Goal: Task Accomplishment & Management: Manage account settings

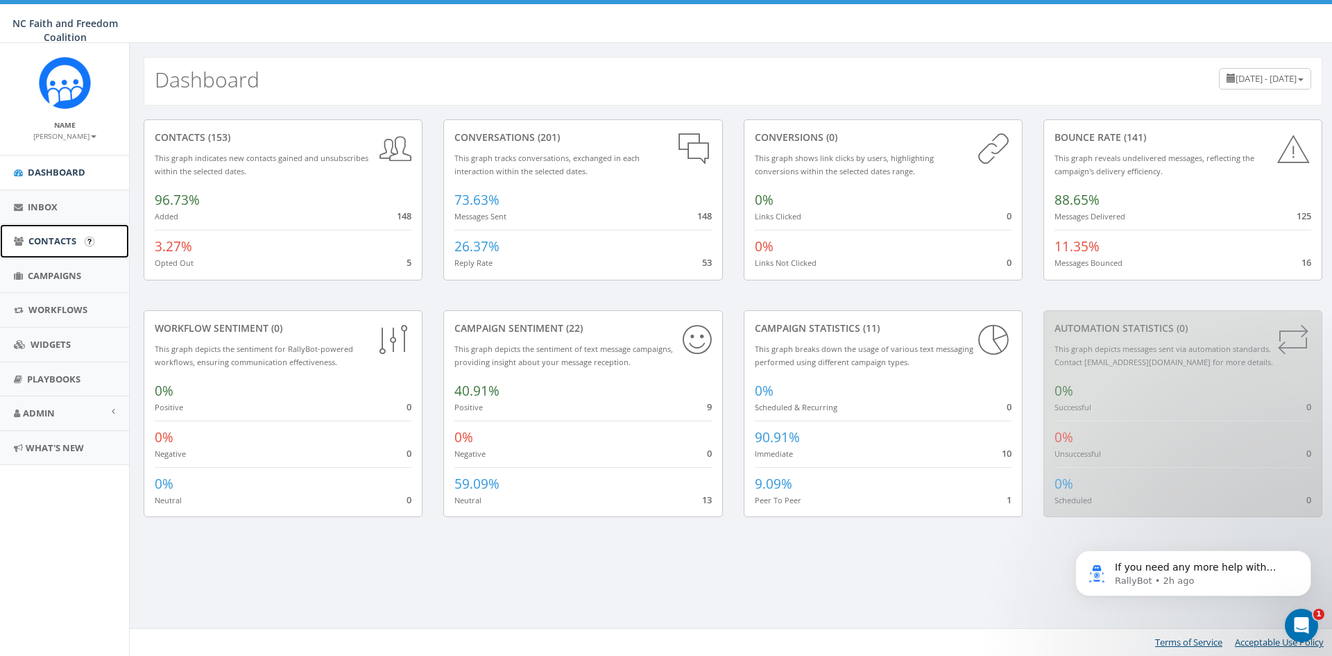
click at [65, 234] on link "Contacts" at bounding box center [64, 241] width 129 height 34
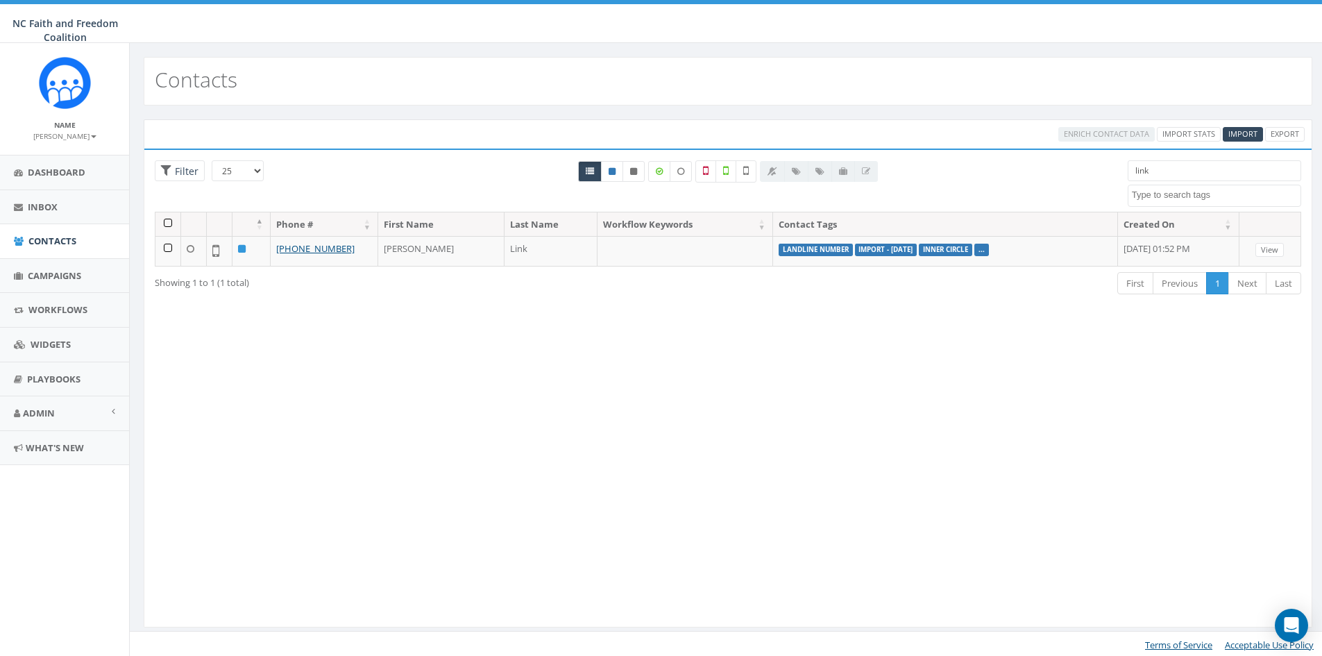
select select
click at [1177, 174] on input "link" at bounding box center [1213, 170] width 173 height 21
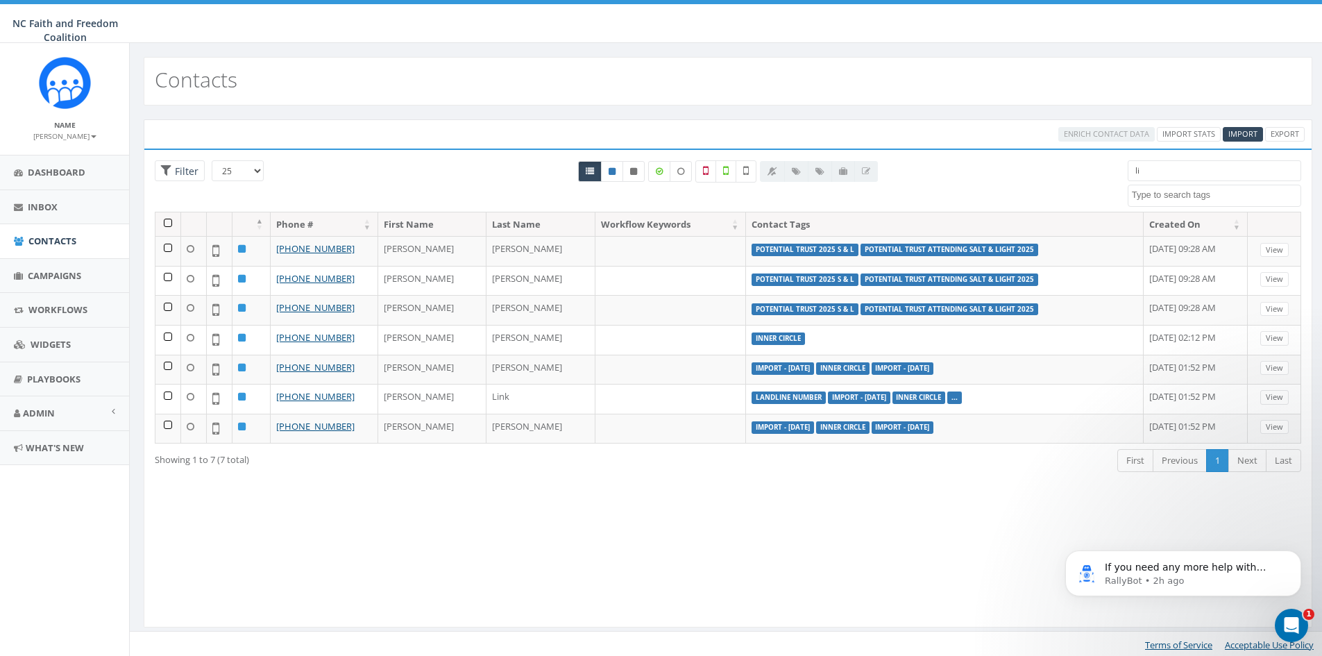
type input "l"
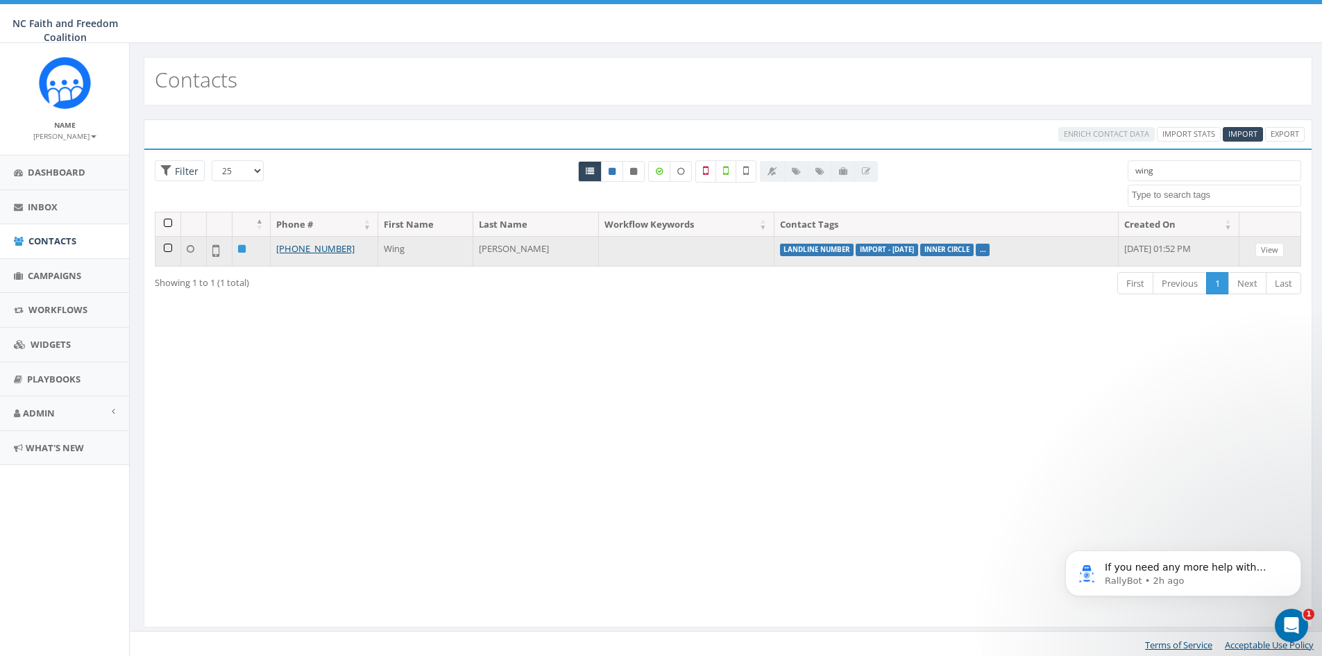
type input "wing"
click at [170, 248] on td at bounding box center [168, 251] width 26 height 30
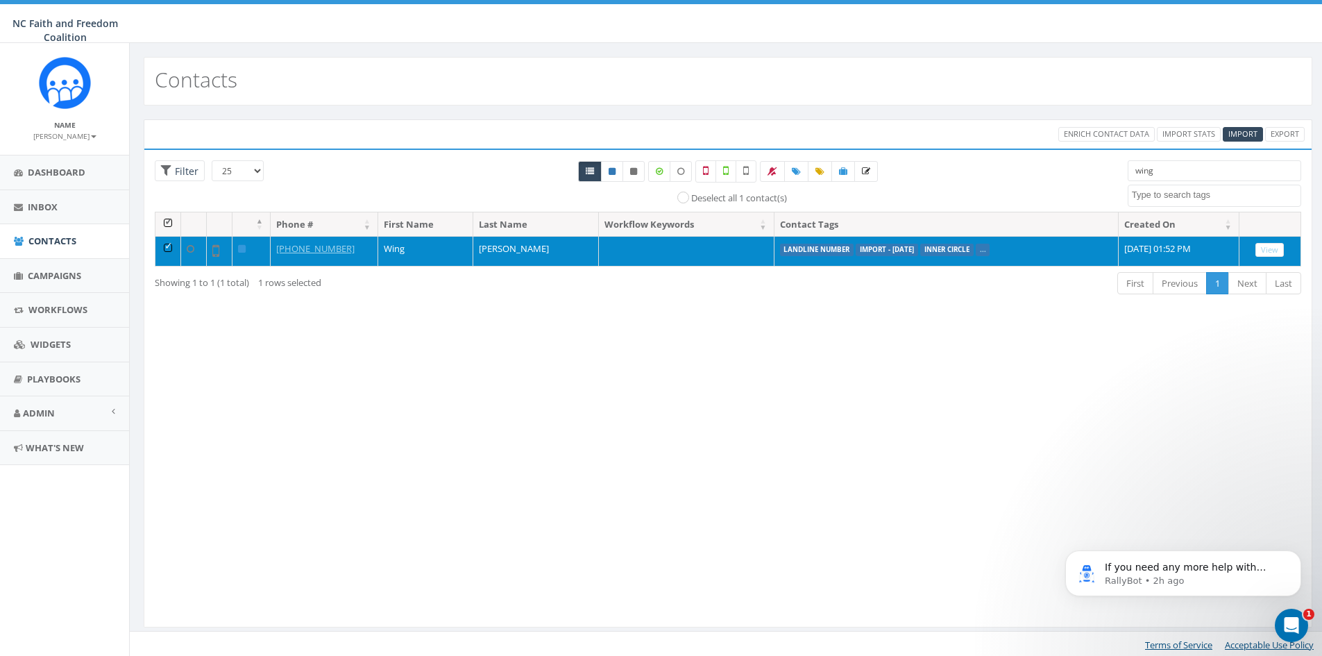
click at [780, 246] on label "landline number" at bounding box center [817, 249] width 74 height 12
click at [1265, 248] on link "View" at bounding box center [1269, 250] width 28 height 15
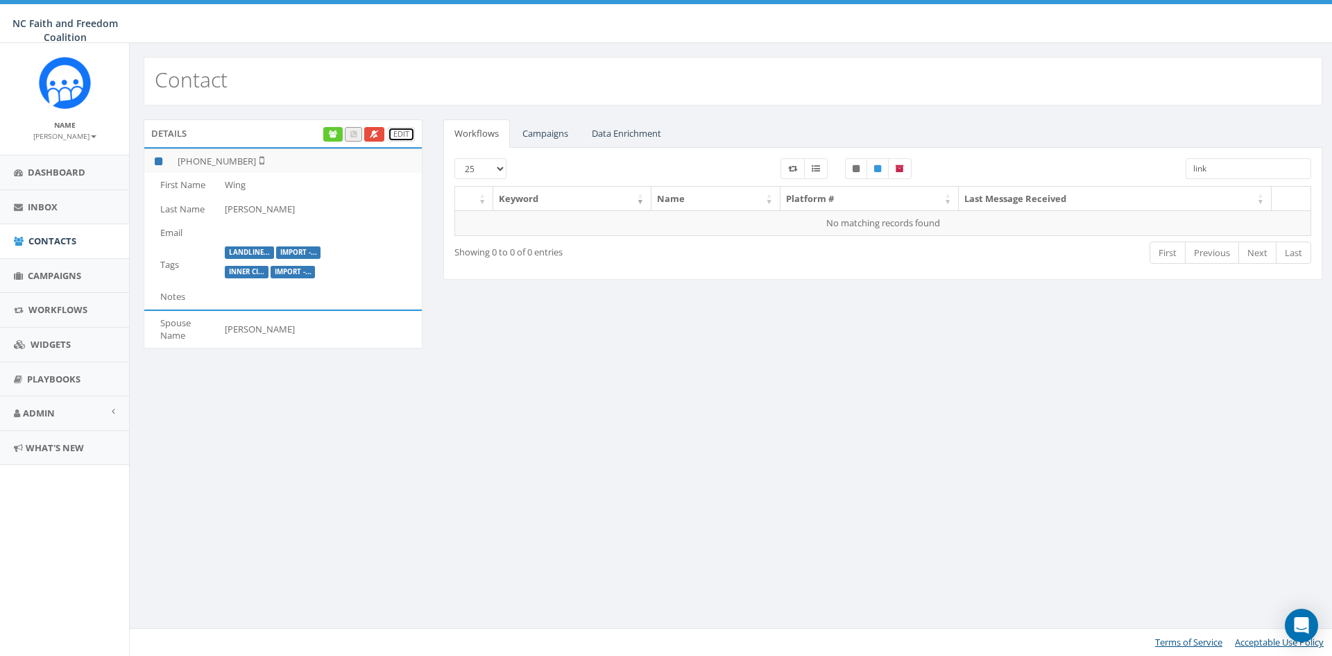
click at [413, 134] on link "Edit" at bounding box center [401, 134] width 27 height 15
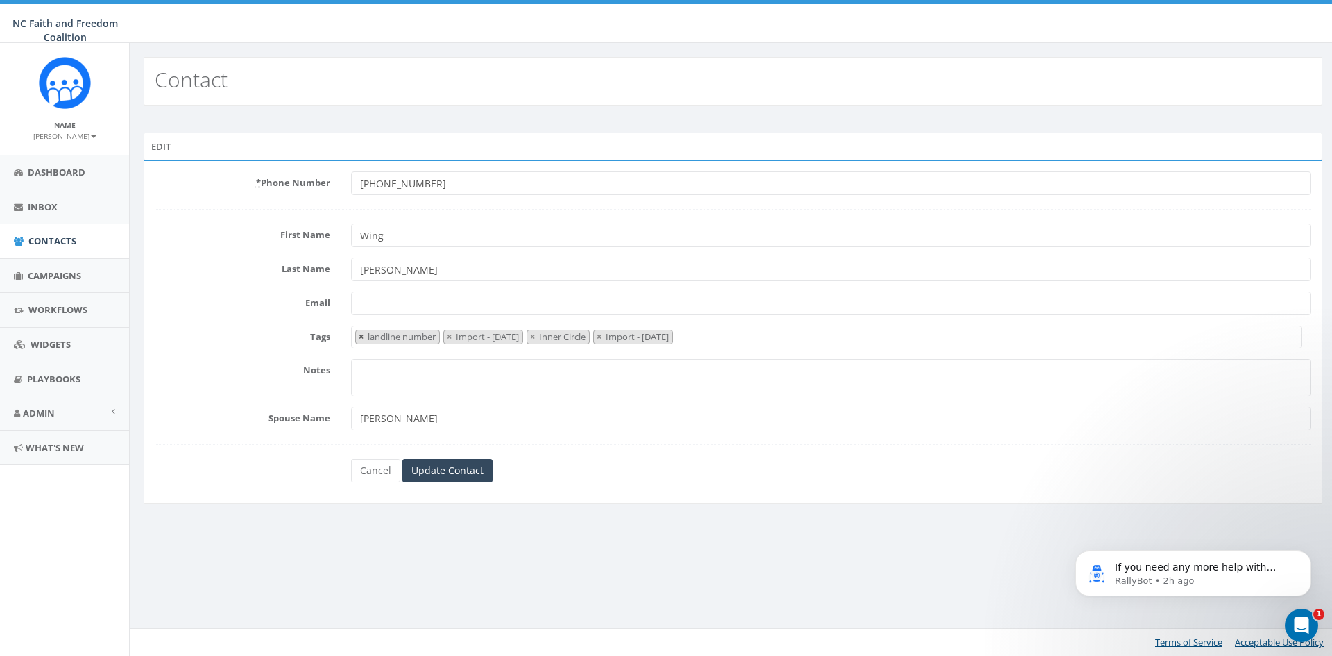
click at [360, 336] on span "×" at bounding box center [361, 336] width 5 height 12
select select "Import - [DATE]"
click at [631, 540] on div "Contact Edit * Phone Number +19196213447 First Name Wing Last Name Ng Email Tag…" at bounding box center [732, 349] width 1207 height 613
click at [460, 466] on input "Update Contact" at bounding box center [447, 471] width 90 height 24
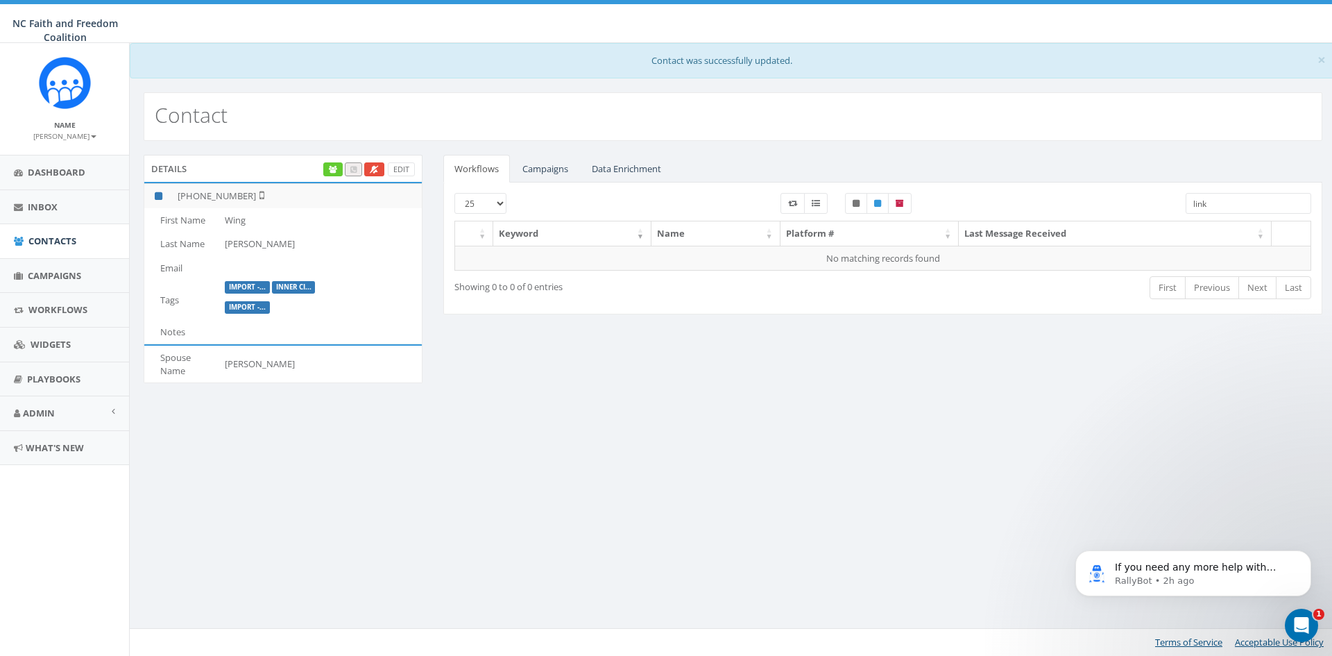
click at [1218, 205] on input "link" at bounding box center [1249, 203] width 126 height 21
drag, startPoint x: 1218, startPoint y: 205, endPoint x: 1136, endPoint y: 215, distance: 83.2
click at [1136, 215] on div "25 50 100 link" at bounding box center [883, 207] width 878 height 28
click at [59, 242] on span "Contacts" at bounding box center [52, 240] width 48 height 12
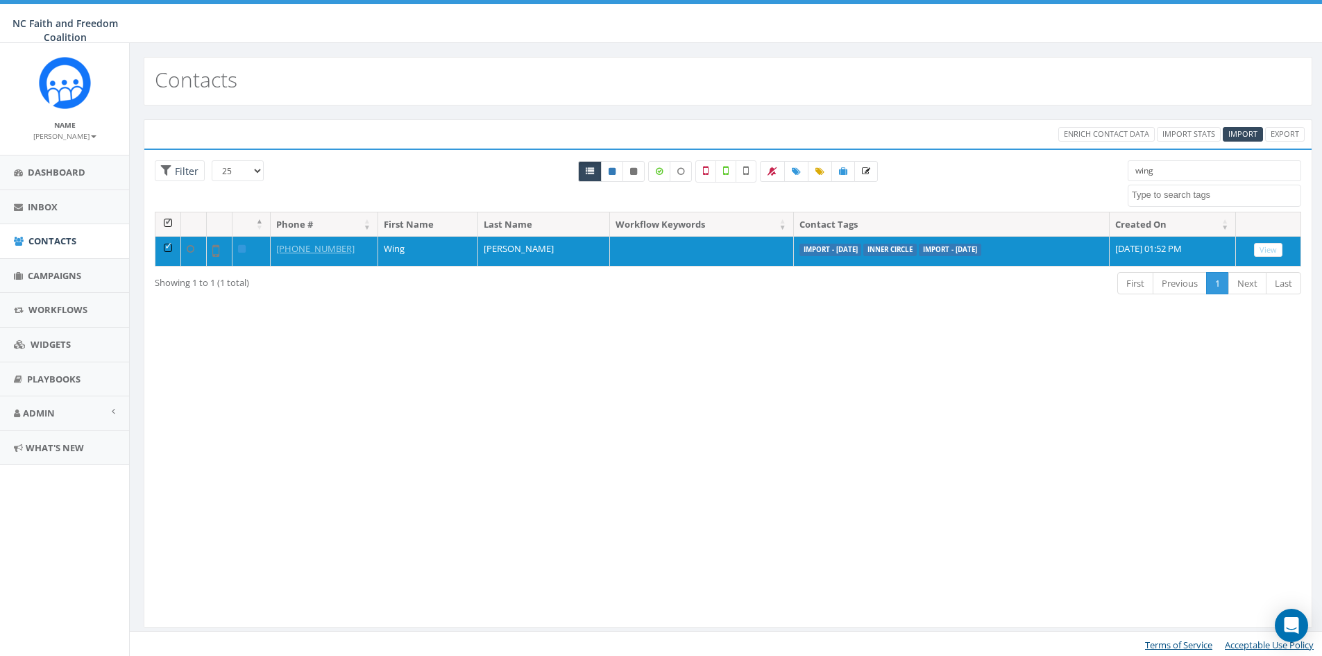
select select
drag, startPoint x: 1176, startPoint y: 170, endPoint x: 1117, endPoint y: 172, distance: 59.0
click at [1117, 172] on div "wing Import - [DATE] Import - [DATE] Import - [DATE] inner cicrle Inner Circle …" at bounding box center [1214, 183] width 194 height 46
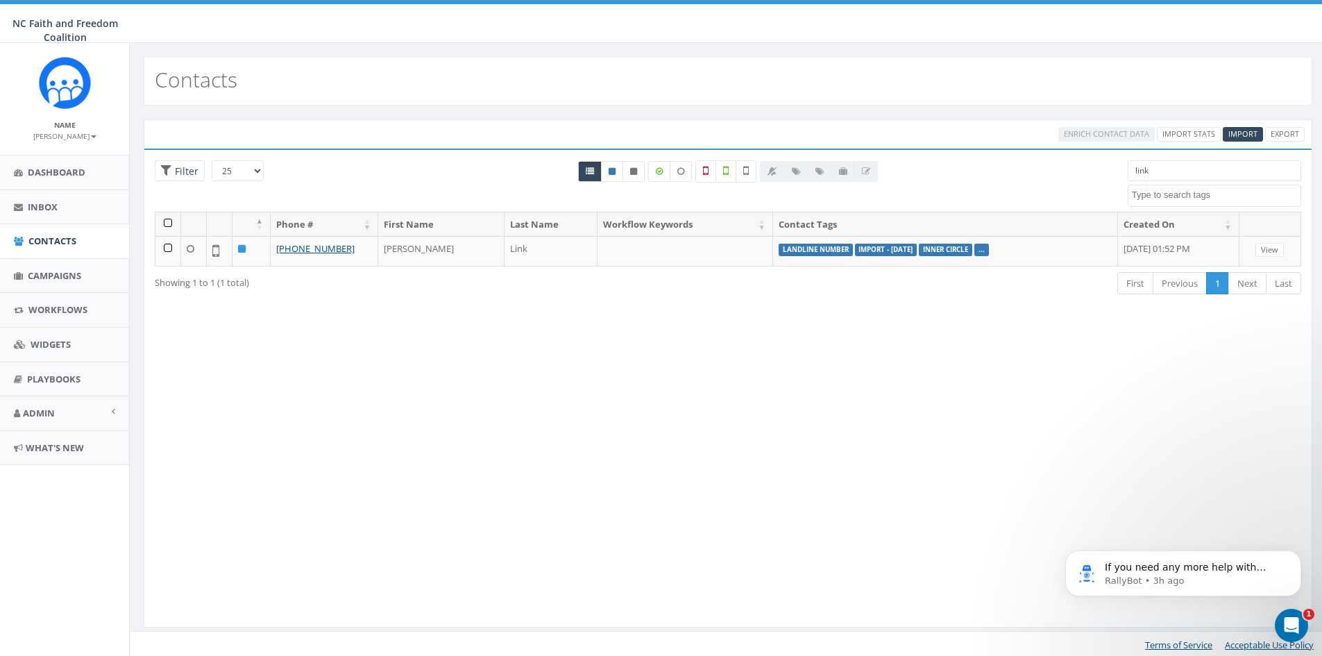
drag, startPoint x: 1147, startPoint y: 171, endPoint x: 1080, endPoint y: 174, distance: 66.7
click at [1080, 174] on div "25 50 100 Filter All 0 contact(s) on current page All 1 contact(s) filtered lin…" at bounding box center [727, 185] width 1167 height 51
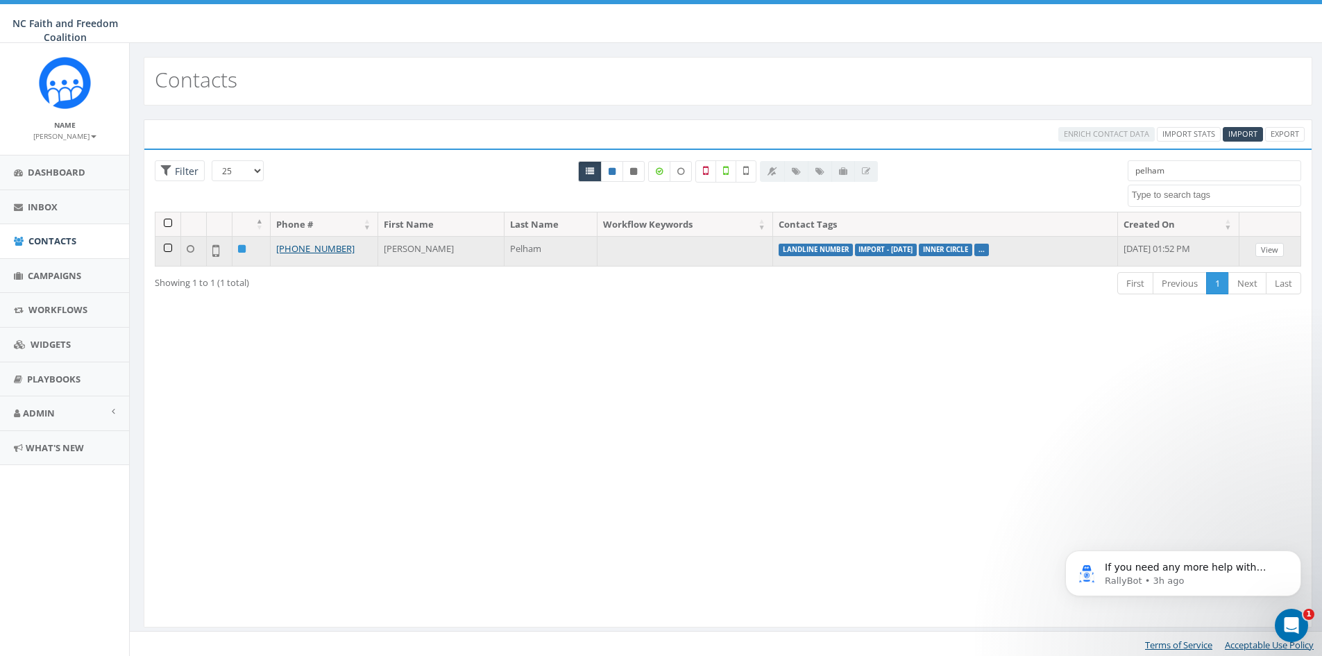
type input "pelham"
click at [1275, 248] on link "View" at bounding box center [1269, 250] width 28 height 15
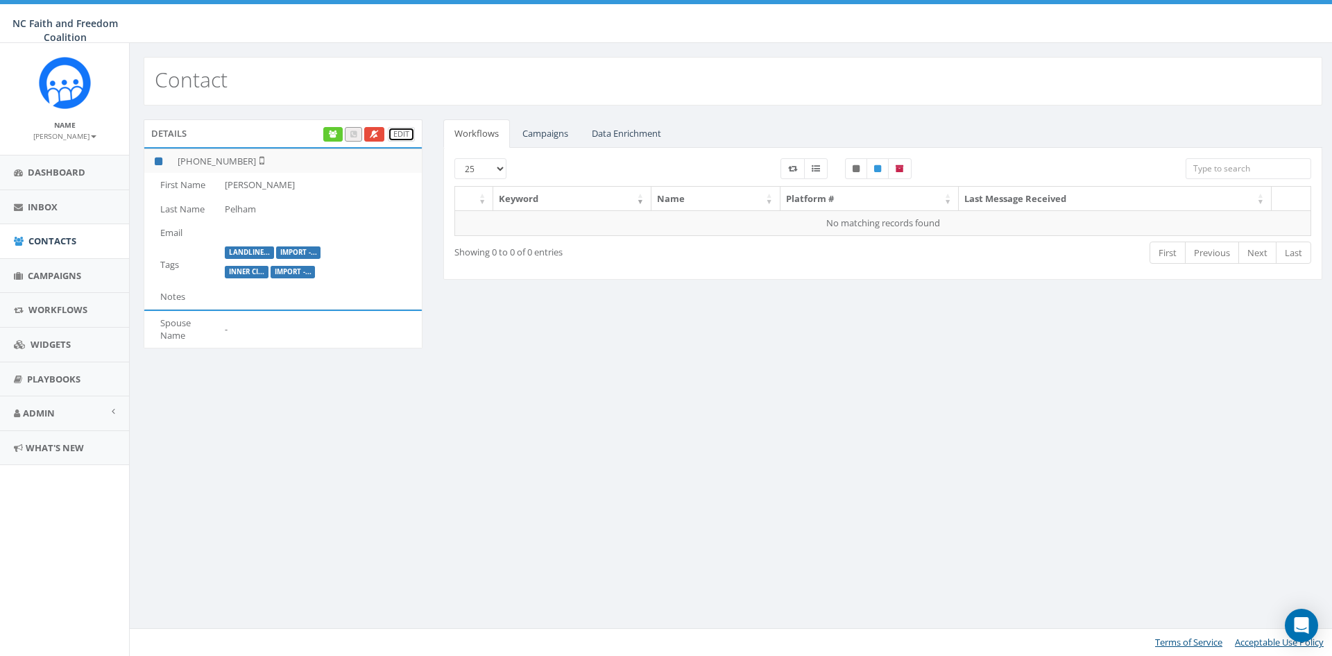
click at [407, 137] on link "Edit" at bounding box center [401, 134] width 27 height 15
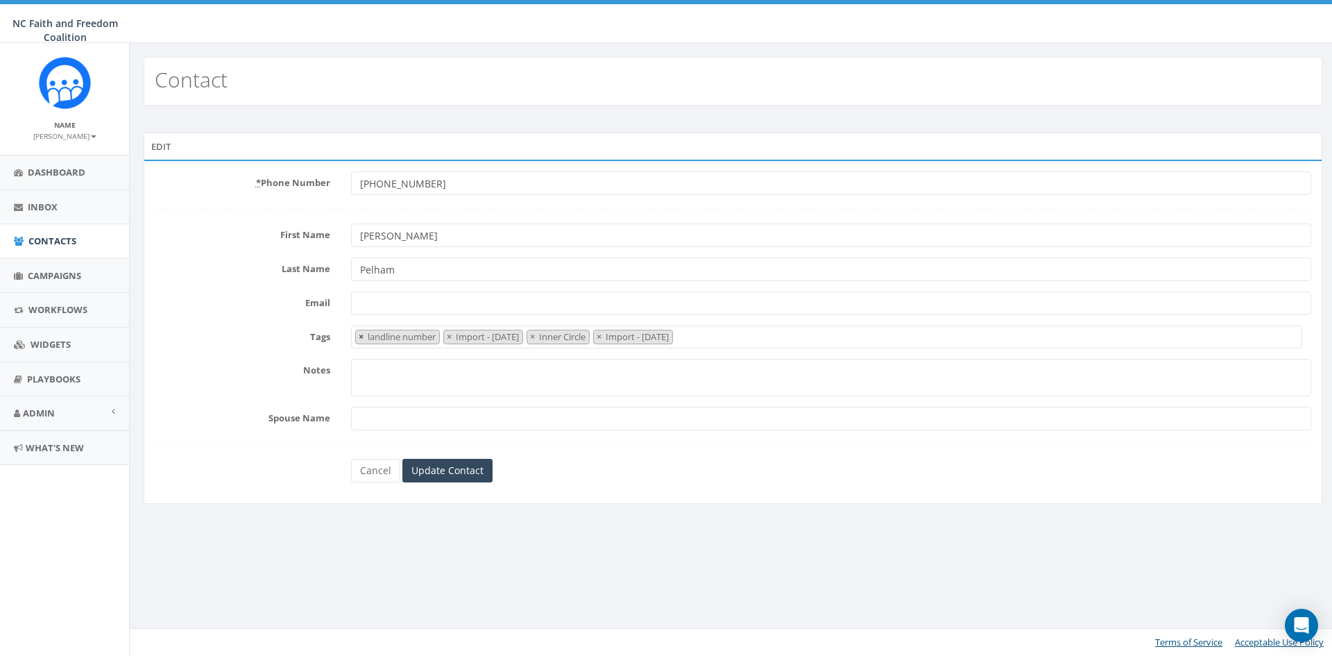
click at [364, 336] on span "×" at bounding box center [361, 336] width 5 height 12
select select "Import - [DATE]"
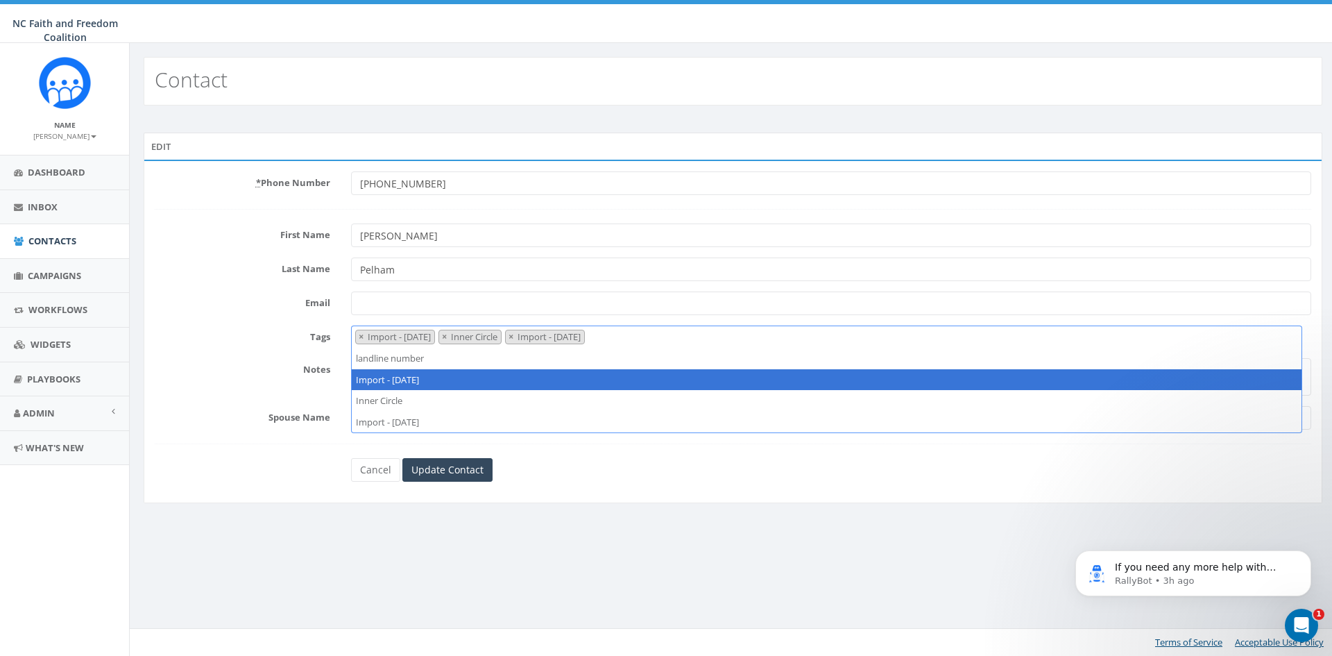
click at [459, 187] on input "+19316684153" at bounding box center [831, 183] width 960 height 24
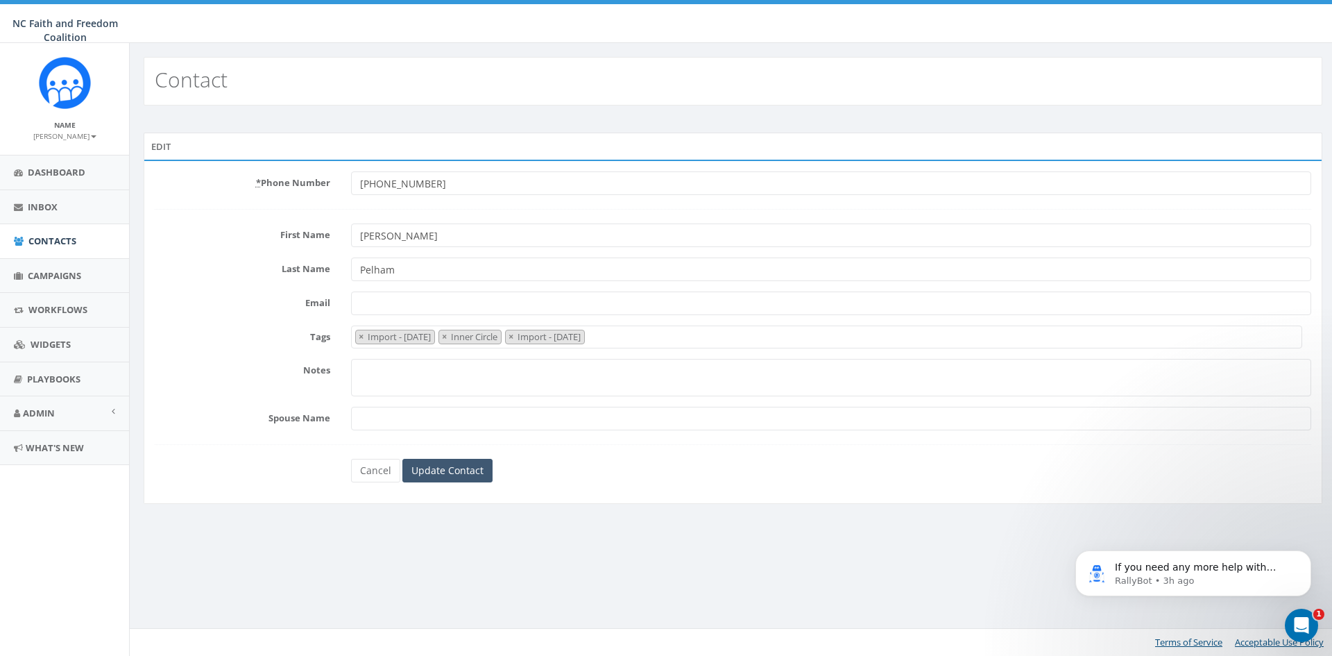
type input "+19312737444"
click at [434, 467] on input "Update Contact" at bounding box center [447, 471] width 90 height 24
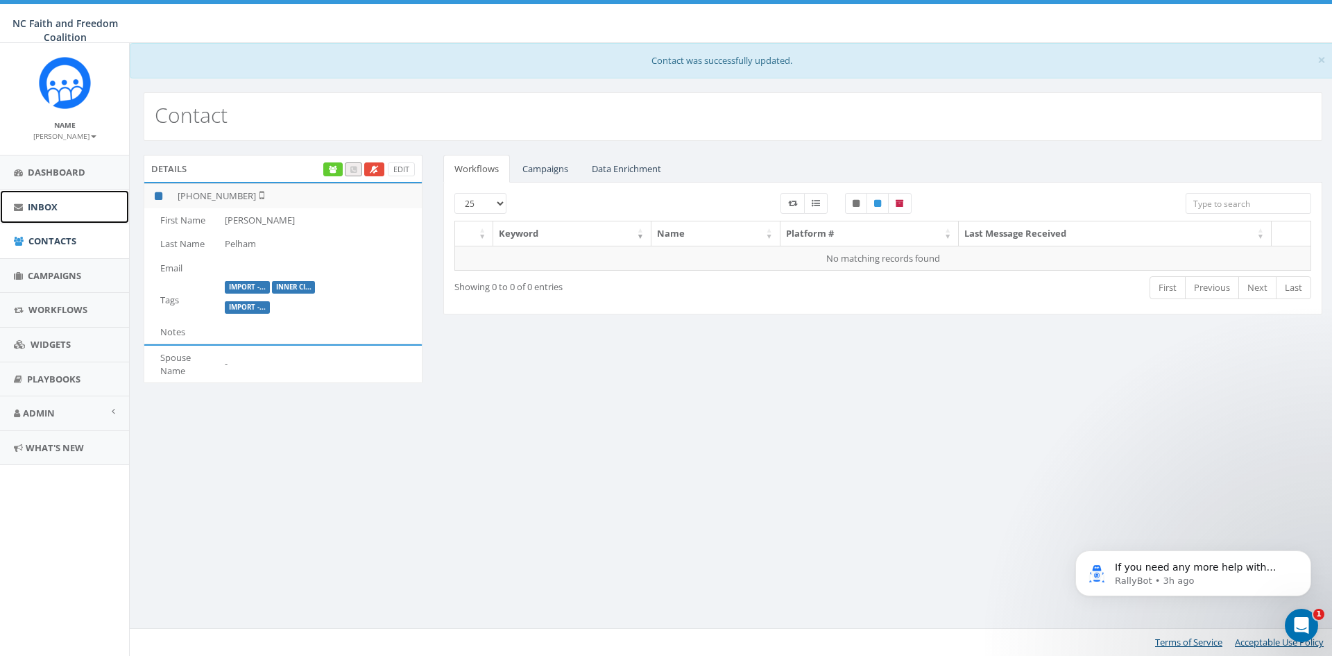
click at [53, 200] on span "Inbox" at bounding box center [43, 206] width 30 height 12
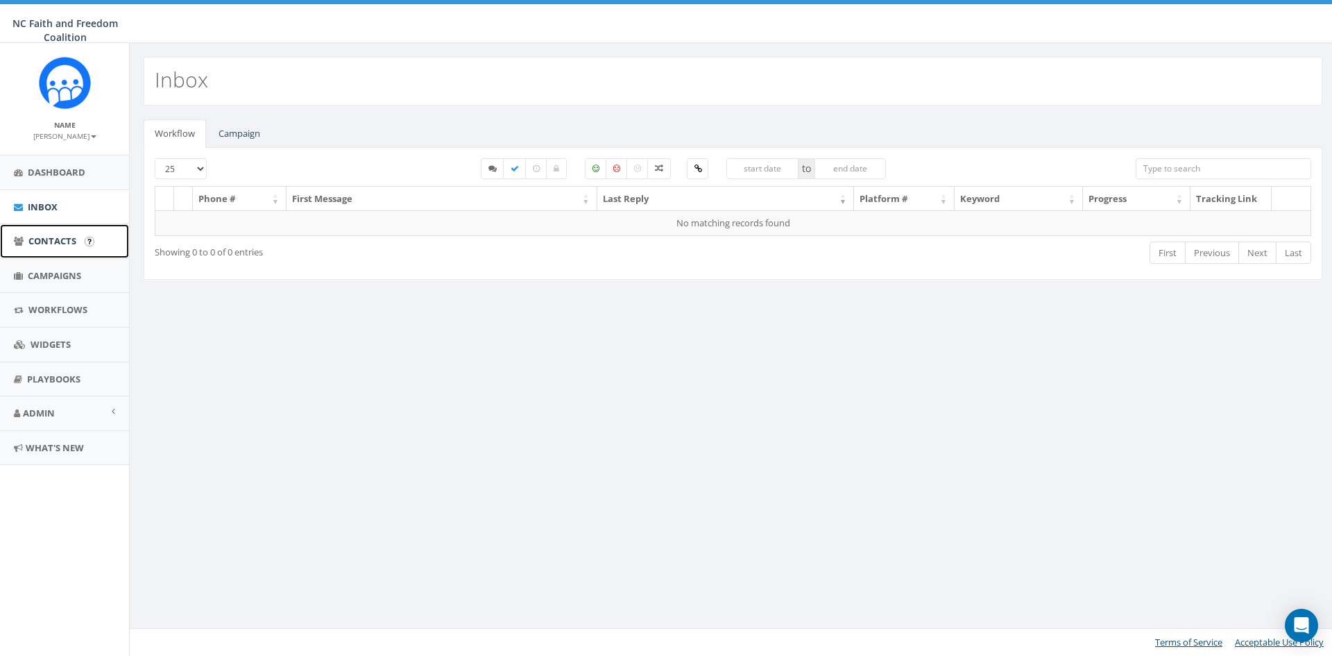
click at [58, 242] on span "Contacts" at bounding box center [52, 240] width 48 height 12
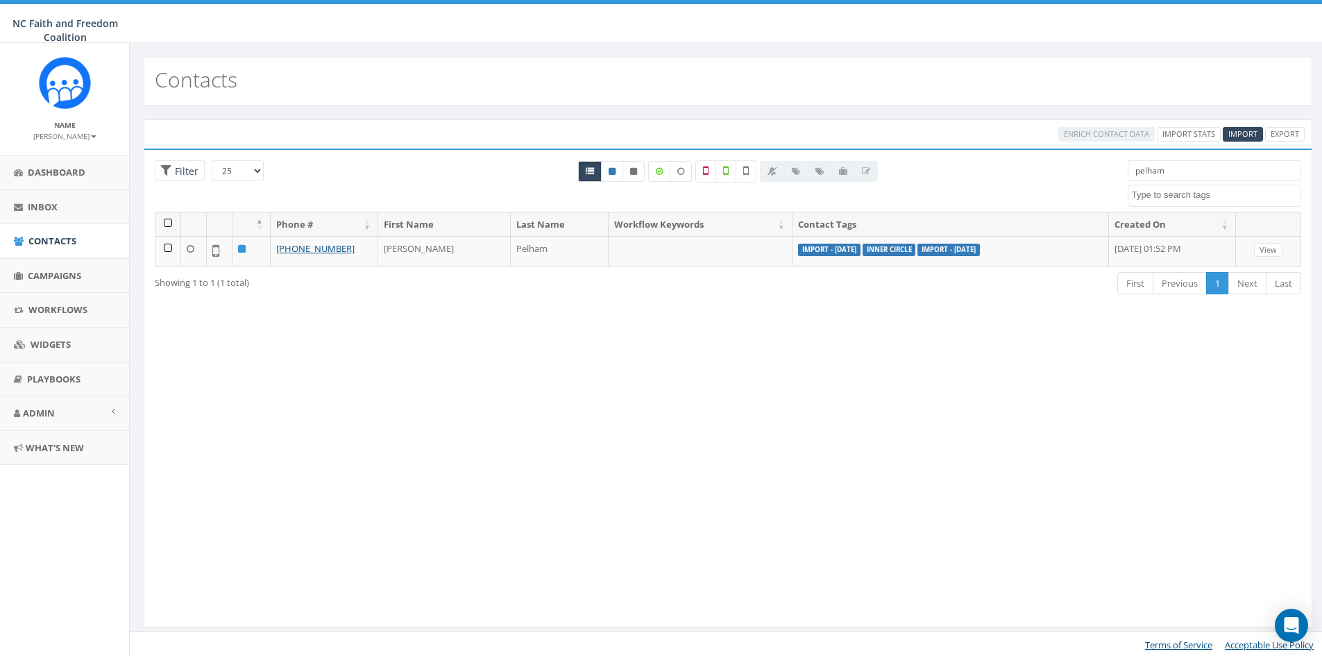
select select
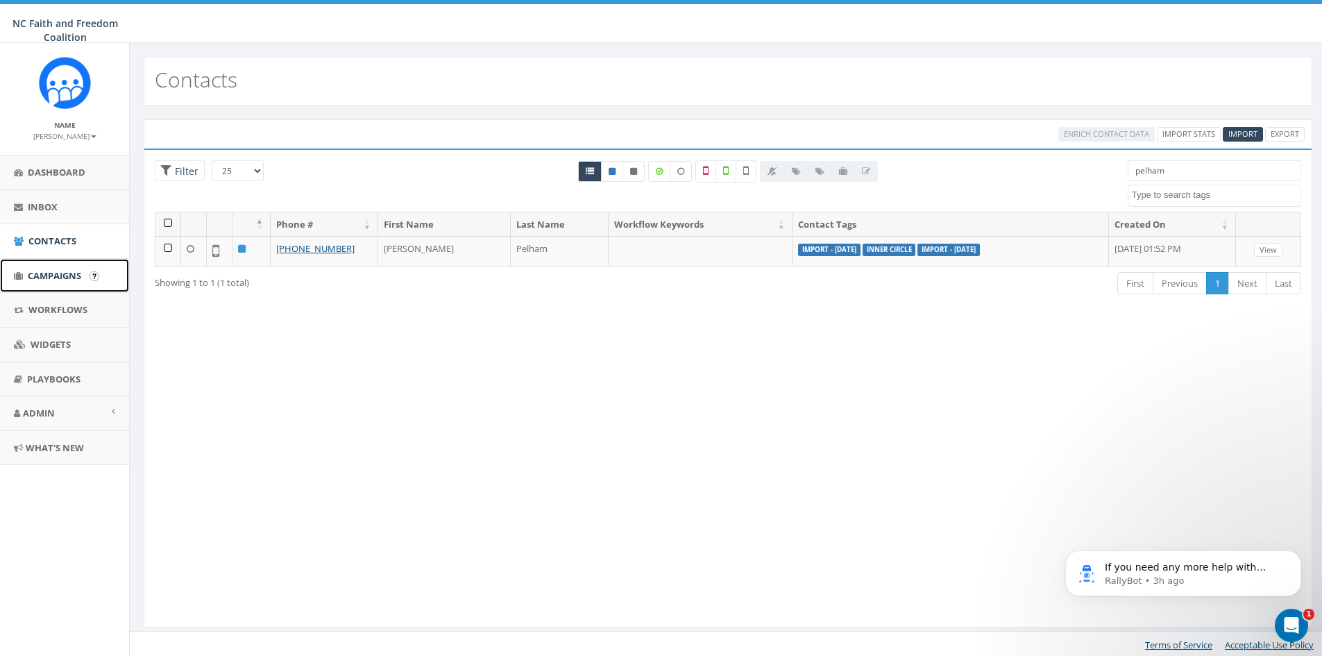
click at [81, 273] on span "Campaigns" at bounding box center [54, 275] width 53 height 12
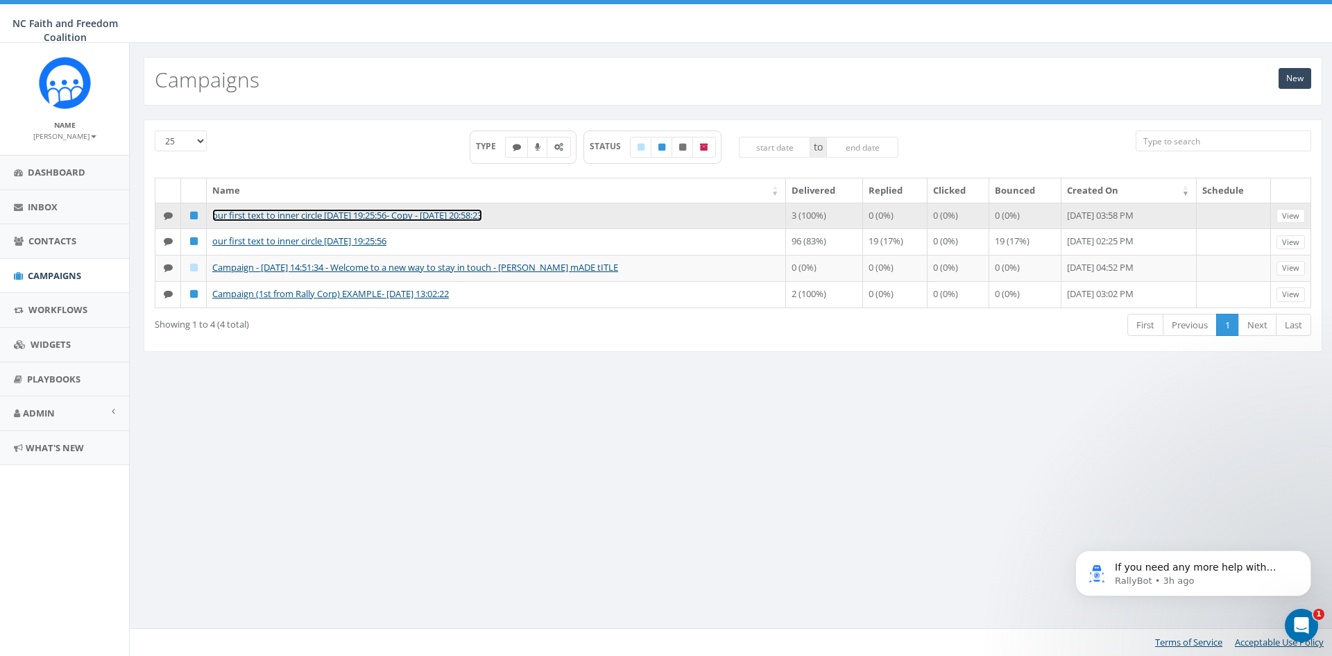
click at [377, 214] on link "our first text to inner circle [DATE] 19:25:56- Copy - [DATE] 20:58:23" at bounding box center [347, 215] width 270 height 12
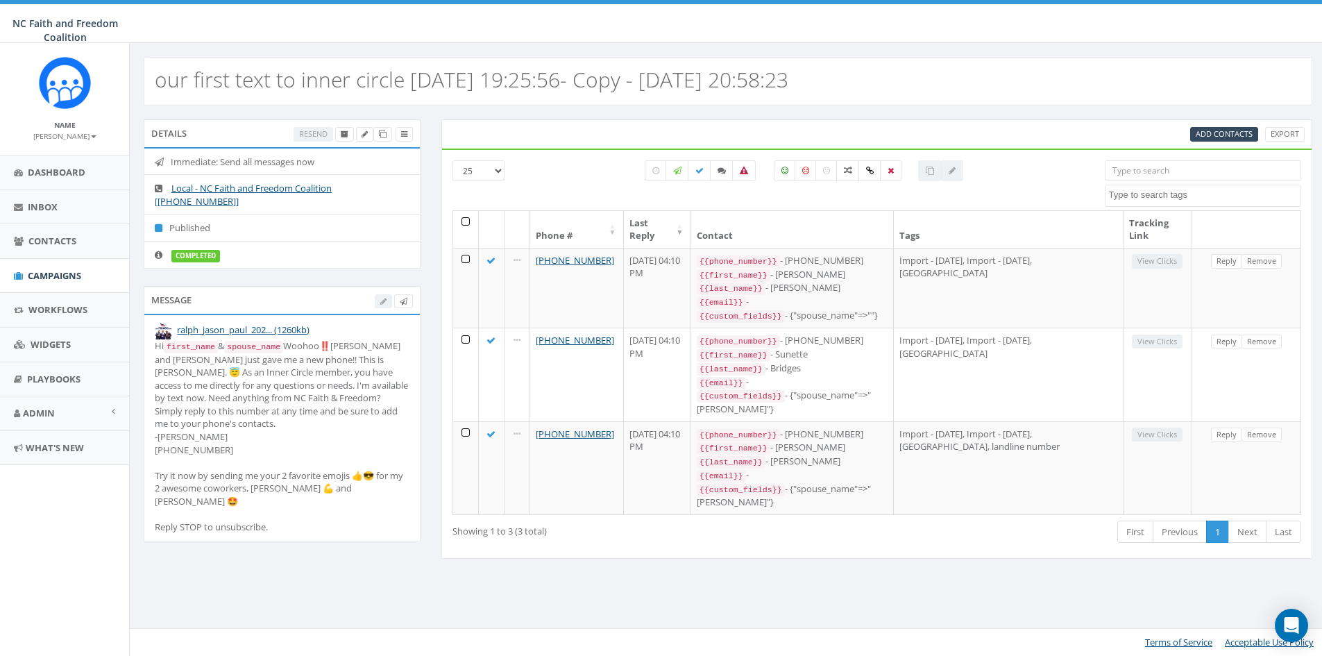
select select
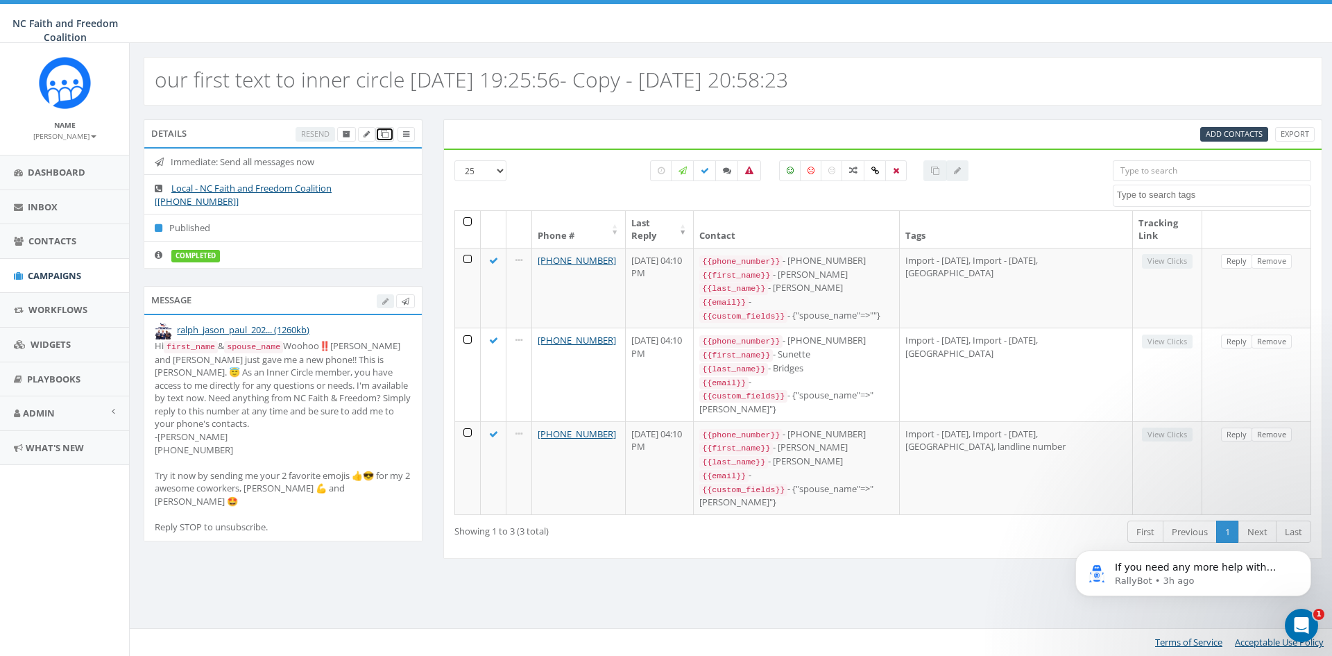
click at [383, 135] on icon at bounding box center [385, 134] width 8 height 8
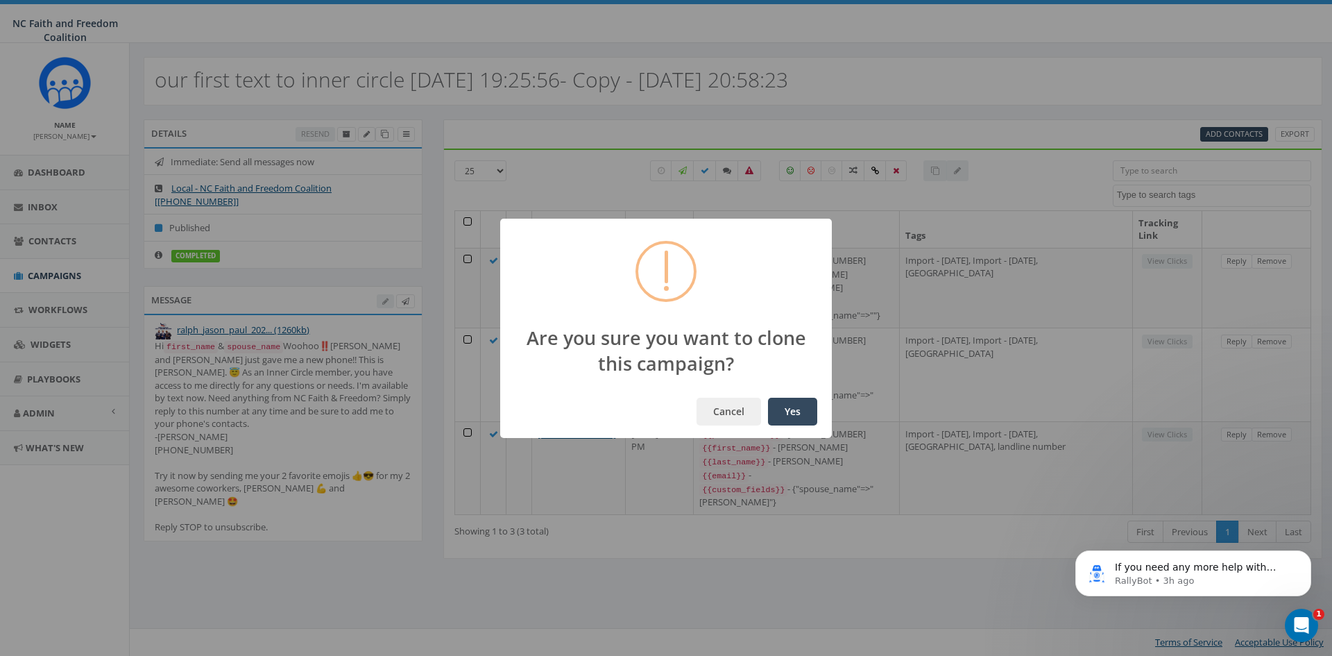
click at [798, 420] on button "Yes" at bounding box center [792, 411] width 49 height 28
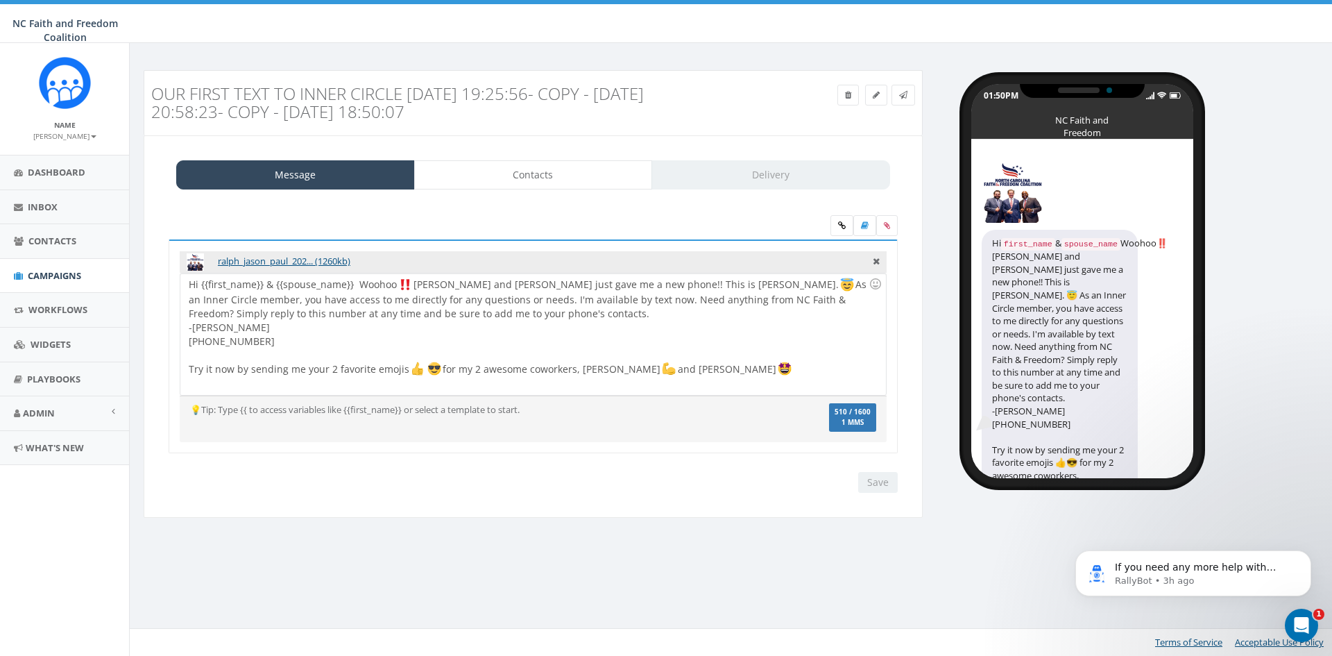
click at [1118, 243] on code "spouse_name" at bounding box center [1090, 244] width 59 height 12
click at [1115, 243] on code "spouse_name" at bounding box center [1090, 244] width 59 height 12
click at [353, 284] on div "Hi {{first_name}} & {{spouse_name}} Woohoo Jason and Ralph just gave me a new p…" at bounding box center [532, 333] width 705 height 121
click at [871, 484] on input "Save" at bounding box center [878, 482] width 40 height 21
click at [268, 284] on div "Hi {{first_name}}, Woohoo‼️Jason and Ralph just gave me a new phone!! This is D…" at bounding box center [532, 333] width 705 height 121
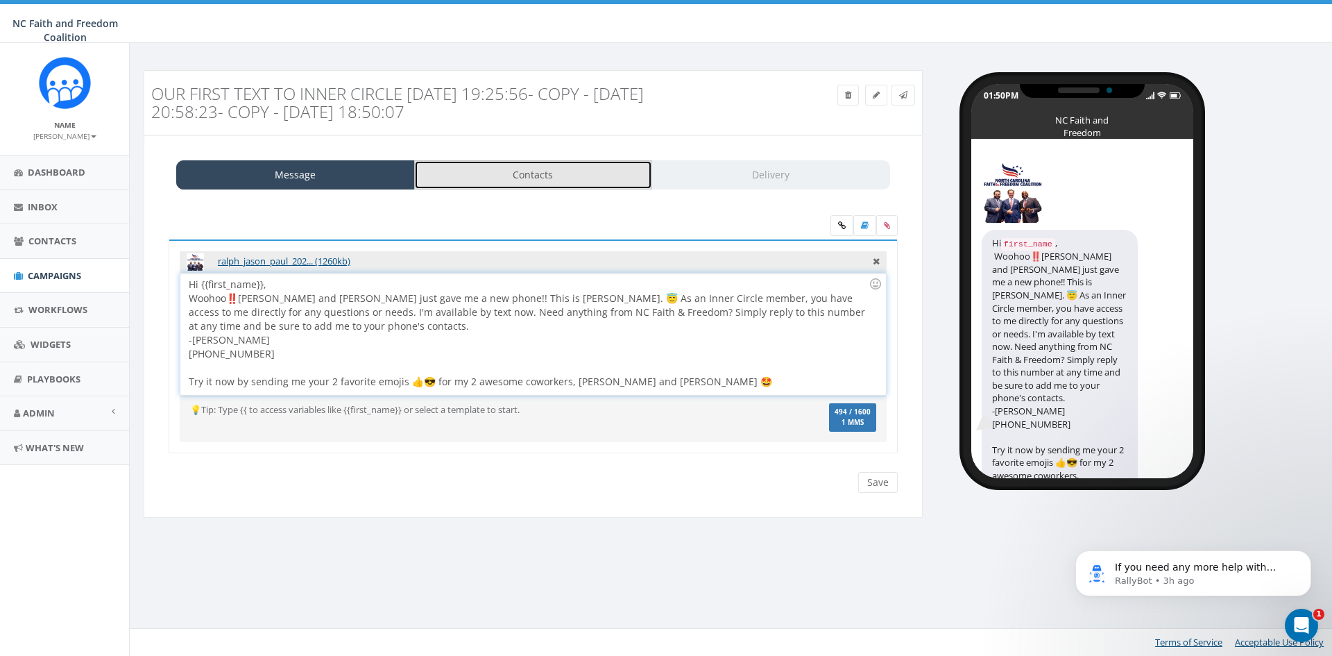
click at [490, 175] on link "Contacts" at bounding box center [533, 174] width 239 height 29
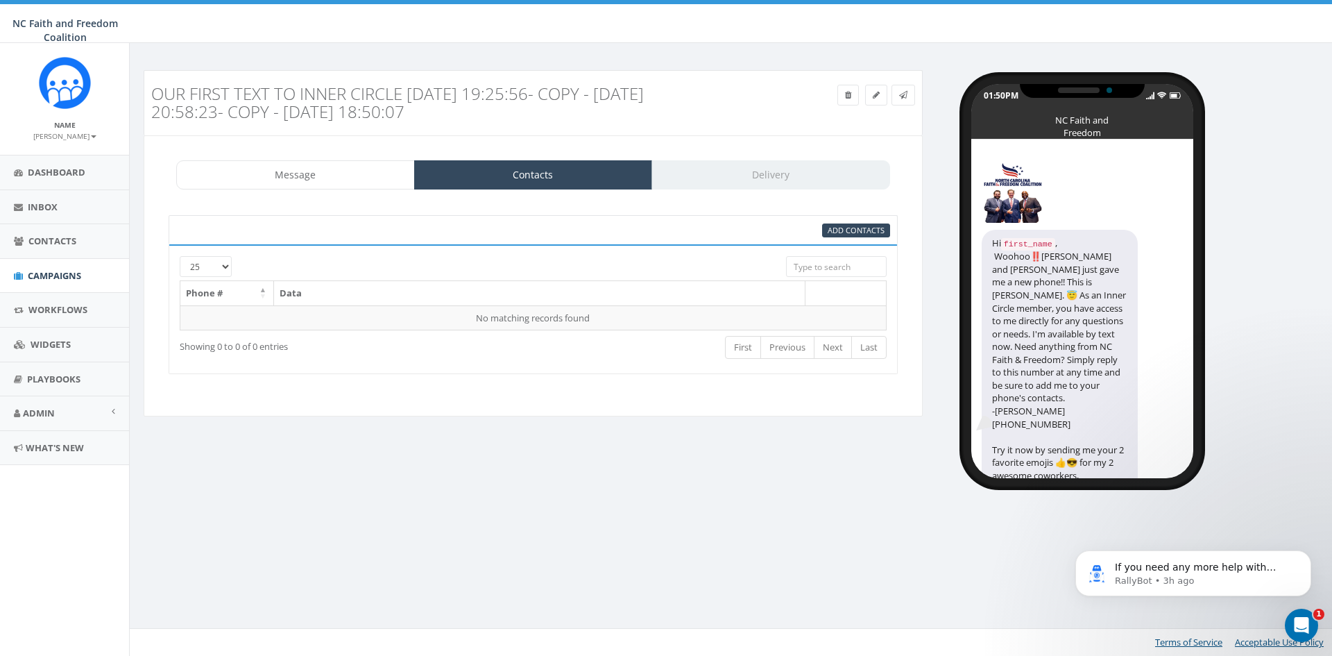
click at [832, 266] on input "search" at bounding box center [836, 266] width 101 height 21
type input "l"
click at [854, 227] on span "Add Contacts" at bounding box center [856, 230] width 57 height 10
select select
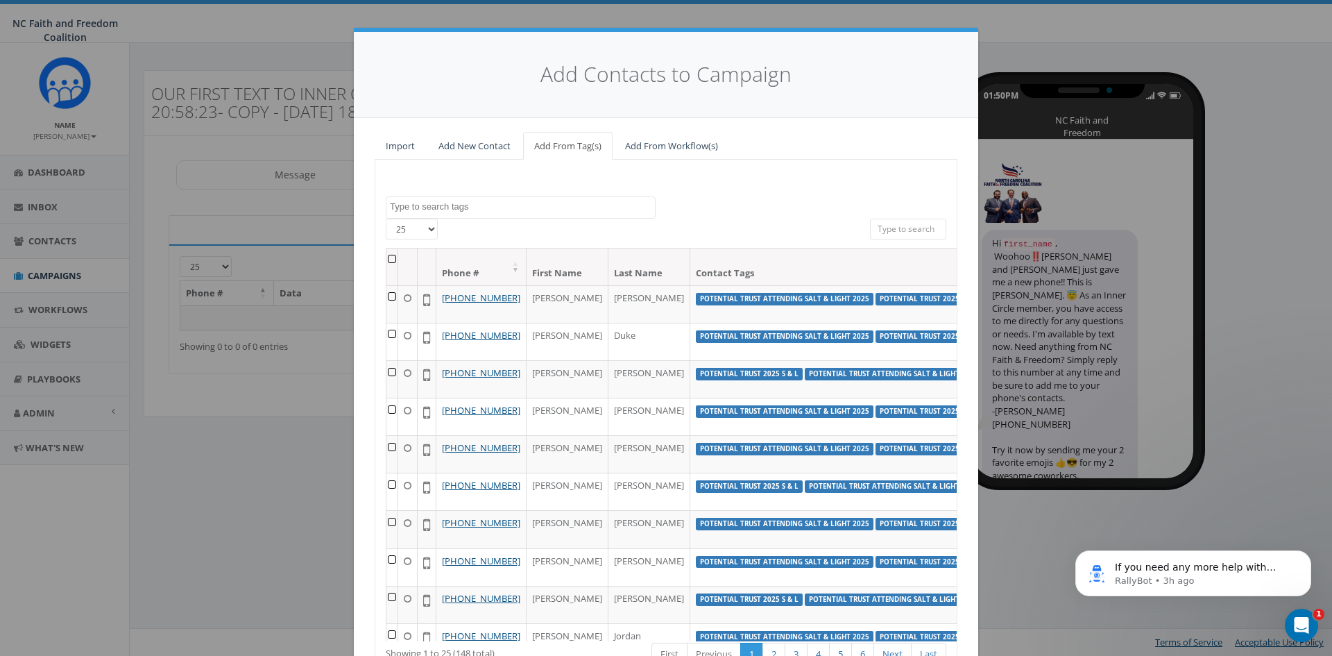
click at [556, 208] on textarea "Search" at bounding box center [522, 206] width 265 height 12
click at [487, 144] on link "Add New Contact" at bounding box center [474, 146] width 94 height 28
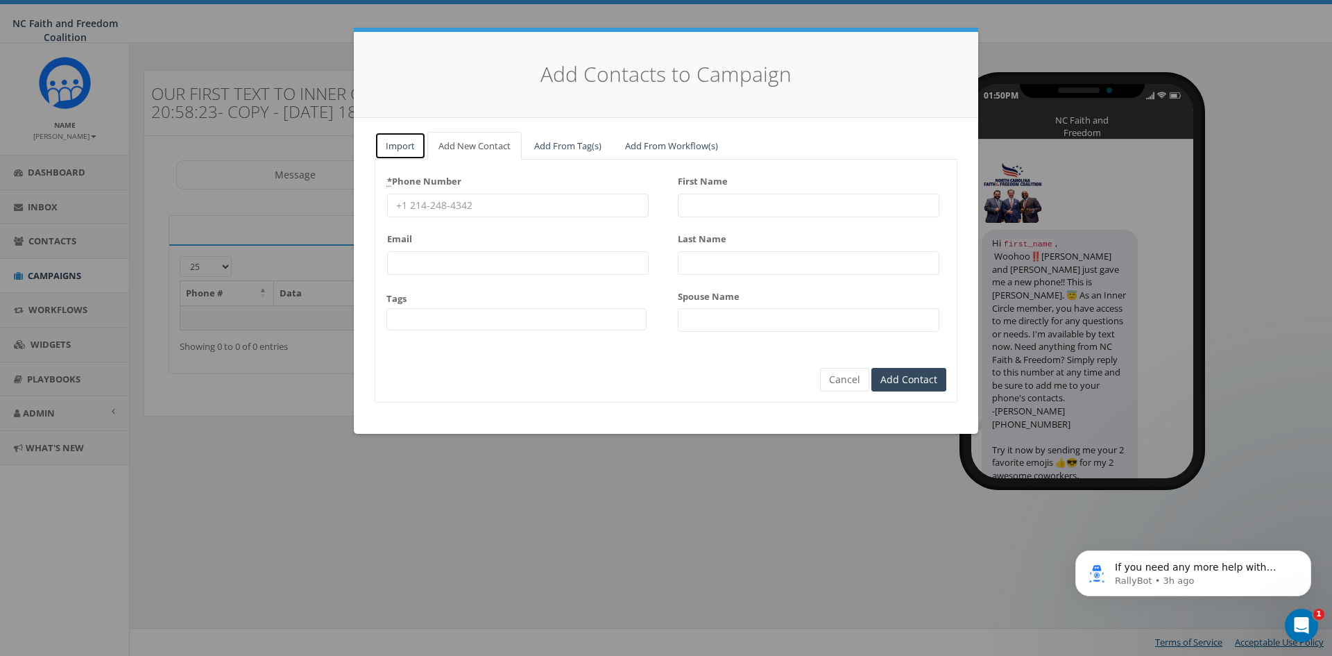
click at [404, 136] on link "Import" at bounding box center [400, 146] width 51 height 28
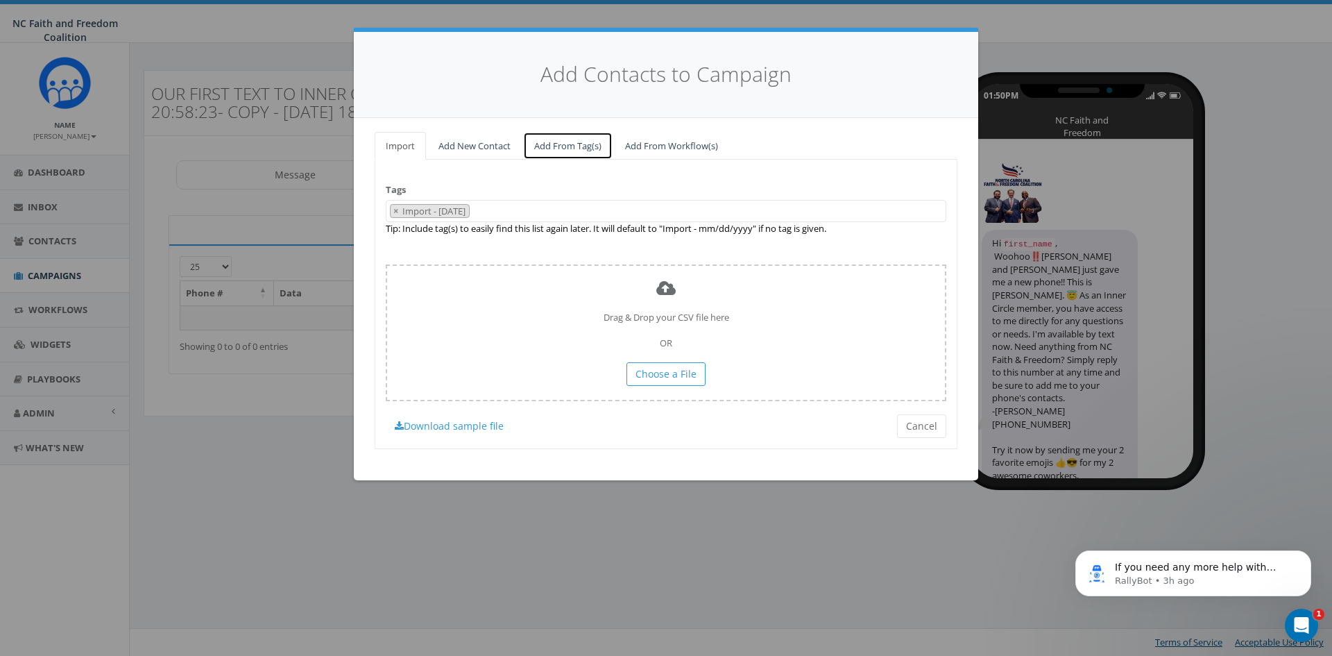
click at [583, 137] on link "Add From Tag(s)" at bounding box center [567, 146] width 89 height 28
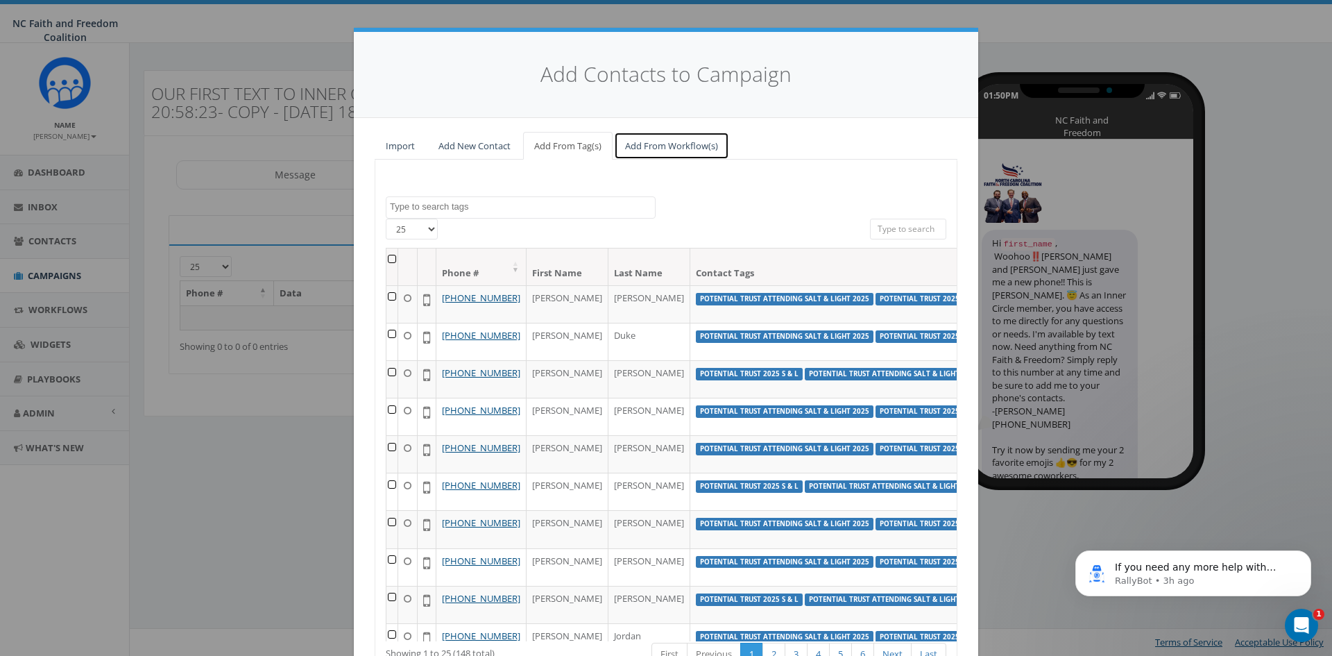
click at [667, 150] on link "Add From Workflow(s)" at bounding box center [671, 146] width 115 height 28
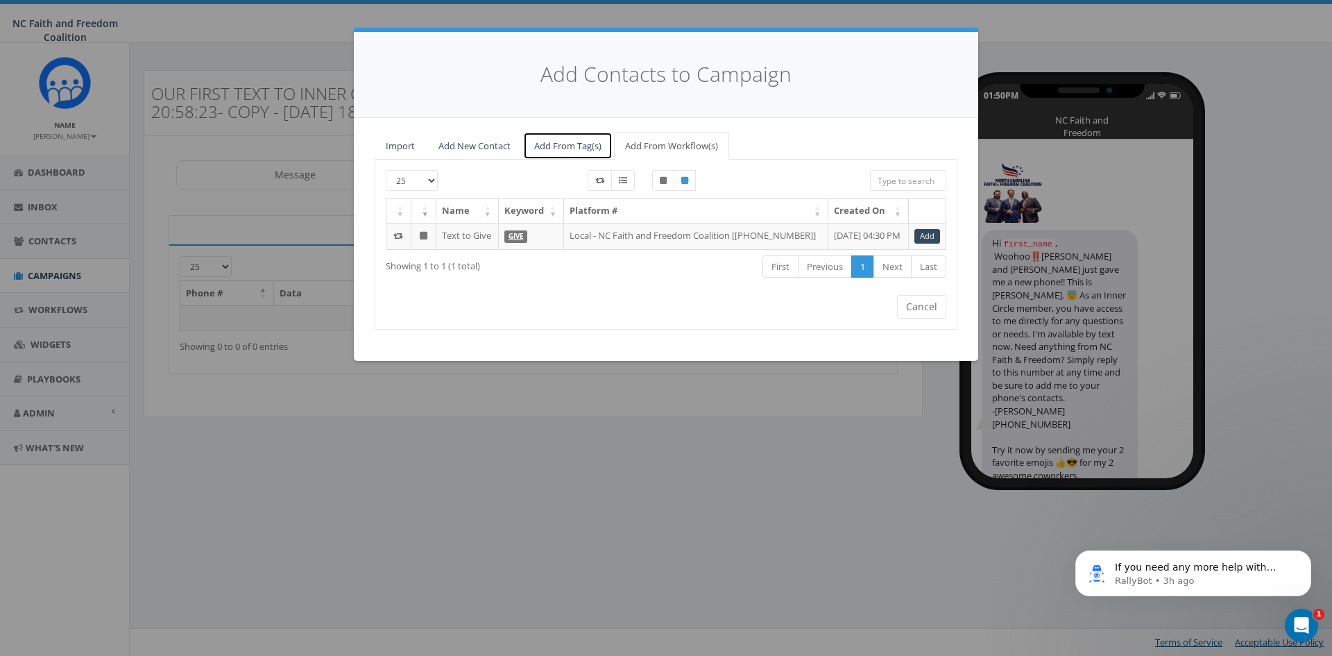
click at [572, 148] on link "Add From Tag(s)" at bounding box center [567, 146] width 89 height 28
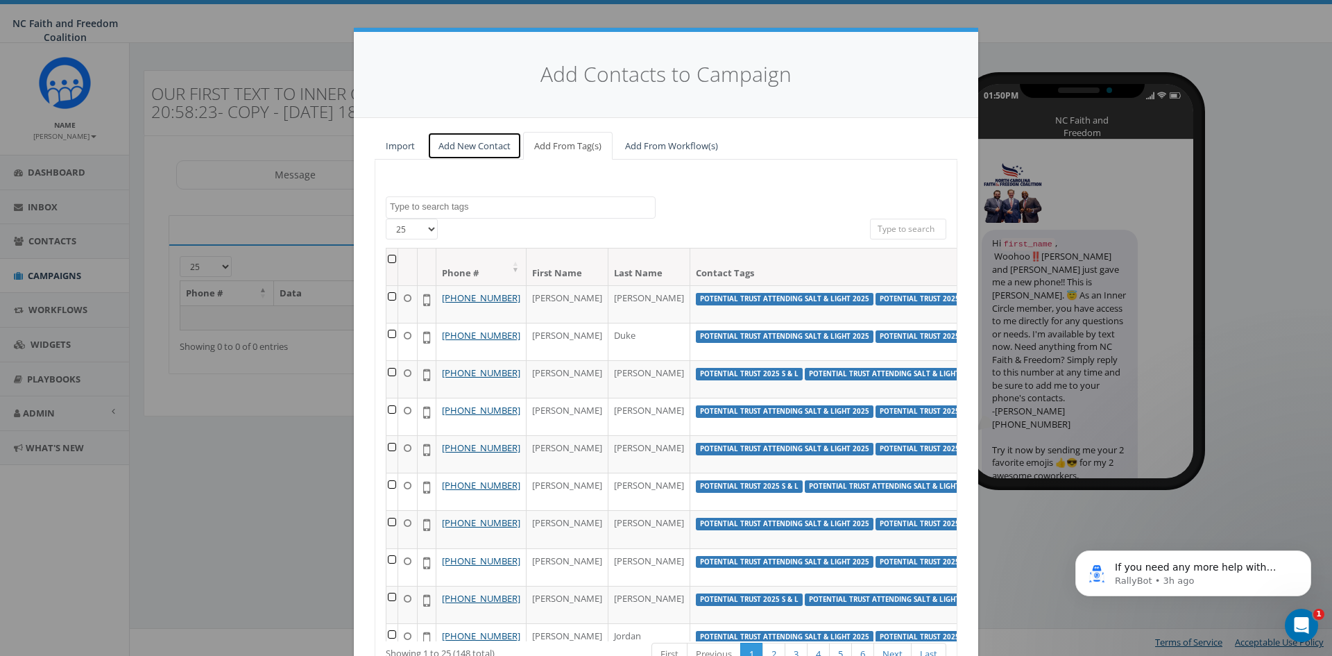
click at [441, 148] on link "Add New Contact" at bounding box center [474, 146] width 94 height 28
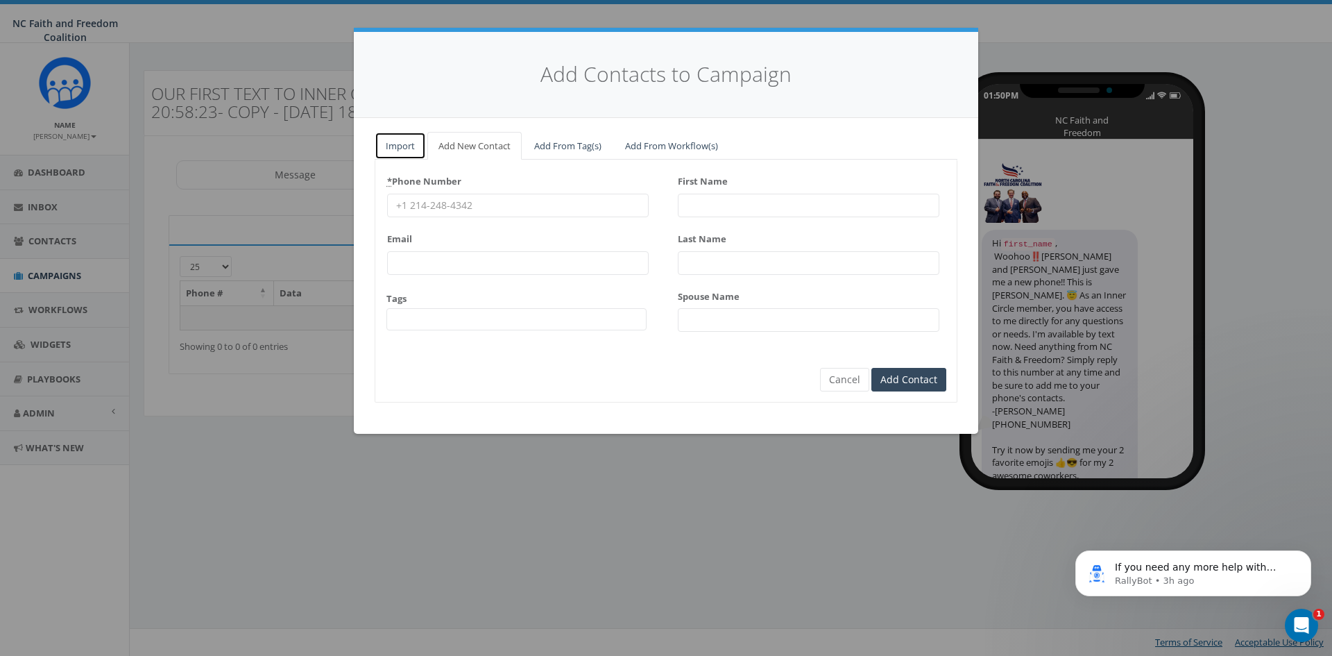
click at [403, 144] on link "Import" at bounding box center [400, 146] width 51 height 28
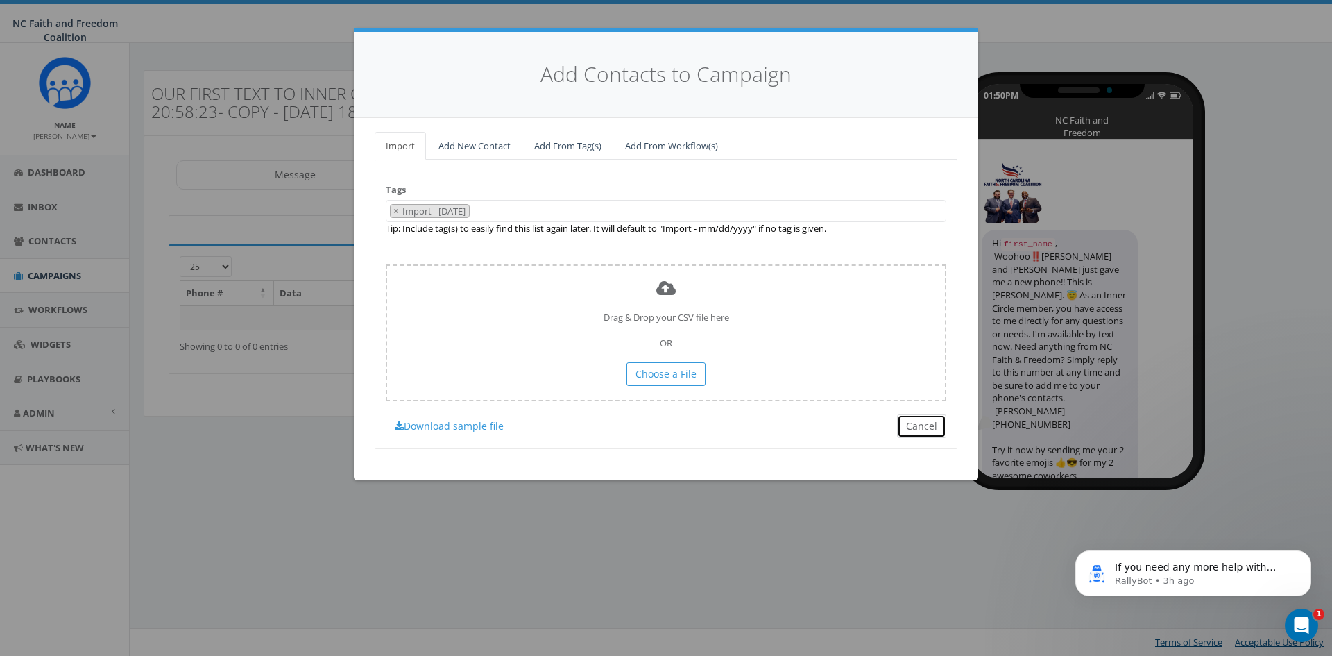
click at [907, 428] on button "Cancel" at bounding box center [921, 426] width 49 height 24
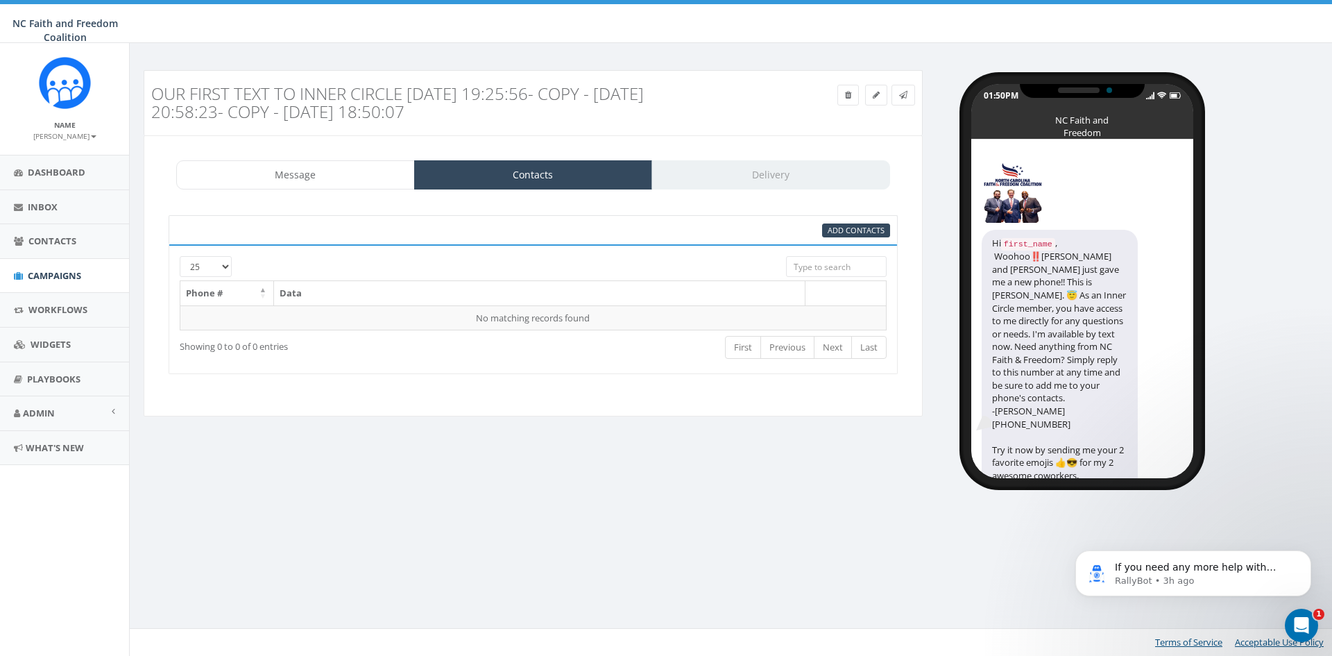
click at [801, 265] on input "search" at bounding box center [836, 266] width 101 height 21
type input "w"
type input "9196213447"
click at [874, 99] on span at bounding box center [876, 95] width 7 height 12
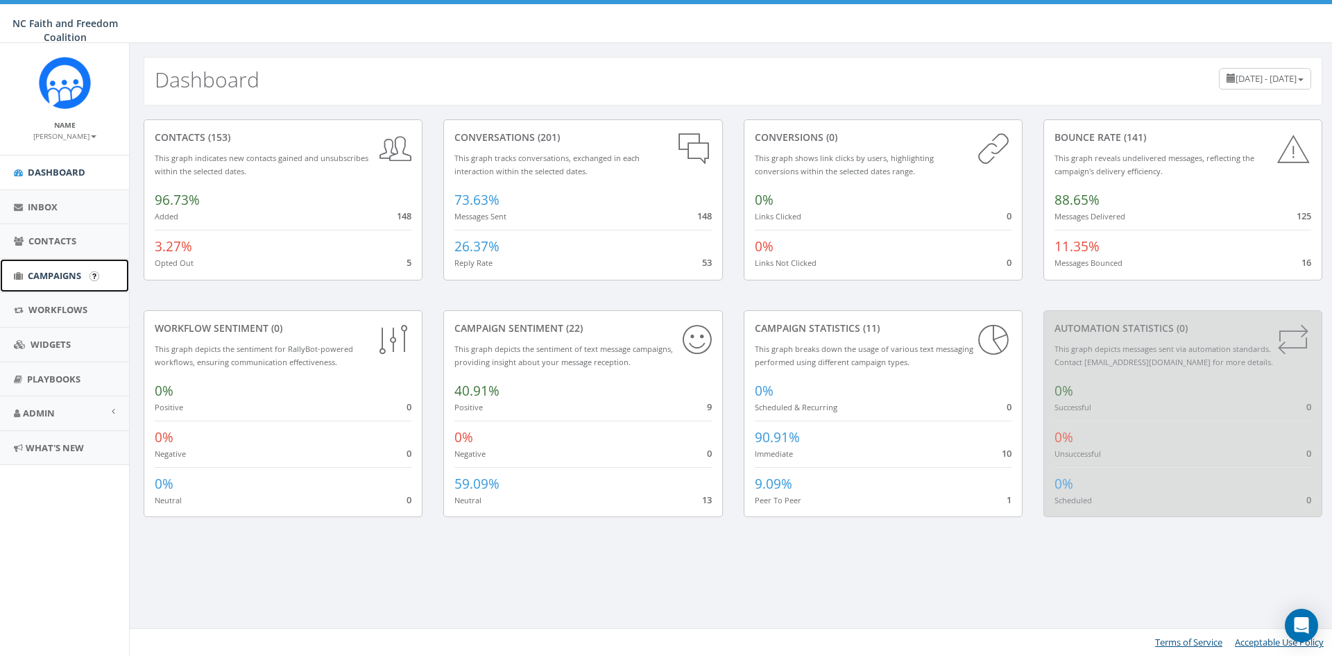
click at [51, 274] on span "Campaigns" at bounding box center [54, 275] width 53 height 12
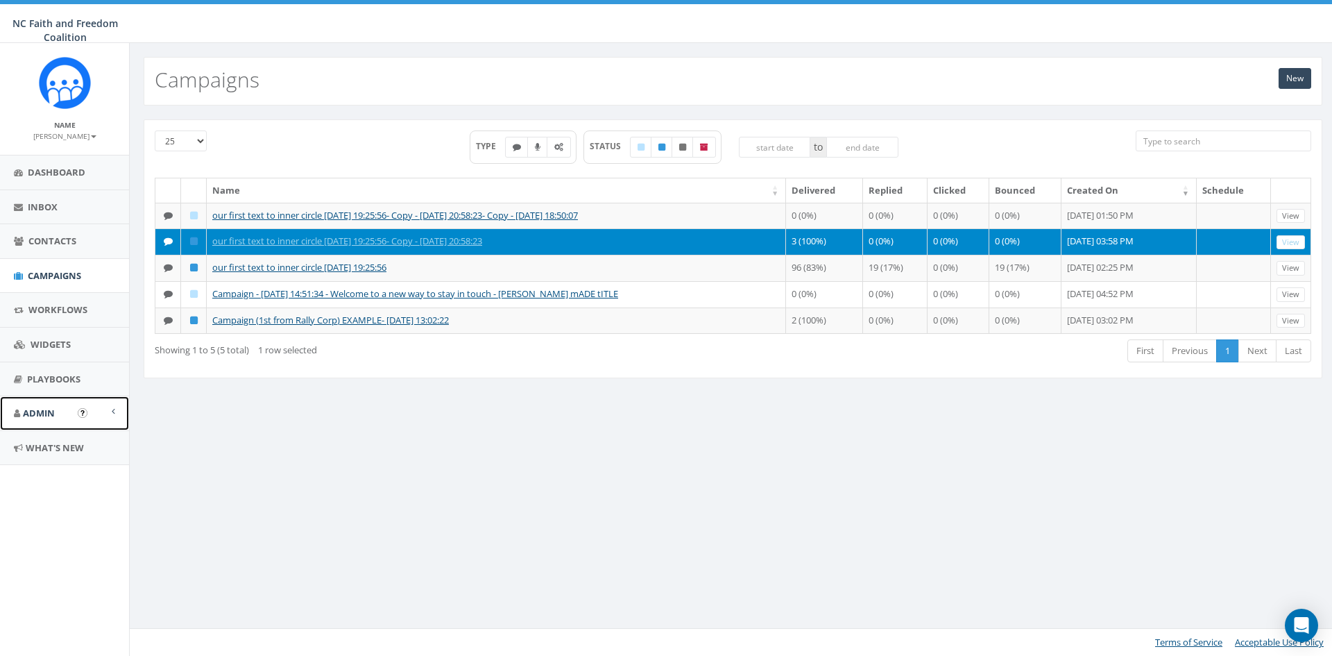
click at [45, 414] on span "Admin" at bounding box center [39, 413] width 32 height 12
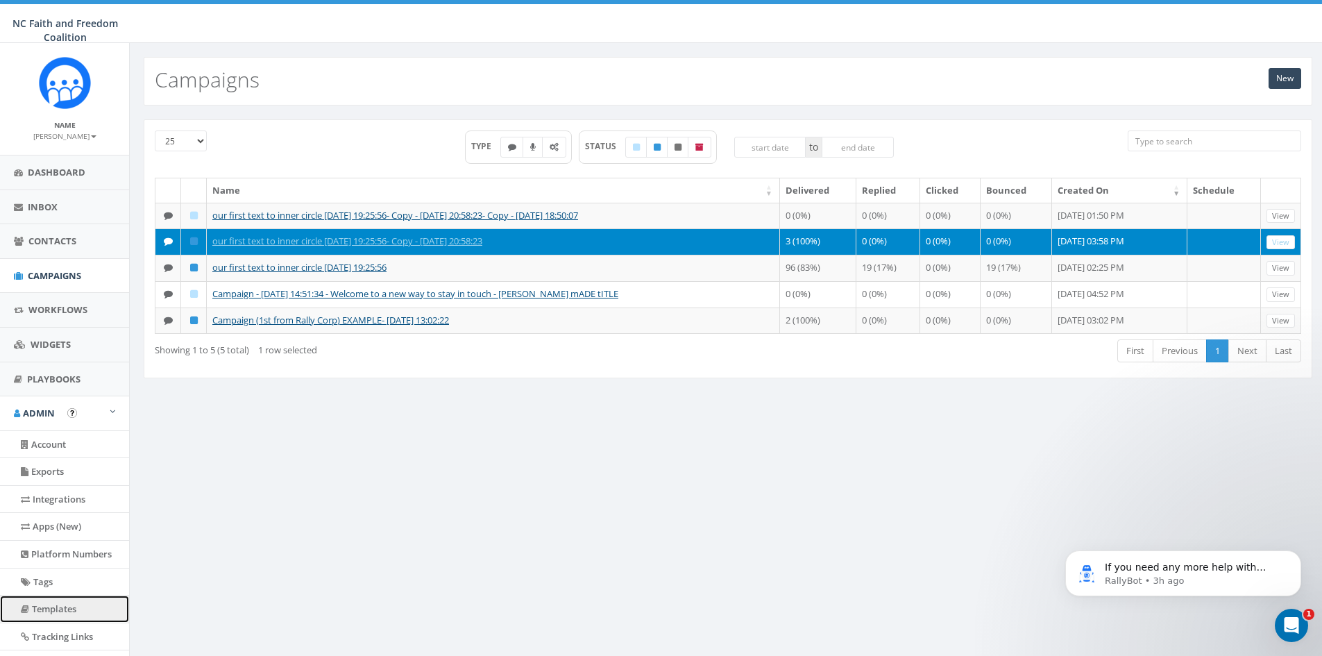
click at [67, 605] on link "Templates" at bounding box center [64, 608] width 129 height 27
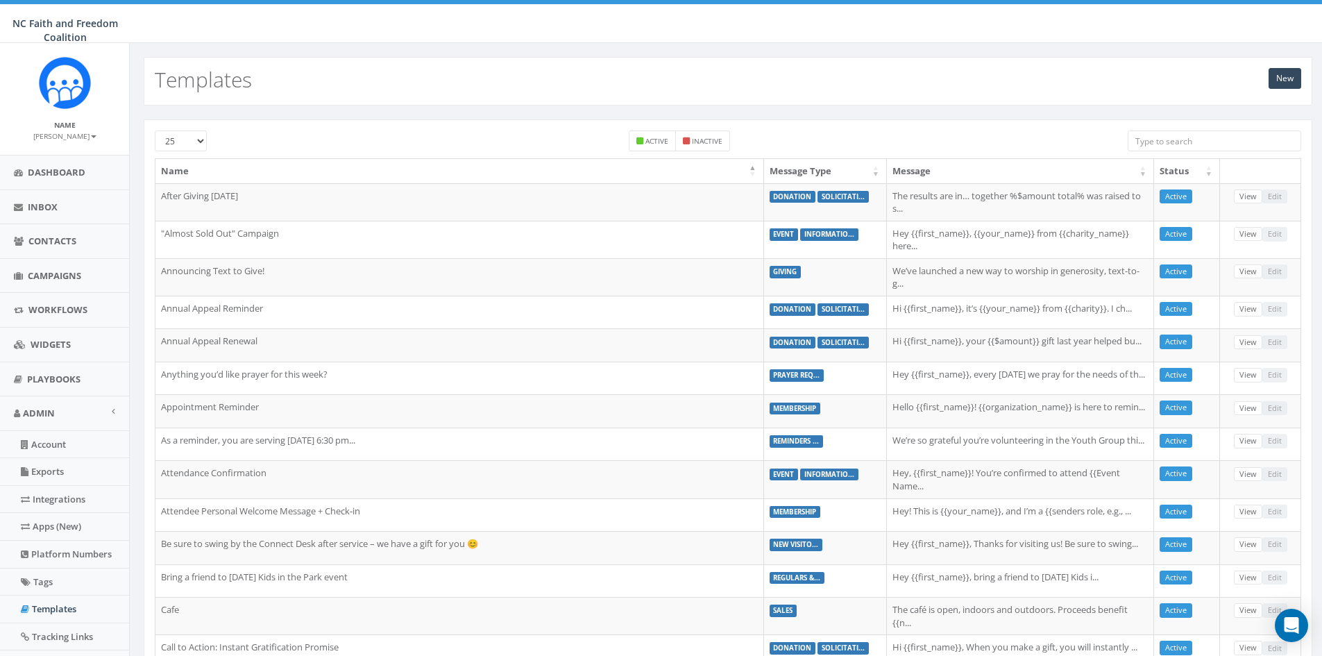
click at [1172, 135] on input "search" at bounding box center [1213, 140] width 173 height 21
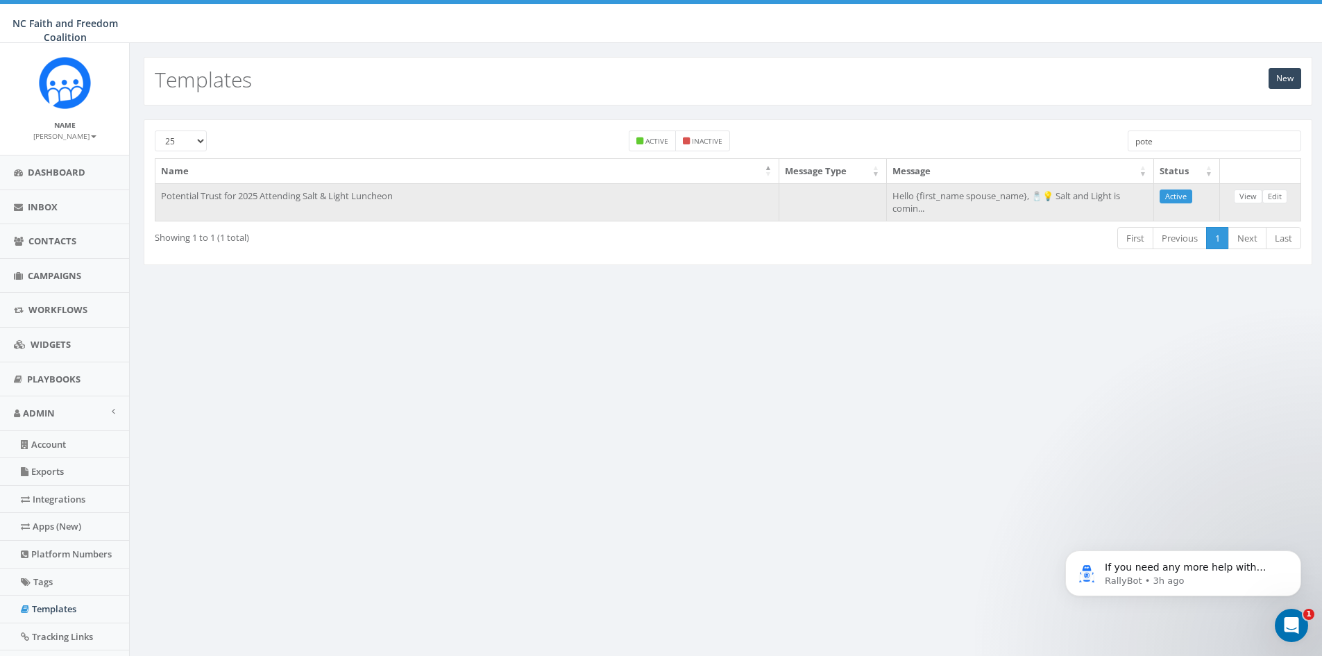
type input "pote"
click at [951, 211] on td "Hello {first_name spouse_name}, 🧂💡 Salt and Light is comin..." at bounding box center [1020, 201] width 267 height 37
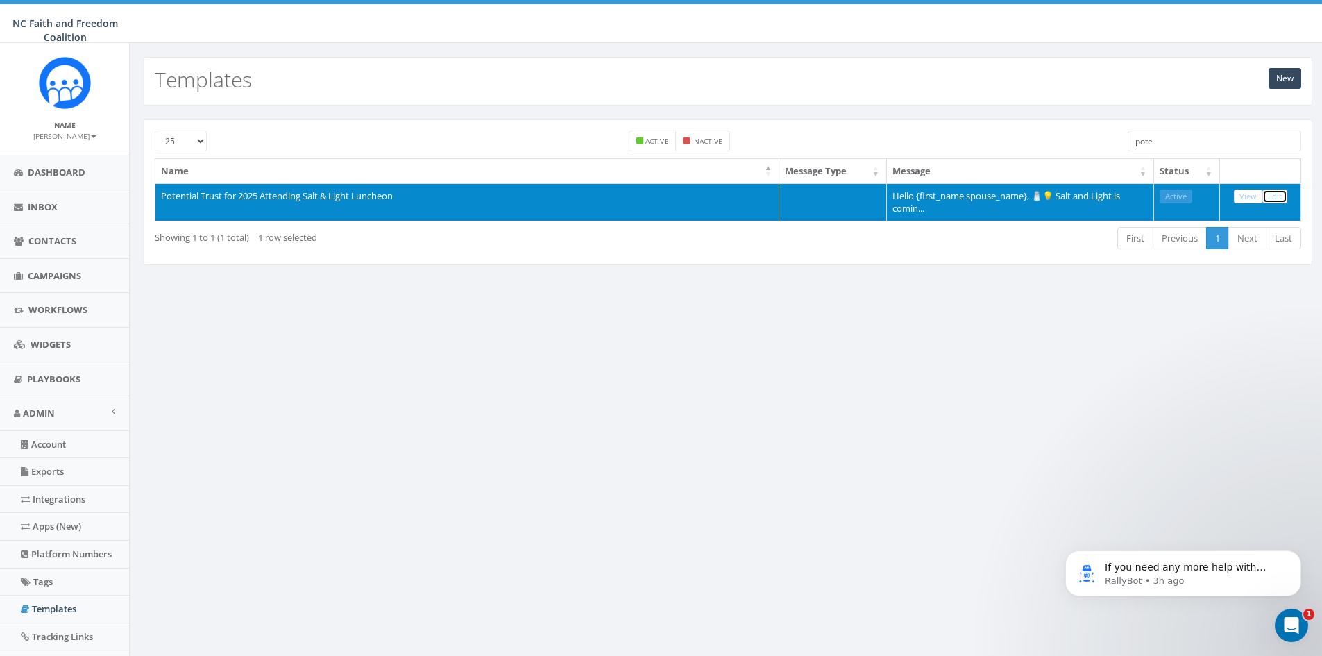
click at [1276, 196] on link "Edit" at bounding box center [1274, 196] width 25 height 15
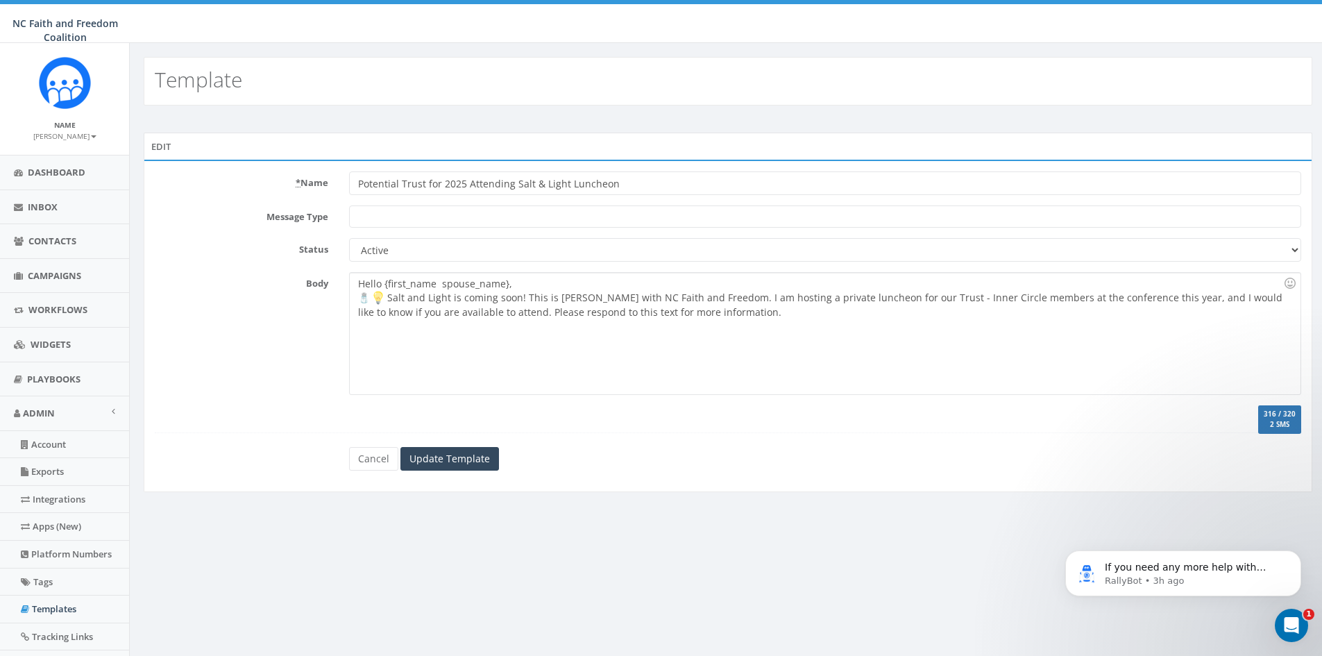
click at [383, 281] on div "Hello {first_name spouse_name}, 🧂 Salt and Light is coming soon! This is Dr. Pa…" at bounding box center [825, 333] width 950 height 121
click at [509, 284] on div "Hello {{first_name spouse_name}, 🧂 Salt and Light is coming soon! This is Dr. P…" at bounding box center [825, 333] width 950 height 121
click at [474, 450] on input "Update Template" at bounding box center [449, 459] width 99 height 24
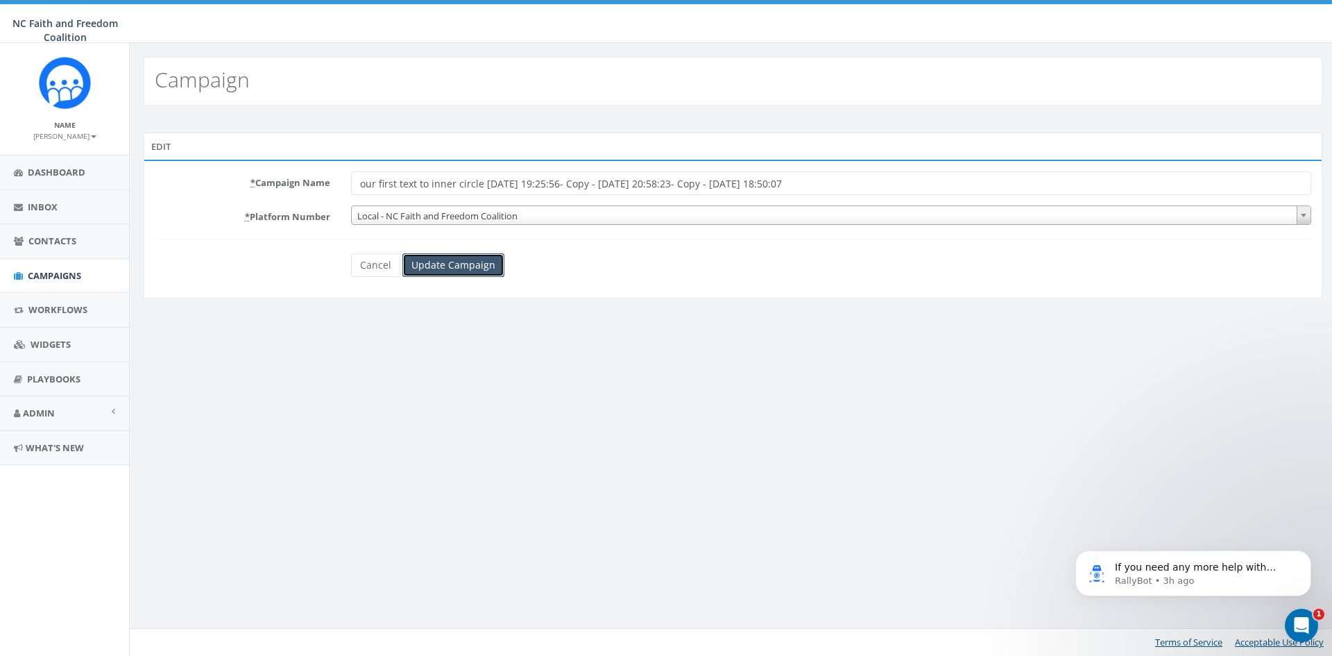
click at [454, 264] on input "Update Campaign" at bounding box center [453, 265] width 102 height 24
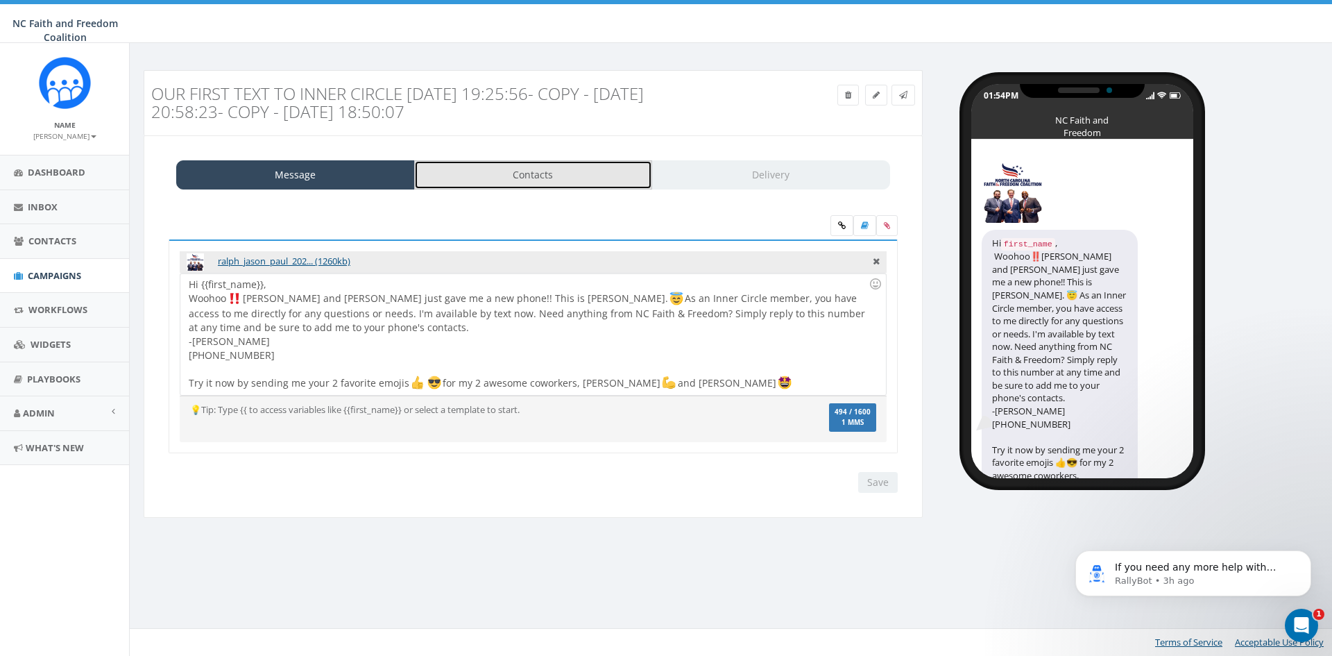
click at [510, 180] on link "Contacts" at bounding box center [533, 174] width 239 height 29
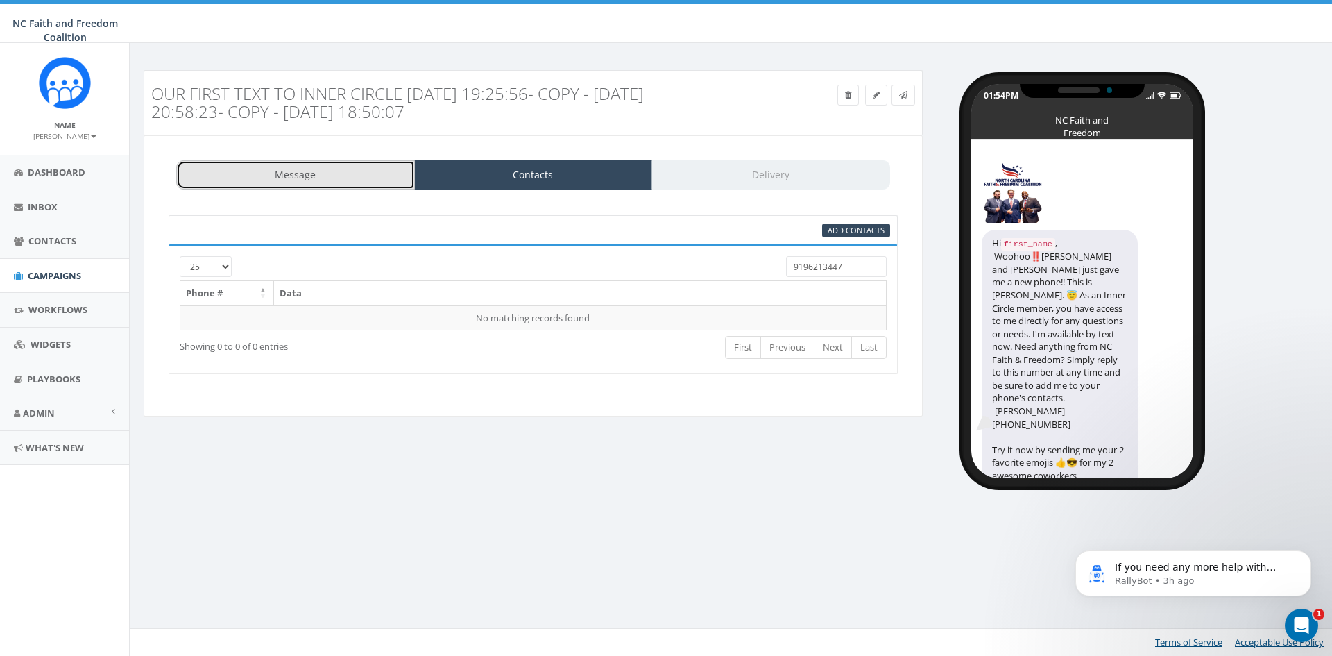
click at [360, 178] on link "Message" at bounding box center [295, 174] width 239 height 29
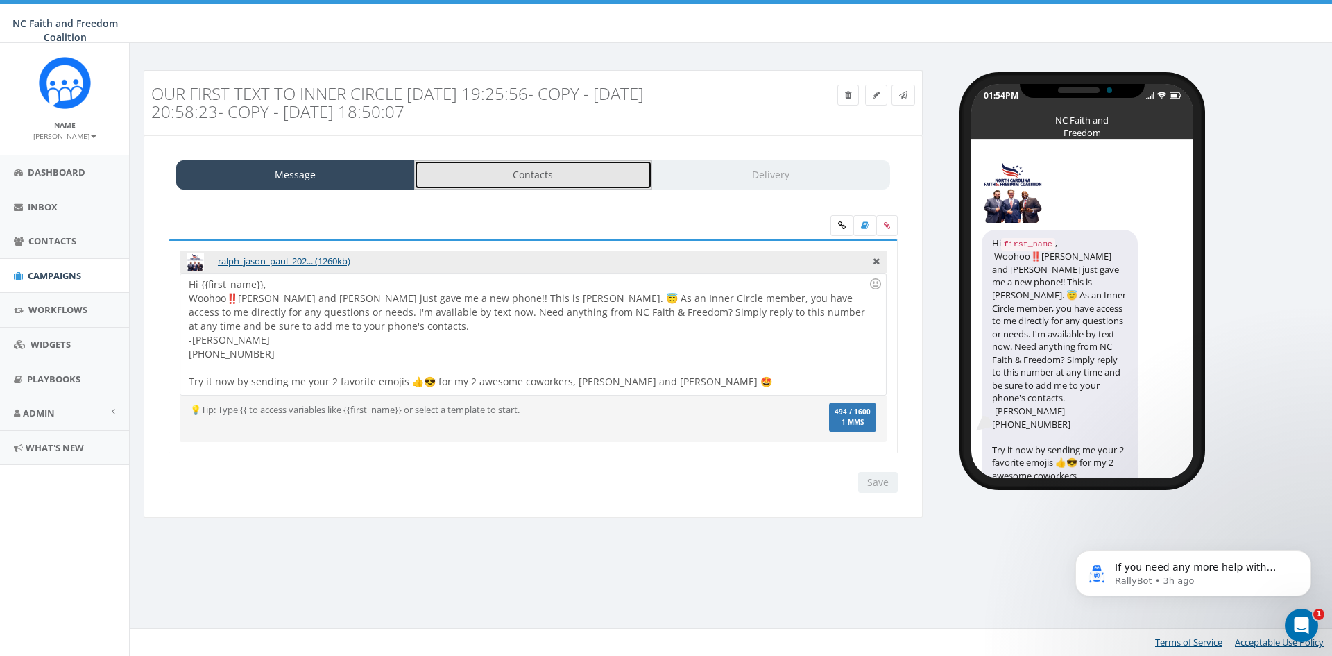
click at [561, 176] on link "Contacts" at bounding box center [533, 174] width 239 height 29
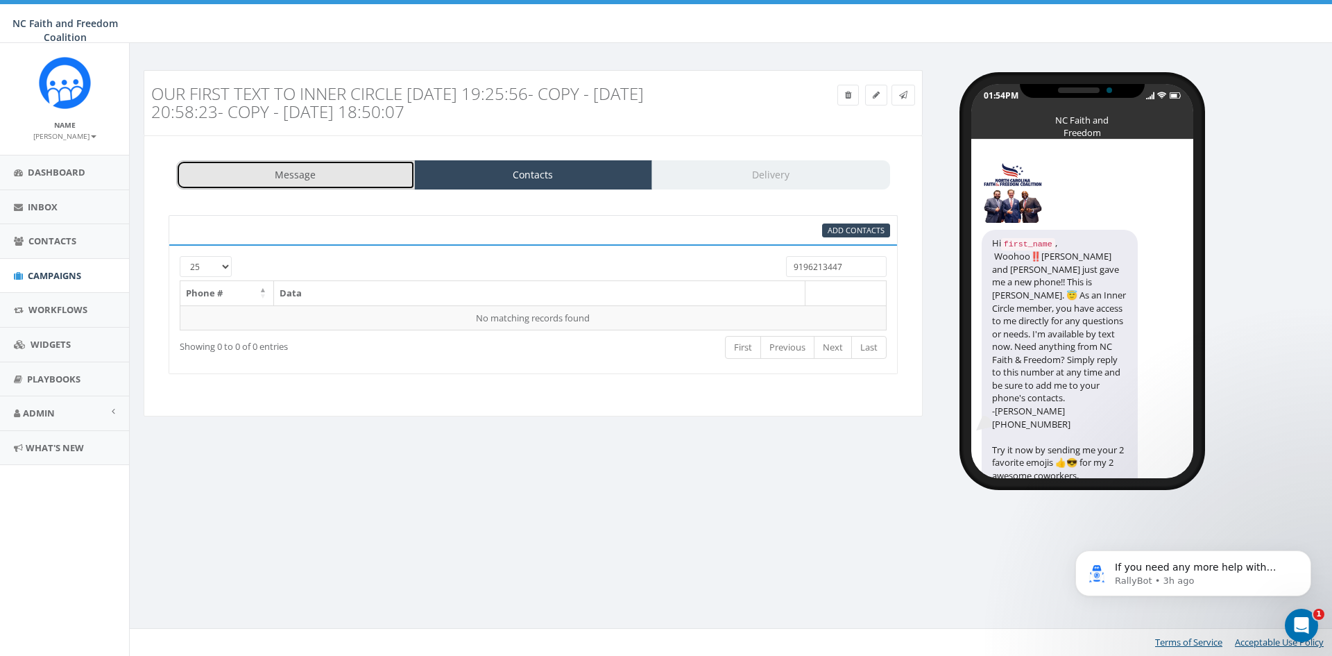
click at [286, 174] on link "Message" at bounding box center [295, 174] width 239 height 29
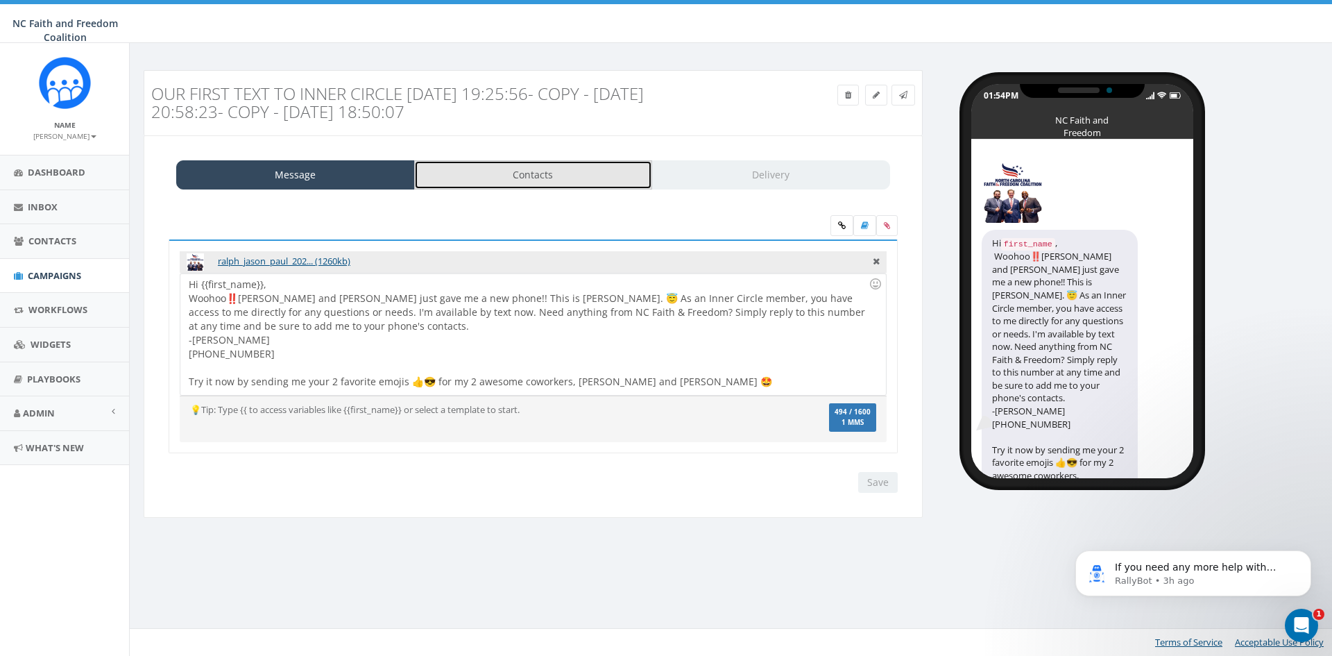
click at [501, 178] on link "Contacts" at bounding box center [533, 174] width 239 height 29
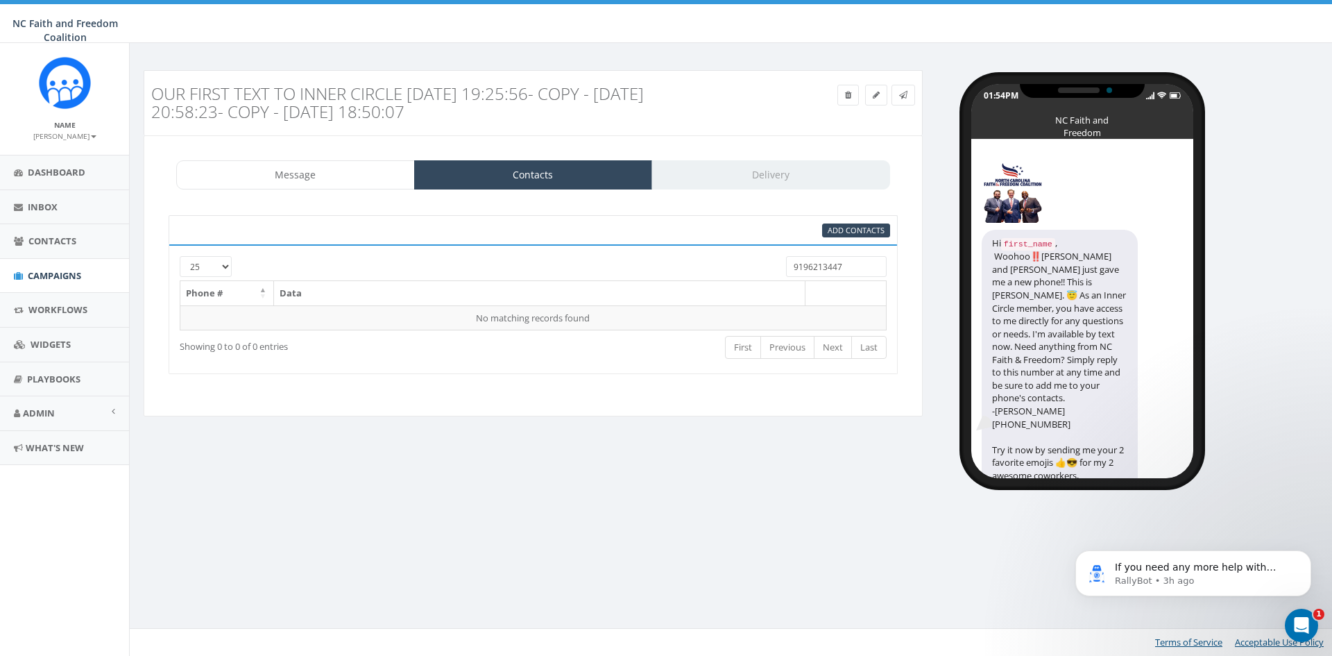
click at [808, 266] on input "9196213447" at bounding box center [836, 266] width 101 height 21
click at [825, 266] on input "919-6213447" at bounding box center [836, 266] width 101 height 21
type input "919-621-3447"
drag, startPoint x: 857, startPoint y: 271, endPoint x: 788, endPoint y: 270, distance: 68.7
click at [788, 270] on input "919-621-3447" at bounding box center [836, 266] width 101 height 21
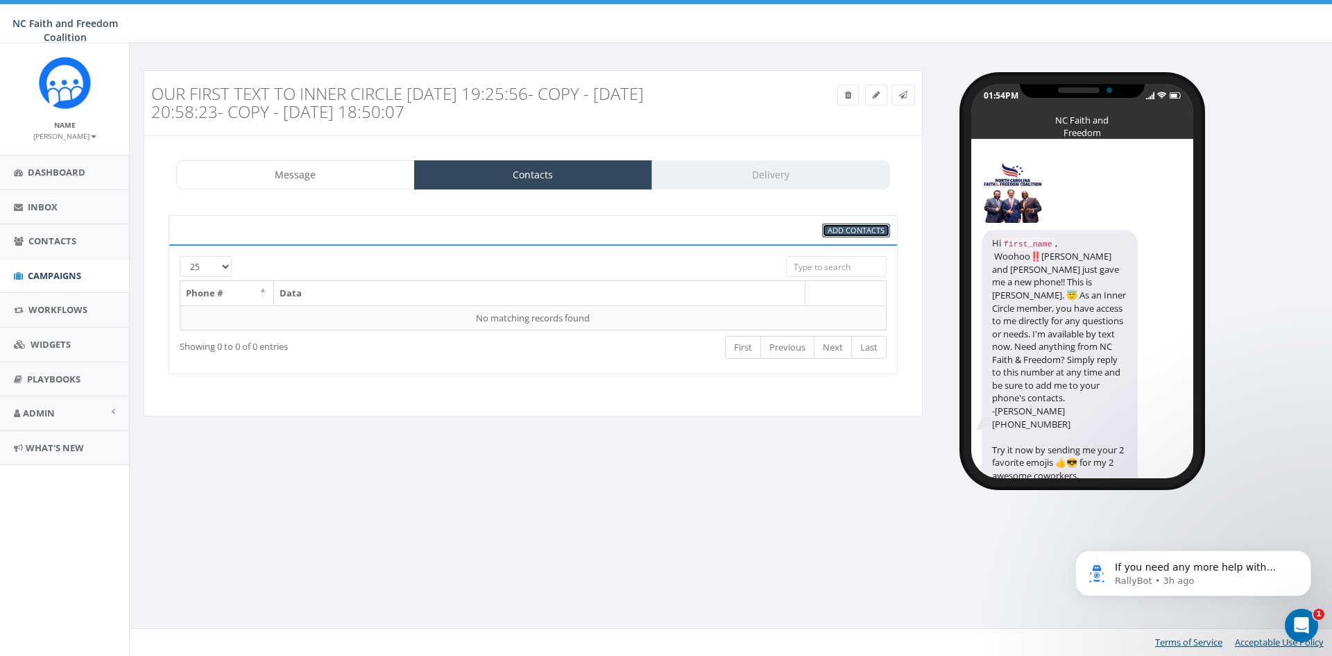
click at [853, 229] on span "Add Contacts" at bounding box center [856, 230] width 57 height 10
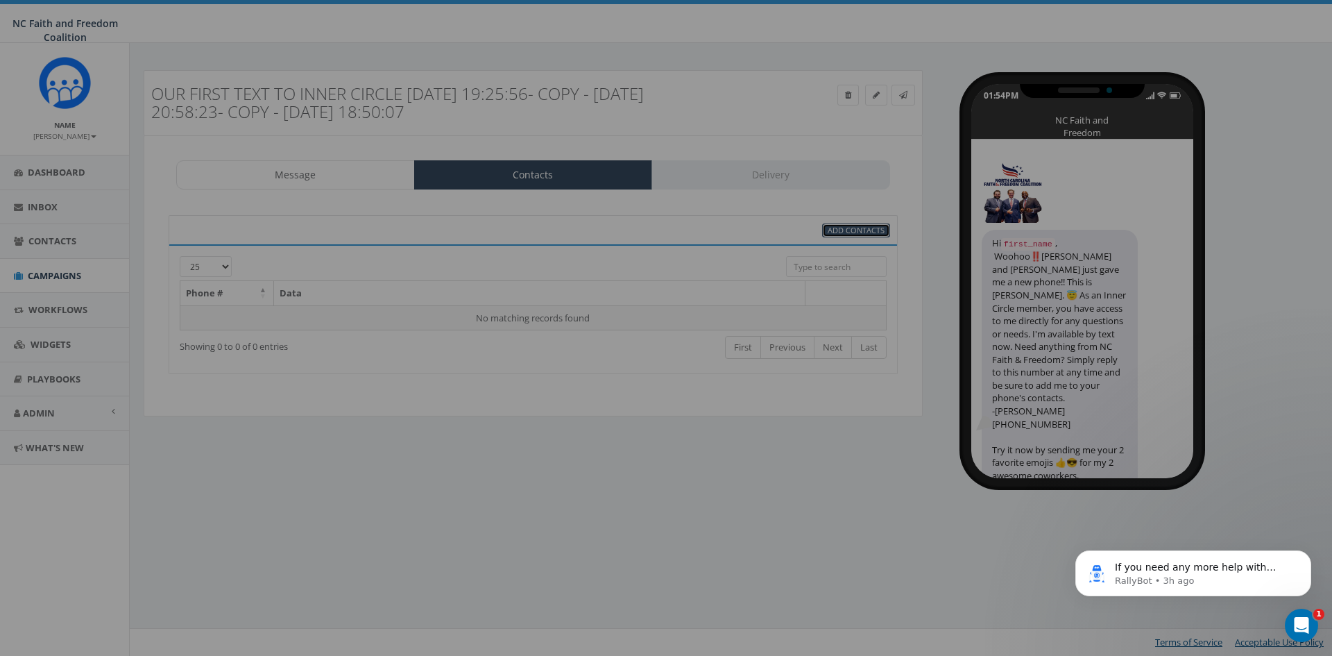
select select
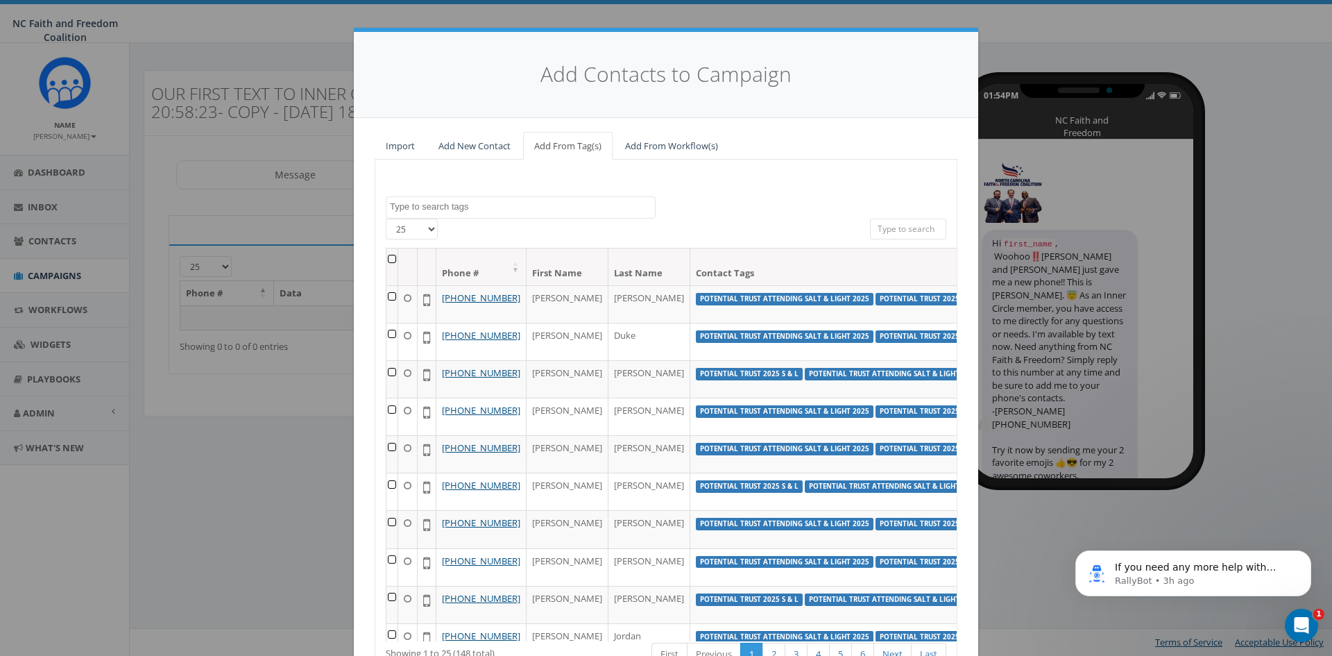
click at [887, 225] on input "search" at bounding box center [908, 229] width 76 height 21
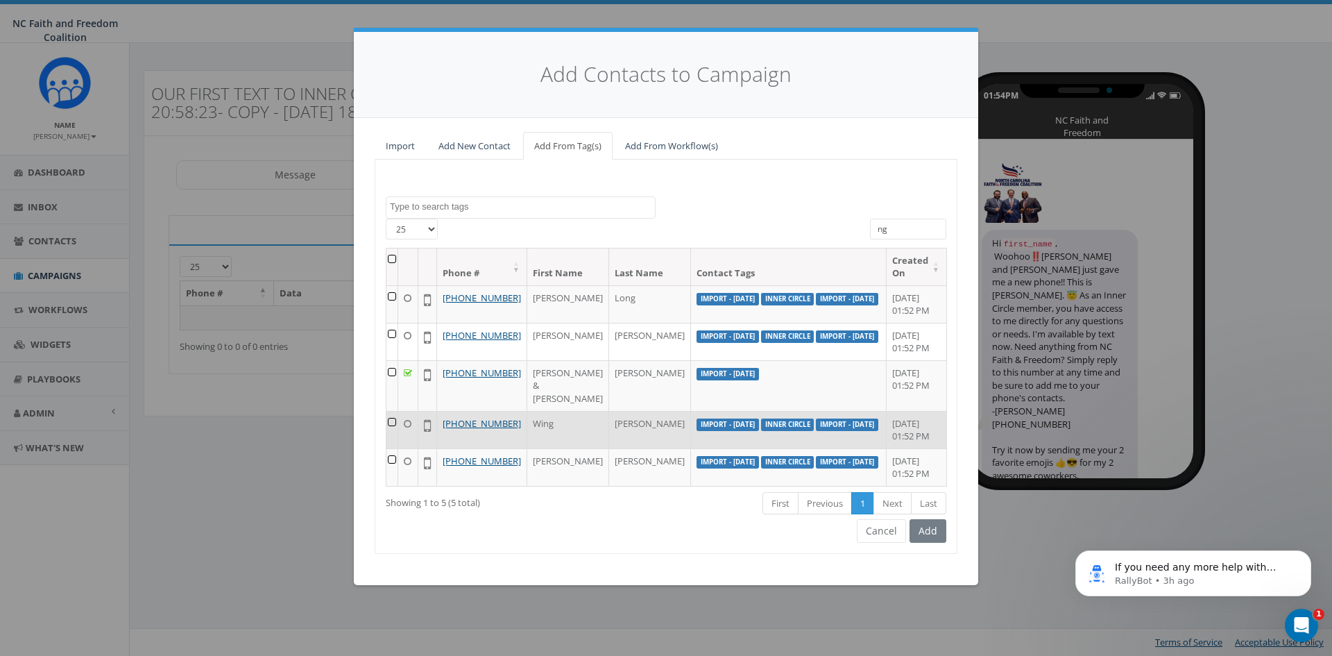
type input "ng"
click at [388, 446] on td at bounding box center [392, 429] width 12 height 37
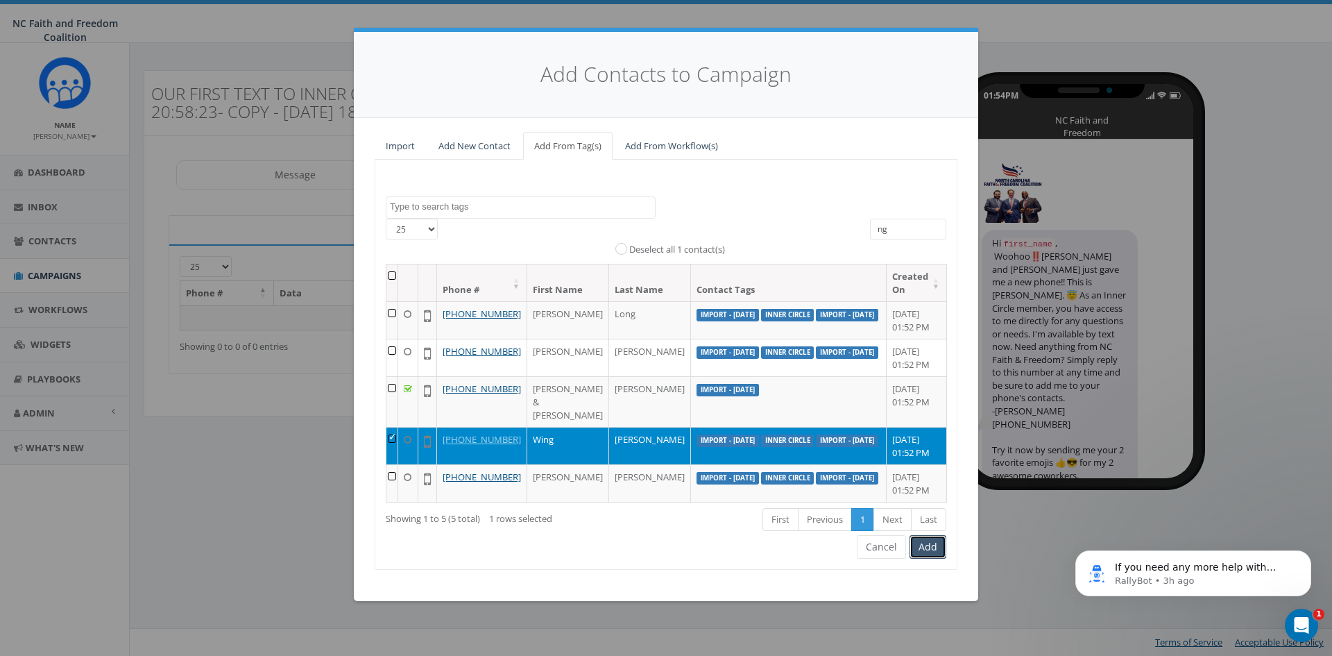
click at [926, 558] on button "Add" at bounding box center [927, 547] width 37 height 24
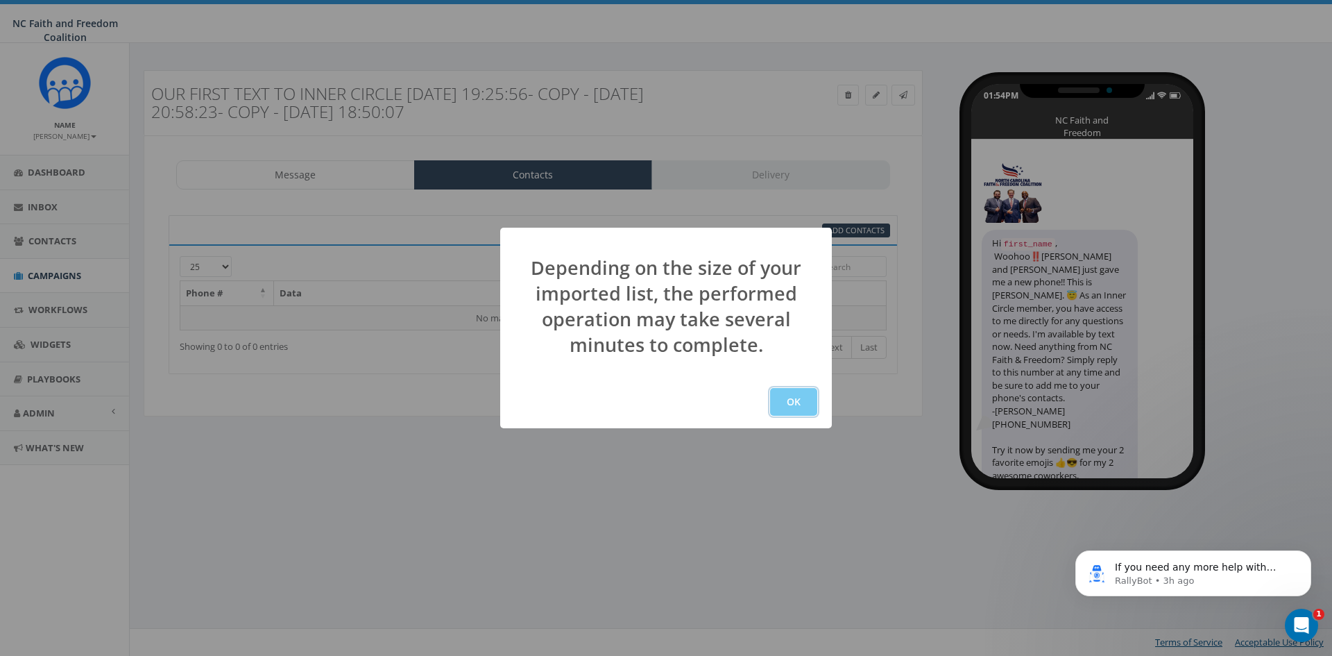
click at [801, 404] on button "OK" at bounding box center [793, 402] width 47 height 28
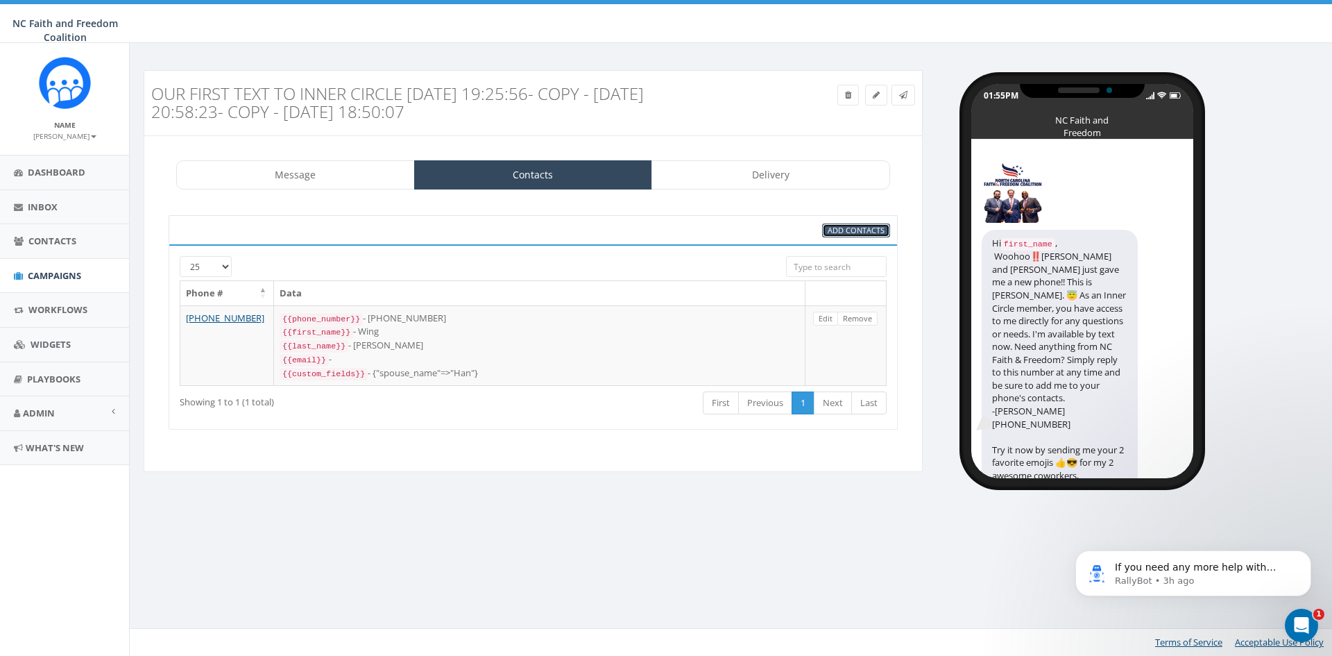
click at [857, 226] on span "Add Contacts" at bounding box center [856, 230] width 57 height 10
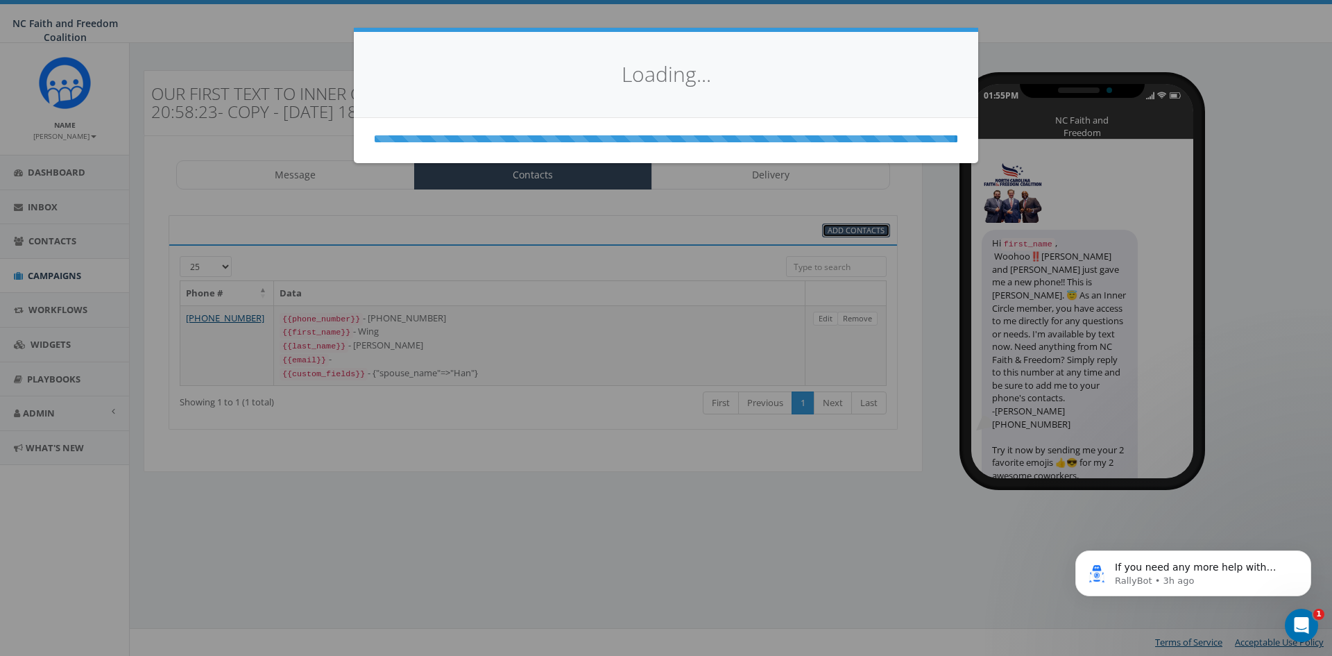
select select
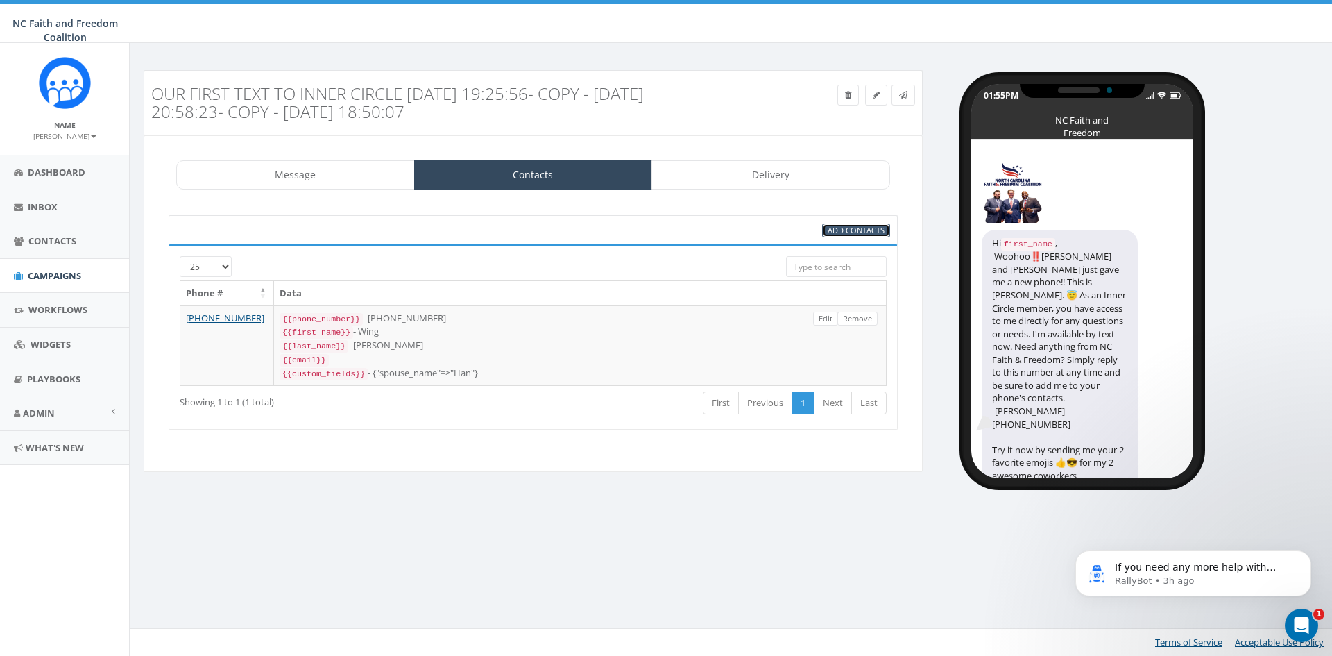
click at [852, 226] on span "Add Contacts" at bounding box center [856, 230] width 57 height 10
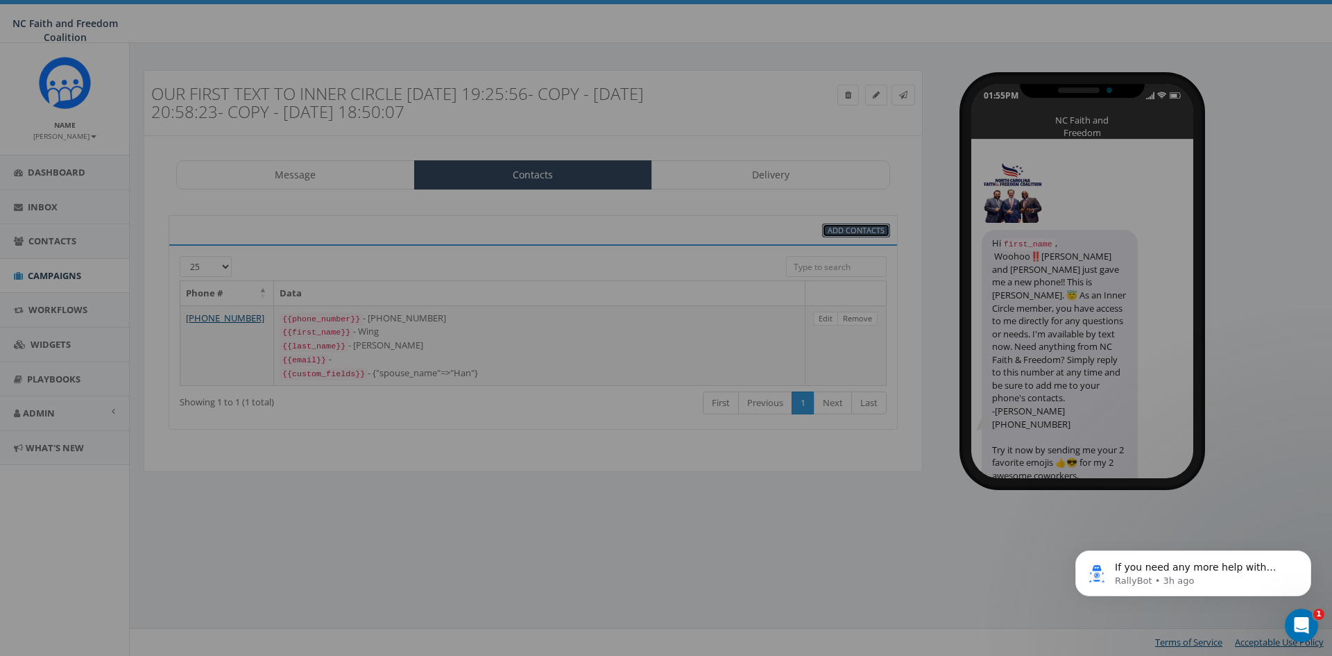
select select
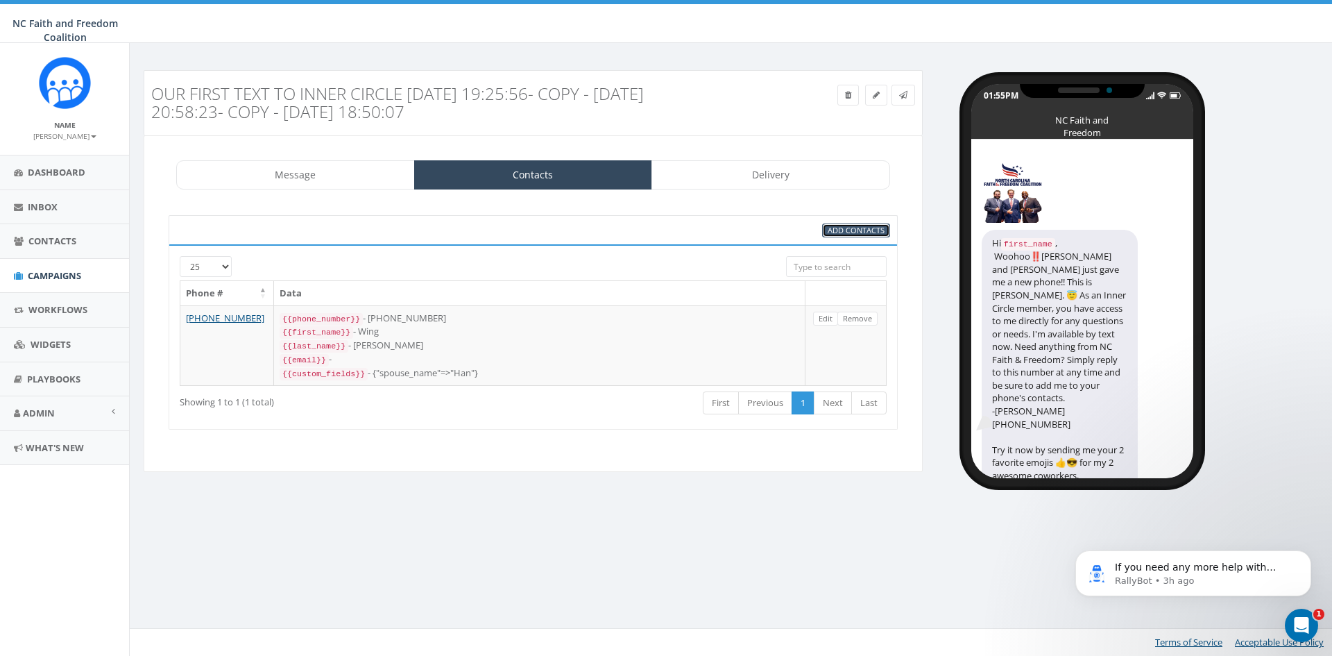
click at [840, 225] on span "Add Contacts" at bounding box center [856, 230] width 57 height 10
select select
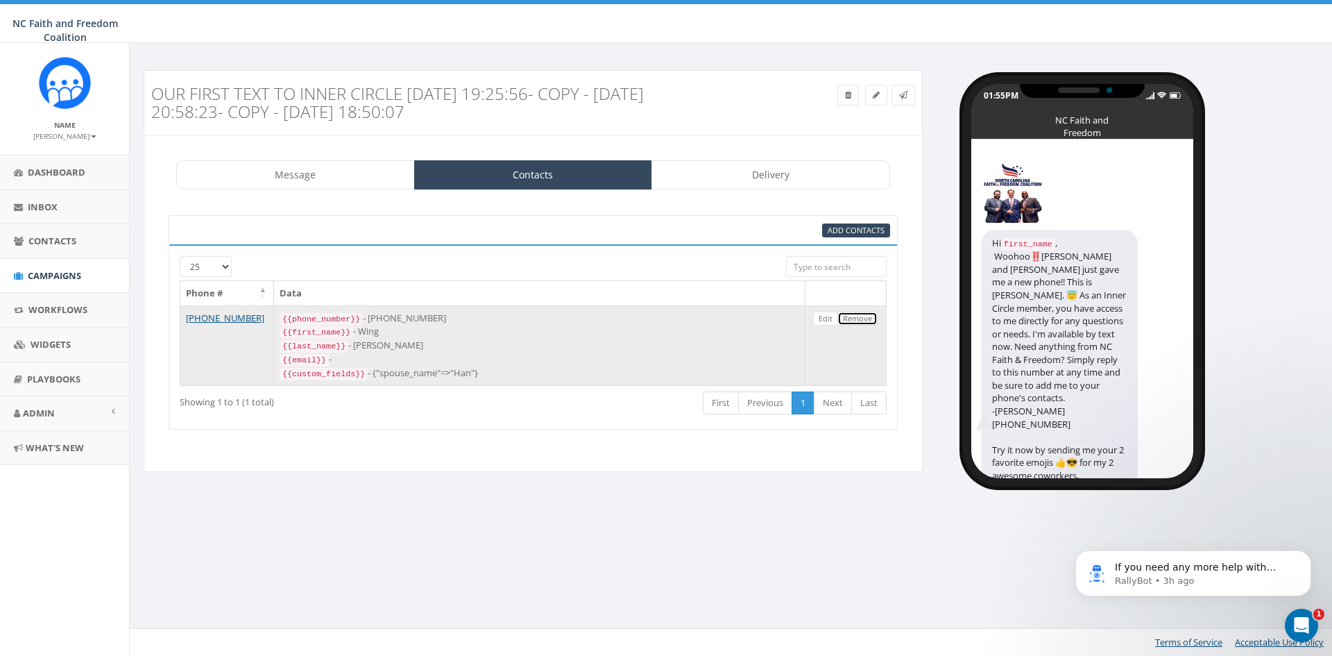
click at [855, 314] on link "Remove" at bounding box center [857, 318] width 40 height 15
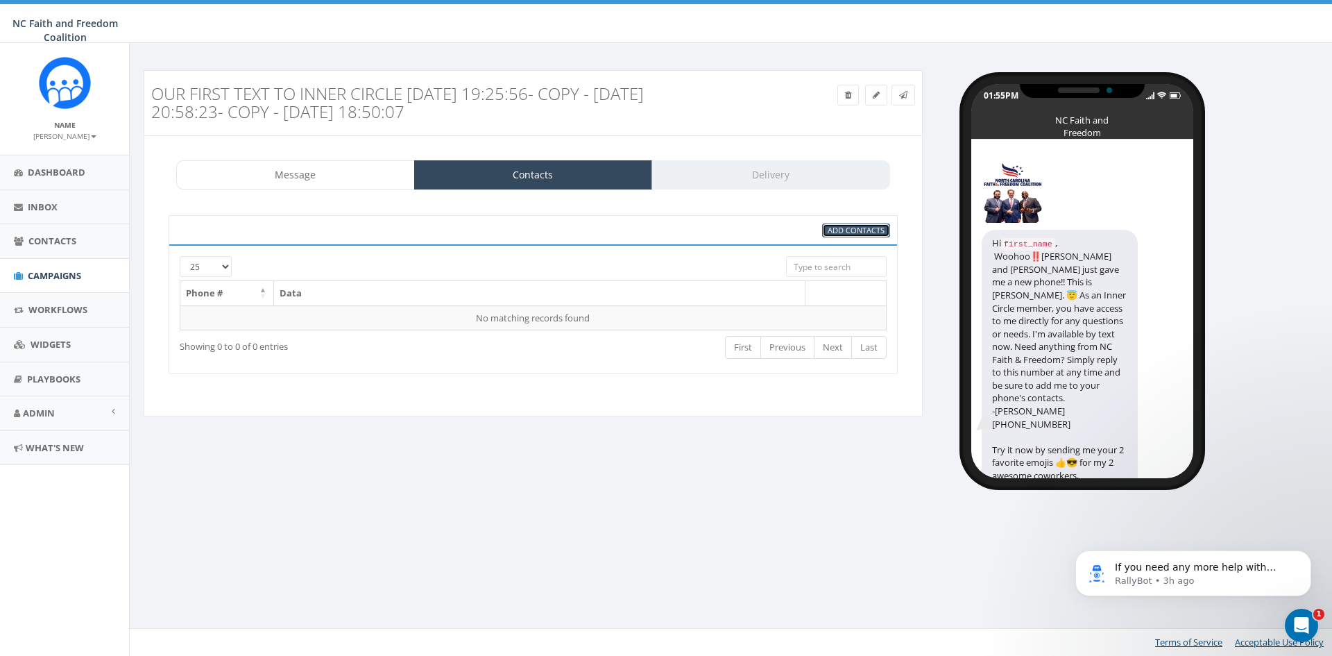
click at [857, 226] on span "Add Contacts" at bounding box center [856, 230] width 57 height 10
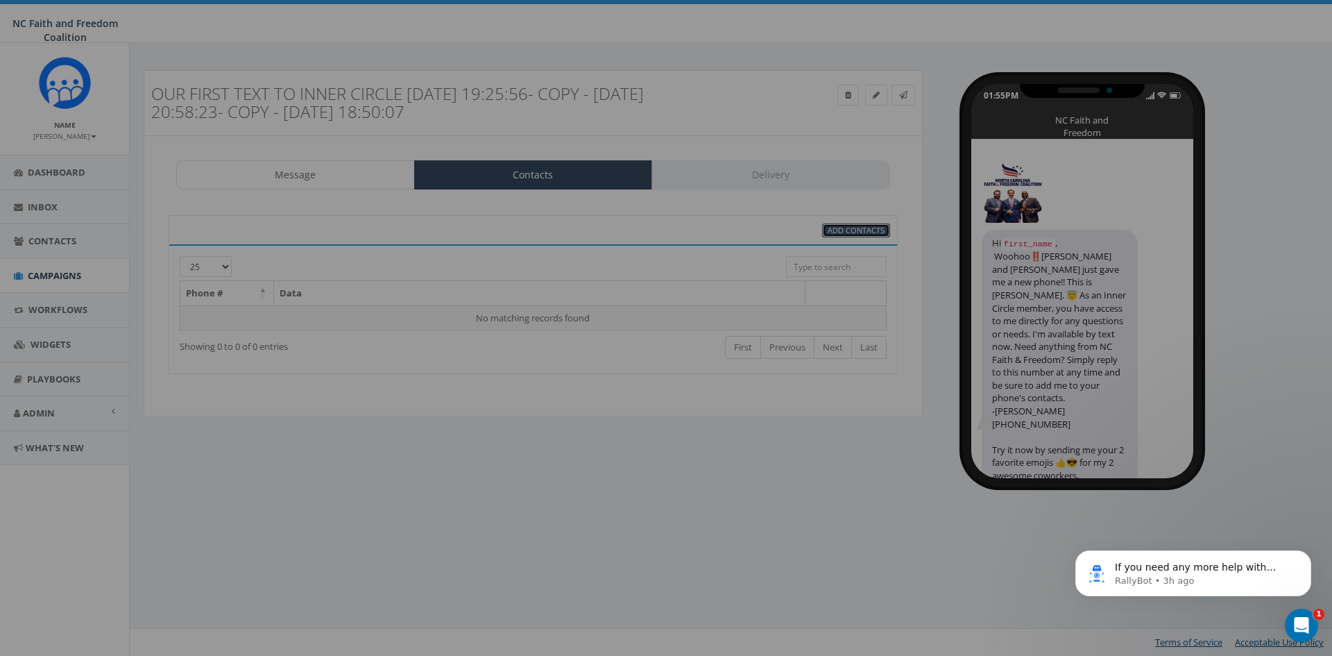
select select
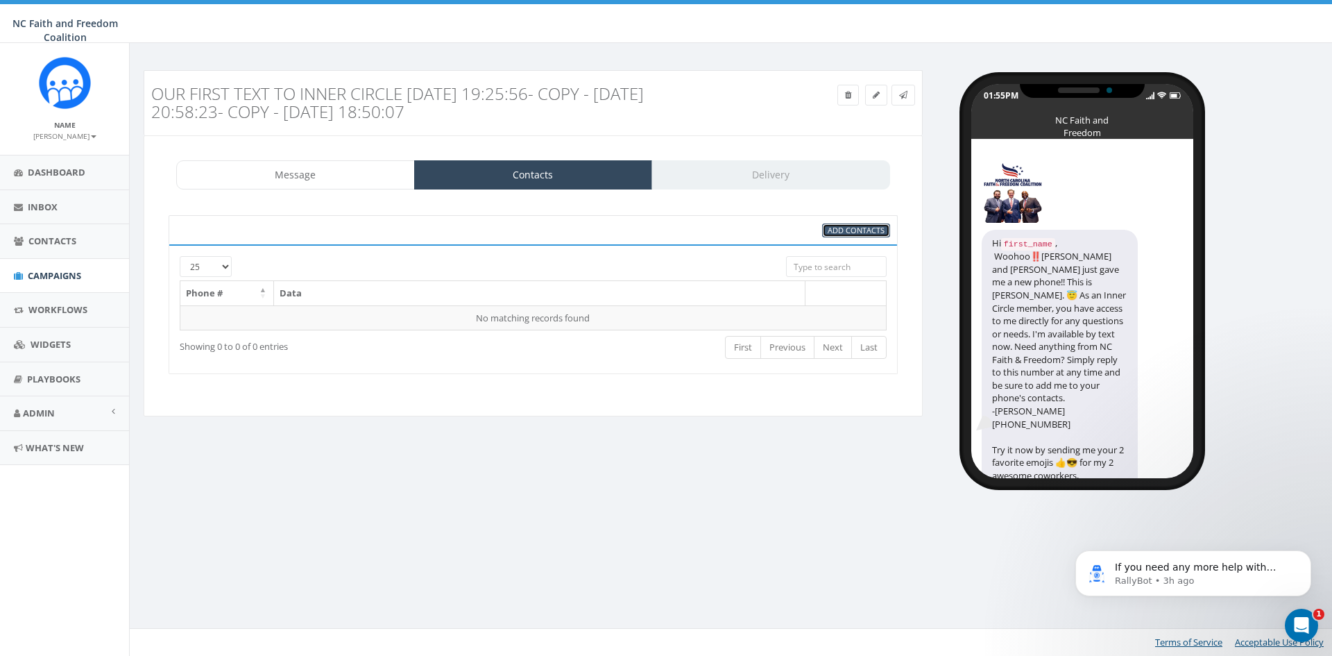
click at [835, 230] on span "Add Contacts" at bounding box center [856, 230] width 57 height 10
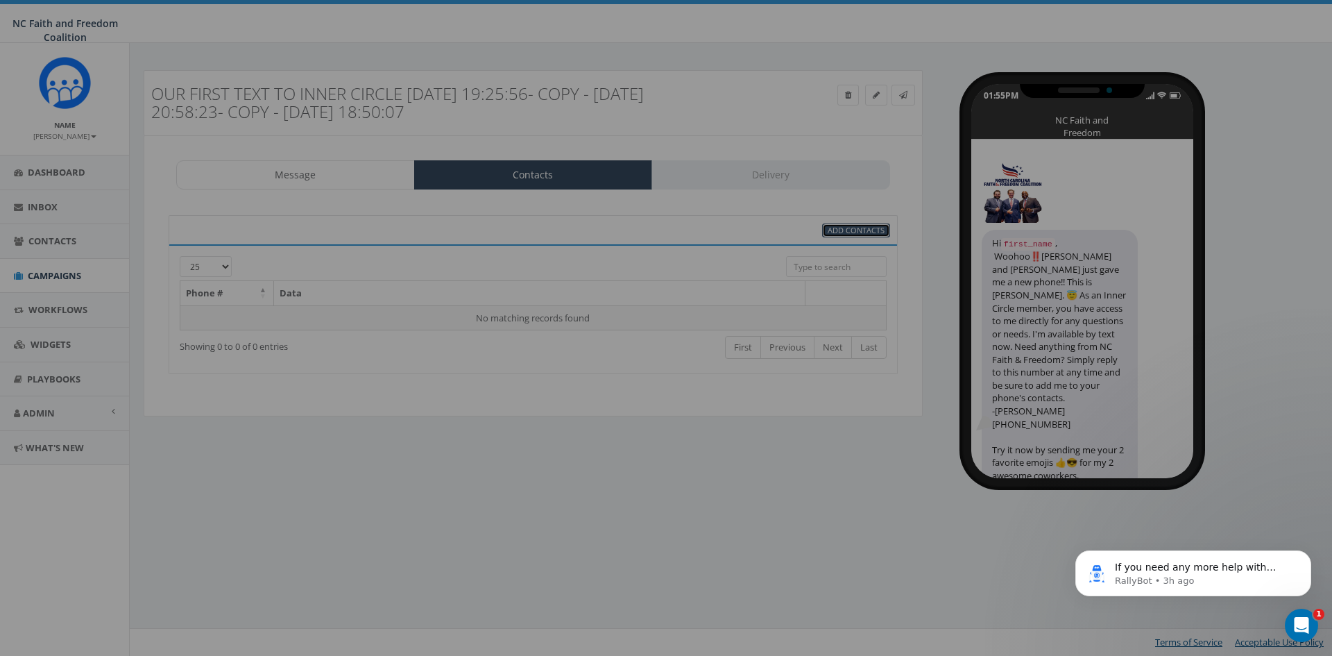
select select
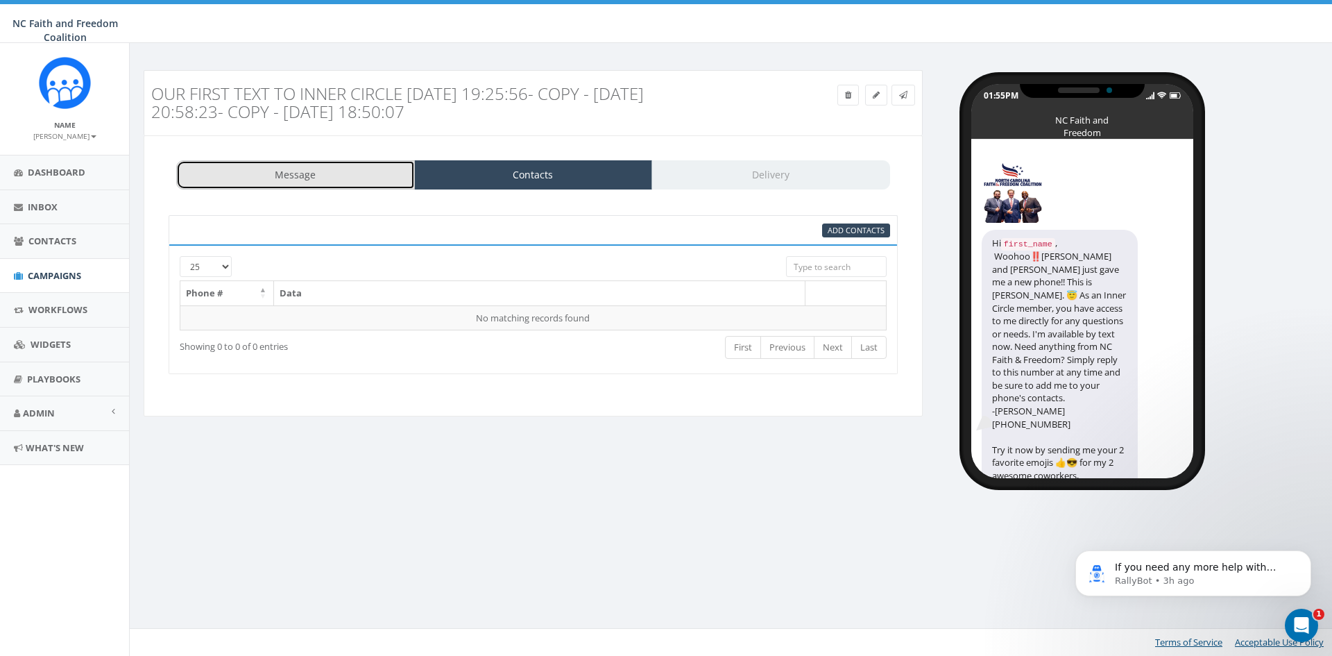
click at [332, 166] on link "Message" at bounding box center [295, 174] width 239 height 29
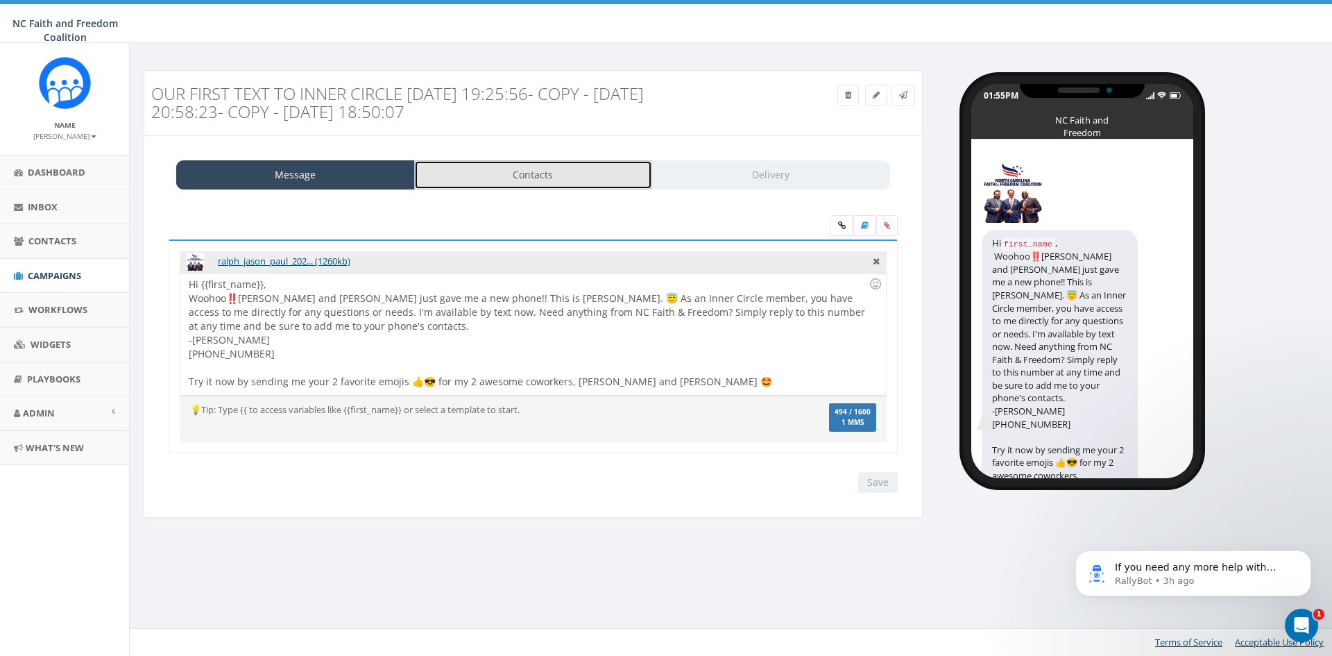
click at [482, 174] on link "Contacts" at bounding box center [533, 174] width 239 height 29
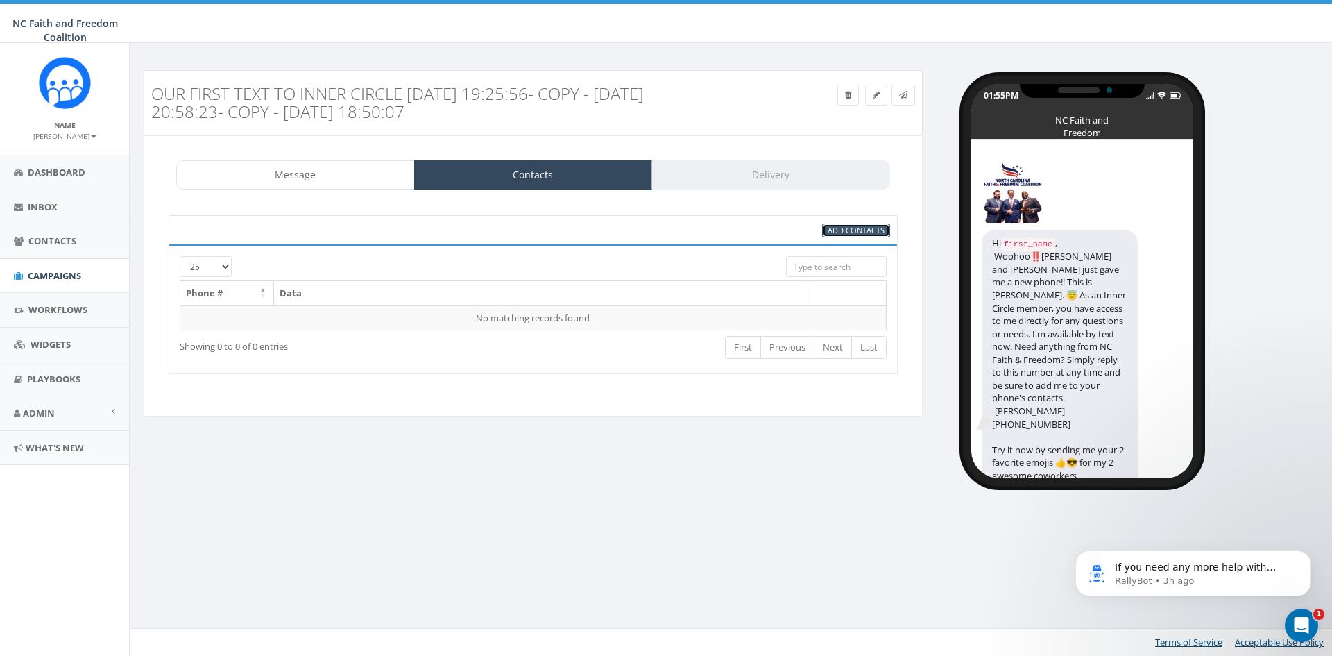
click at [853, 227] on span "Add Contacts" at bounding box center [856, 230] width 57 height 10
select select
click at [842, 98] on link at bounding box center [848, 95] width 22 height 21
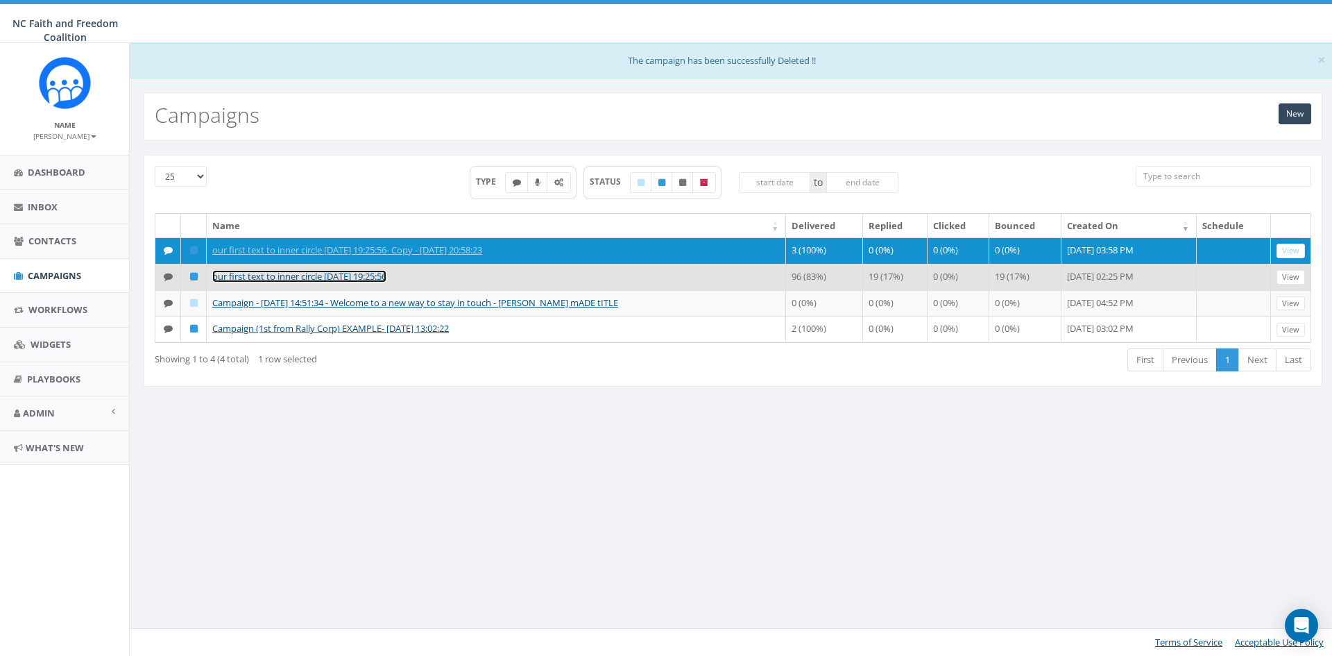
click at [342, 274] on link "our first text to inner circle [DATE] 19:25:56" at bounding box center [299, 276] width 174 height 12
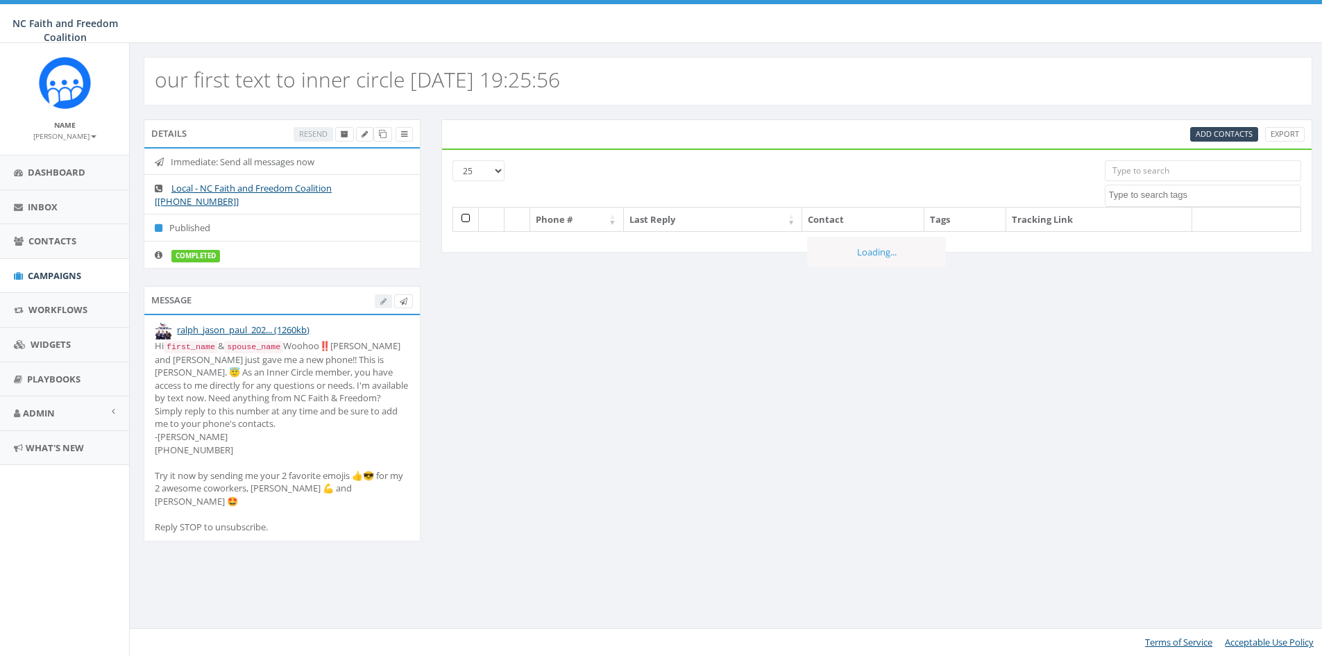
select select
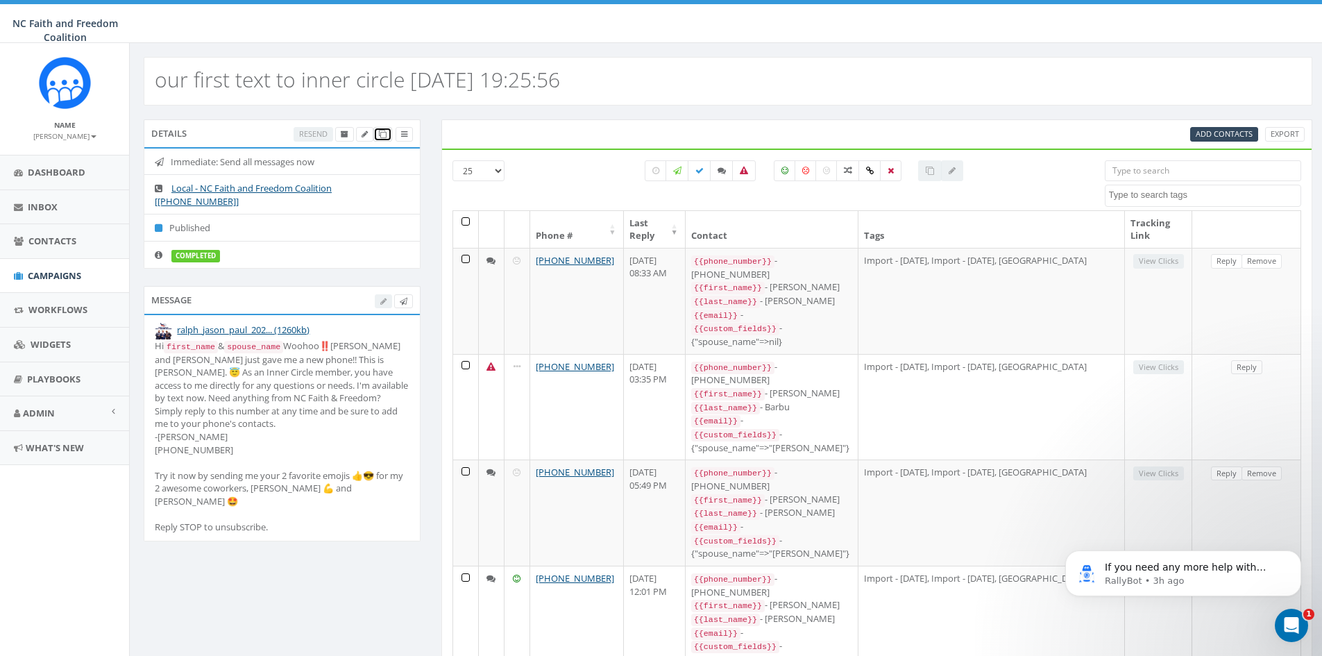
click at [384, 136] on icon at bounding box center [383, 134] width 8 height 8
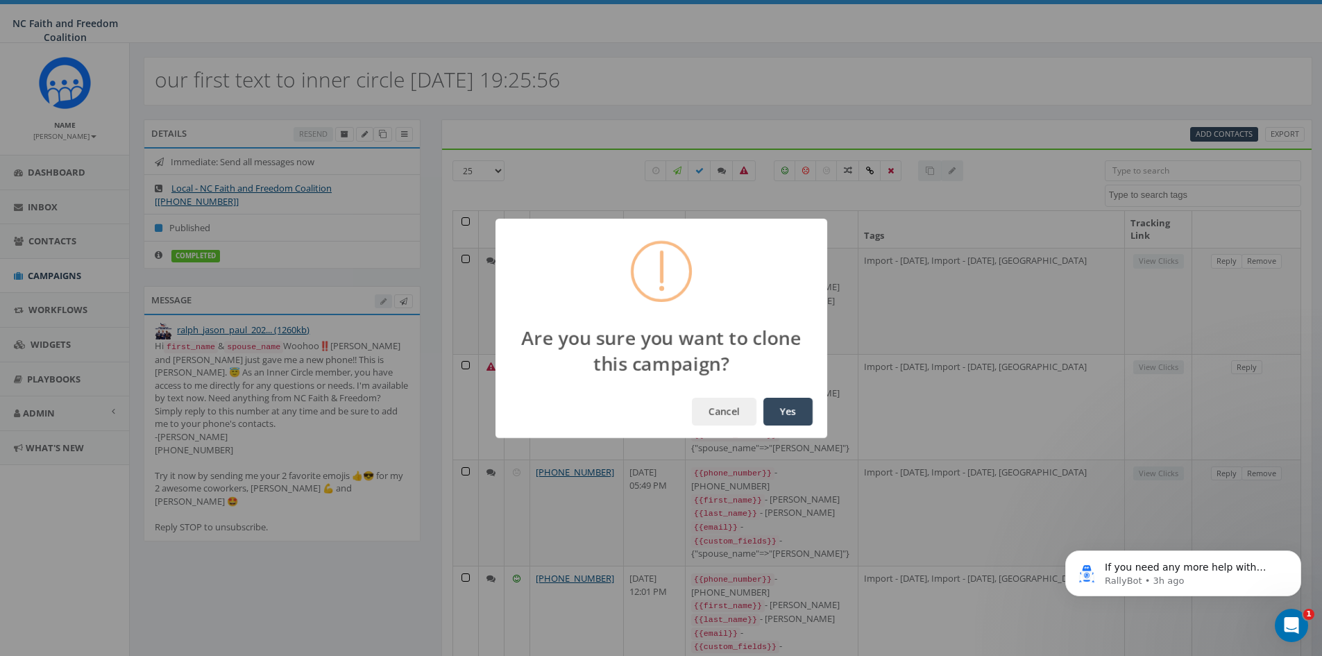
click at [794, 411] on button "Yes" at bounding box center [787, 411] width 49 height 28
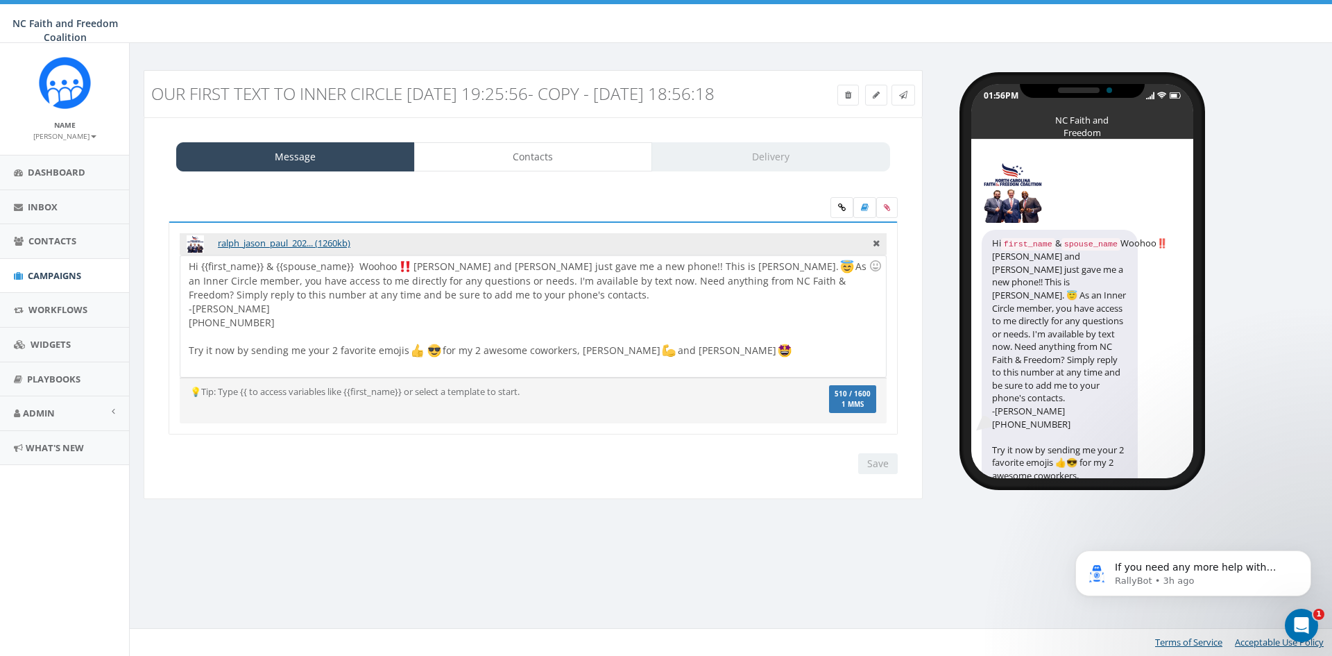
click at [568, 94] on h3 "our first text to inner circle [DATE] 19:25:56- Copy - [DATE] 18:56:18" at bounding box center [434, 94] width 567 height 18
click at [352, 284] on div "Hi {{first_name}} & {{spouse_name}} [PERSON_NAME] [PERSON_NAME] and [PERSON_NAM…" at bounding box center [532, 315] width 705 height 121
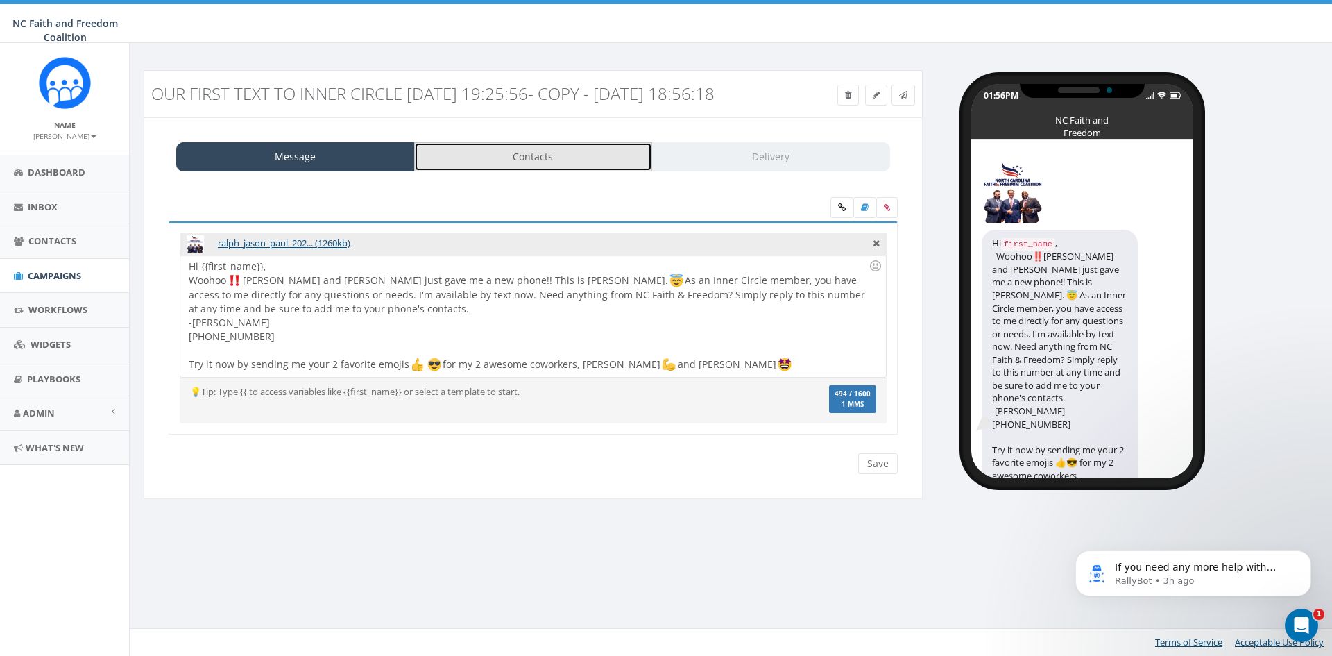
click at [522, 170] on link "Contacts" at bounding box center [533, 156] width 239 height 29
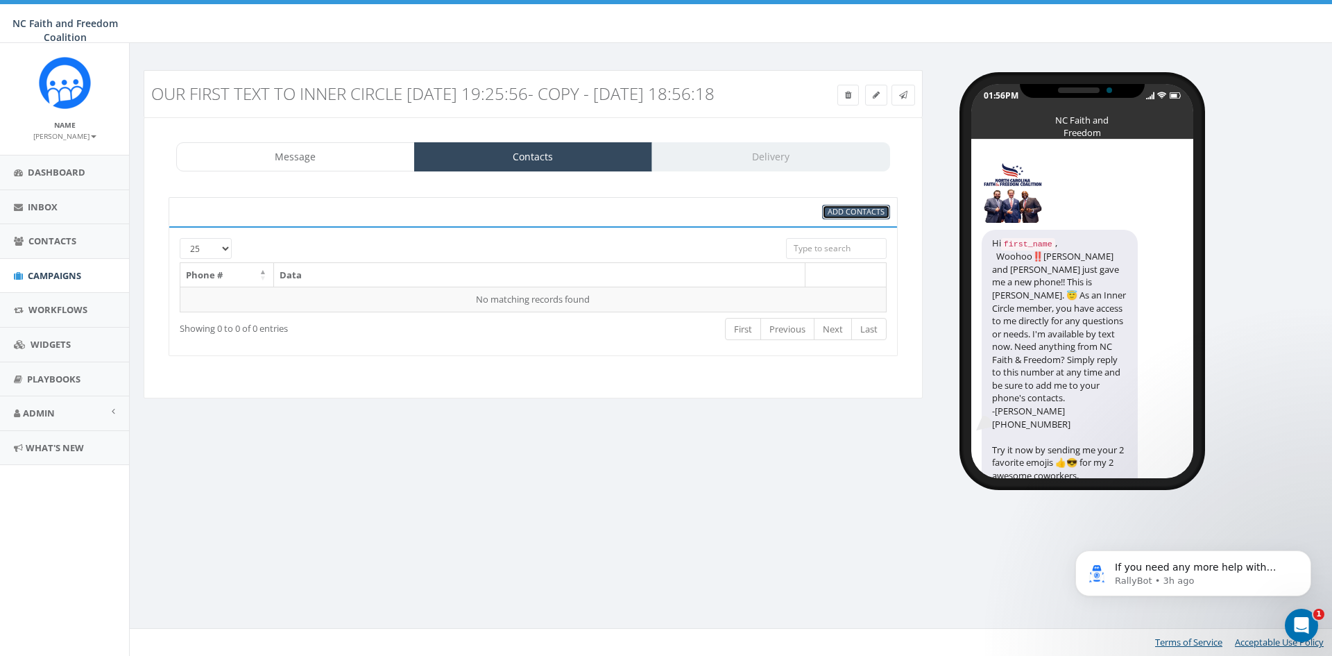
click at [844, 216] on span "Add Contacts" at bounding box center [856, 211] width 57 height 10
select select
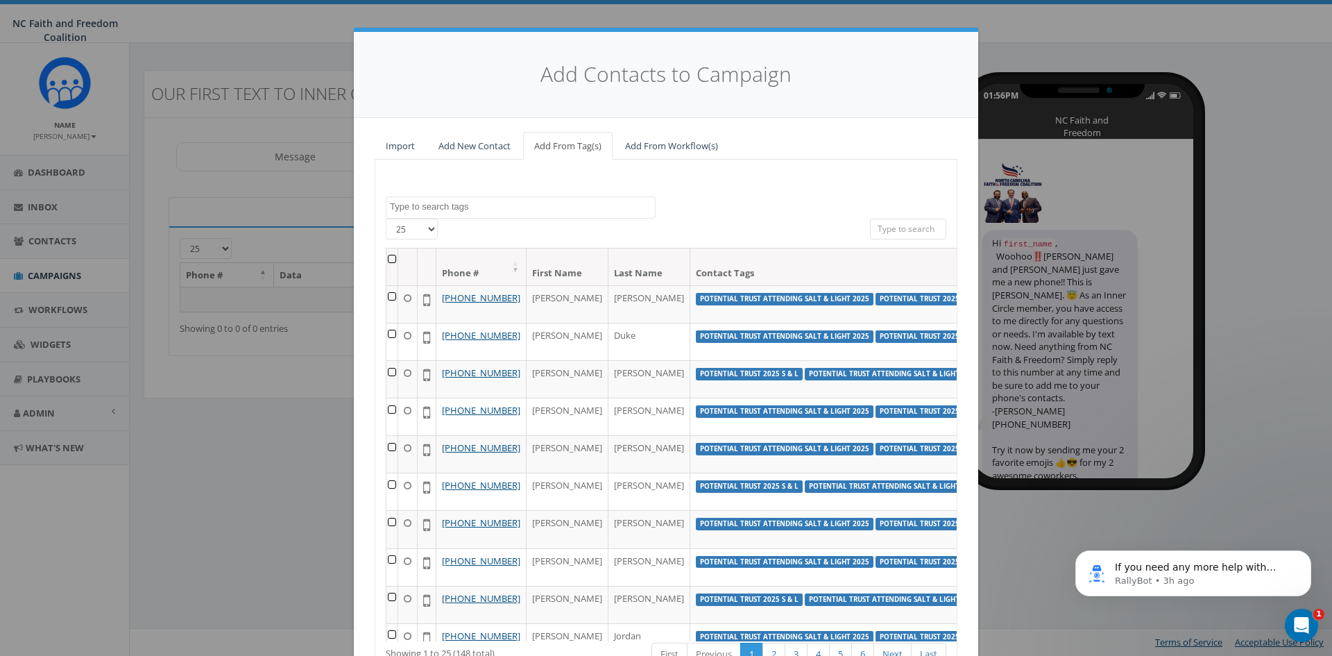
click at [896, 231] on input "search" at bounding box center [908, 229] width 76 height 21
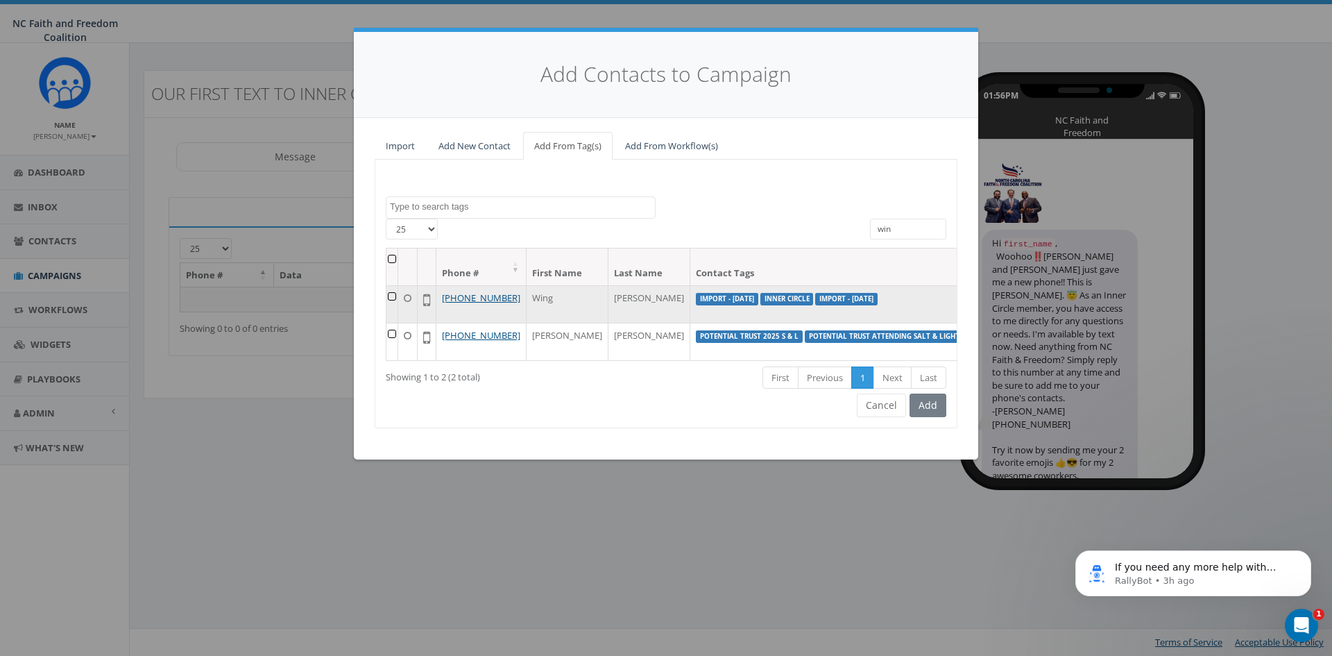
click at [394, 296] on td at bounding box center [392, 303] width 12 height 37
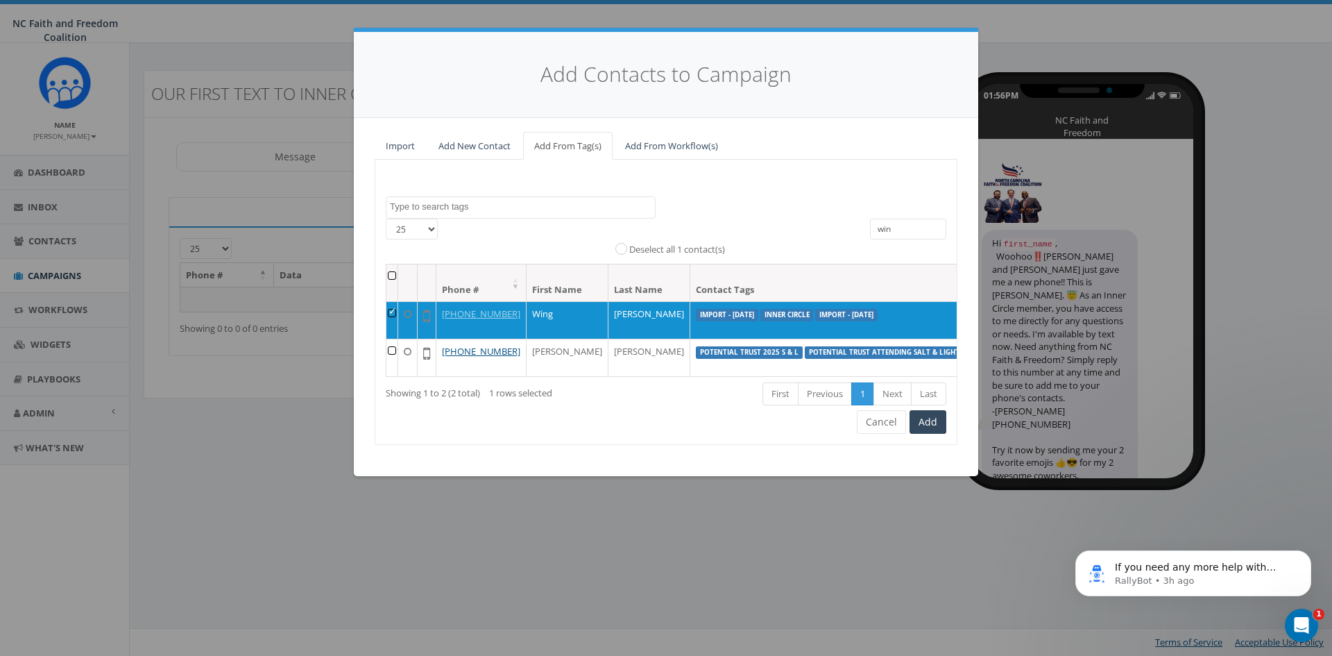
drag, startPoint x: 895, startPoint y: 222, endPoint x: 866, endPoint y: 225, distance: 28.6
click at [866, 225] on div "win" at bounding box center [908, 231] width 97 height 24
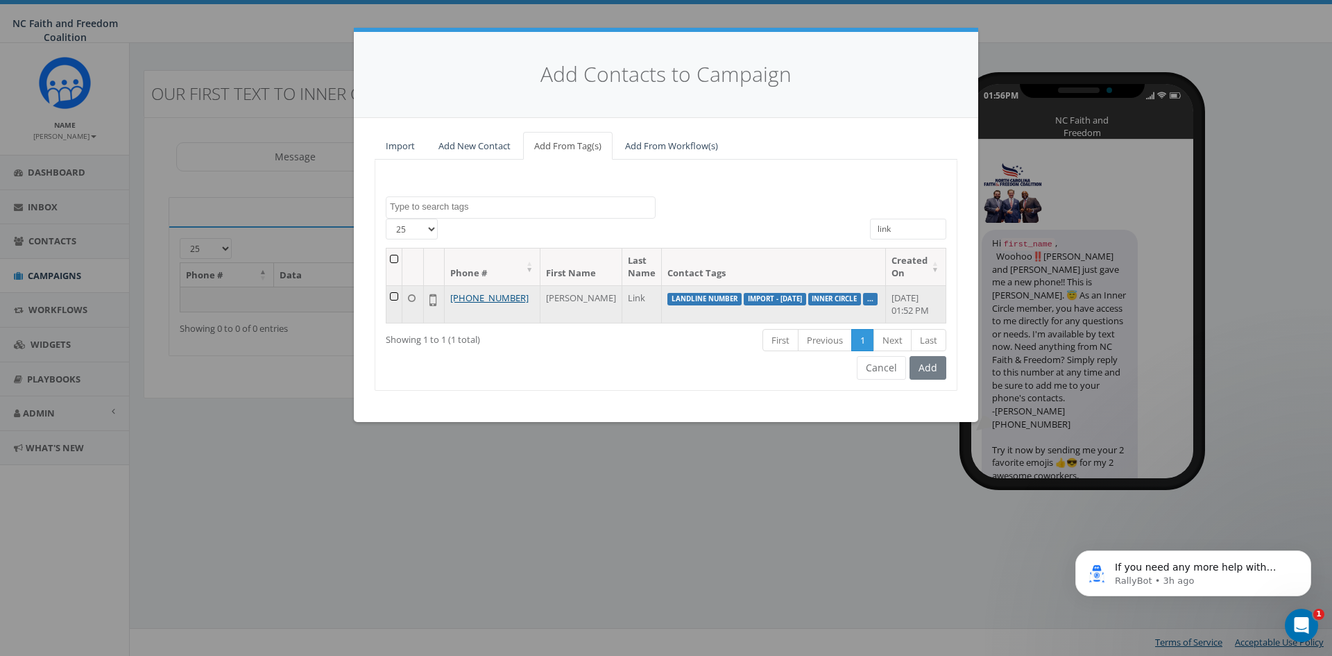
type input "link"
click at [400, 293] on td at bounding box center [394, 303] width 16 height 37
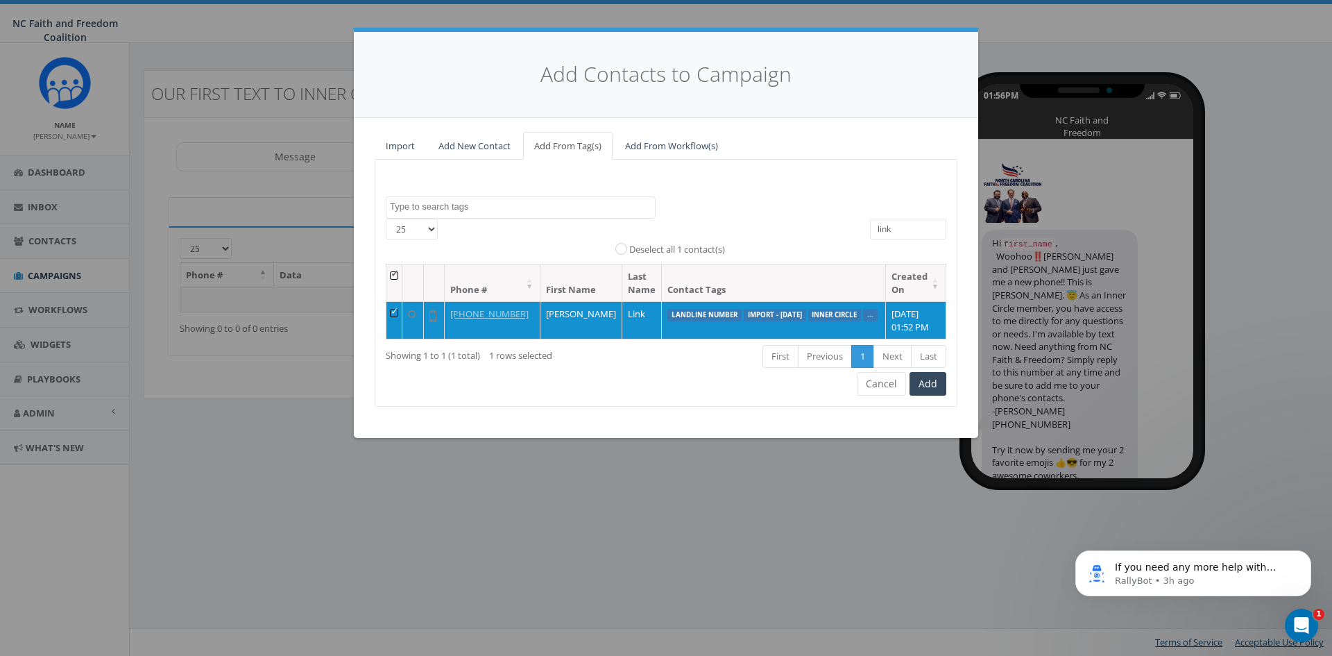
drag, startPoint x: 906, startPoint y: 229, endPoint x: 875, endPoint y: 229, distance: 31.2
click at [875, 229] on input "link" at bounding box center [908, 229] width 76 height 21
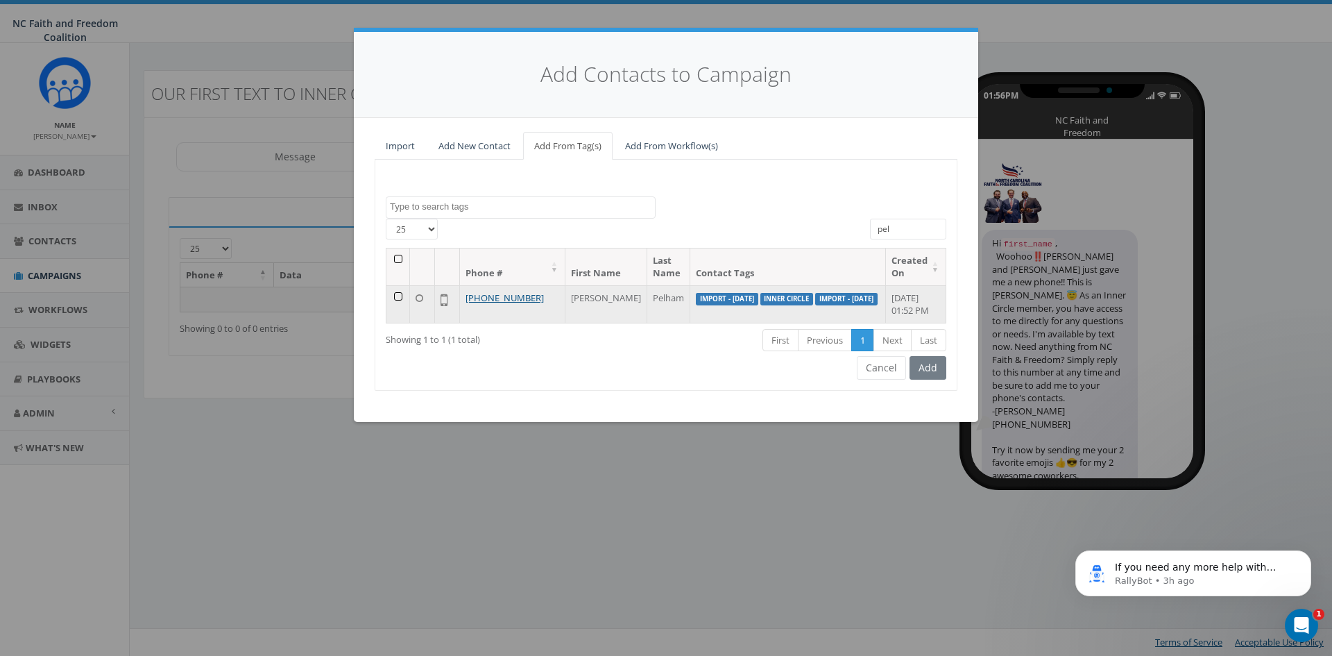
type input "pel"
click at [401, 294] on td at bounding box center [398, 303] width 24 height 37
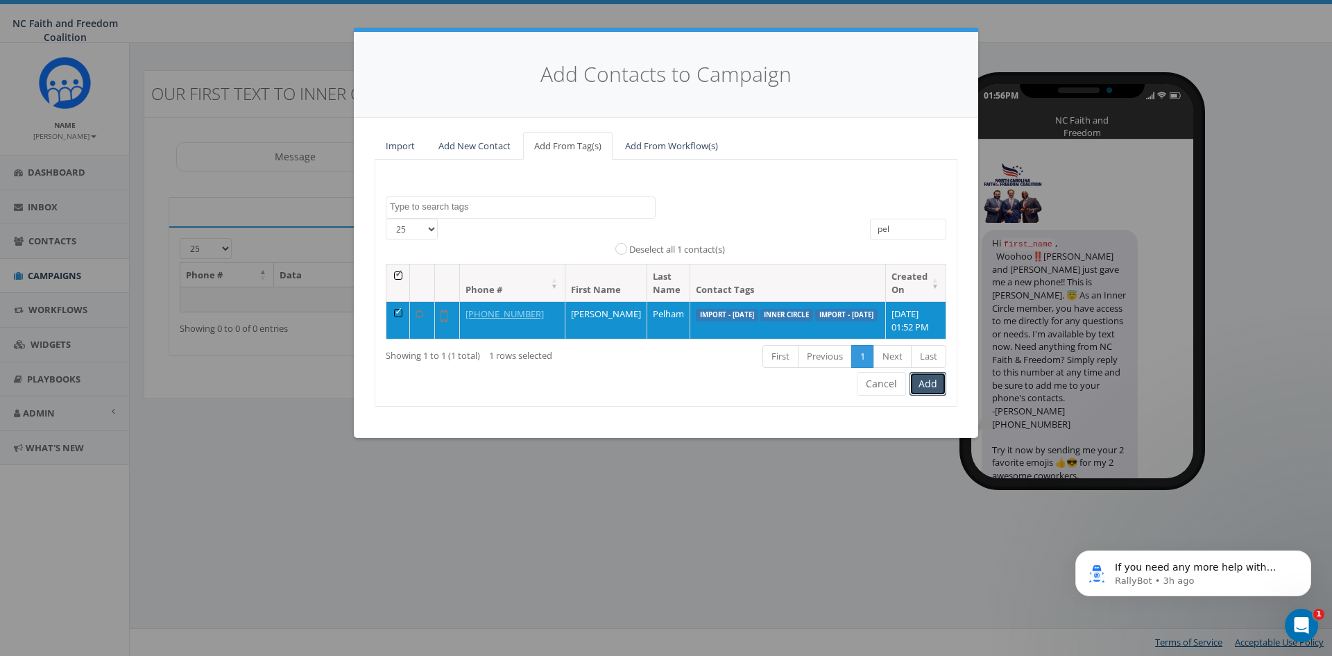
click at [927, 395] on button "Add" at bounding box center [927, 384] width 37 height 24
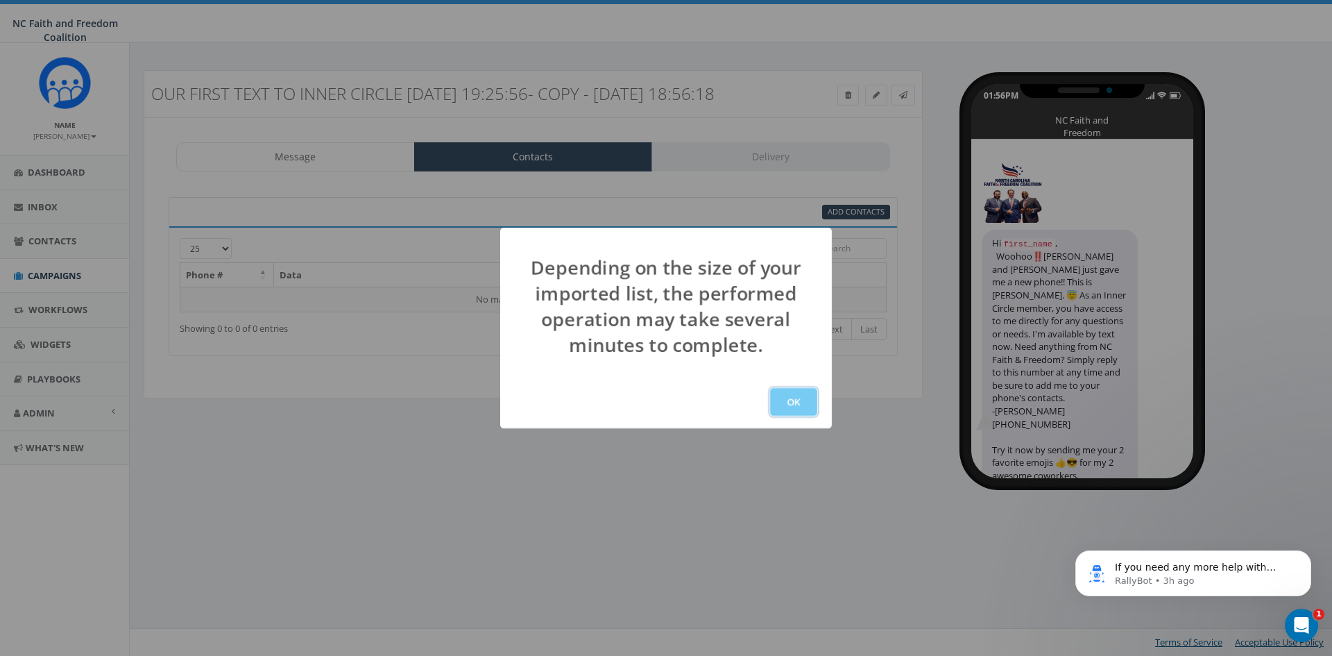
click at [810, 404] on button "OK" at bounding box center [793, 402] width 47 height 28
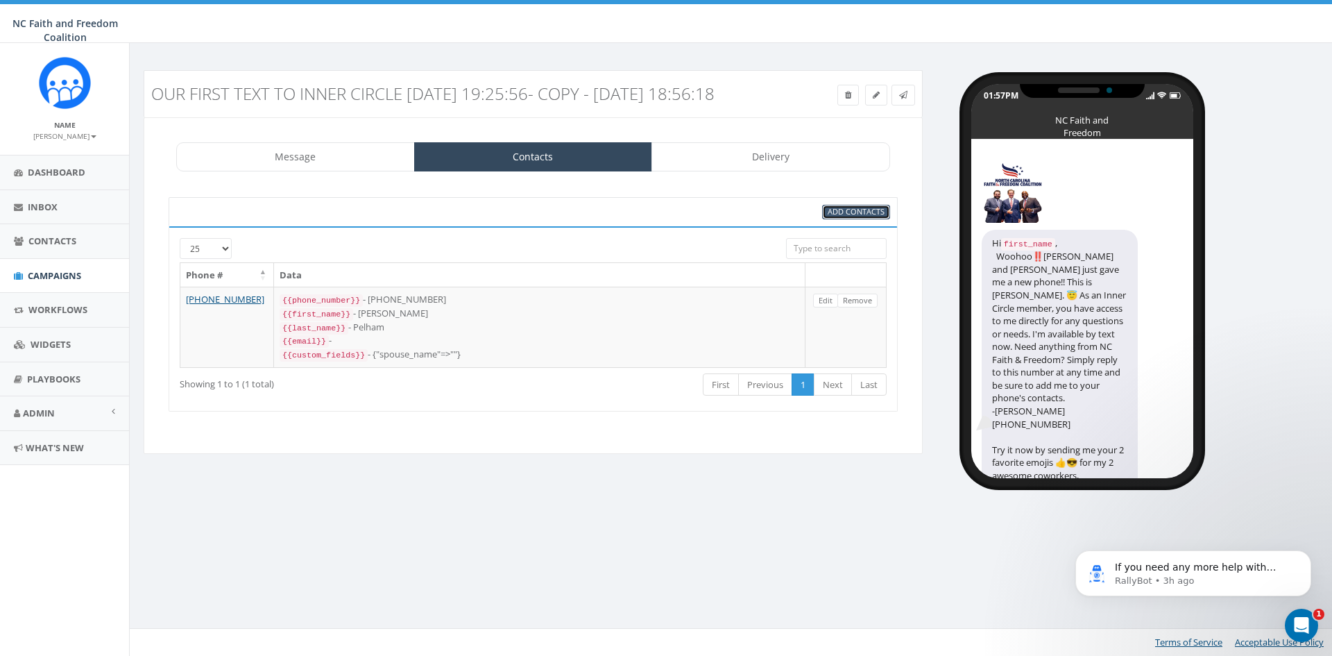
click at [854, 216] on span "Add Contacts" at bounding box center [856, 211] width 57 height 10
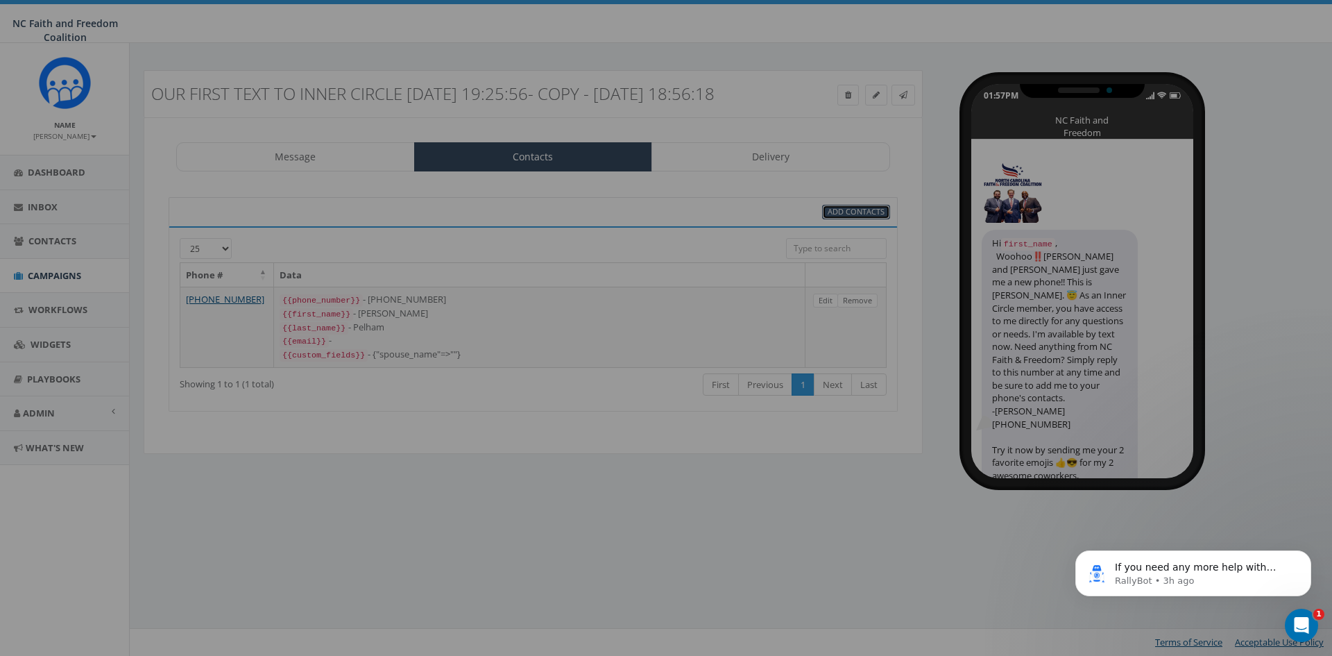
select select
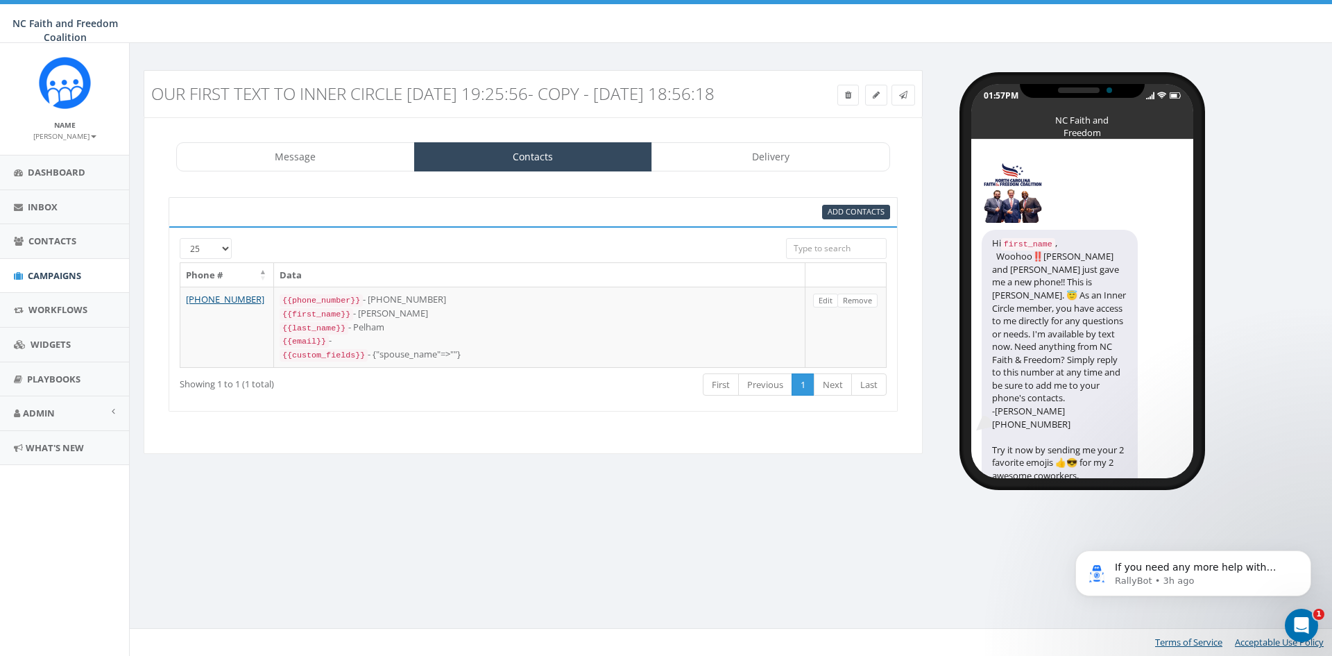
click at [839, 259] on input "search" at bounding box center [836, 248] width 101 height 21
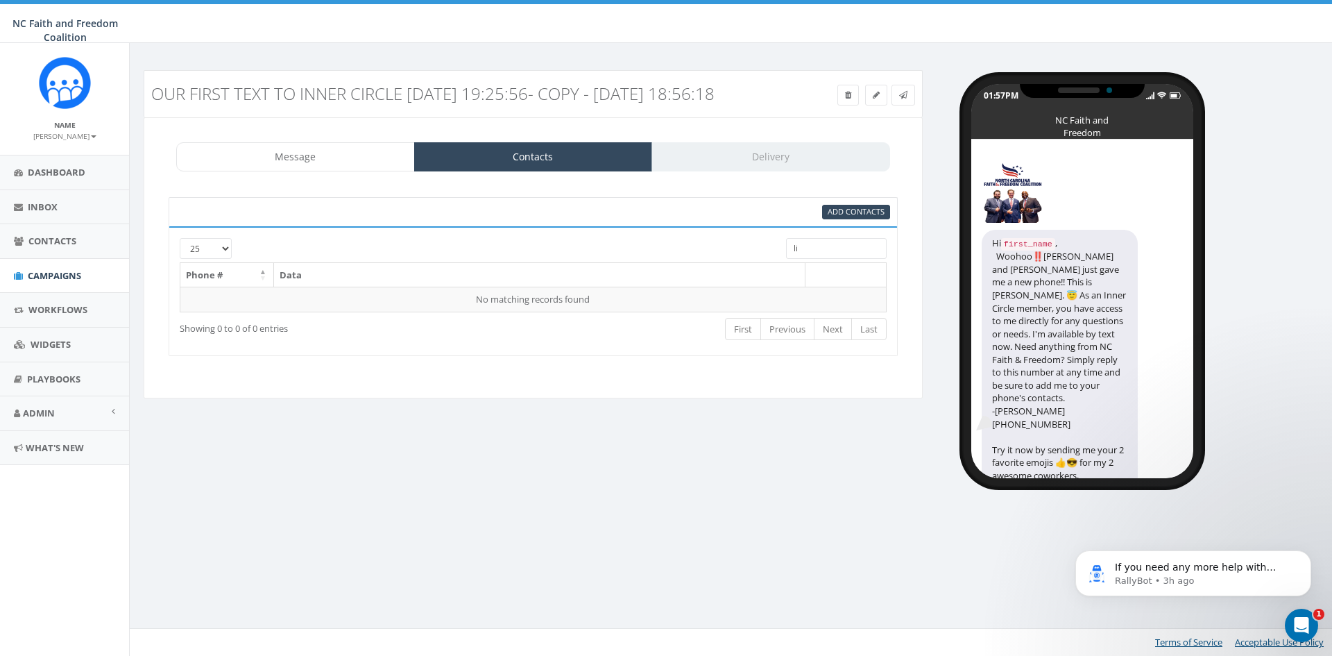
type input "l"
type input "v"
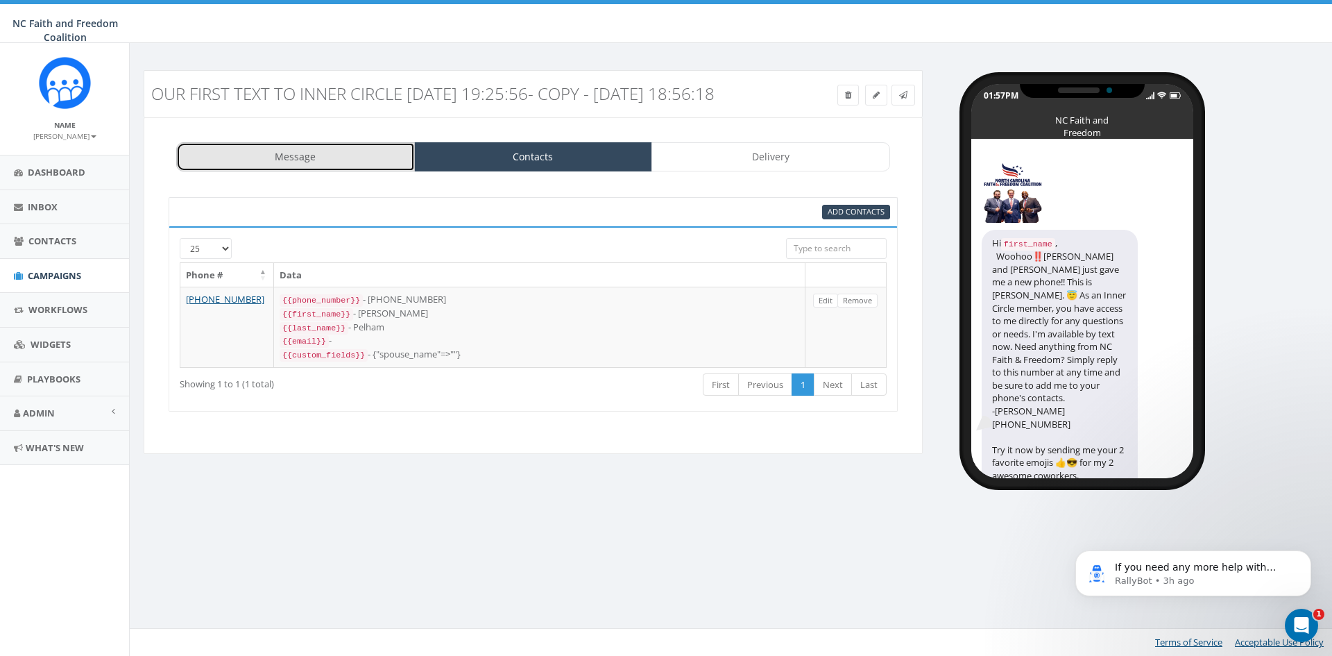
click at [334, 171] on link "Message" at bounding box center [295, 156] width 239 height 29
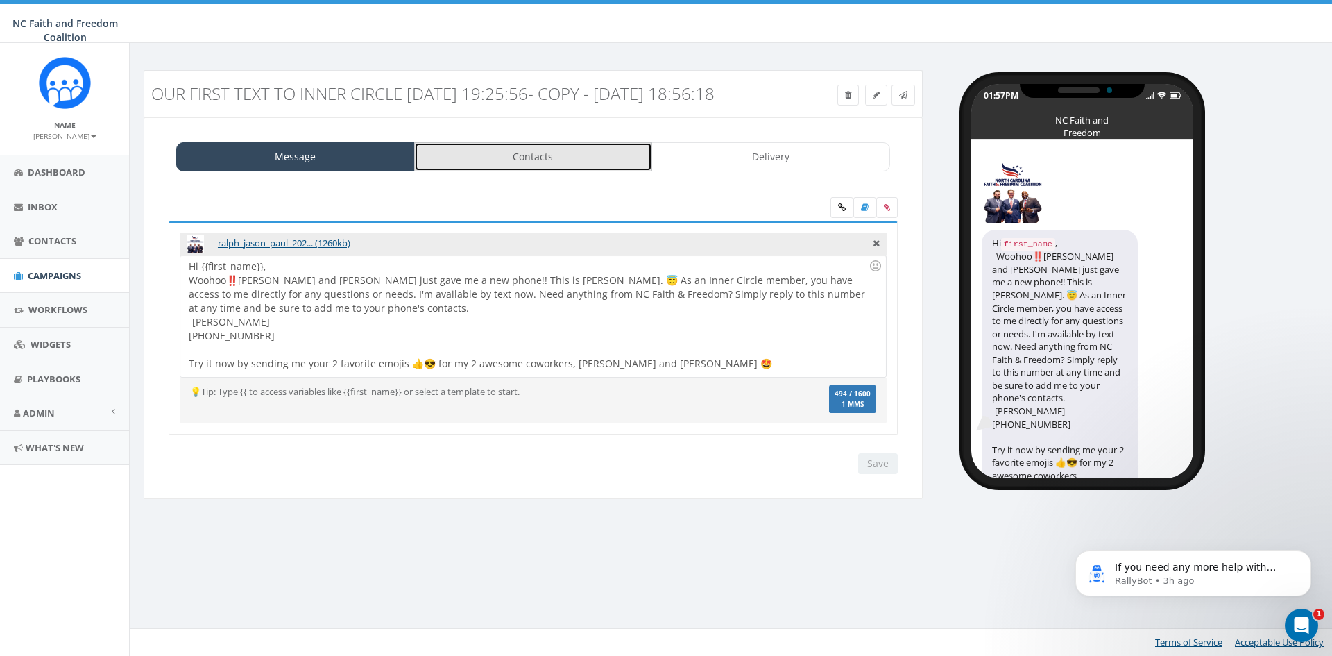
click at [572, 169] on link "Contacts" at bounding box center [533, 156] width 239 height 29
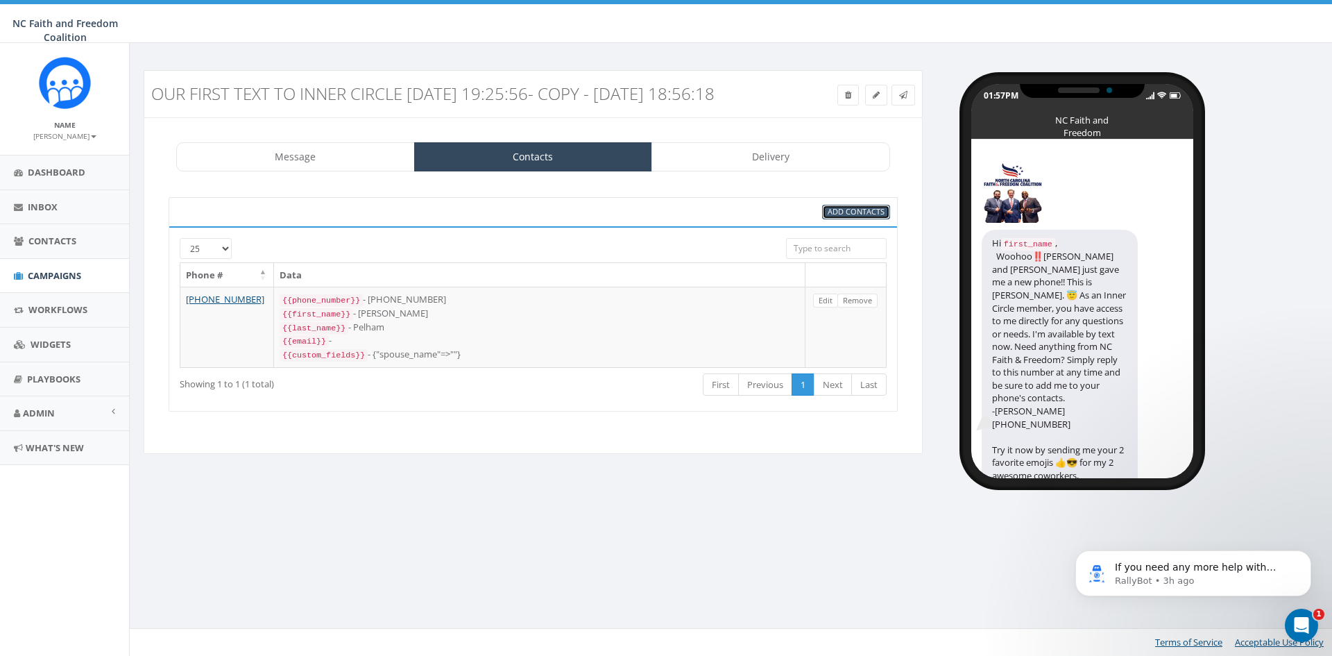
click at [845, 216] on span "Add Contacts" at bounding box center [856, 211] width 57 height 10
select select
click at [848, 98] on icon at bounding box center [848, 95] width 6 height 8
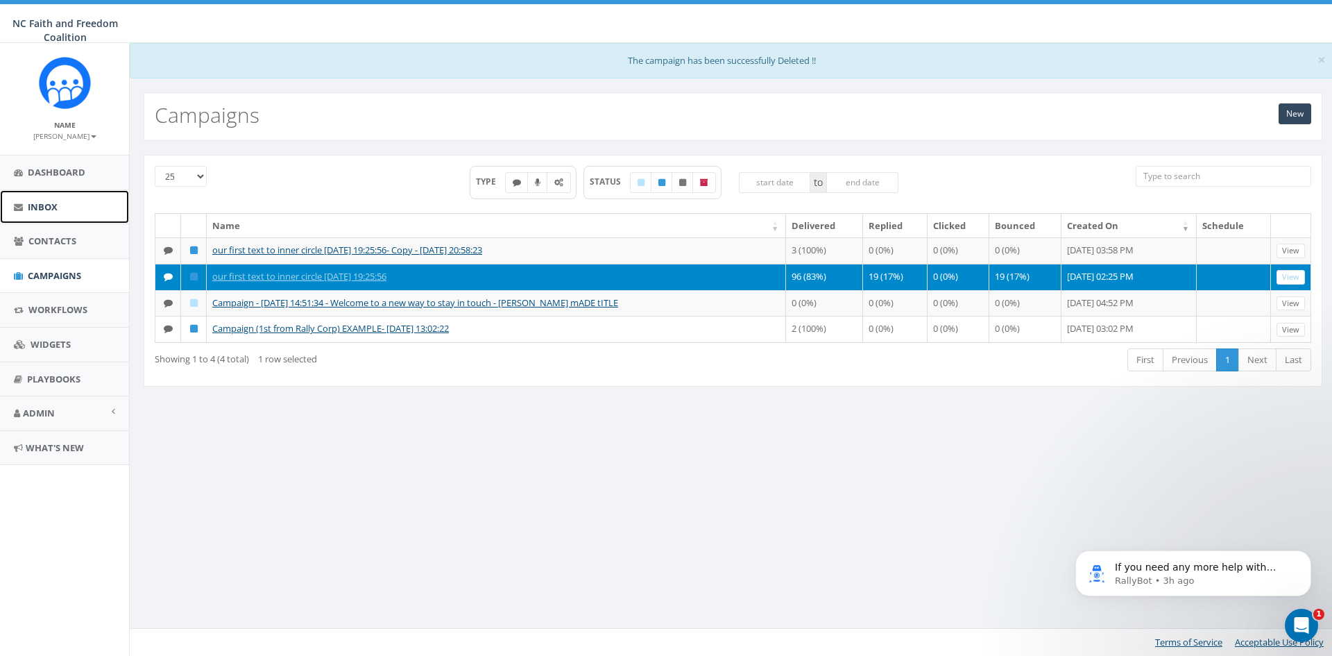
click at [55, 210] on span "Inbox" at bounding box center [43, 206] width 30 height 12
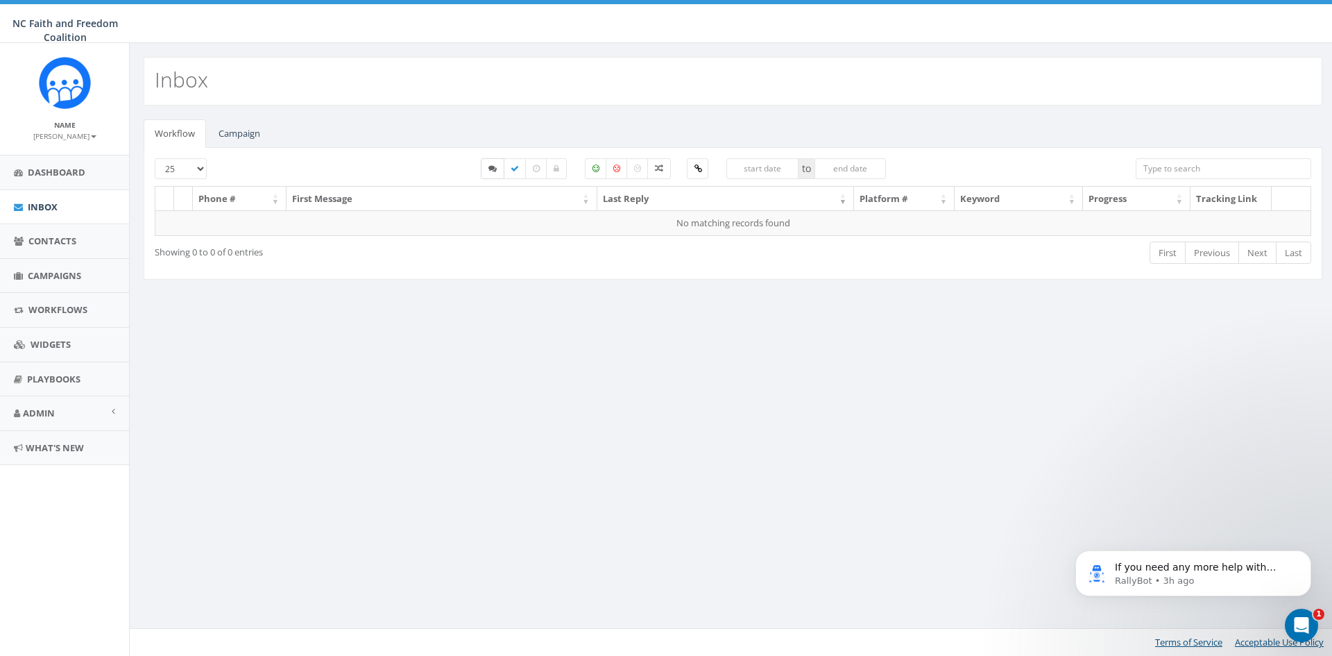
click at [489, 169] on icon at bounding box center [492, 168] width 8 height 8
checkbox input "true"
click at [1159, 166] on input "search" at bounding box center [1224, 168] width 176 height 21
type input "w"
type input "ng"
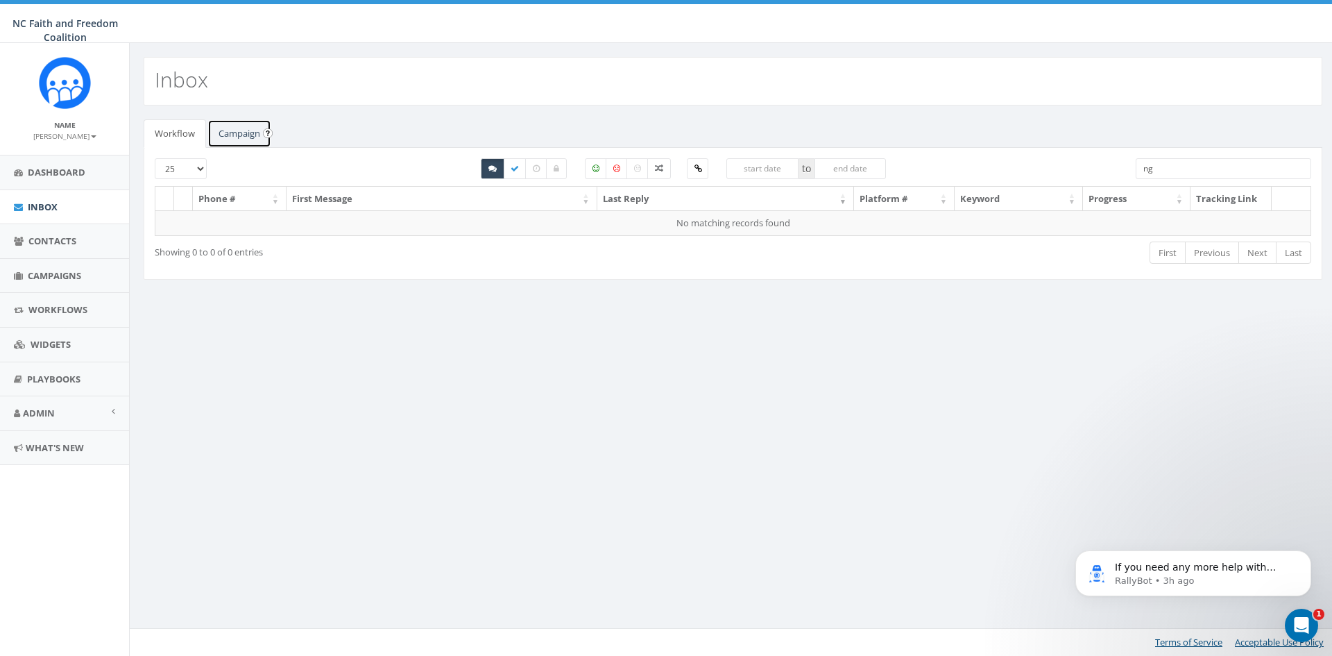
click at [250, 136] on link "Campaign" at bounding box center [239, 133] width 64 height 28
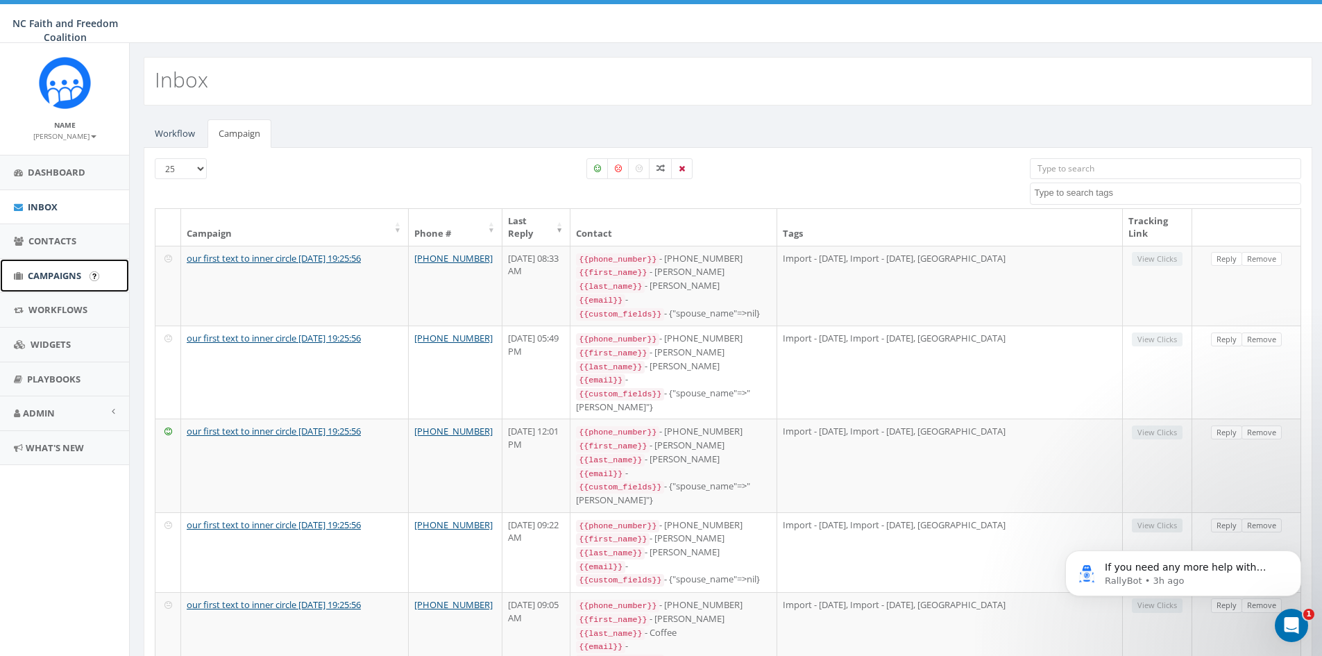
click at [53, 271] on span "Campaigns" at bounding box center [54, 275] width 53 height 12
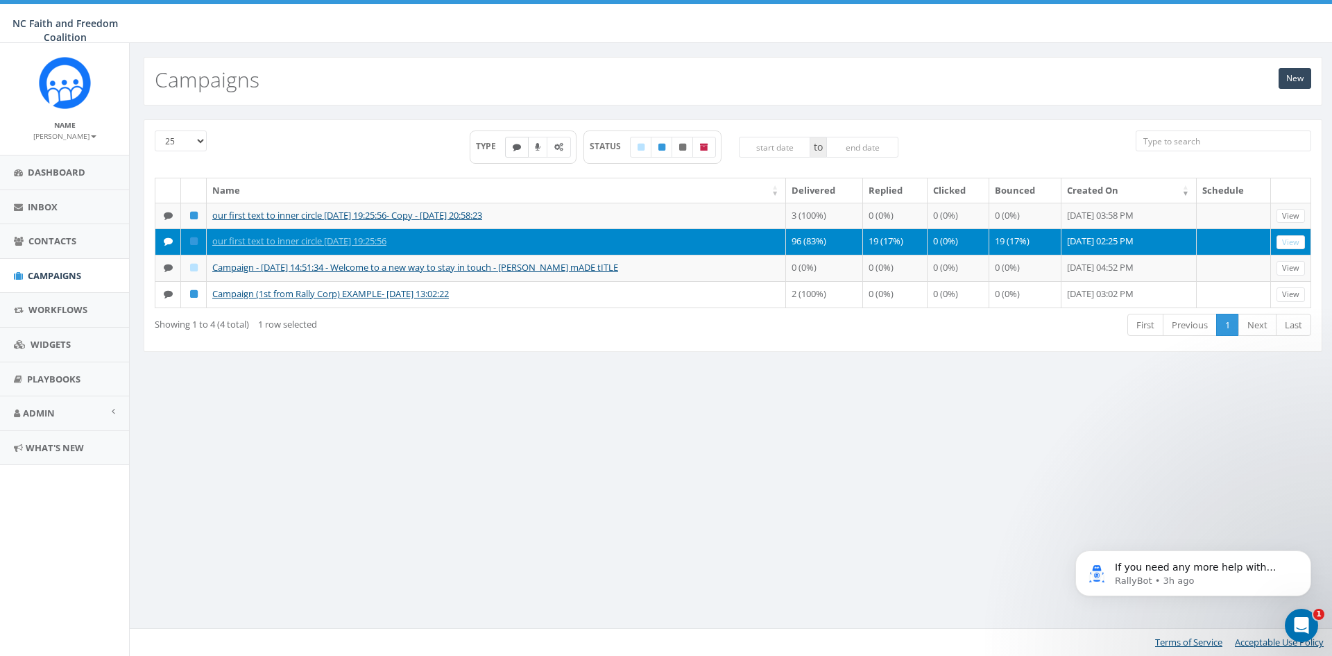
click at [515, 150] on icon at bounding box center [517, 147] width 8 height 8
checkbox input "false"
click at [348, 149] on div "TYPE STATUS to" at bounding box center [683, 153] width 883 height 47
click at [507, 396] on div "New Campaigns 25 50 100 TYPE STATUS to Name Delivered Replied Clicked Bounced C…" at bounding box center [732, 349] width 1207 height 613
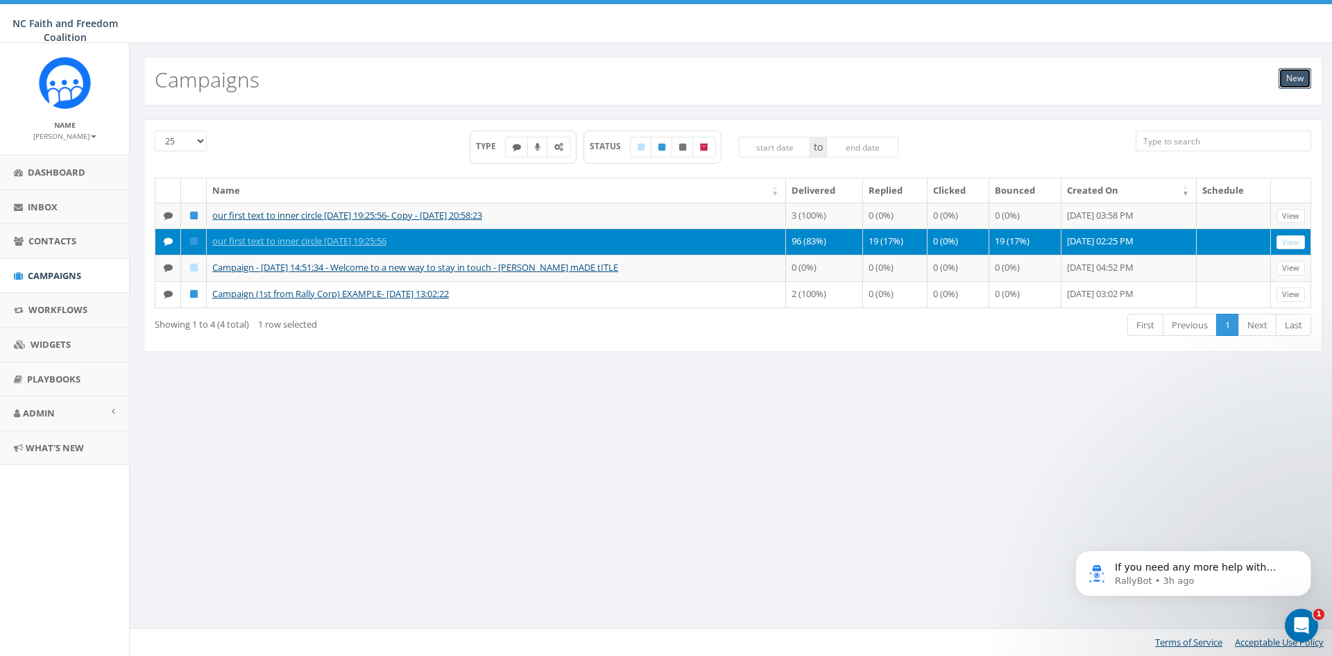
click at [1294, 79] on link "New" at bounding box center [1295, 78] width 33 height 21
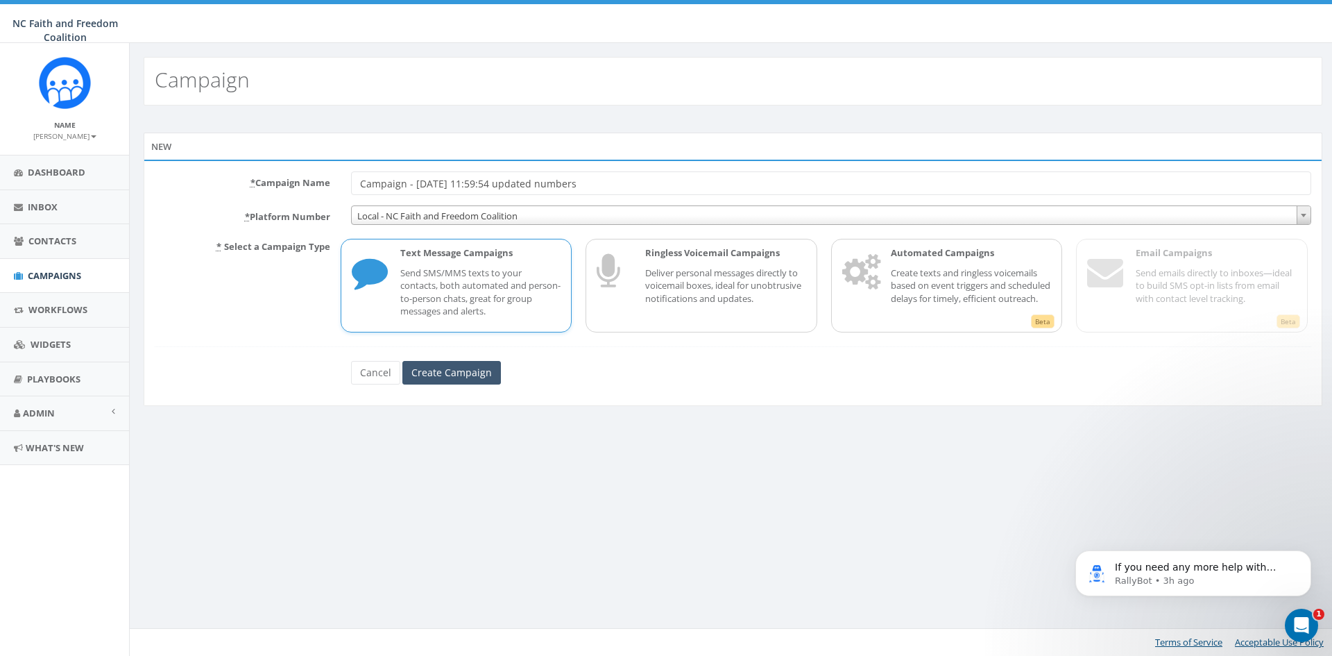
type input "Campaign - [DATE] 11:59:54 updated numbers"
click at [463, 377] on input "Create Campaign" at bounding box center [451, 373] width 99 height 24
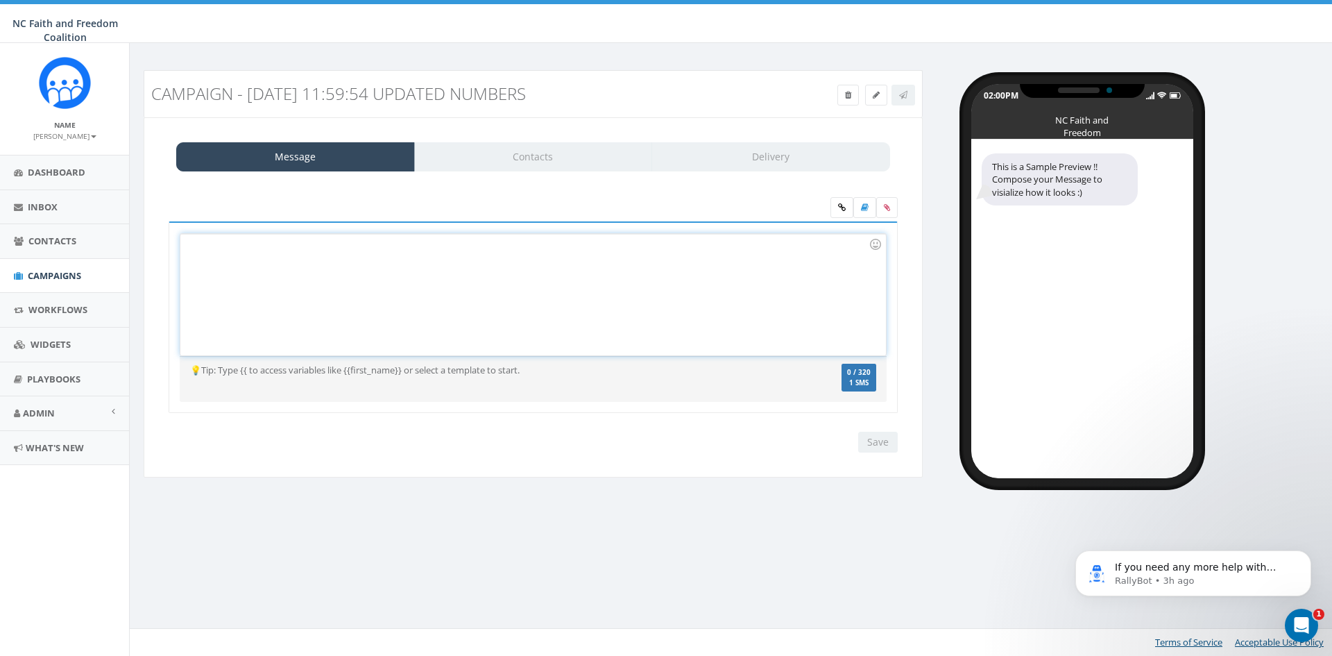
click at [203, 250] on div at bounding box center [532, 294] width 705 height 121
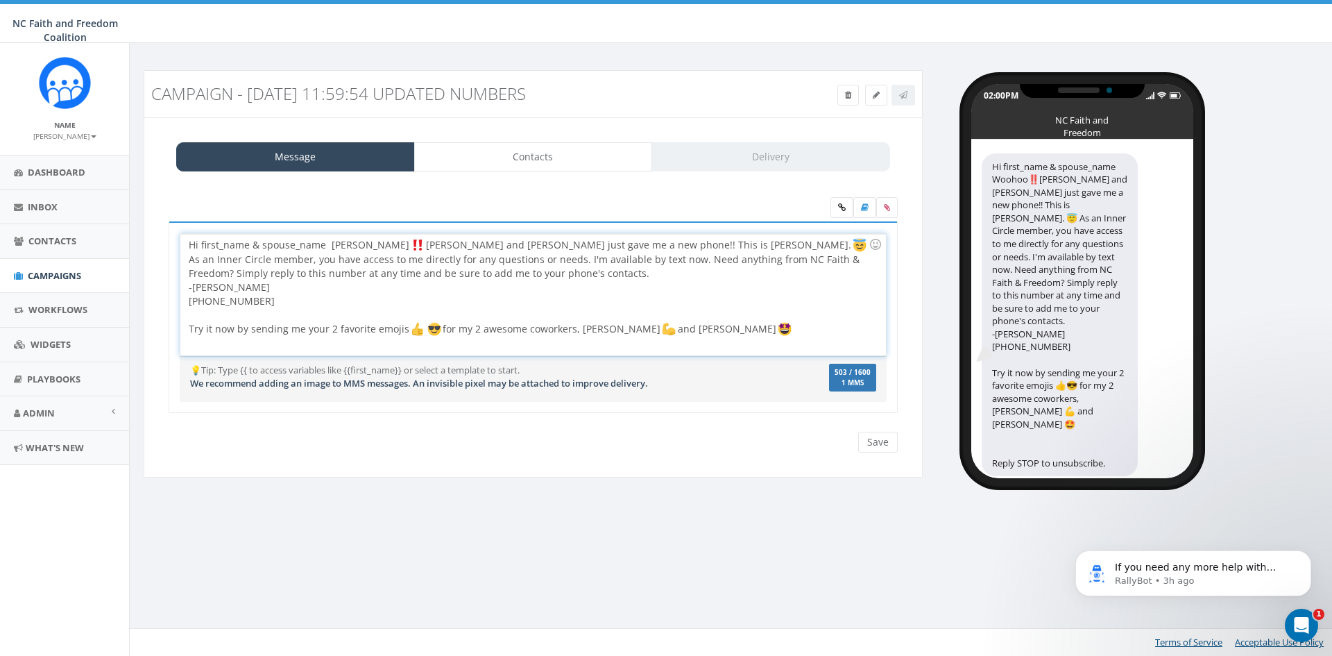
click at [325, 243] on div "Hi first_name & spouse_name Woohoo Jason and Ralph just gave me a new phone!! T…" at bounding box center [532, 294] width 705 height 121
click at [201, 241] on div "Hi first_name}} Woohoo Jason and Ralph just gave me a new phone!! This is Dr. P…" at bounding box center [532, 294] width 705 height 121
click at [395, 424] on div "Hi {{first_name}} Woohoo‼️Jason and Ralph just gave me a new phone!! This is Dr…" at bounding box center [533, 326] width 750 height 210
click at [263, 244] on div "Hi {{first_name}} Woohoo Jason and Ralph just gave me a new phone!! This is Dr.…" at bounding box center [532, 294] width 705 height 121
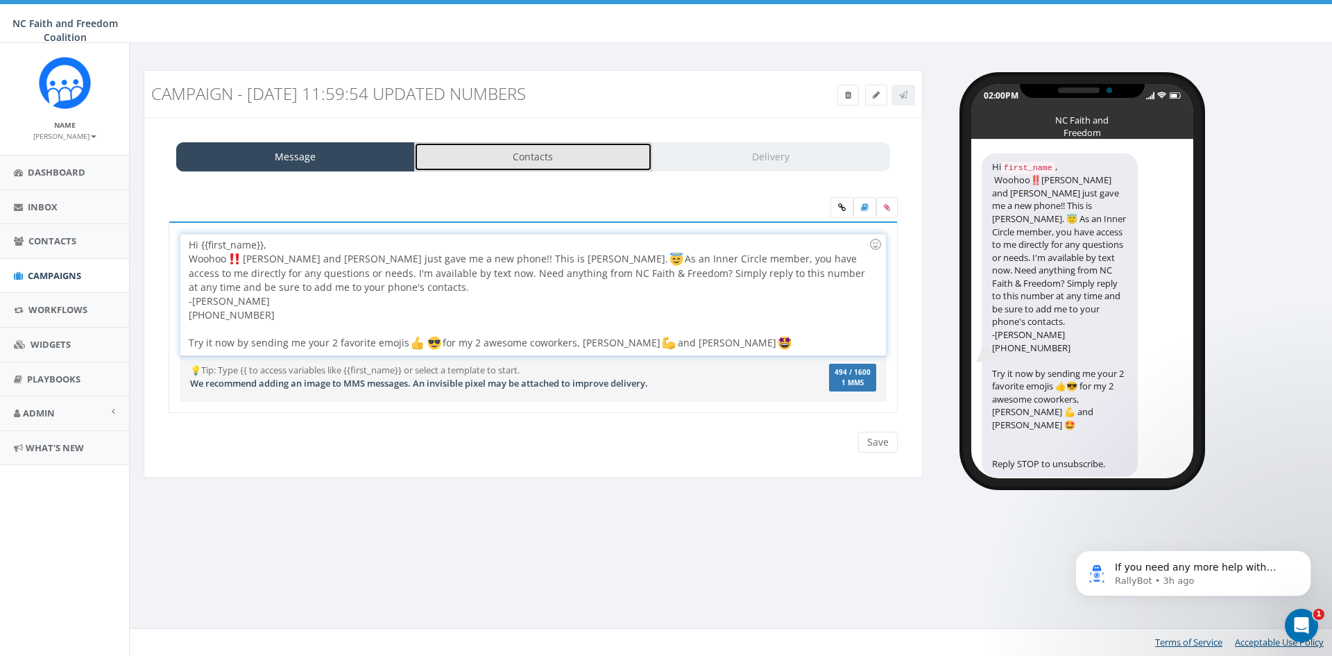
click at [554, 156] on link "Contacts" at bounding box center [533, 156] width 239 height 29
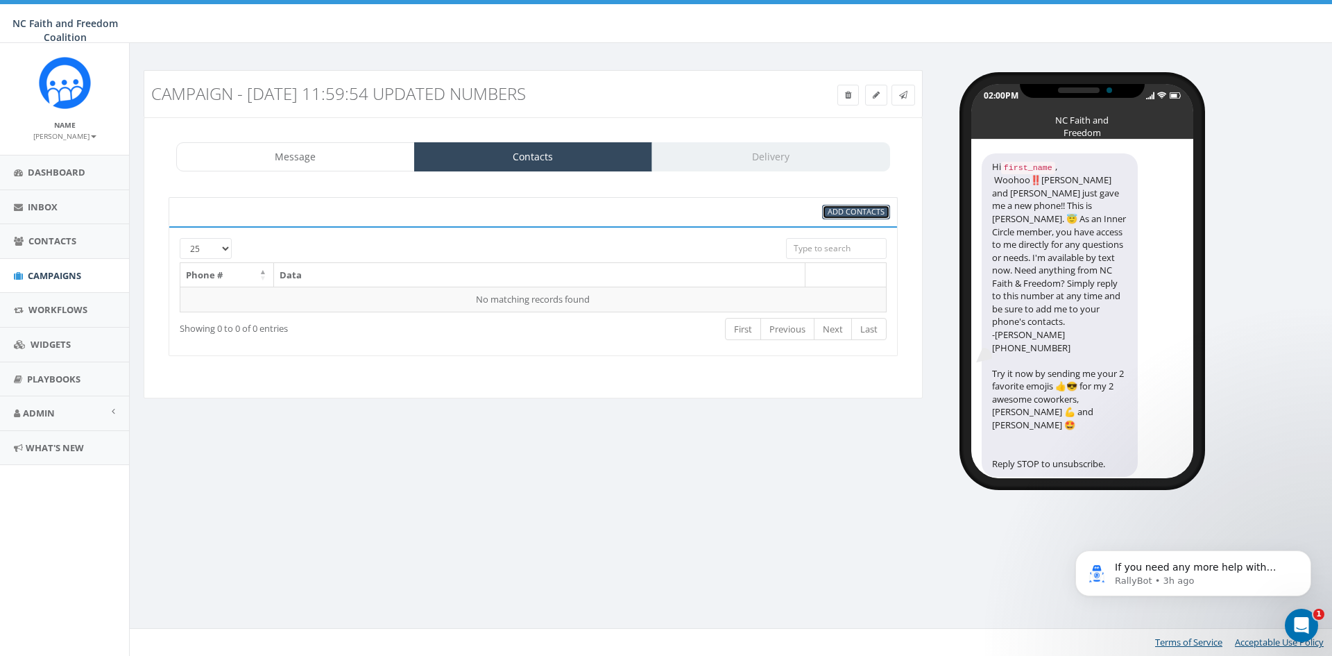
click at [844, 214] on span "Add Contacts" at bounding box center [856, 211] width 57 height 10
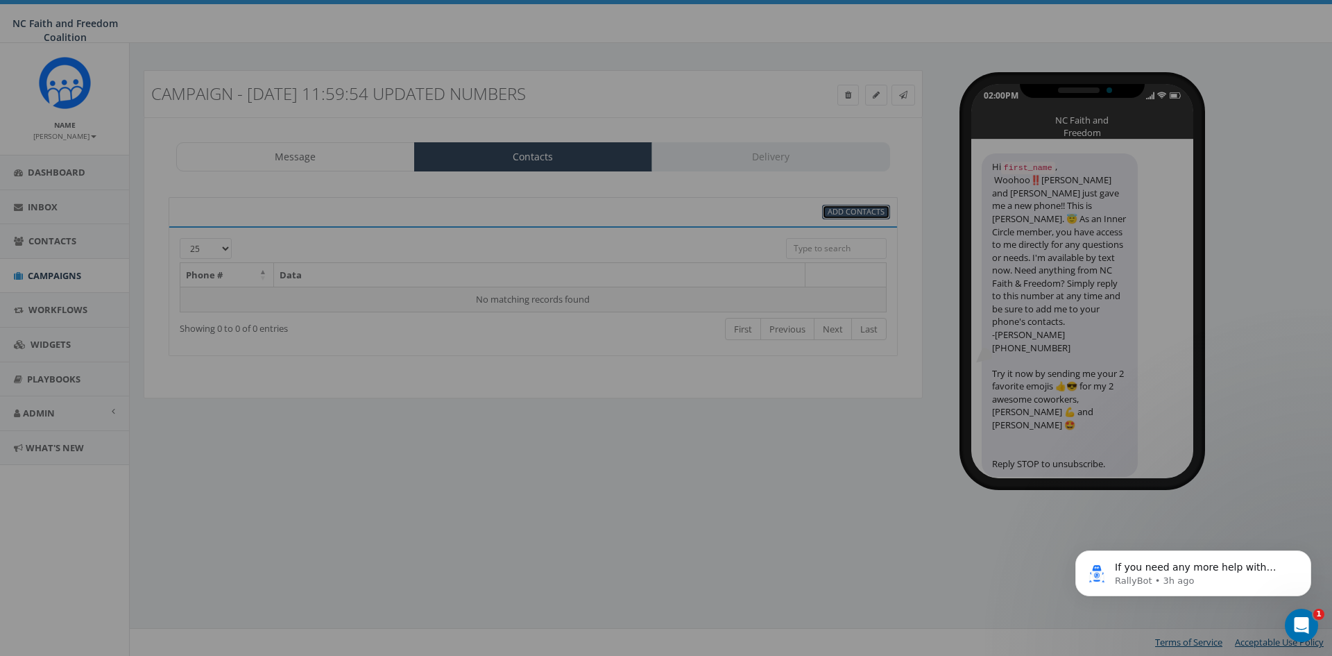
select select
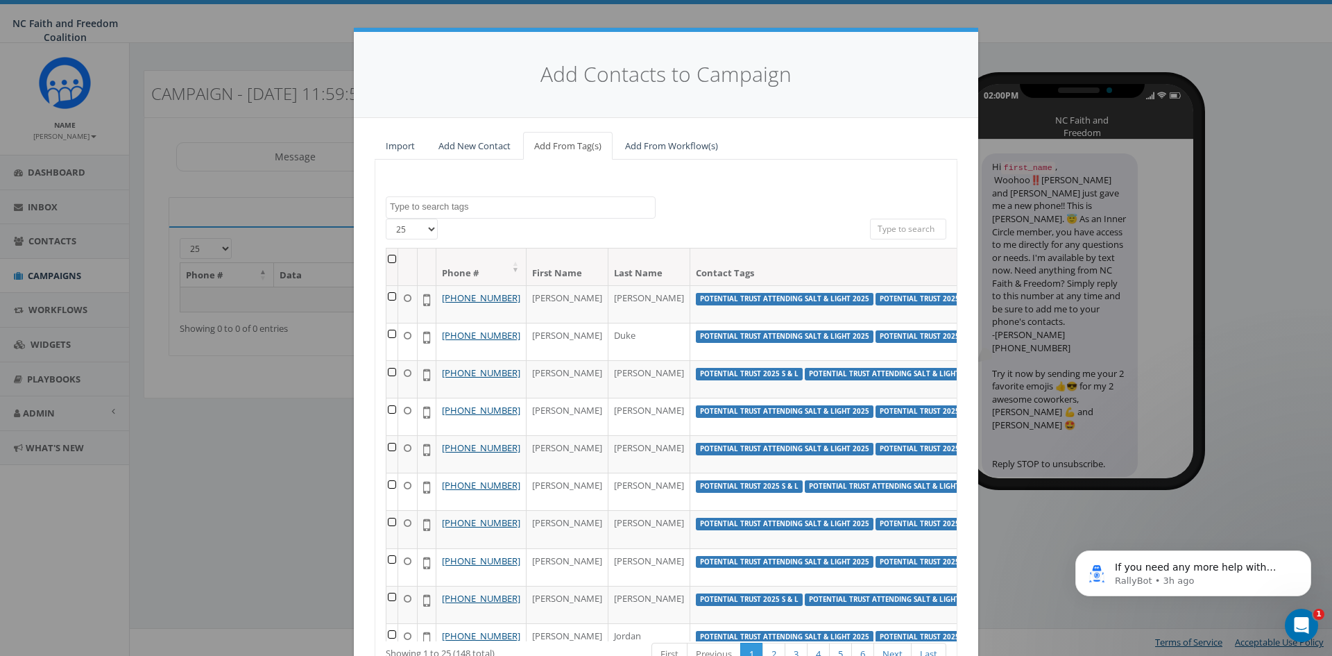
click at [899, 231] on input "search" at bounding box center [908, 229] width 76 height 21
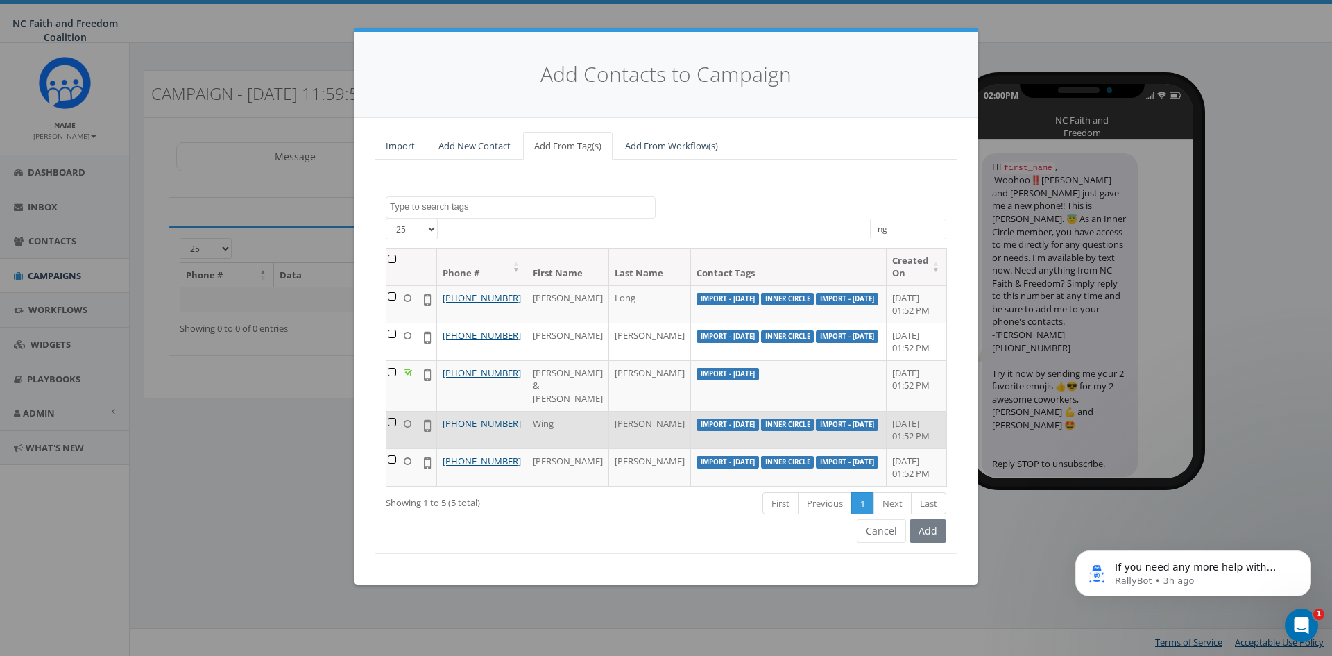
type input "ng"
click at [395, 447] on td at bounding box center [392, 429] width 12 height 37
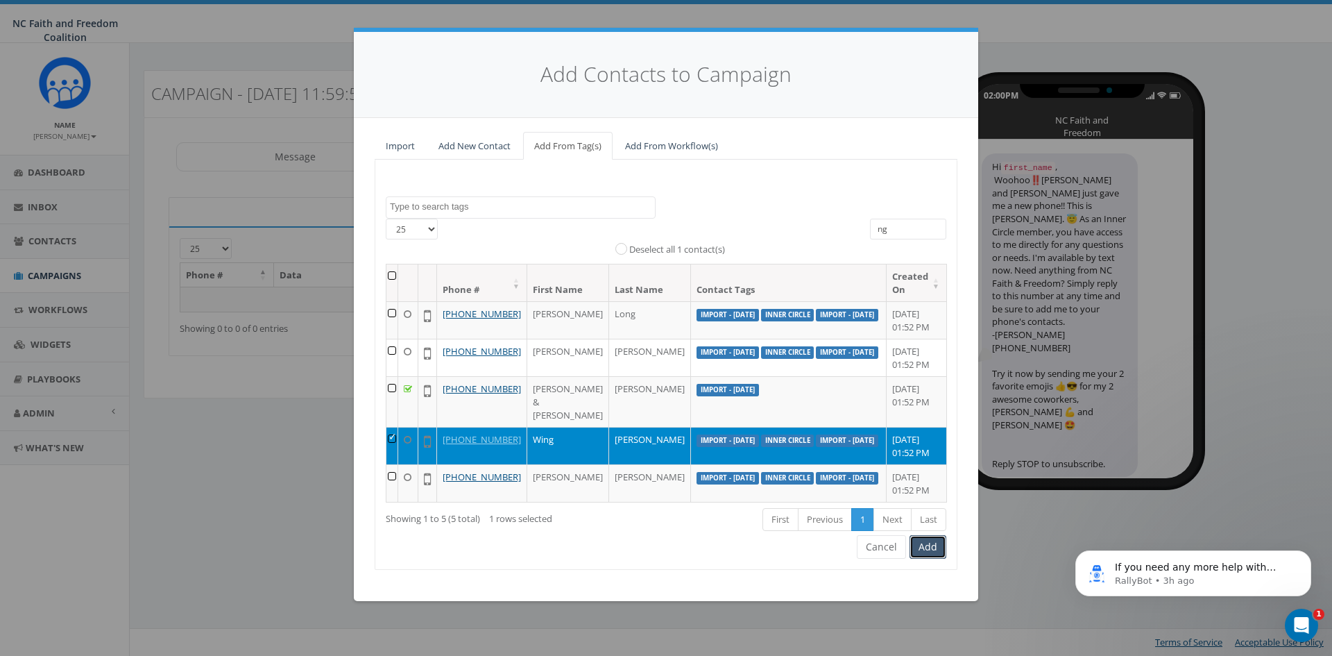
click at [922, 558] on button "Add" at bounding box center [927, 547] width 37 height 24
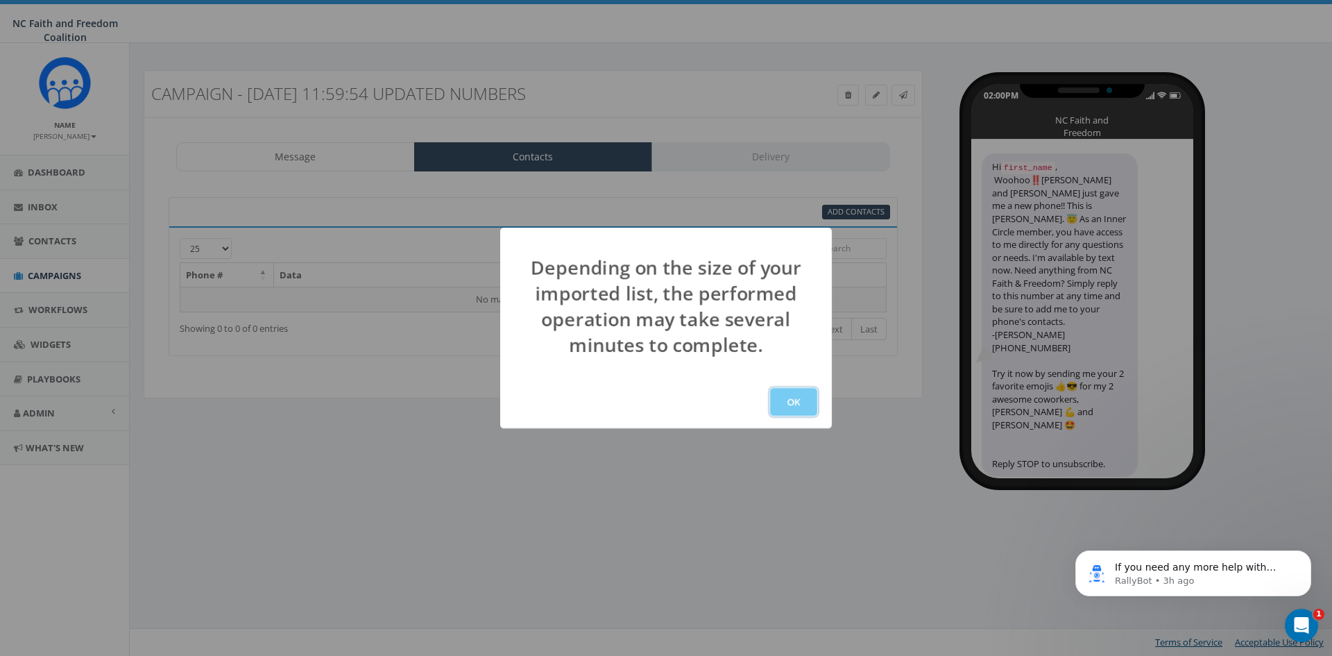
click at [803, 391] on button "OK" at bounding box center [793, 402] width 47 height 28
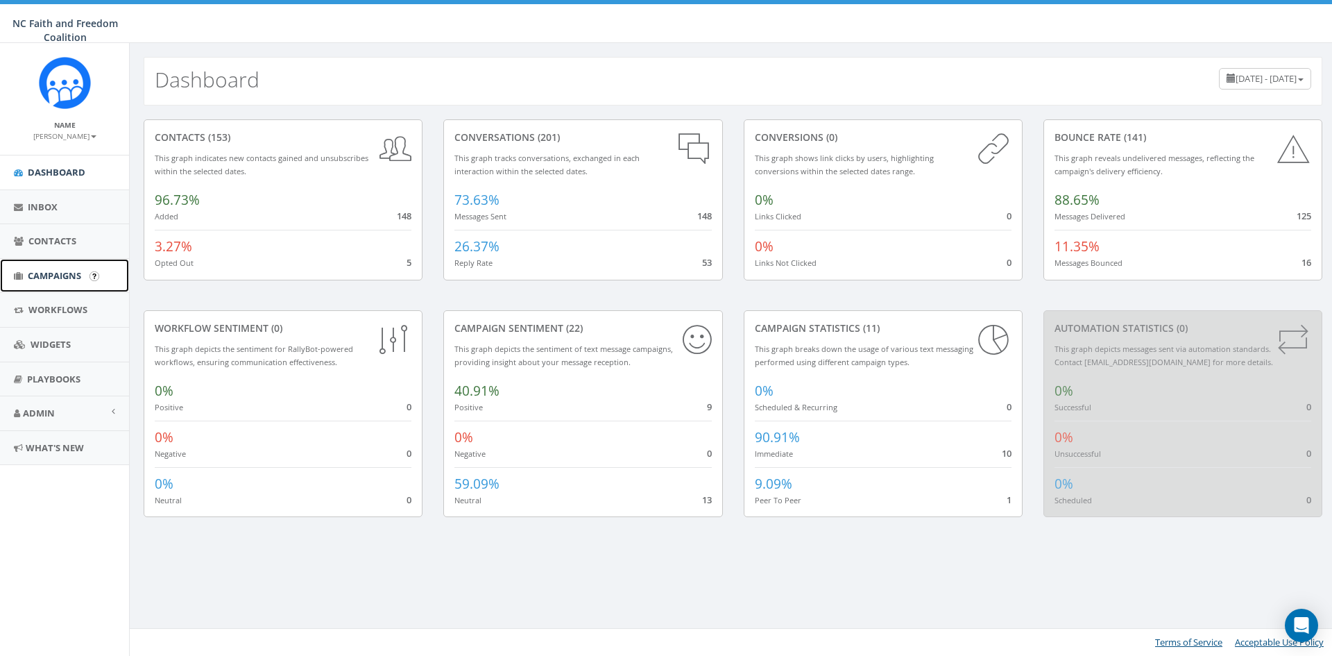
click at [42, 274] on span "Campaigns" at bounding box center [54, 275] width 53 height 12
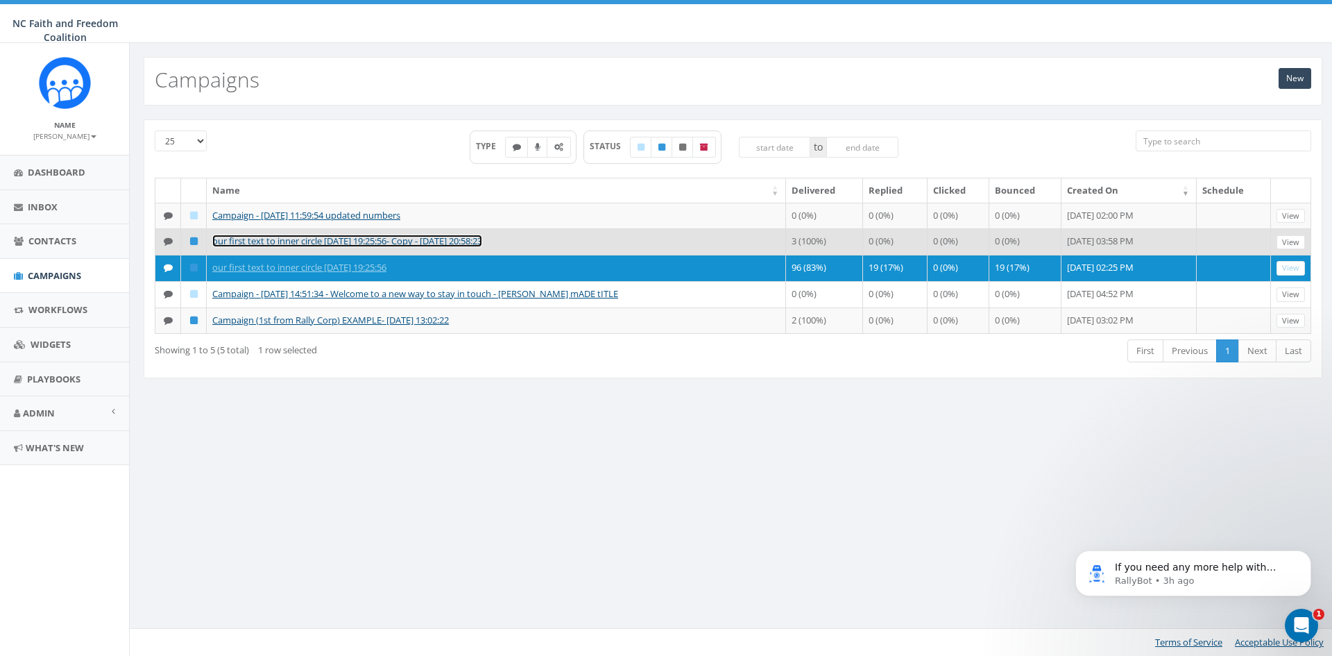
click at [386, 246] on link "our first text to inner circle [DATE] 19:25:56- Copy - [DATE] 20:58:23" at bounding box center [347, 240] width 270 height 12
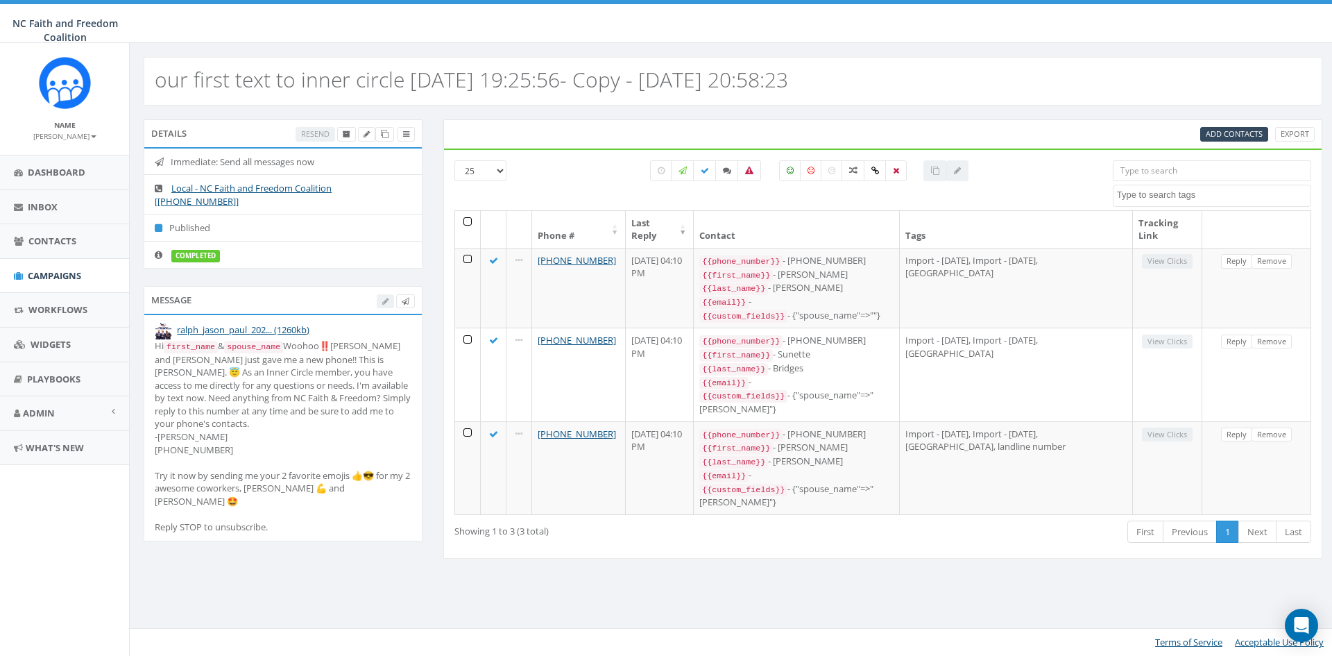
select select
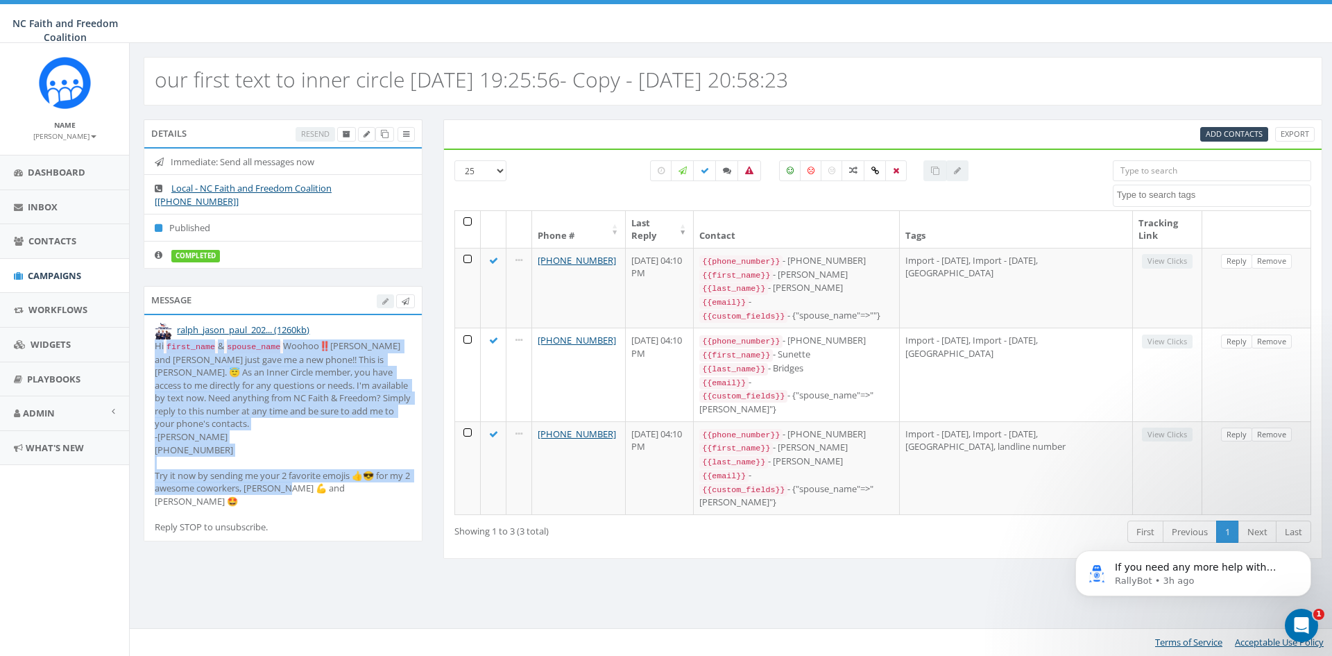
drag, startPoint x: 152, startPoint y: 344, endPoint x: 364, endPoint y: 490, distance: 257.8
click at [364, 490] on li "ralph_jason_paul_202... (1260kb) Hi first_name & spouse_name Woohoo‼️[PERSON_NA…" at bounding box center [282, 427] width 277 height 225
copy div "Hi first_name & spouse_name Woohoo‼️Jason and Ralph just gave me a new phone!! …"
click at [279, 434] on div "Hi first_name & spouse_name Woohoo‼️Jason and Ralph just gave me a new phone!! …" at bounding box center [283, 436] width 257 height 194
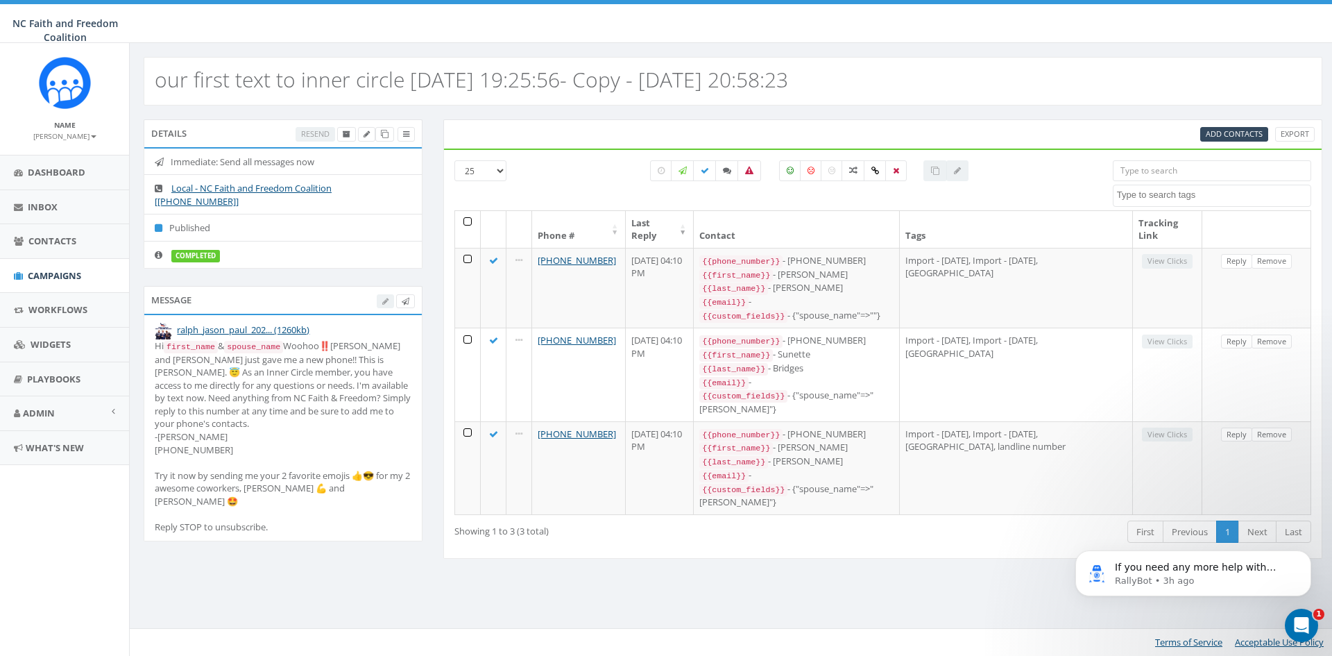
click at [167, 332] on img at bounding box center [163, 330] width 17 height 17
click at [71, 307] on span "Workflows" at bounding box center [57, 309] width 59 height 12
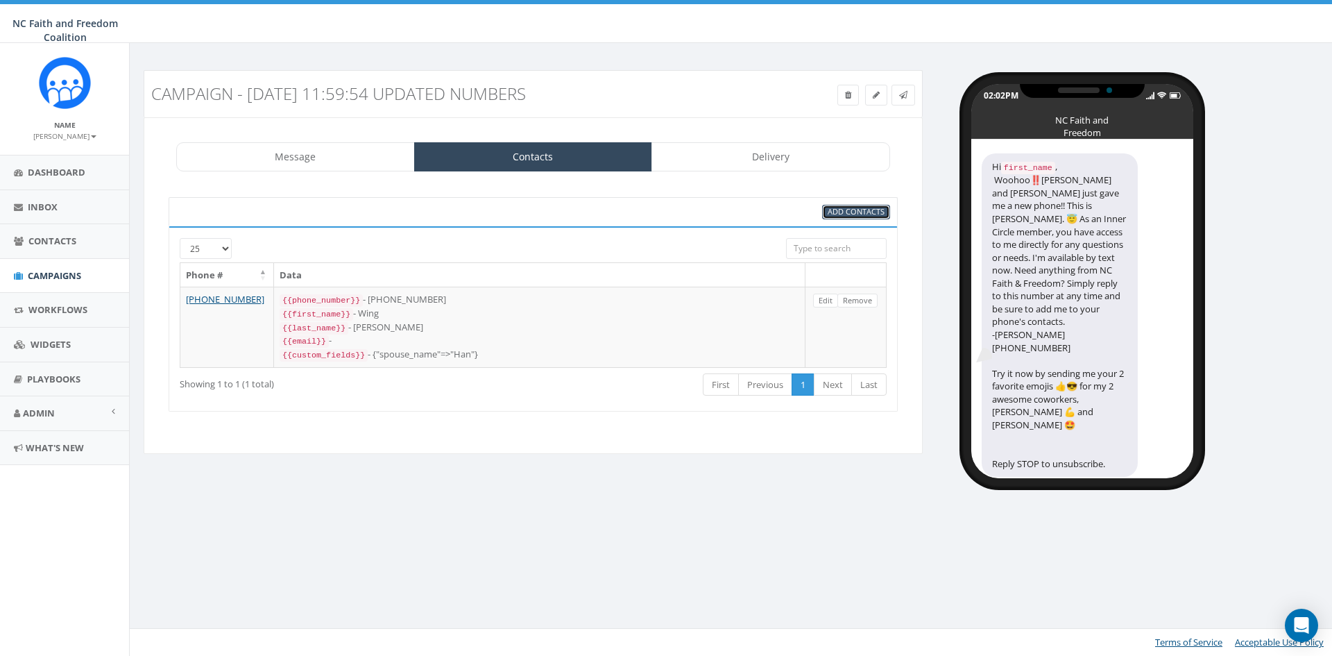
drag, startPoint x: 0, startPoint y: 0, endPoint x: 843, endPoint y: 210, distance: 868.5
click at [843, 210] on span "Add Contacts" at bounding box center [856, 211] width 57 height 10
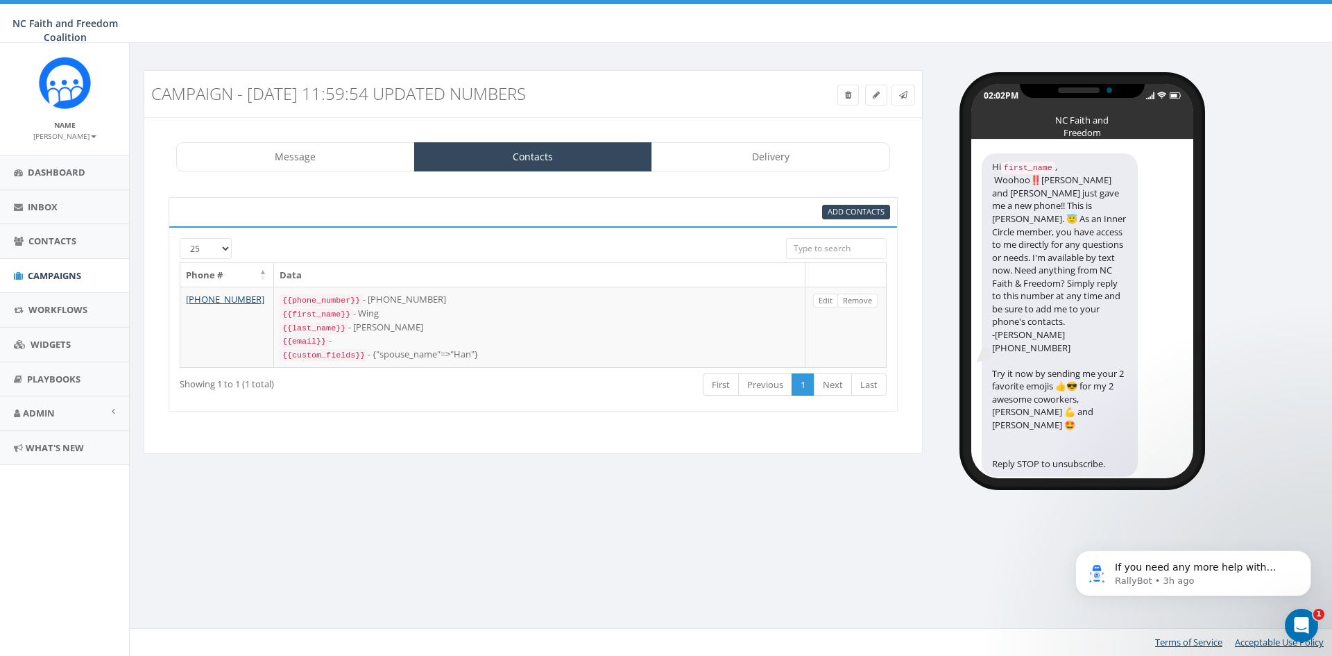
click at [855, 246] on input "search" at bounding box center [836, 248] width 101 height 21
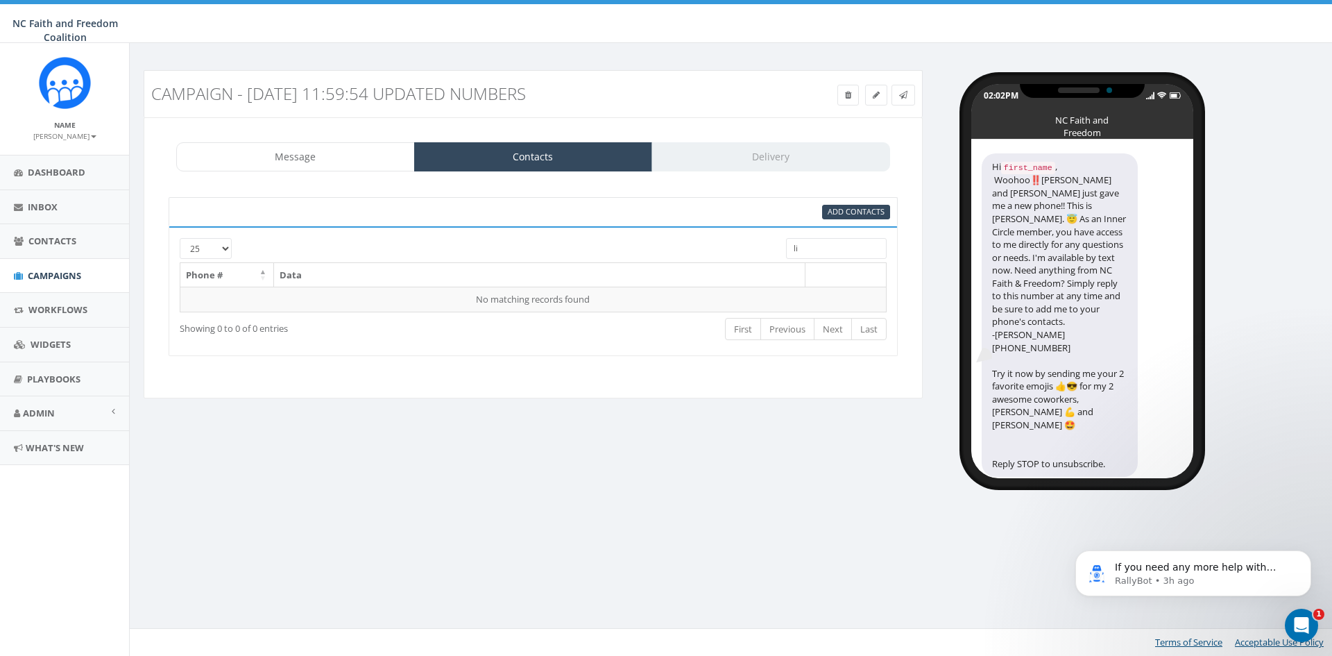
type input "l"
type input "venessa"
click at [850, 214] on span "Add Contacts" at bounding box center [856, 211] width 57 height 10
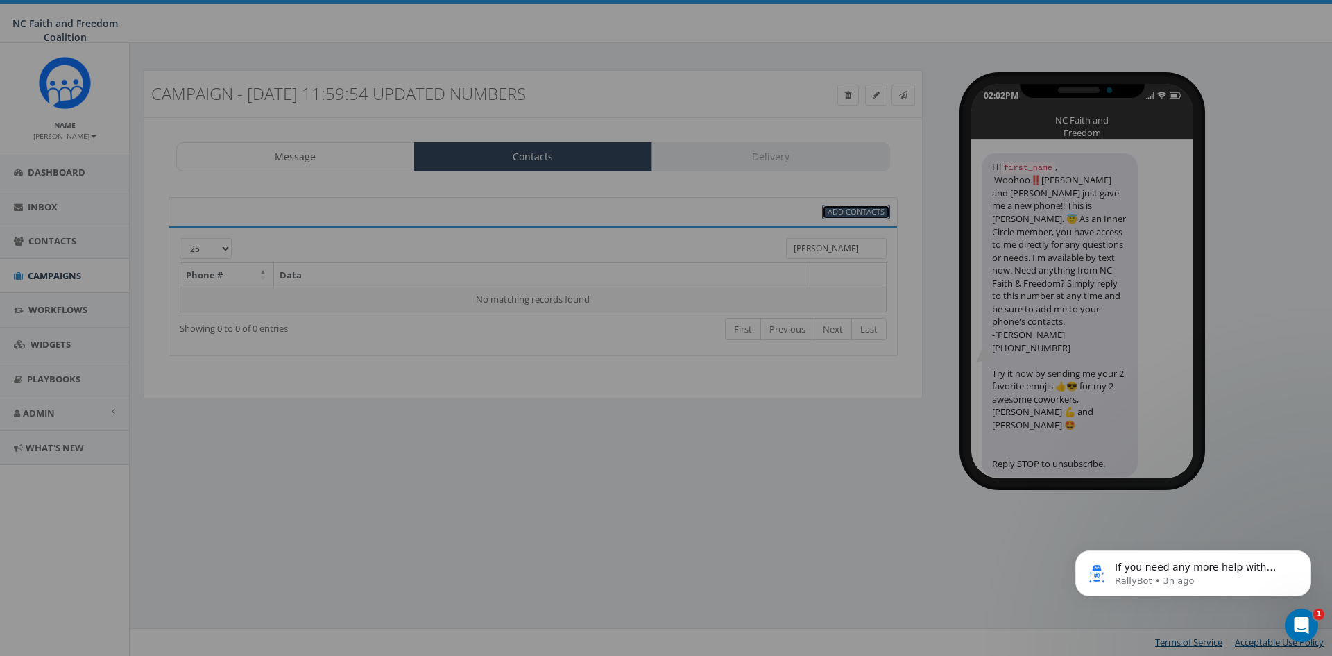
select select
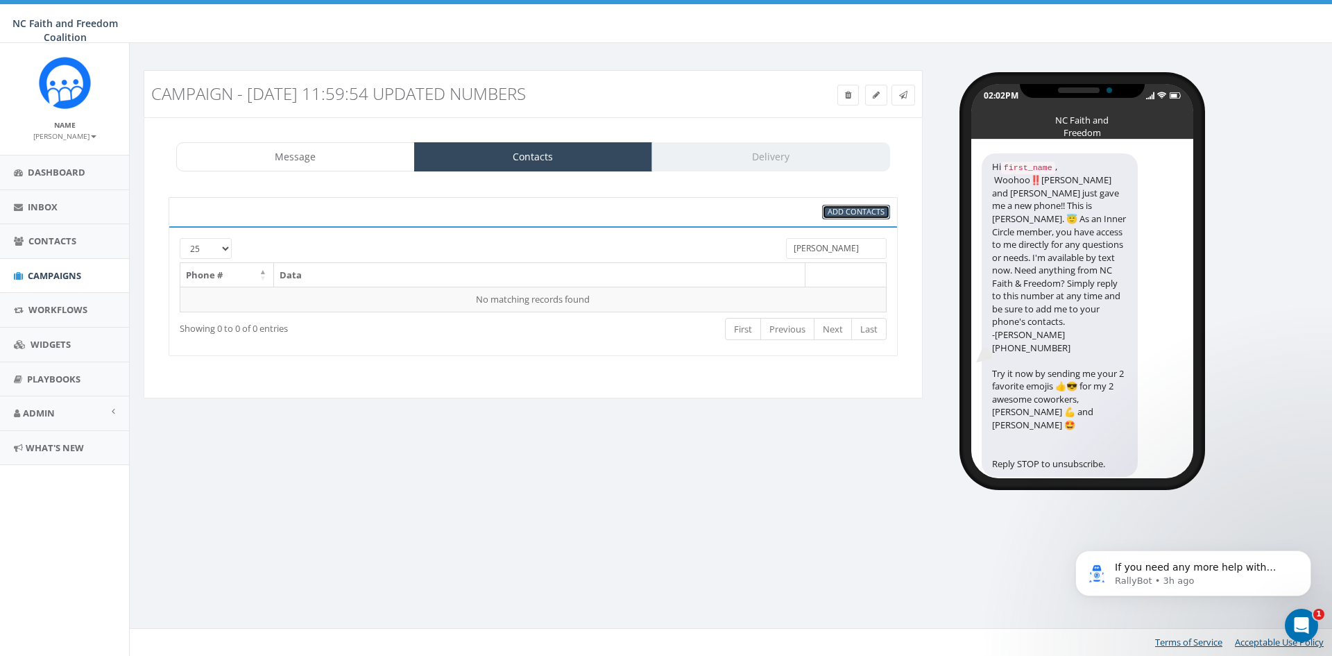
click at [850, 214] on span "Add Contacts" at bounding box center [856, 211] width 57 height 10
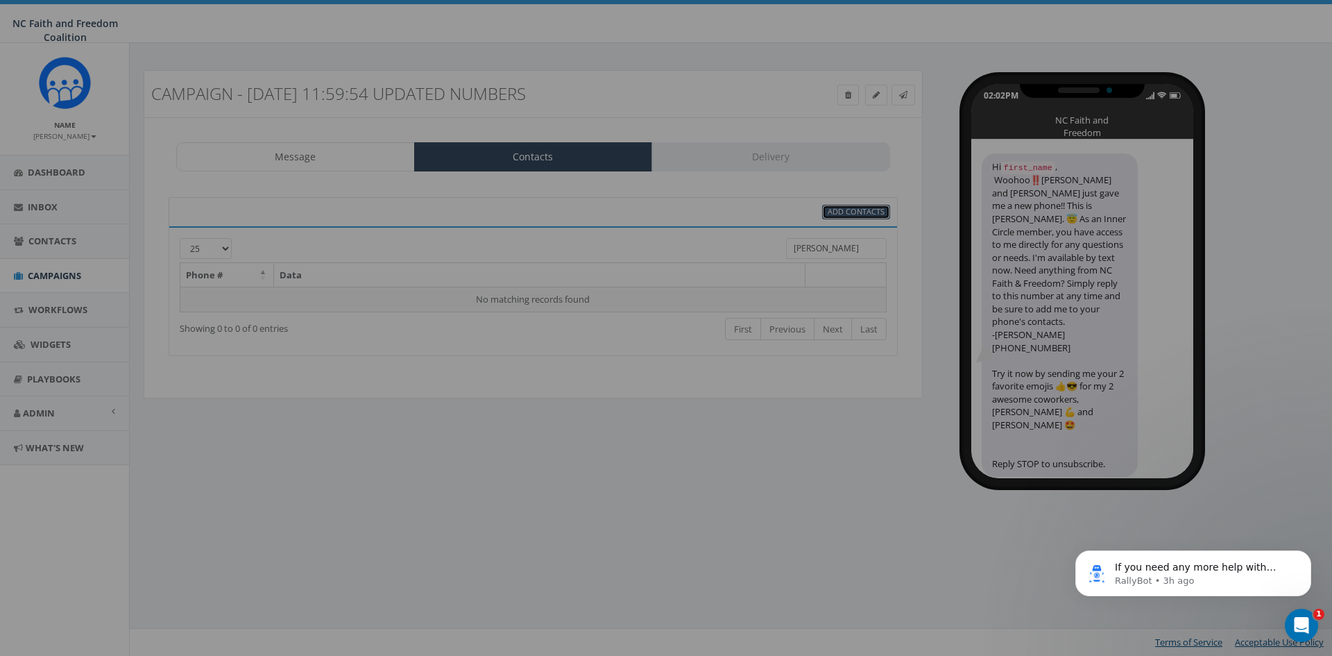
select select
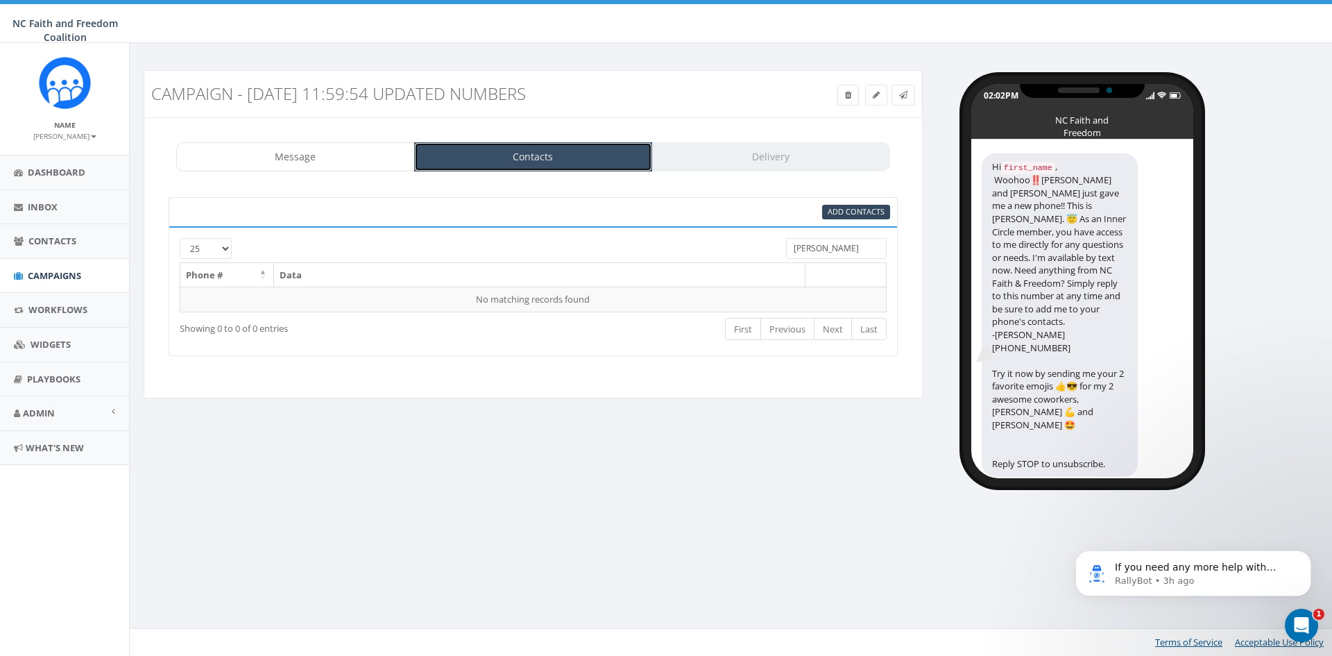
click at [545, 153] on link "Contacts" at bounding box center [533, 156] width 239 height 29
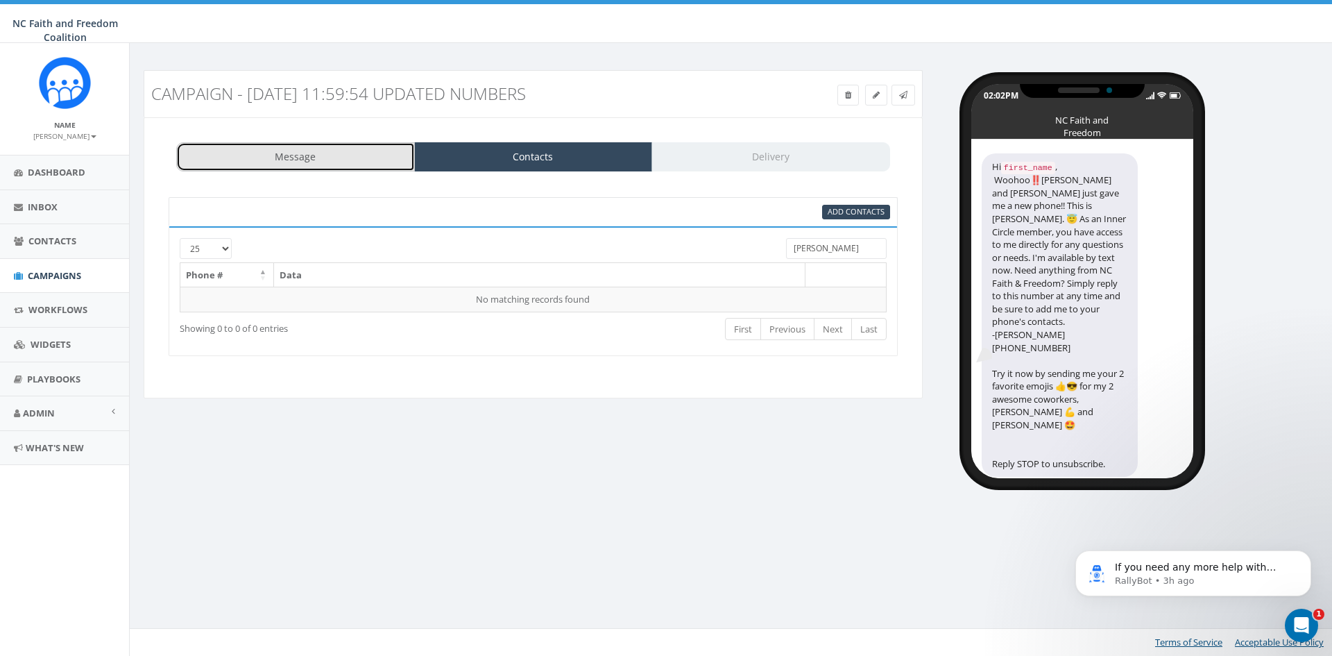
click at [327, 153] on link "Message" at bounding box center [295, 156] width 239 height 29
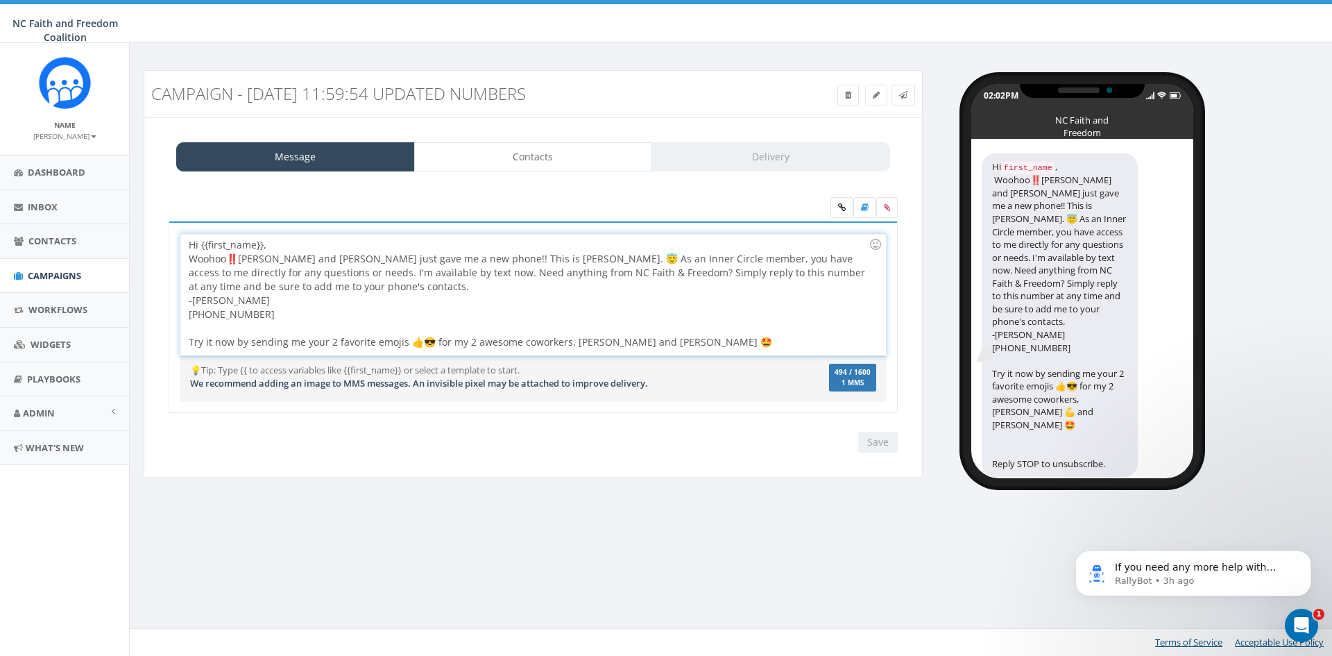
click at [740, 336] on div "Hi {{first_name}}, Woohoo‼️Jason and Ralph just gave me a new phone!! This is D…" at bounding box center [532, 294] width 705 height 121
click at [343, 147] on link "Message" at bounding box center [295, 156] width 239 height 29
click at [888, 207] on icon at bounding box center [887, 207] width 6 height 8
click at [0, 0] on input "file" at bounding box center [0, 0] width 0 height 0
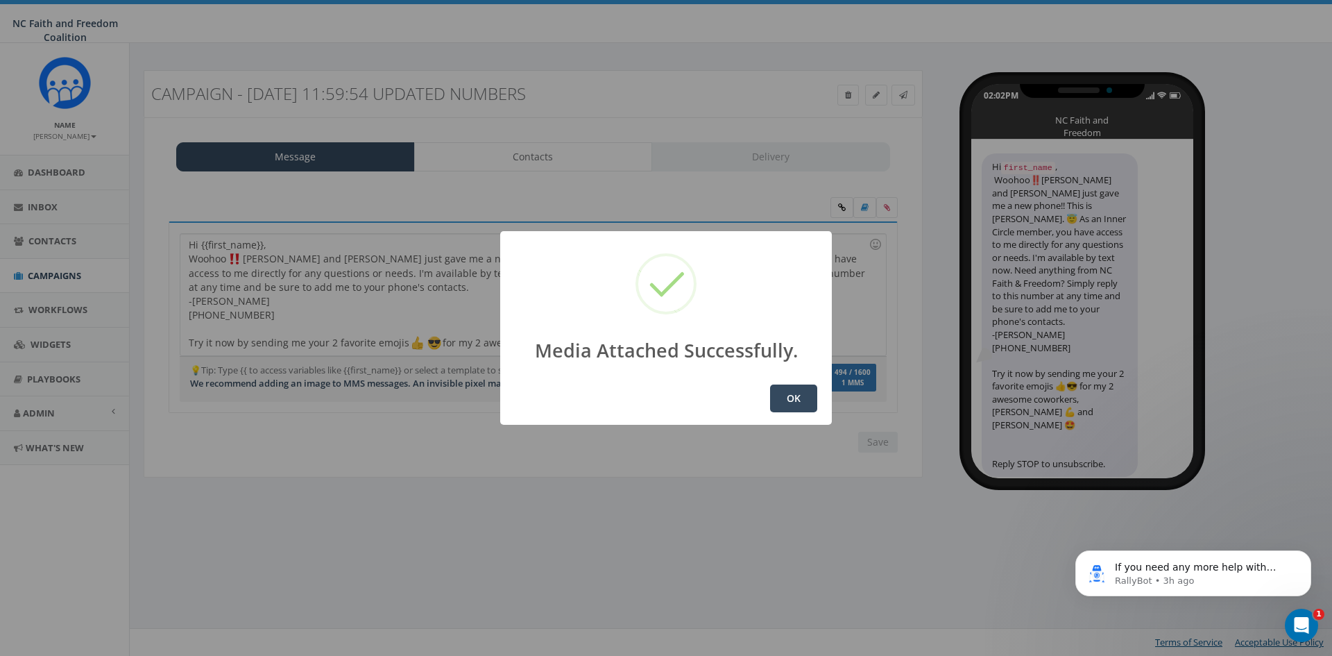
click at [787, 400] on button "OK" at bounding box center [793, 398] width 47 height 28
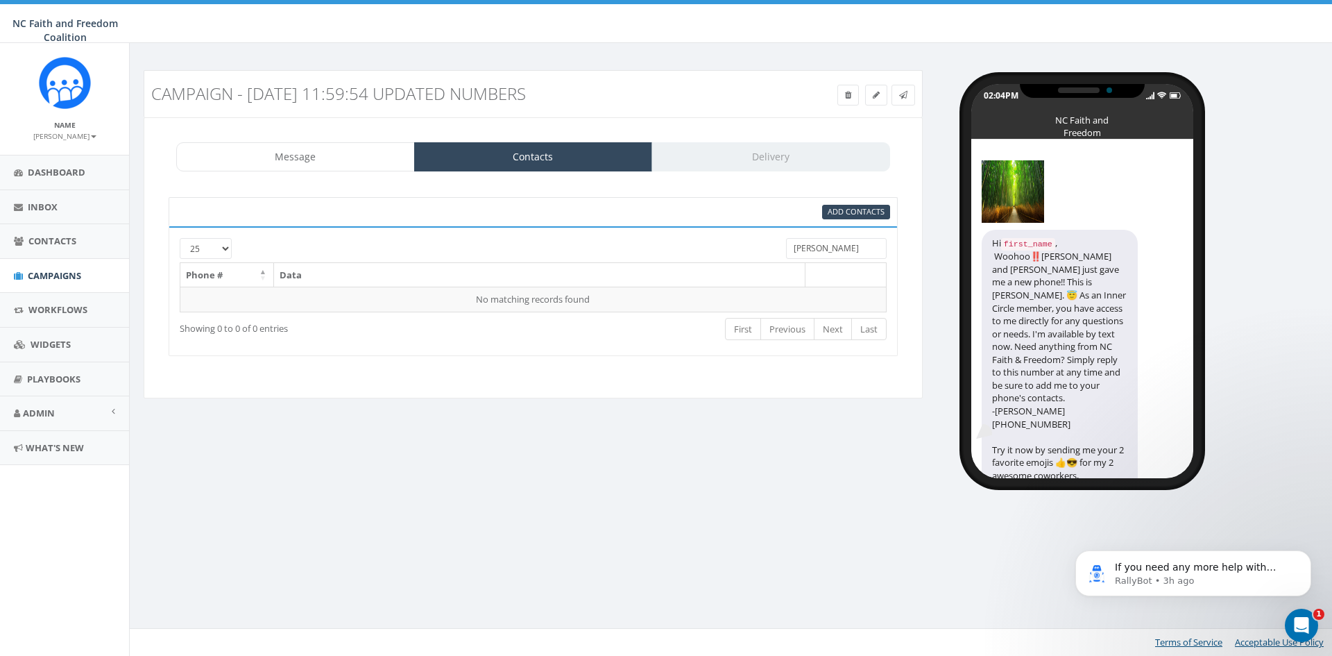
click at [997, 198] on img at bounding box center [1013, 191] width 62 height 62
drag, startPoint x: 998, startPoint y: 195, endPoint x: 844, endPoint y: 94, distance: 183.9
click at [845, 94] on icon at bounding box center [848, 95] width 6 height 8
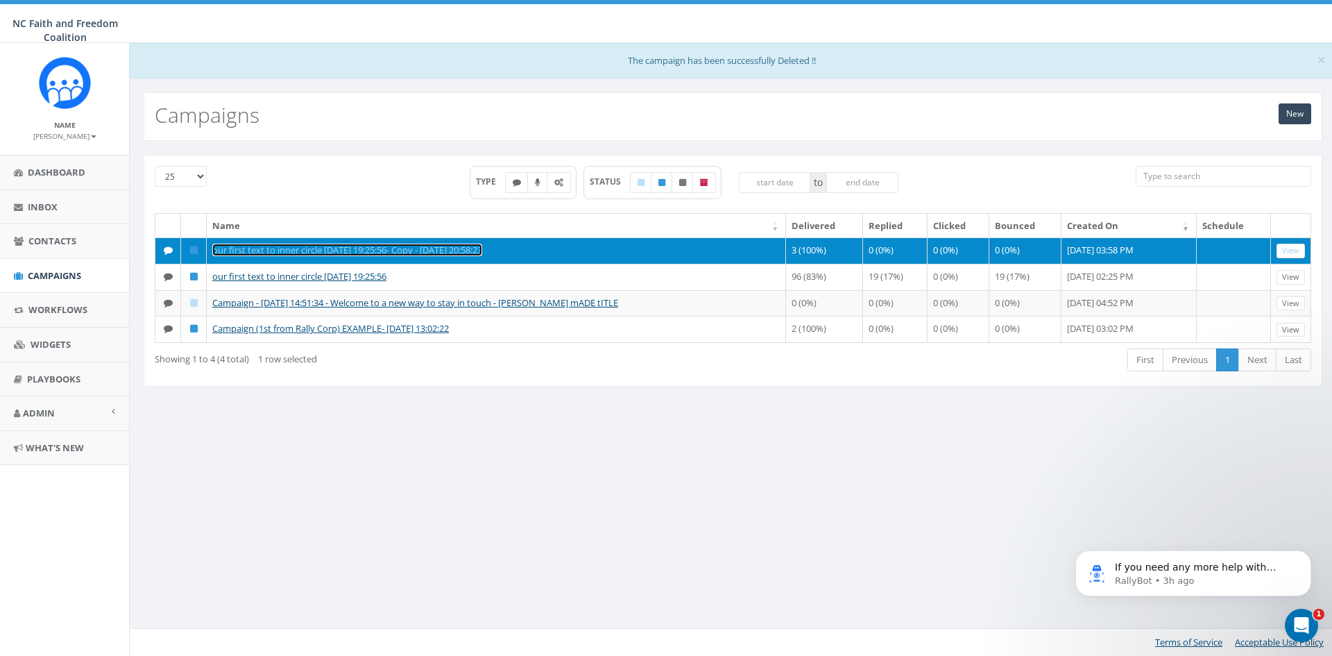
click at [452, 251] on link "our first text to inner circle [DATE] 19:25:56- Copy - [DATE] 20:58:23" at bounding box center [347, 249] width 270 height 12
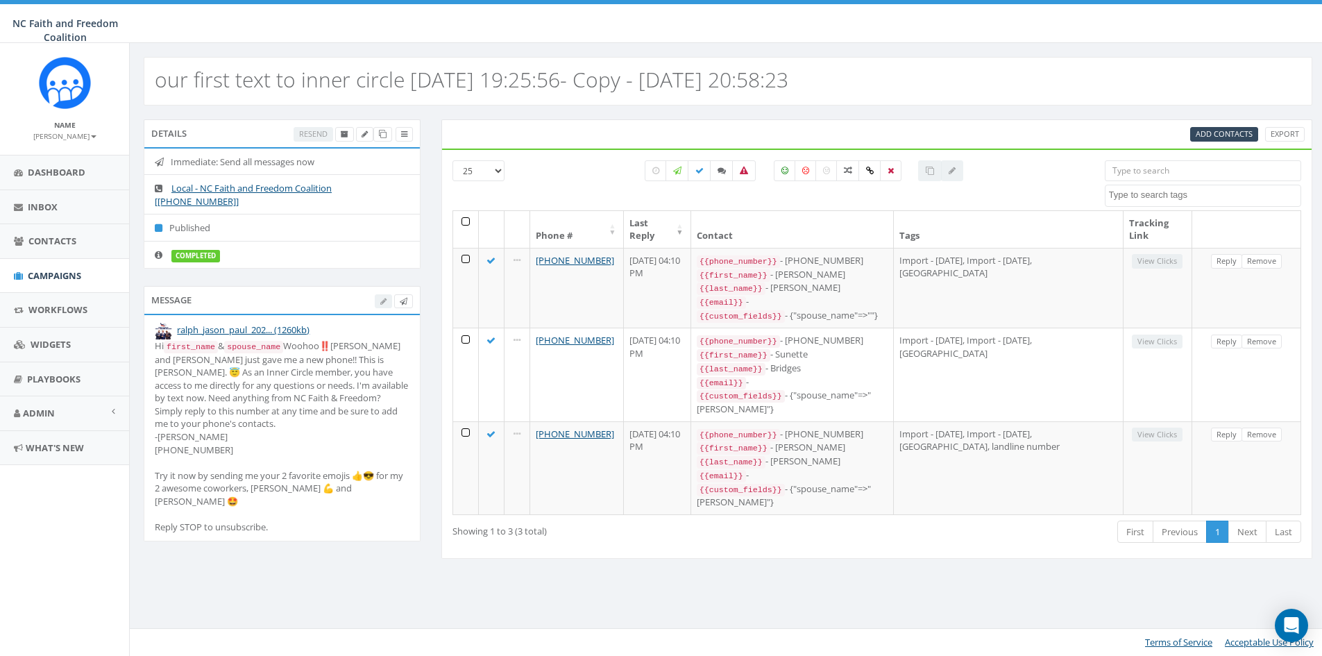
select select
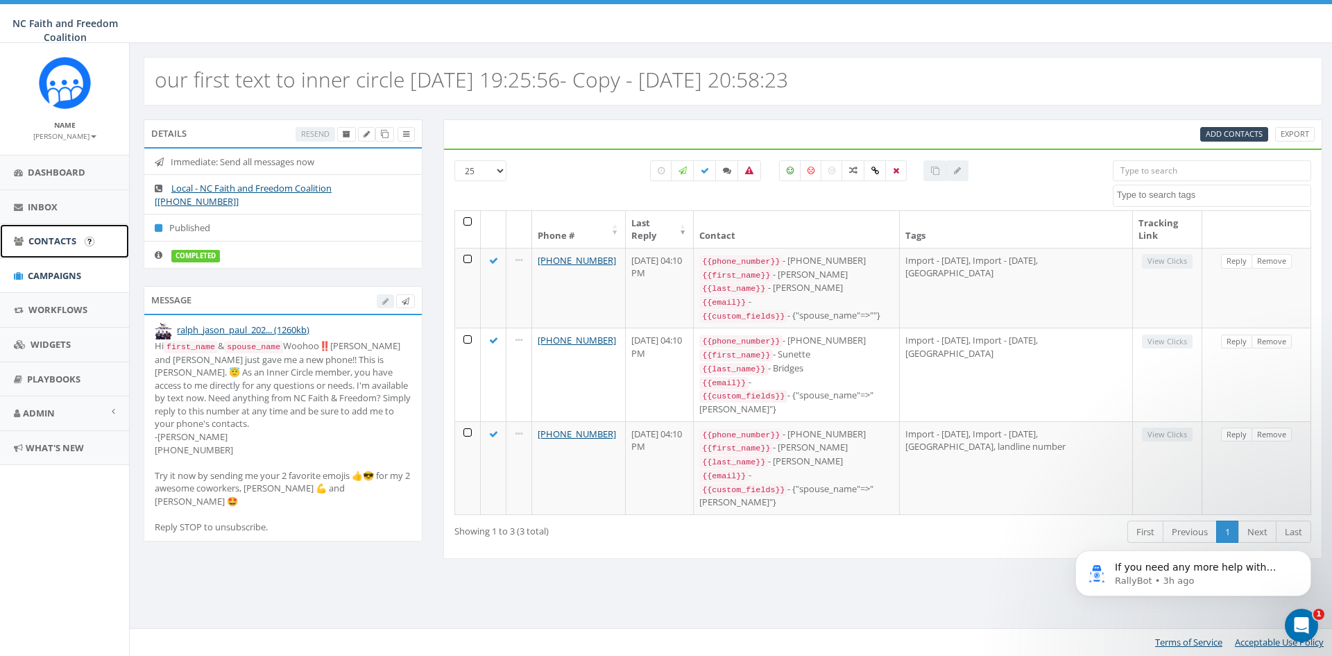
click at [65, 233] on link "Contacts" at bounding box center [64, 241] width 129 height 34
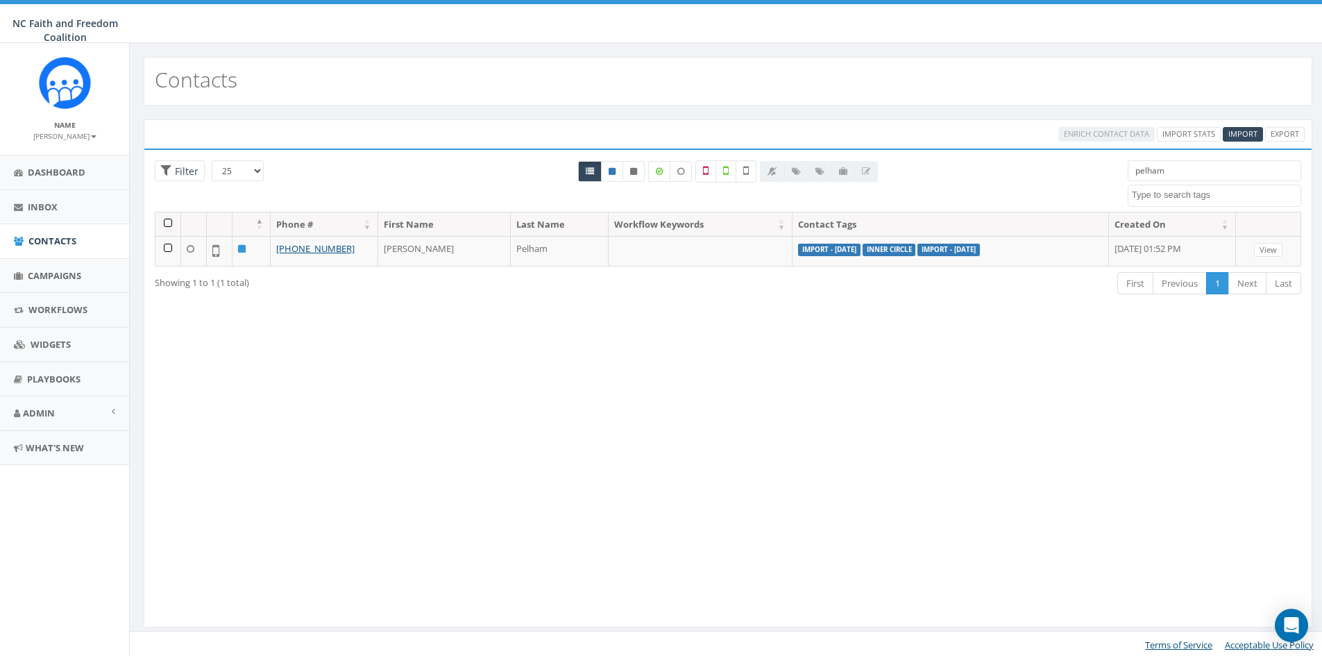
select select
drag, startPoint x: 1184, startPoint y: 173, endPoint x: 1107, endPoint y: 173, distance: 77.0
click at [1107, 173] on div "25 50 100 Filter pelham Import - [DATE] Import - [DATE] Import - [DATE] inner c…" at bounding box center [727, 185] width 1167 height 51
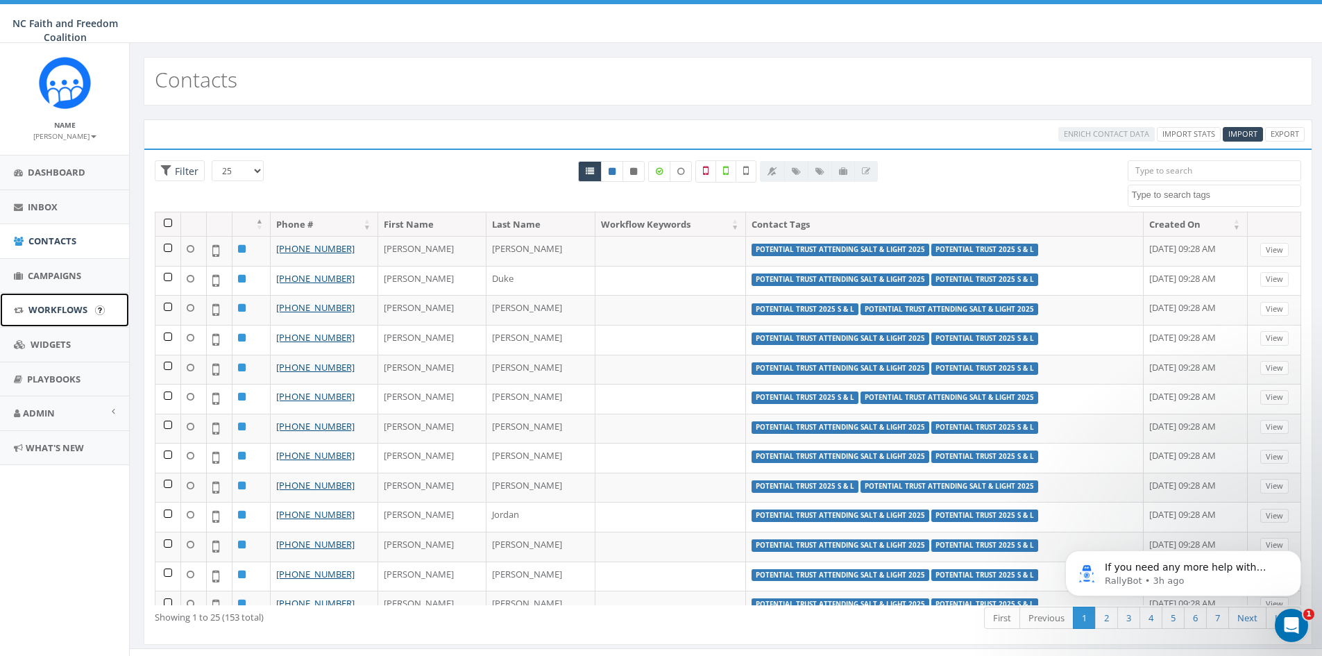
click at [61, 310] on span "Workflows" at bounding box center [57, 309] width 59 height 12
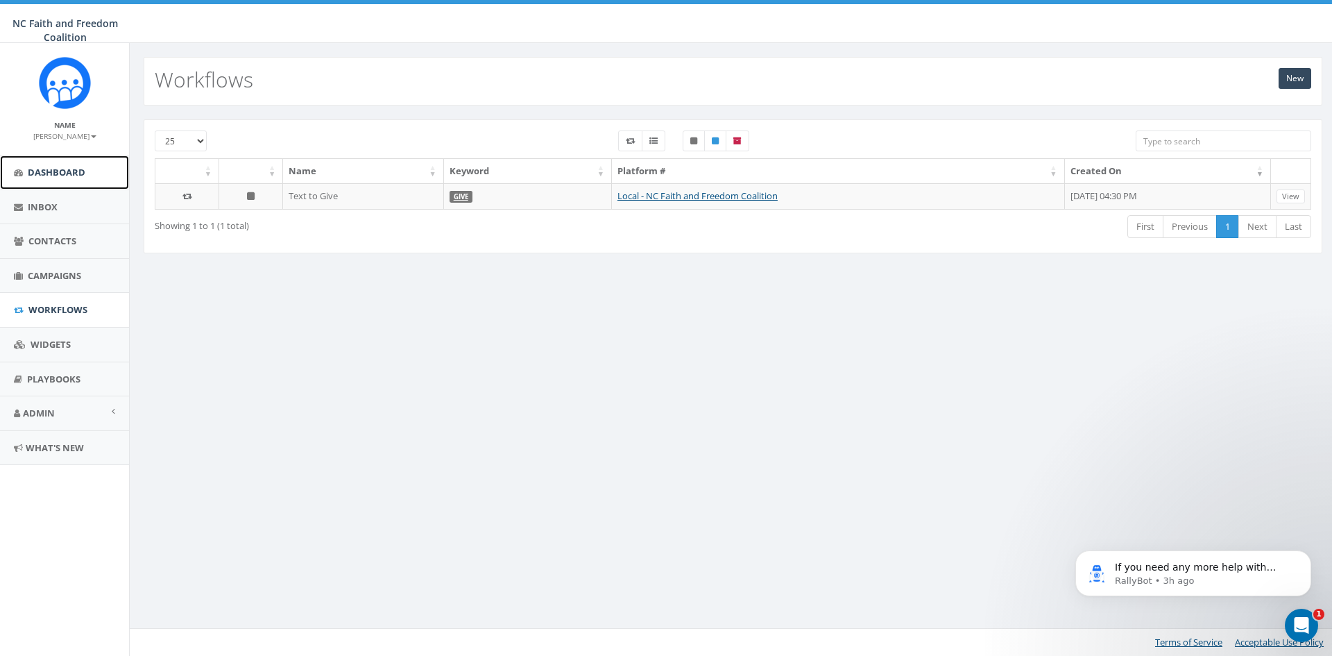
click at [65, 167] on span "Dashboard" at bounding box center [57, 172] width 58 height 12
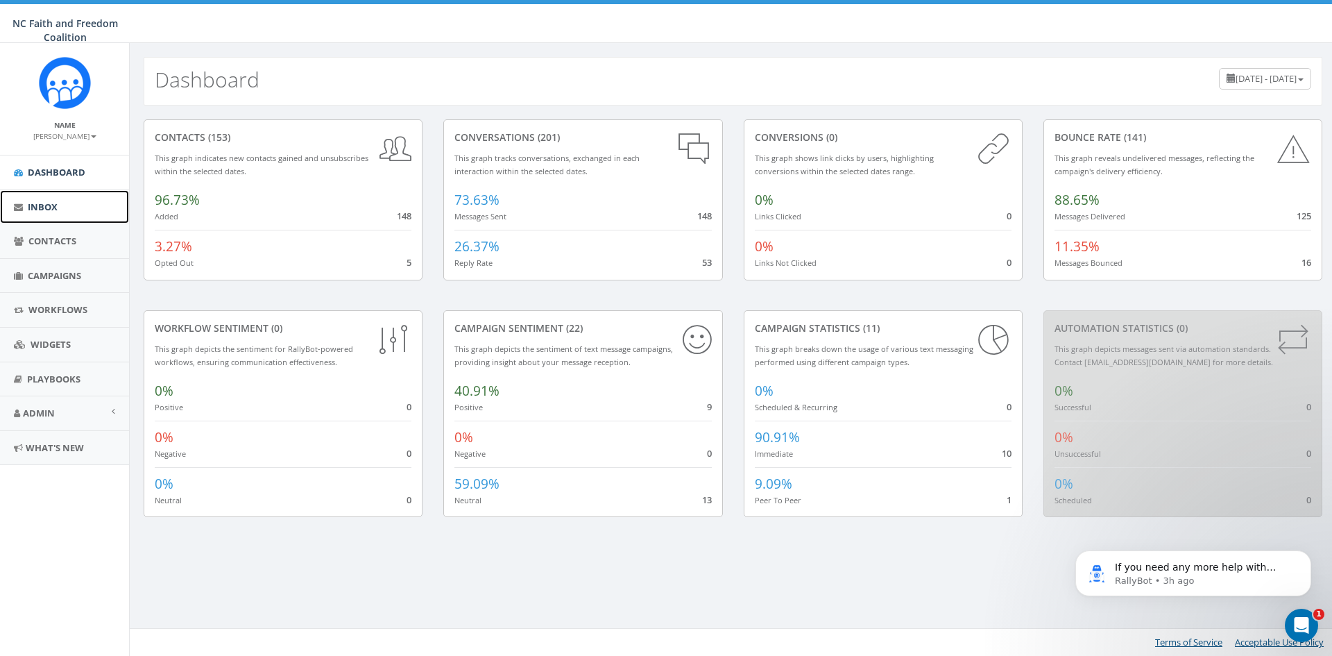
click at [27, 205] on link "Inbox" at bounding box center [64, 207] width 129 height 34
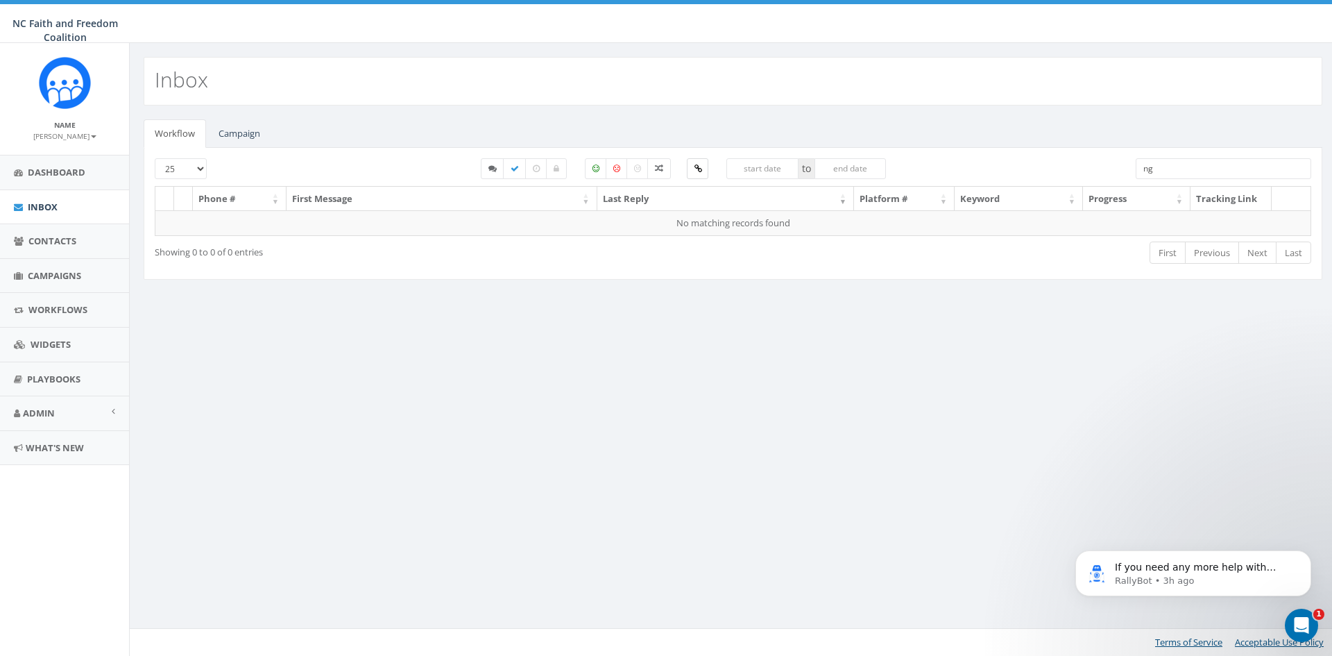
click at [697, 169] on icon at bounding box center [698, 168] width 8 height 8
checkbox input "false"
drag, startPoint x: 1172, startPoint y: 166, endPoint x: 1110, endPoint y: 167, distance: 61.8
click at [1110, 167] on div "25 50 100 to ng" at bounding box center [732, 172] width 1177 height 28
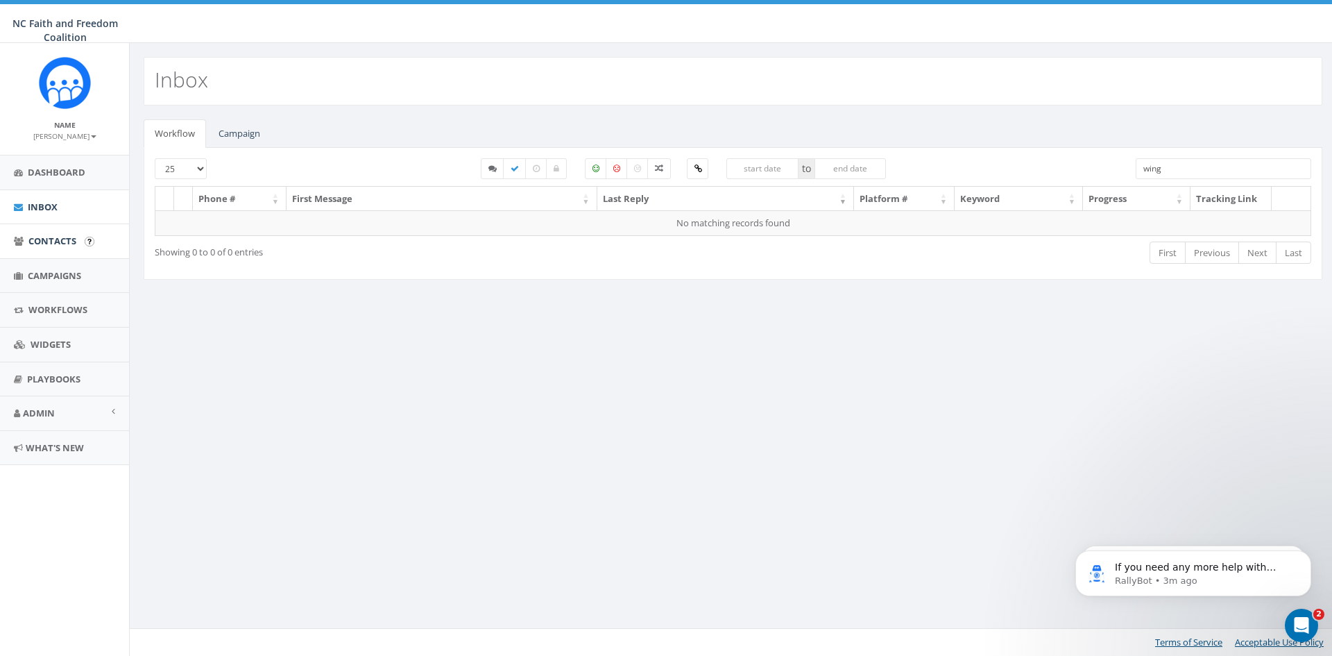
type input "wing"
click at [67, 234] on span "Contacts" at bounding box center [52, 240] width 48 height 12
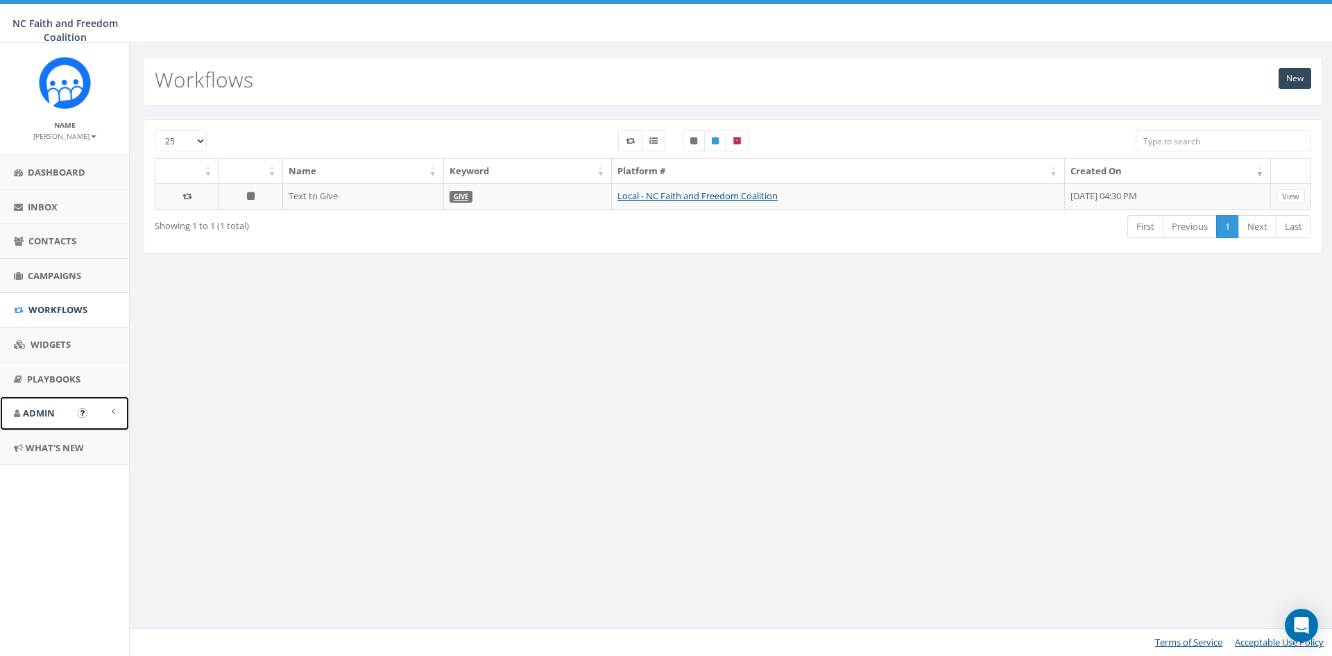
click at [41, 413] on span "Admin" at bounding box center [39, 413] width 32 height 12
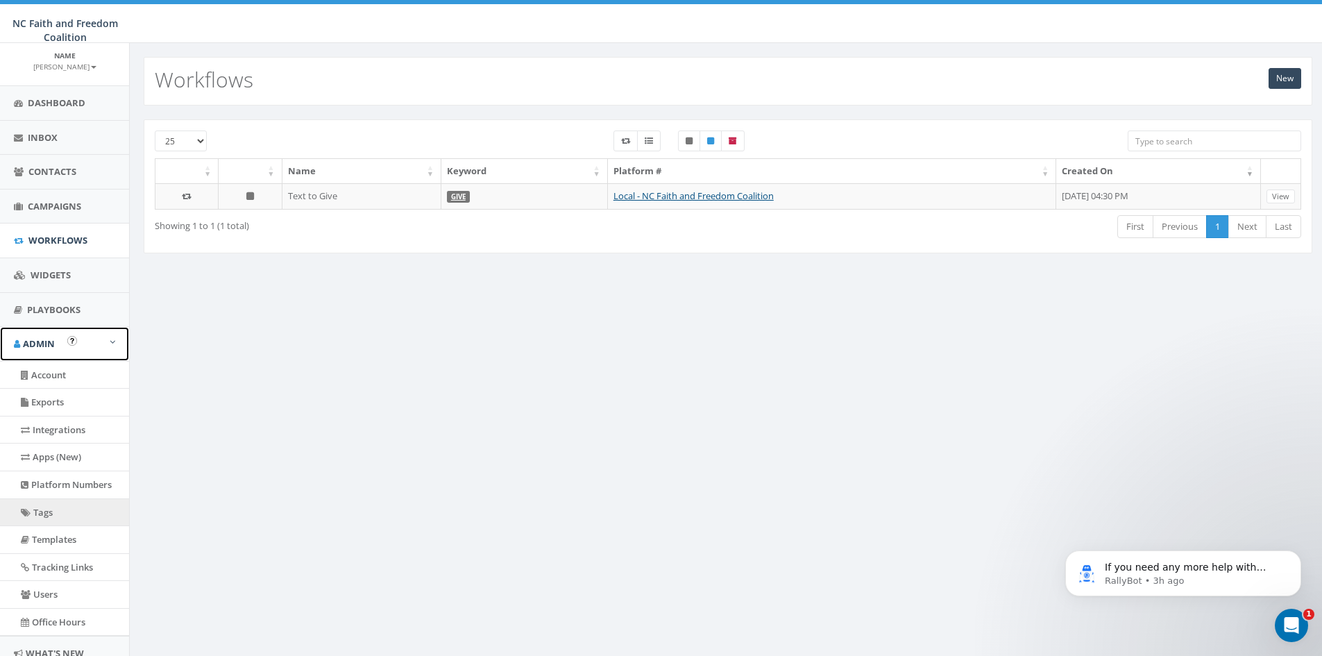
scroll to position [123, 0]
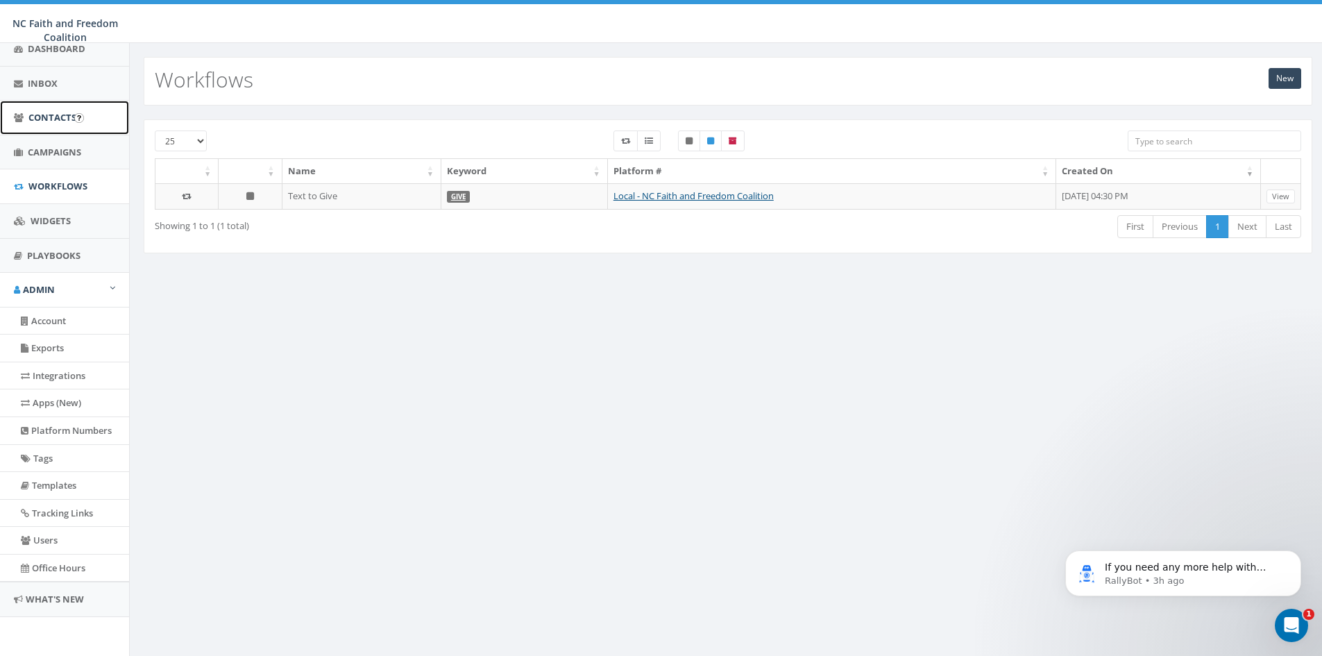
click at [64, 118] on span "Contacts" at bounding box center [52, 117] width 48 height 12
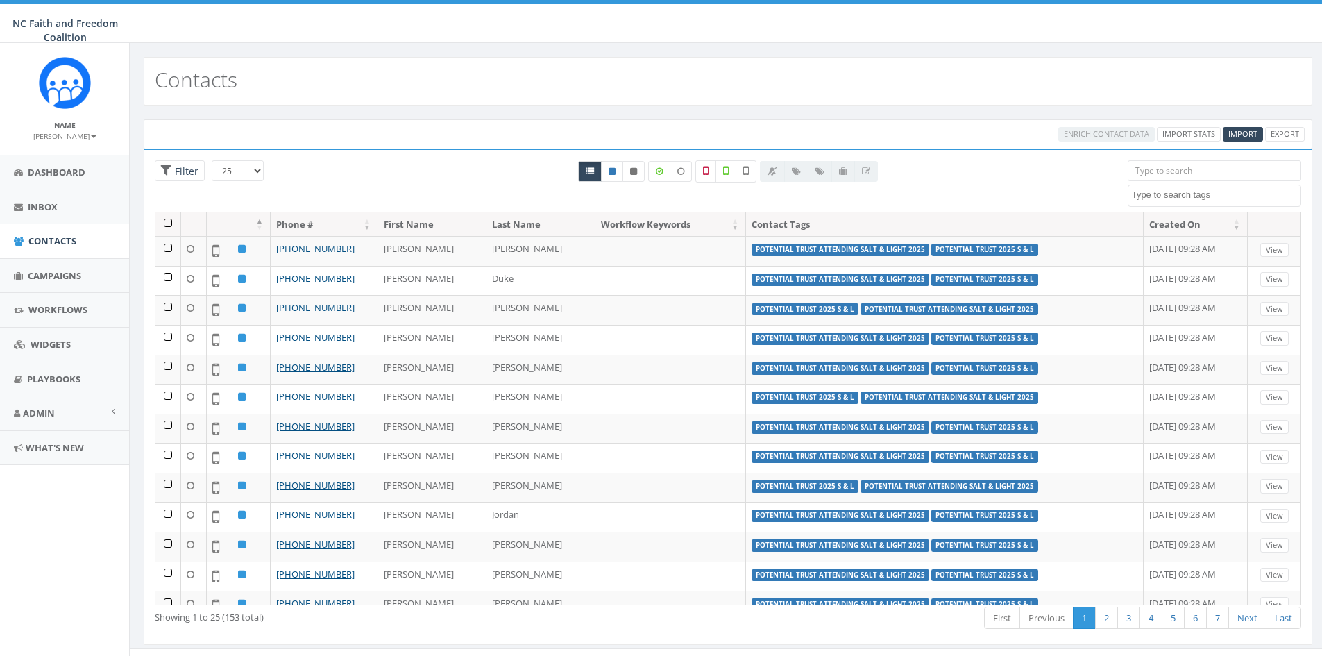
select select
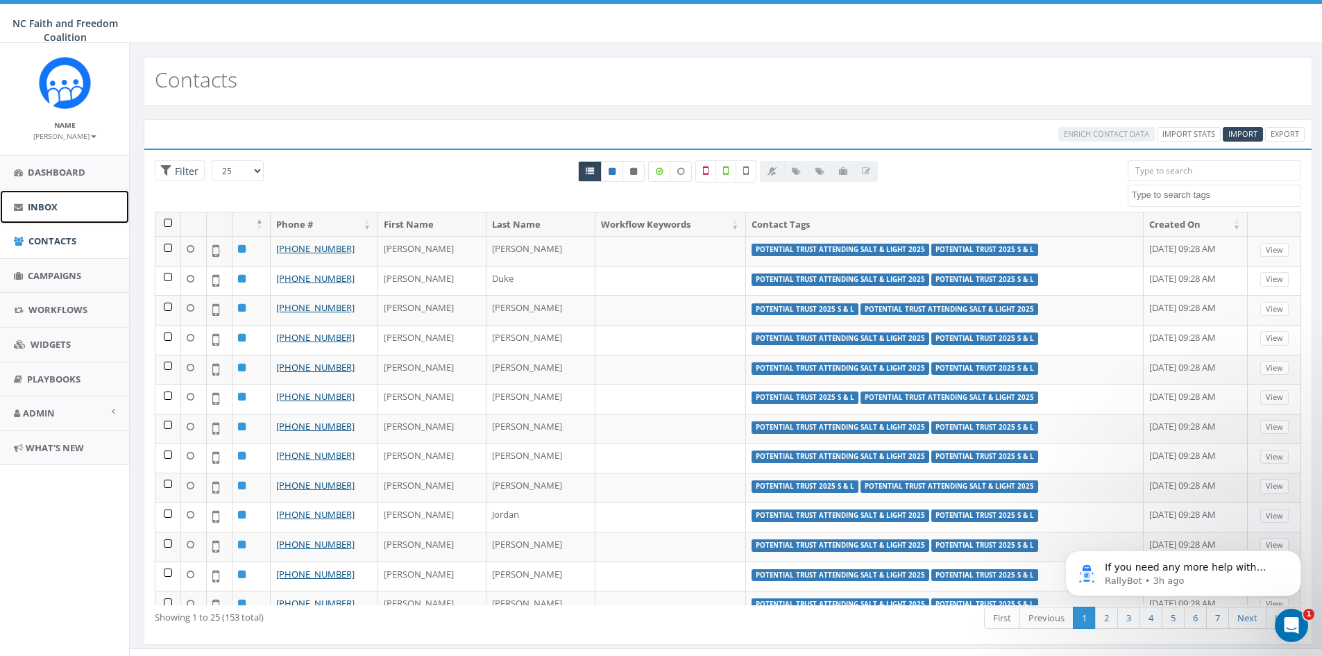
click at [56, 207] on span "Inbox" at bounding box center [43, 206] width 30 height 12
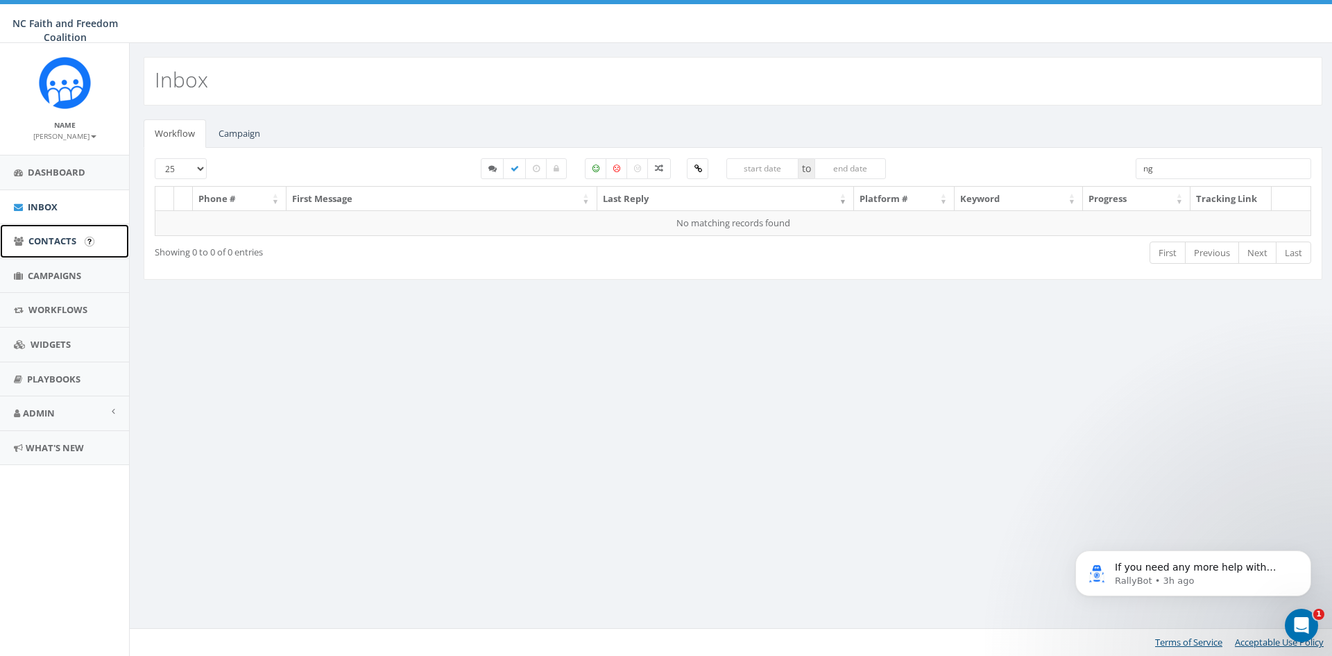
click at [58, 243] on span "Contacts" at bounding box center [52, 240] width 48 height 12
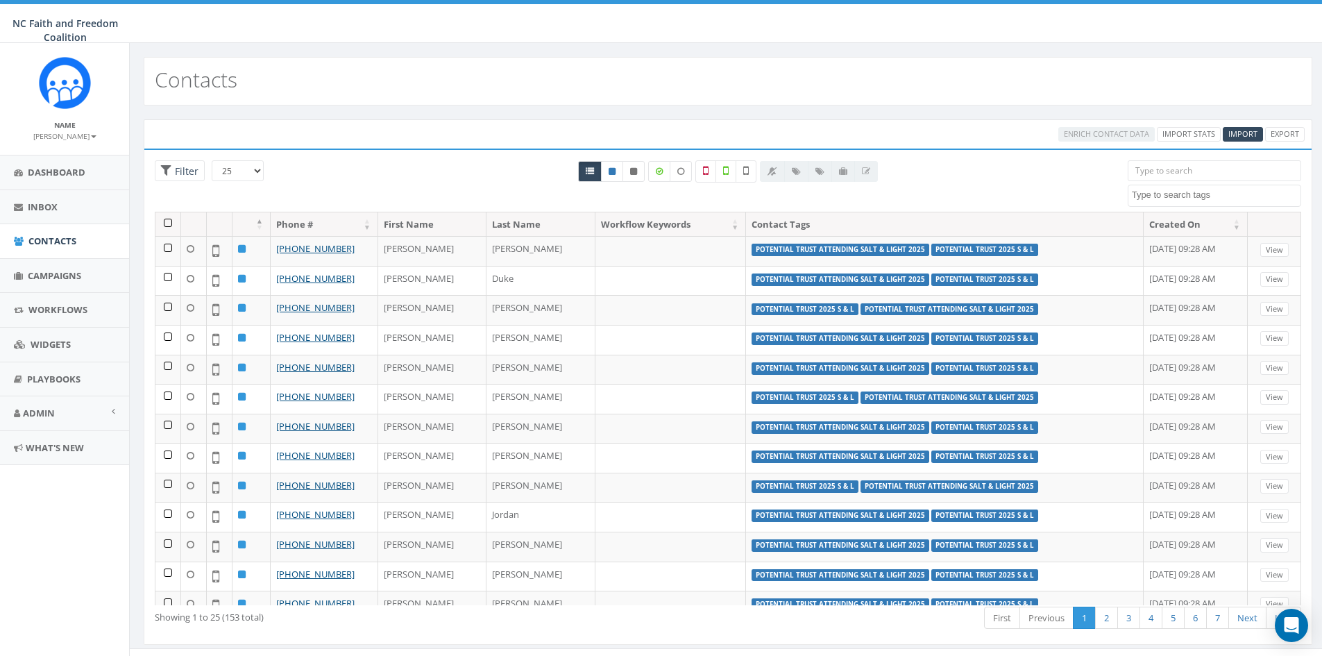
select select
click at [1232, 132] on span "Import" at bounding box center [1242, 133] width 29 height 10
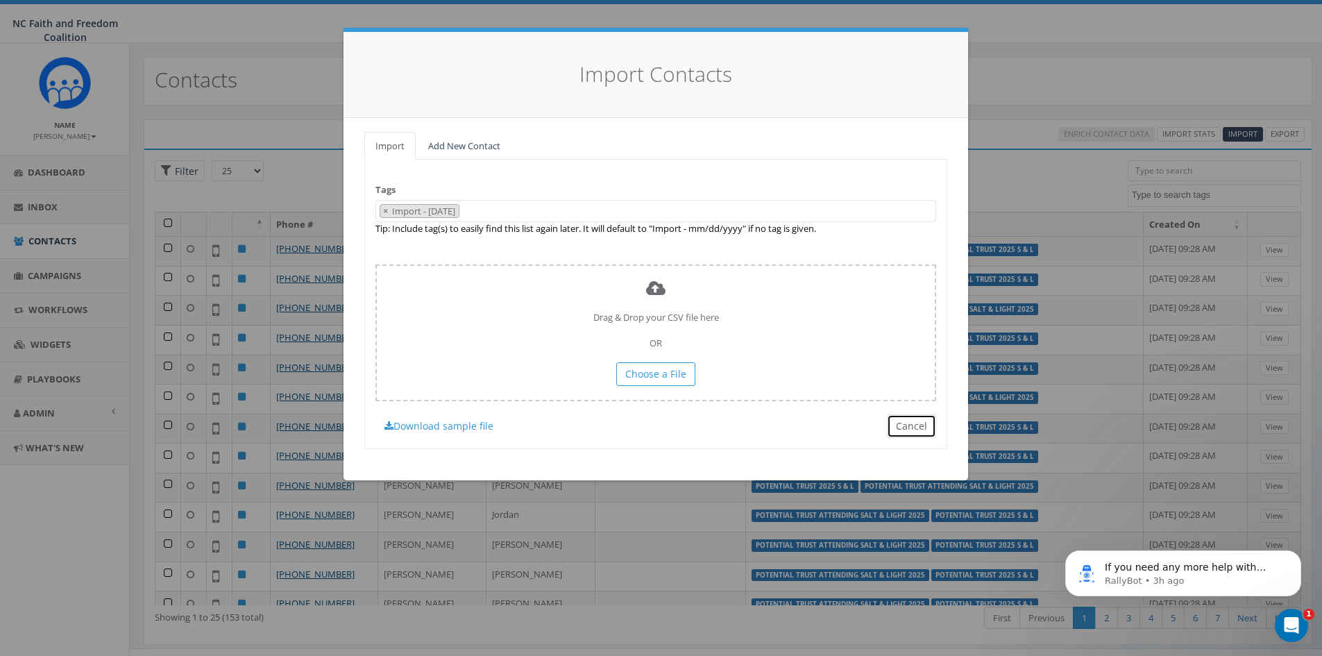
click at [923, 430] on button "Cancel" at bounding box center [911, 426] width 49 height 24
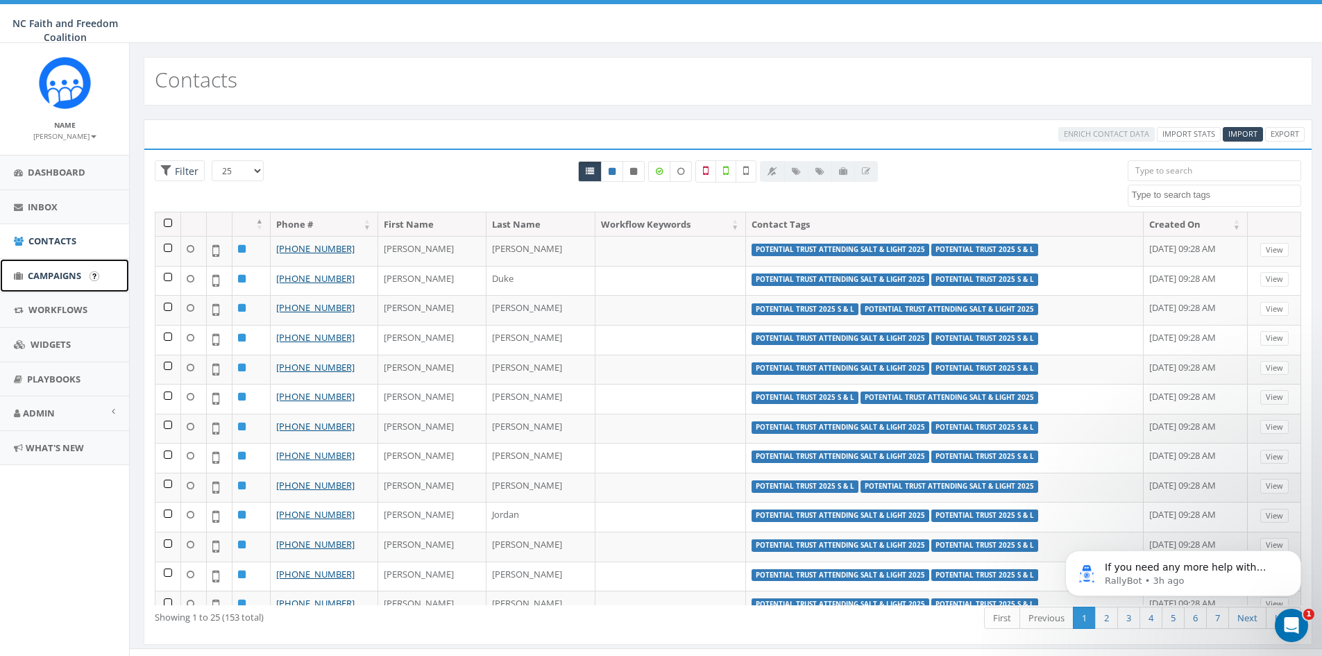
click at [57, 273] on span "Campaigns" at bounding box center [54, 275] width 53 height 12
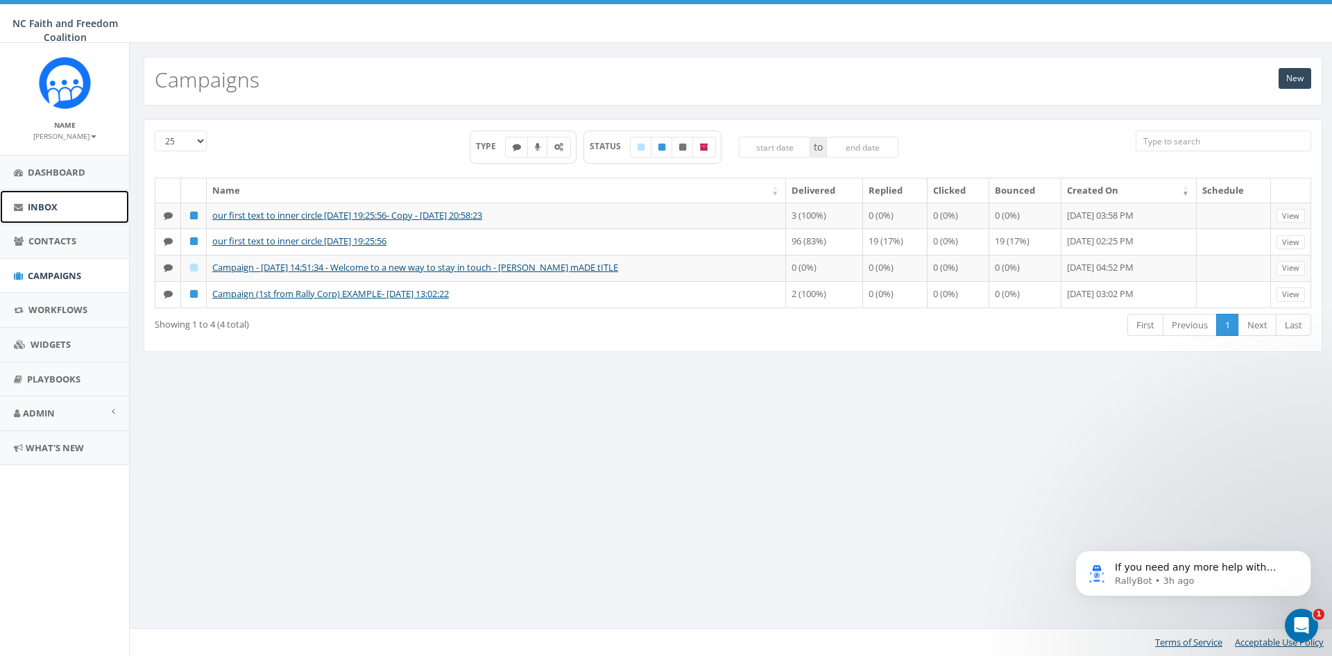
click at [61, 203] on link "Inbox" at bounding box center [64, 207] width 129 height 34
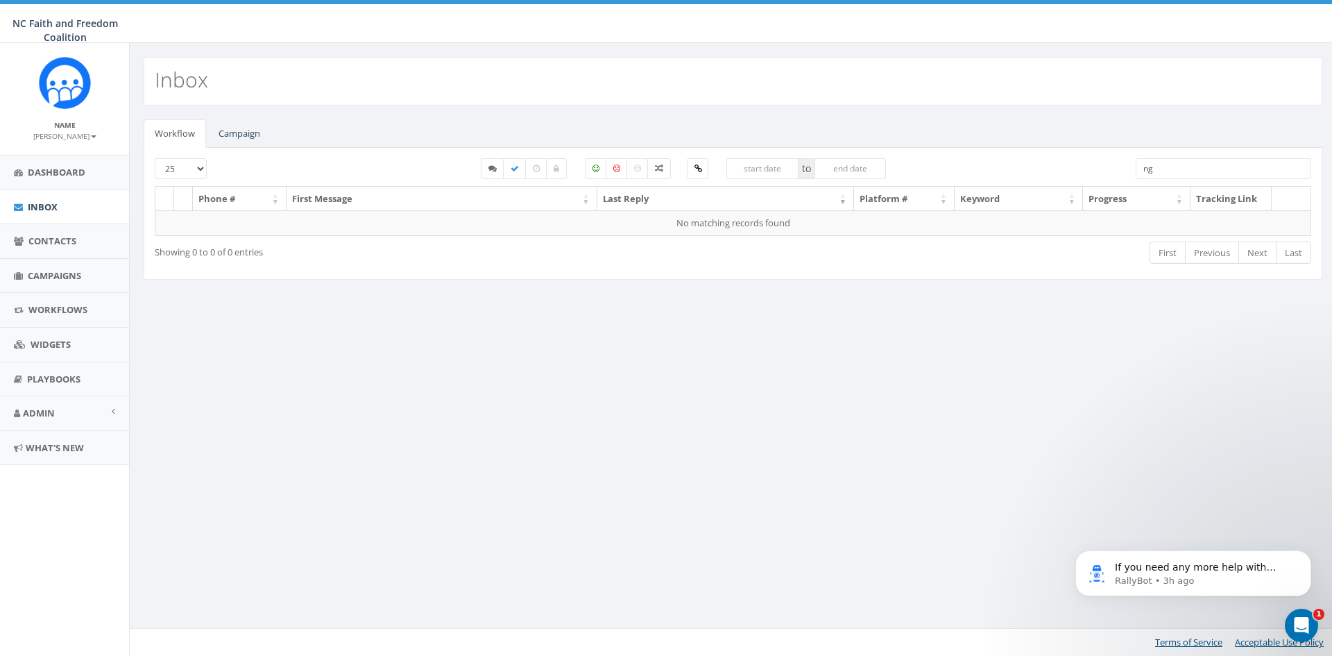
click at [1299, 628] on icon "Open Intercom Messenger" at bounding box center [1301, 625] width 23 height 23
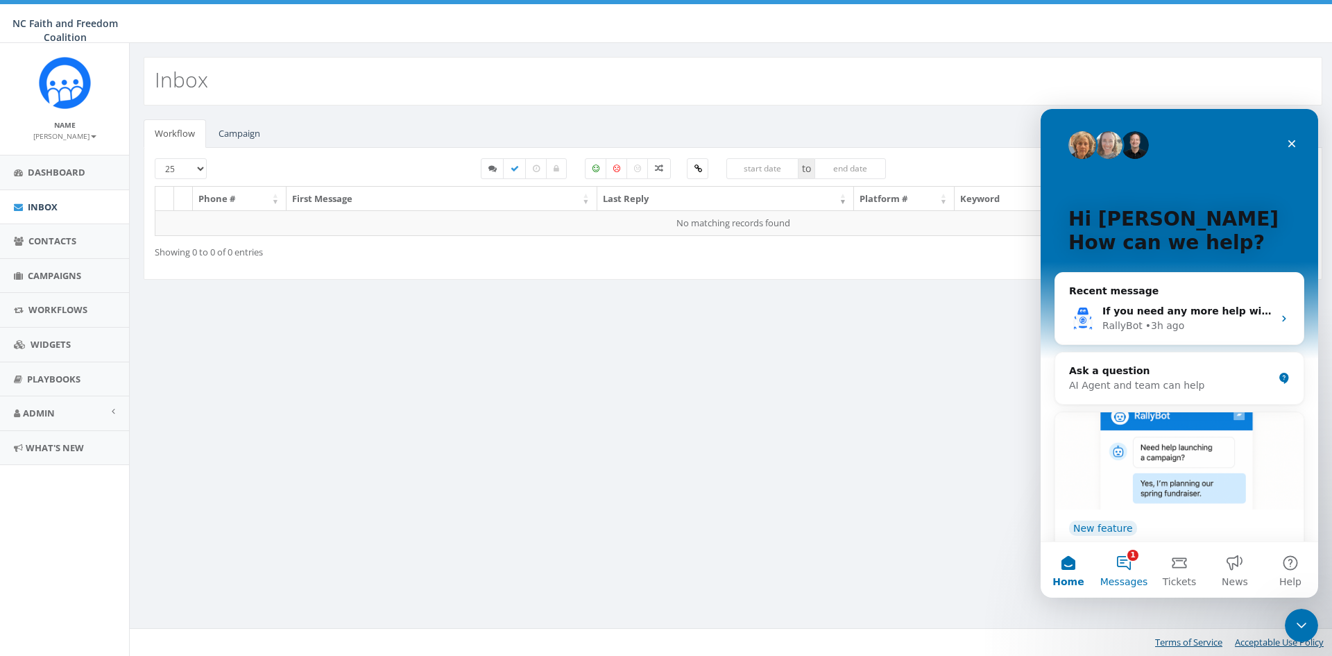
click at [1132, 563] on button "1 Messages" at bounding box center [1123, 569] width 55 height 55
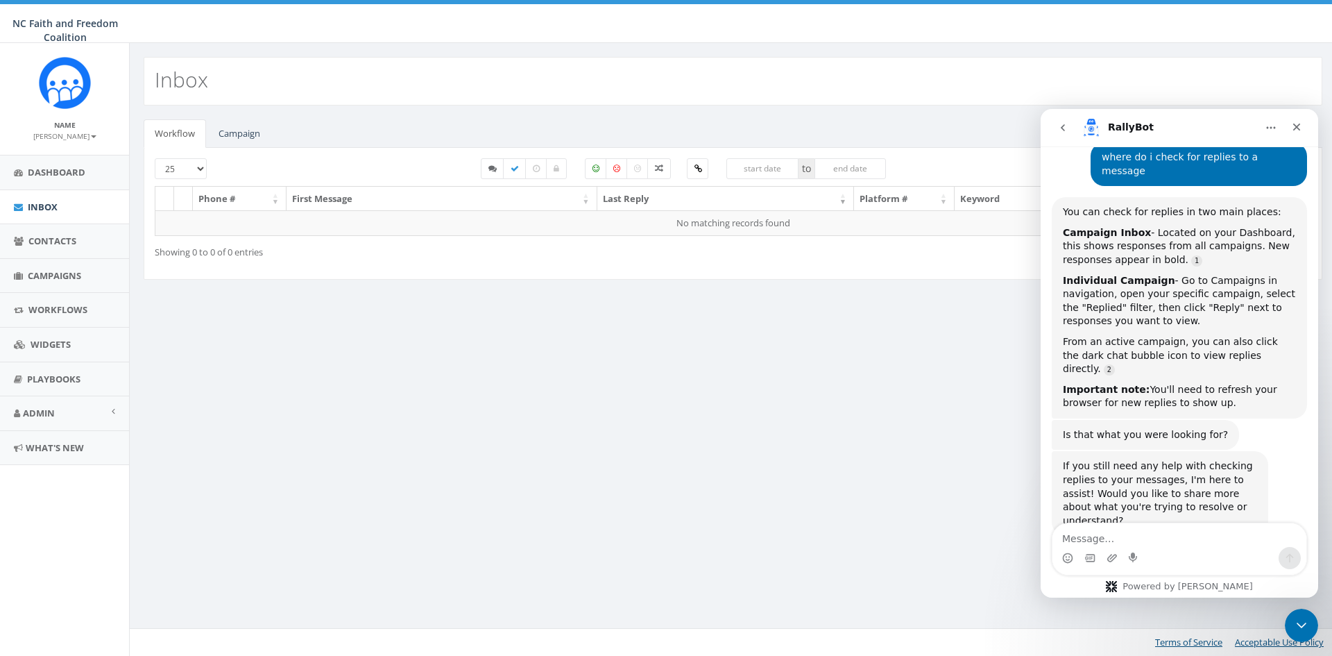
scroll to position [136, 0]
type textarea "indivual text"
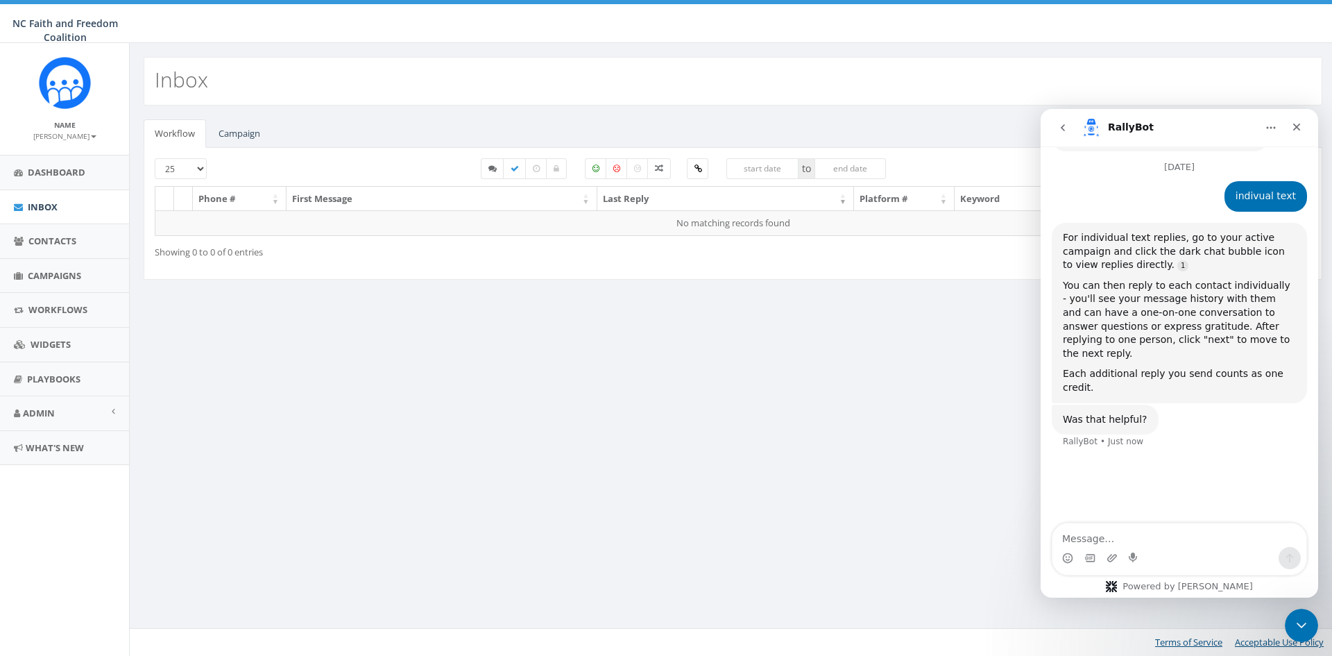
scroll to position [447, 0]
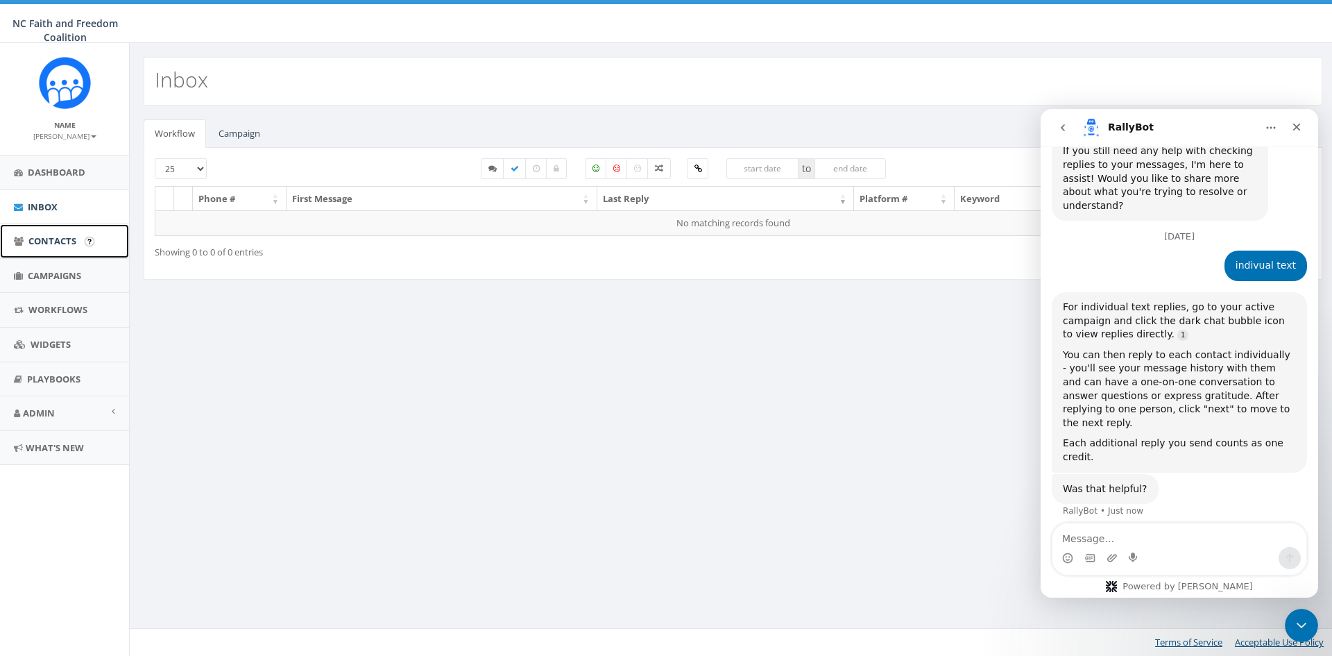
click at [43, 235] on span "Contacts" at bounding box center [52, 240] width 48 height 12
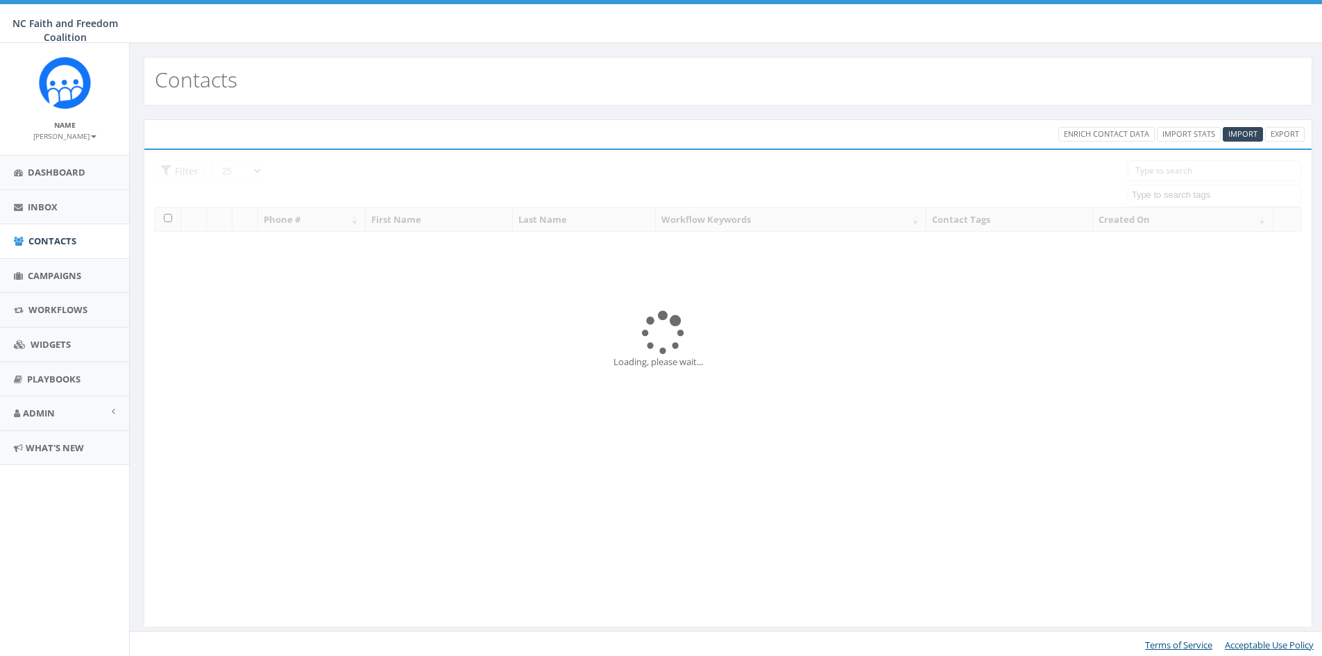
select select
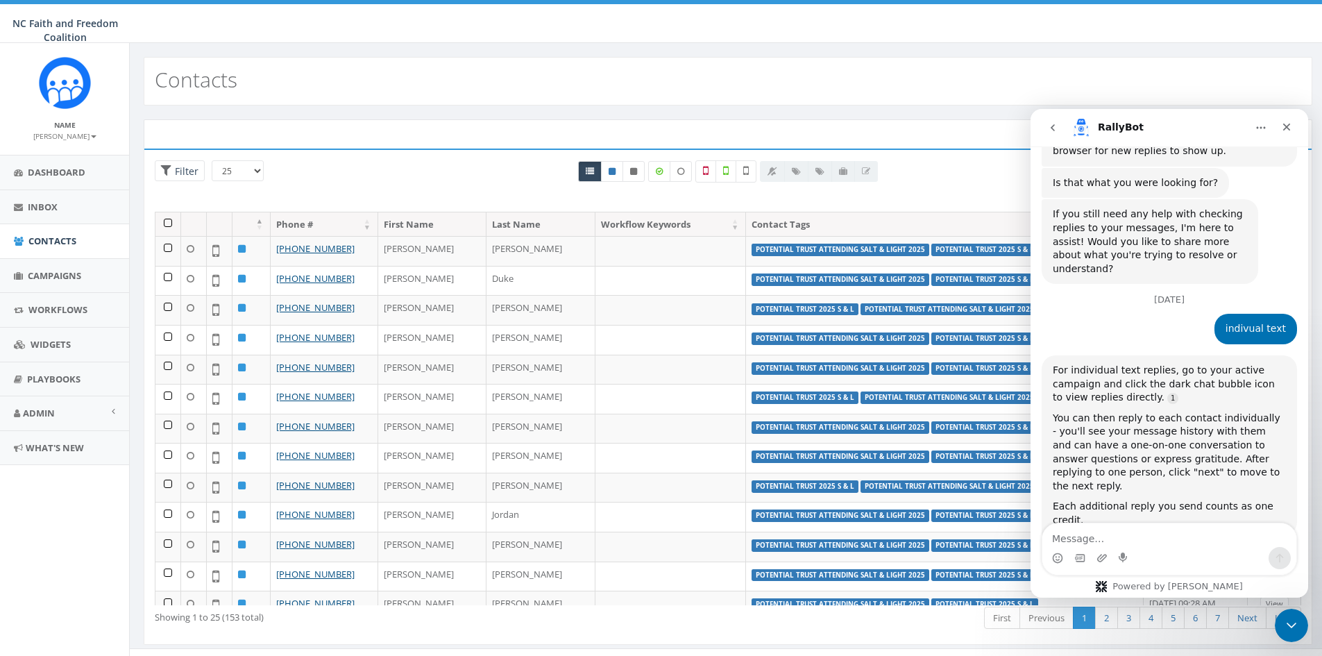
scroll to position [391, 0]
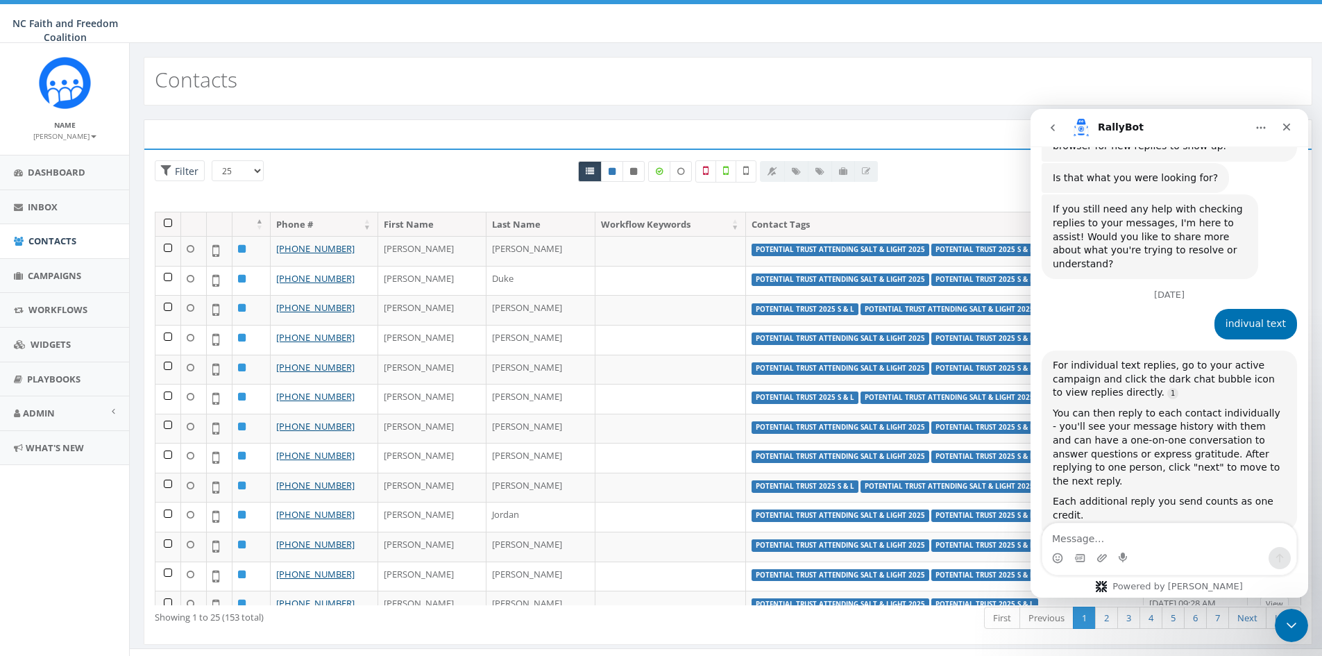
click at [958, 169] on div at bounding box center [728, 185] width 778 height 51
click at [1289, 621] on icon "Close Intercom Messenger" at bounding box center [1289, 623] width 17 height 17
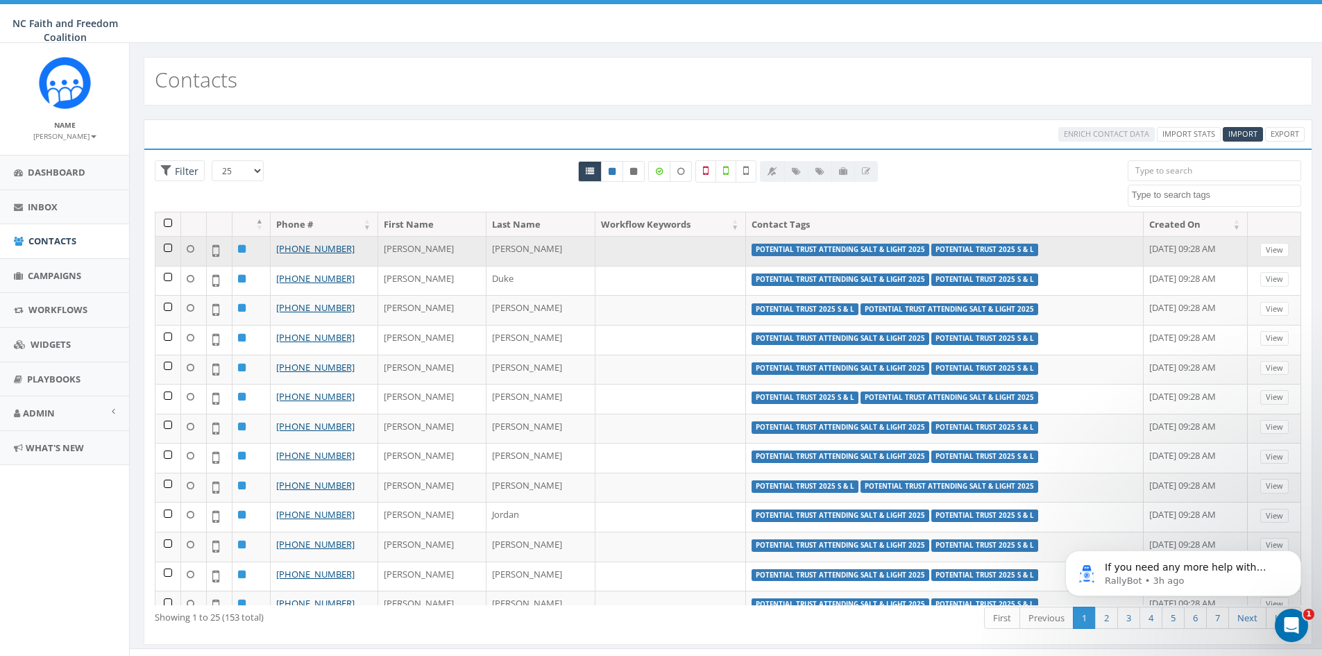
scroll to position [0, 0]
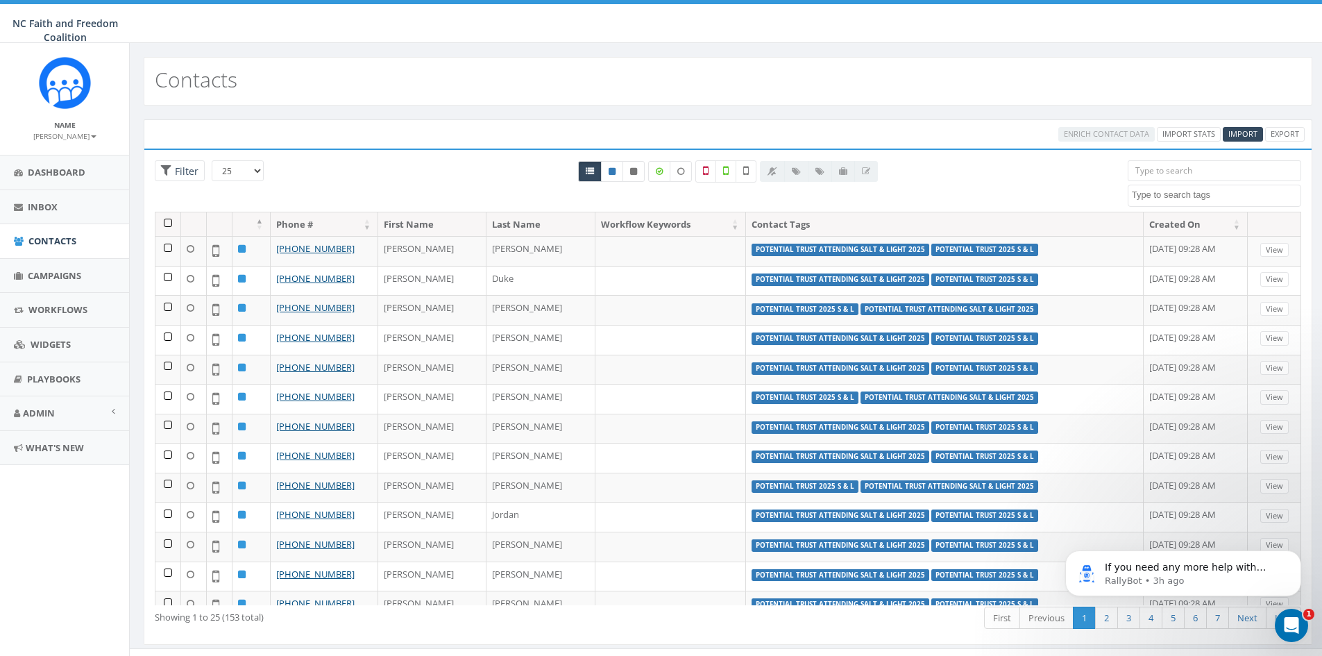
click at [1191, 170] on input "search" at bounding box center [1213, 170] width 173 height 21
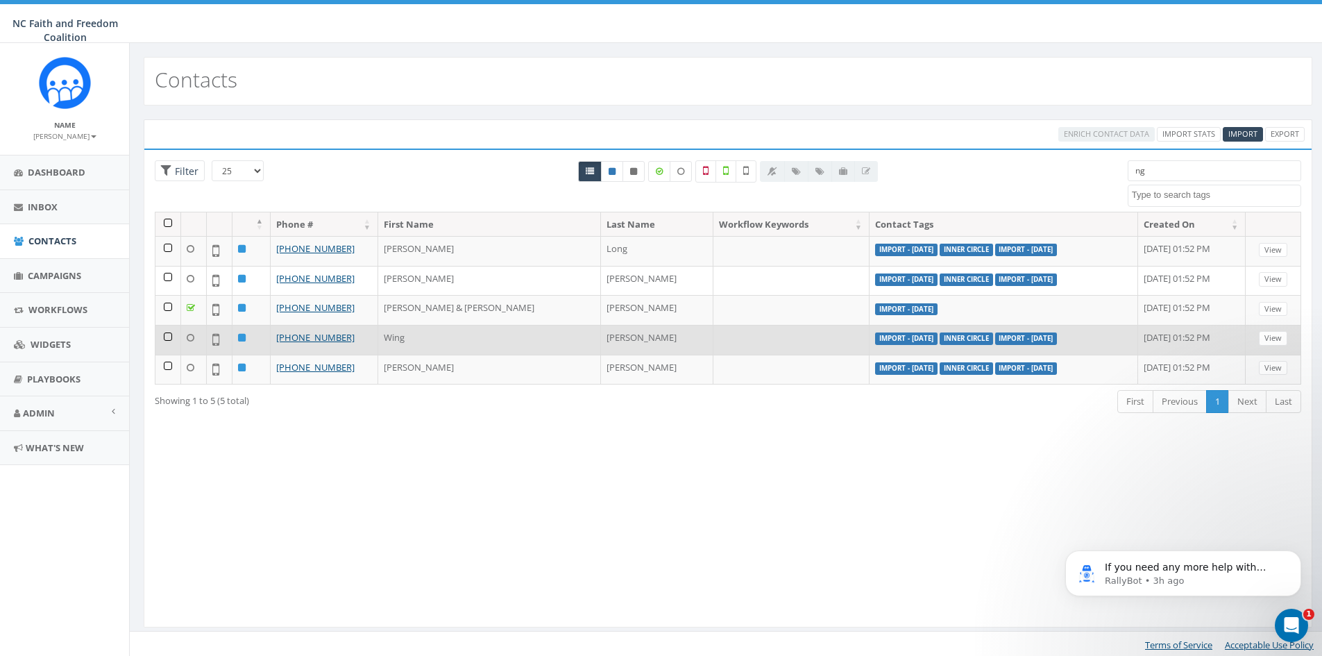
type input "ng"
click at [713, 339] on td at bounding box center [791, 340] width 156 height 30
click at [169, 334] on td at bounding box center [168, 340] width 26 height 30
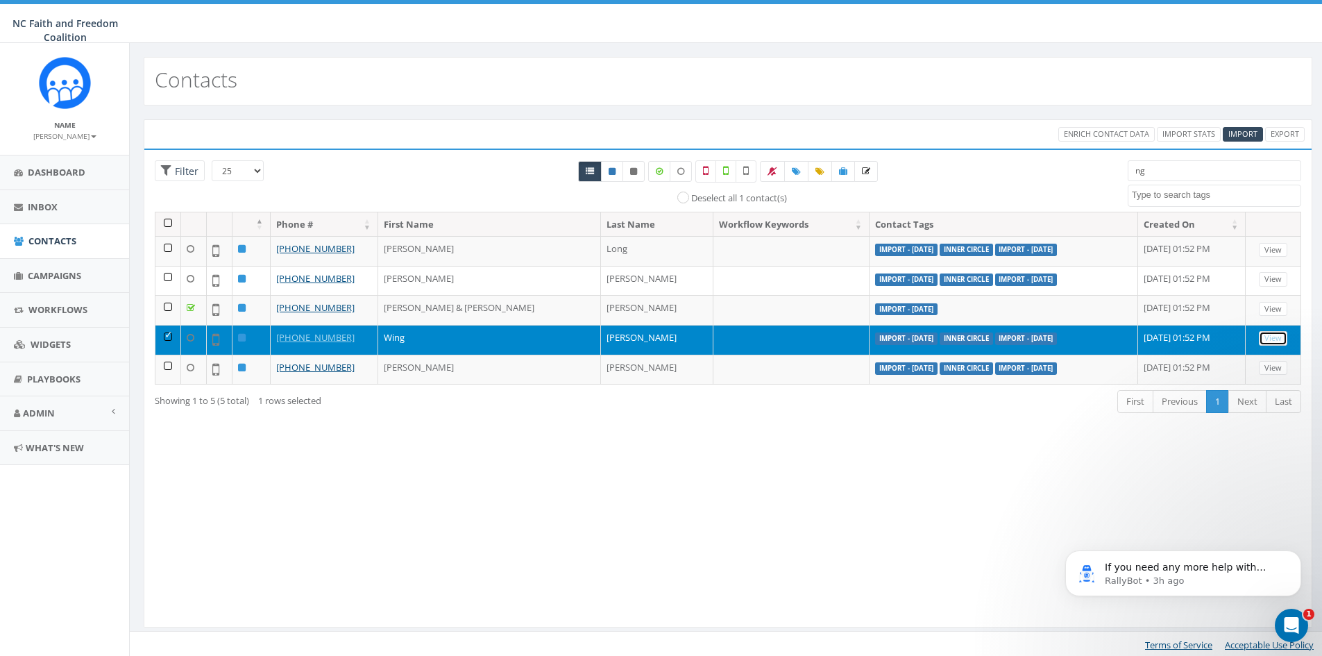
click at [1272, 335] on link "View" at bounding box center [1272, 338] width 28 height 15
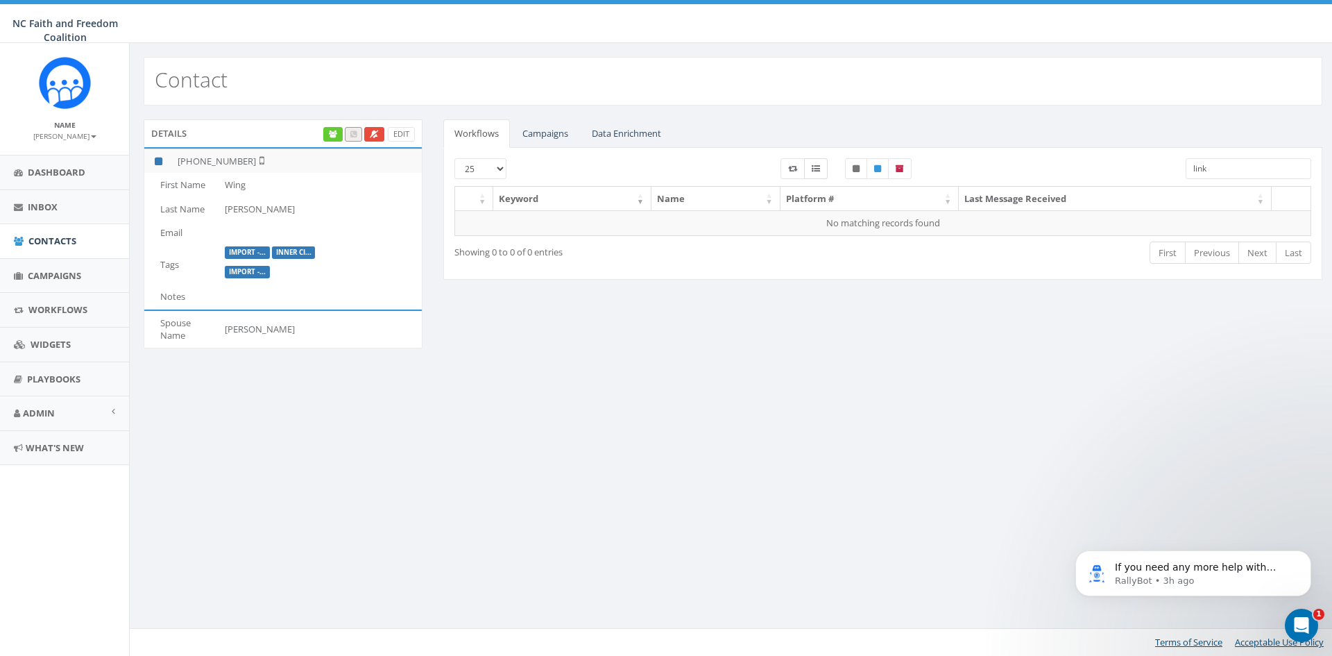
click at [816, 164] on icon at bounding box center [816, 168] width 8 height 8
checkbox input "true"
click at [791, 332] on div "Details Edit +1 919-621-3447 First Name Wing Last Name Ng Email Tags Import -..…" at bounding box center [732, 242] width 1199 height 246
click at [534, 132] on link "Campaigns" at bounding box center [545, 133] width 68 height 28
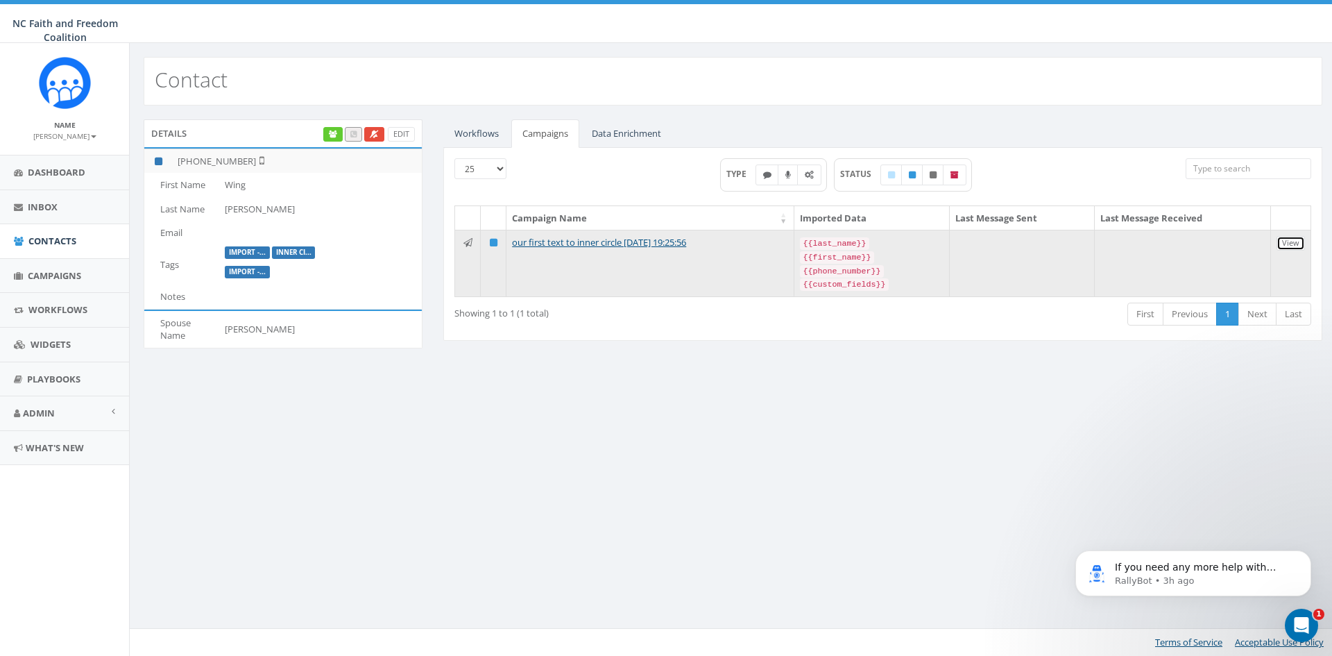
click at [1293, 238] on link "View" at bounding box center [1290, 243] width 28 height 15
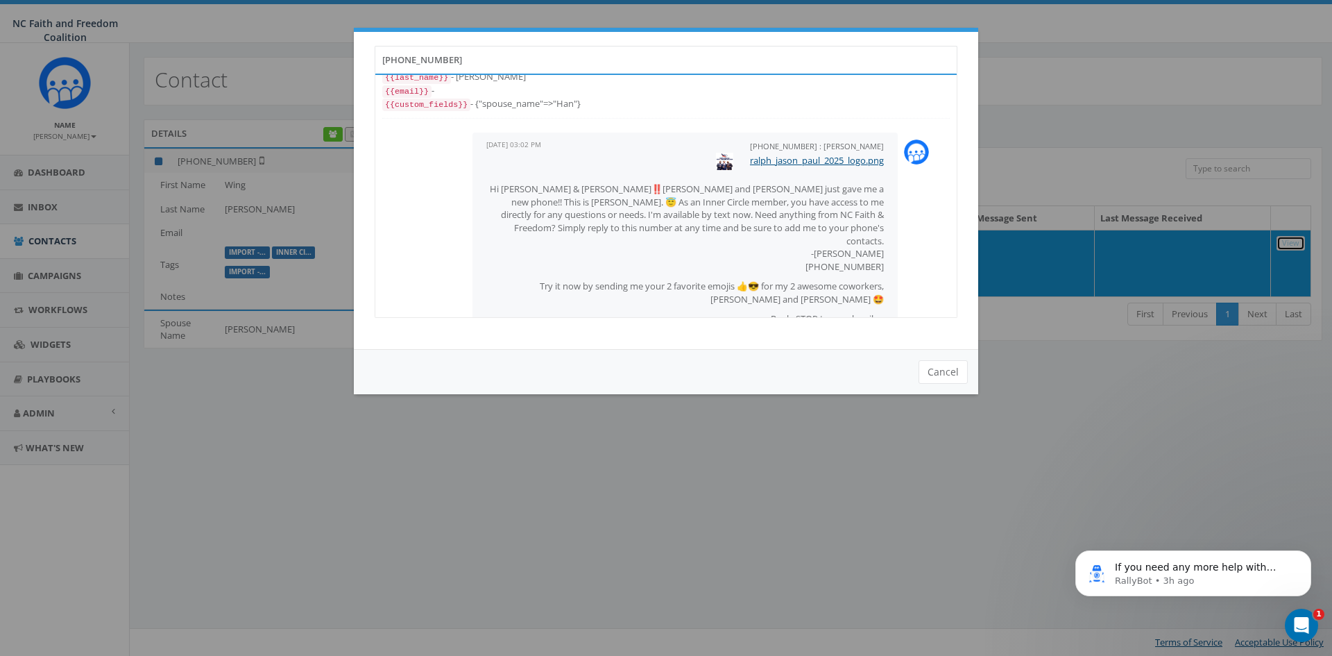
scroll to position [65, 0]
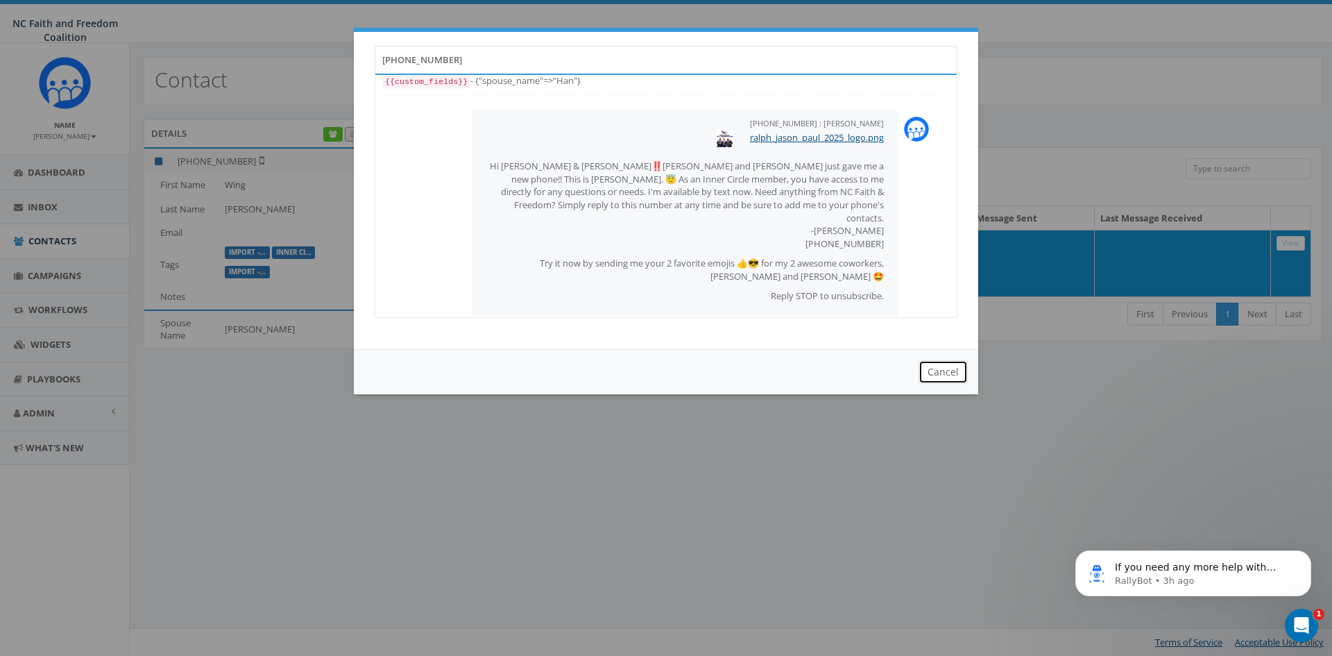
click at [948, 363] on button "Cancel" at bounding box center [942, 372] width 49 height 24
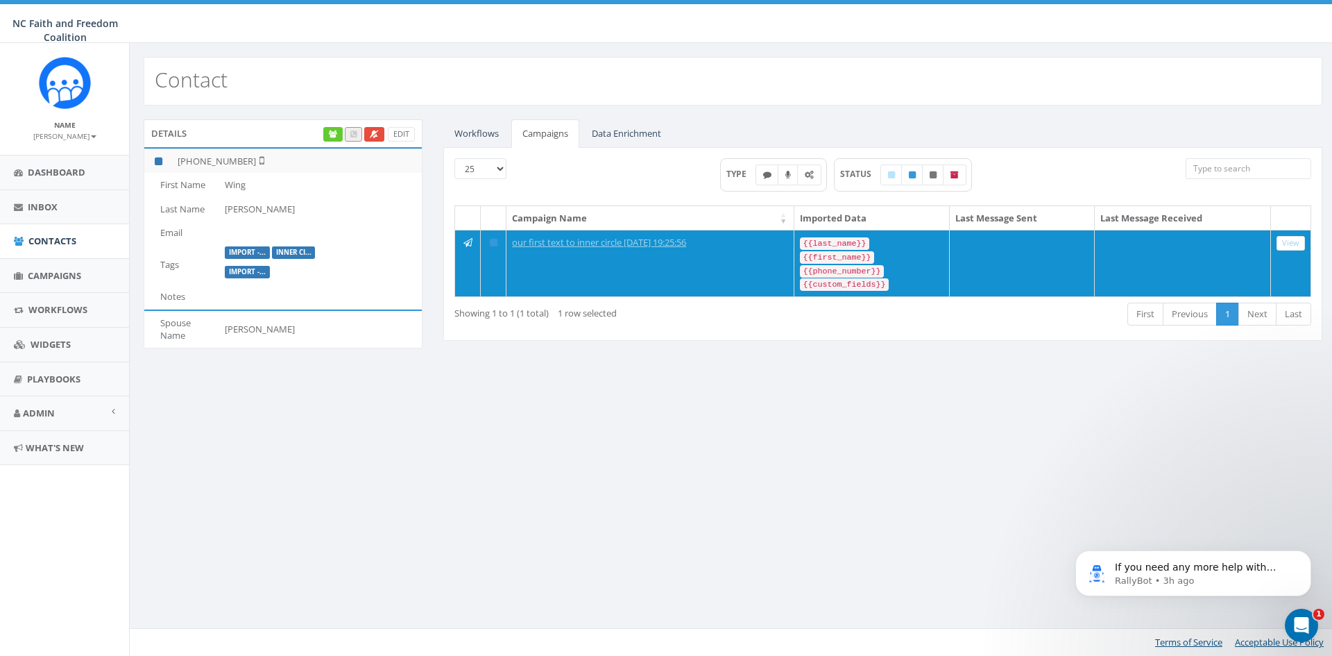
click at [676, 320] on div "Showing 1 to 1 (1 total) 1 row selected First Previous 1 Next Last" at bounding box center [883, 315] width 878 height 28
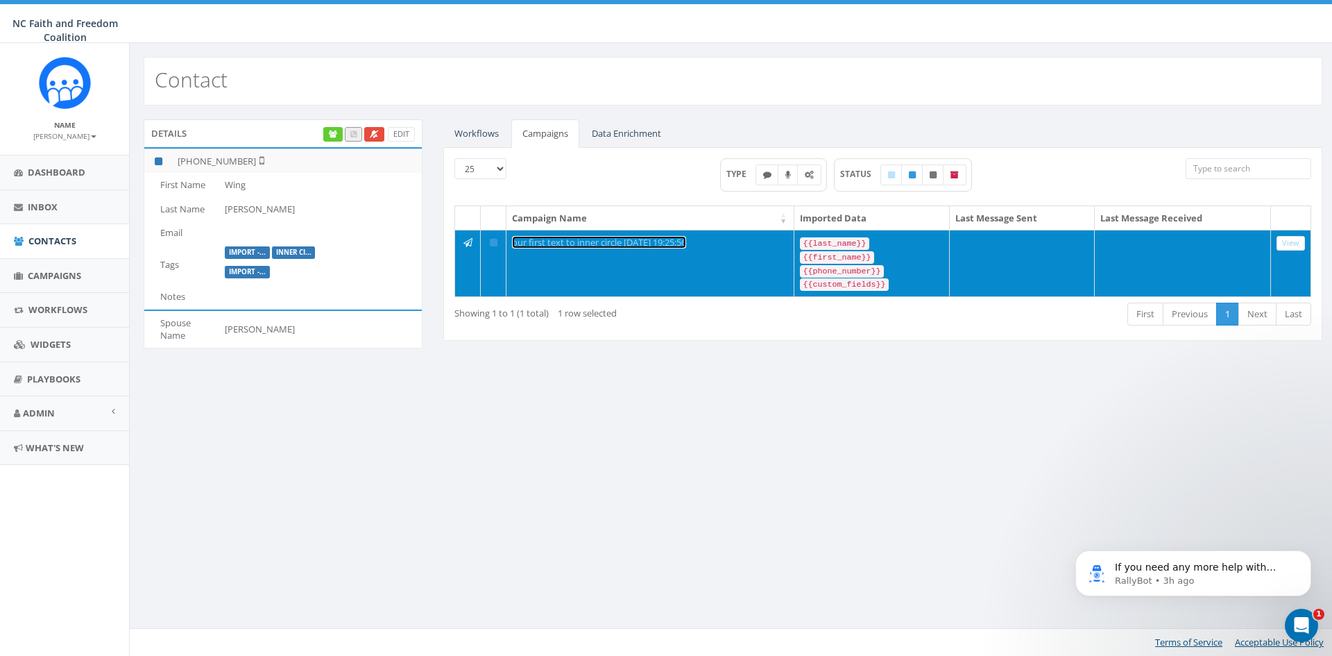
click at [635, 240] on link "our first text to inner circle [DATE] 19:25:56" at bounding box center [599, 242] width 174 height 12
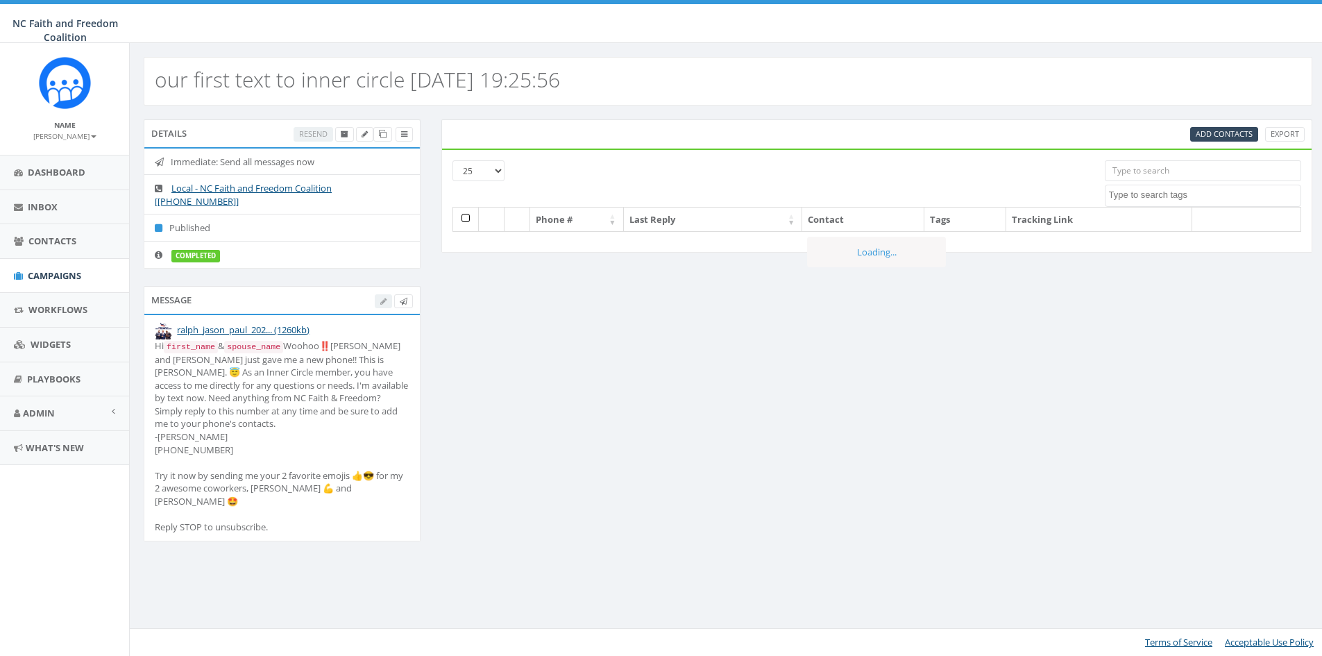
select select
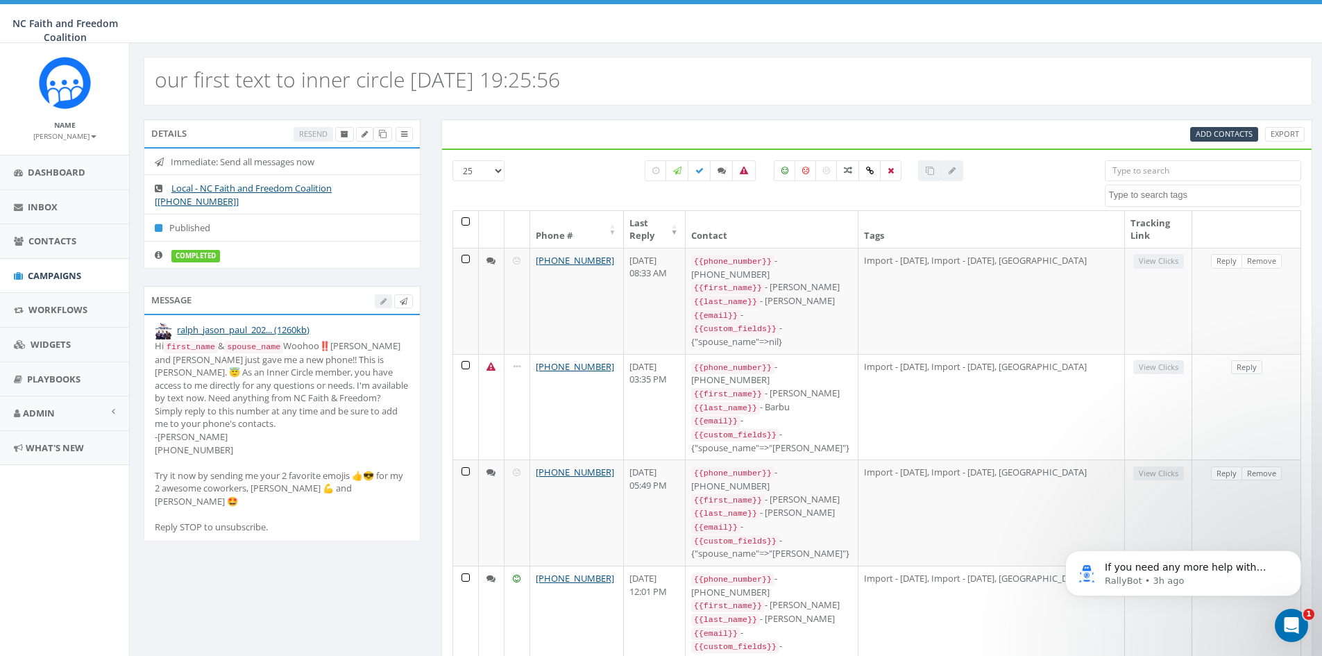
click at [1206, 163] on input "search" at bounding box center [1202, 170] width 196 height 21
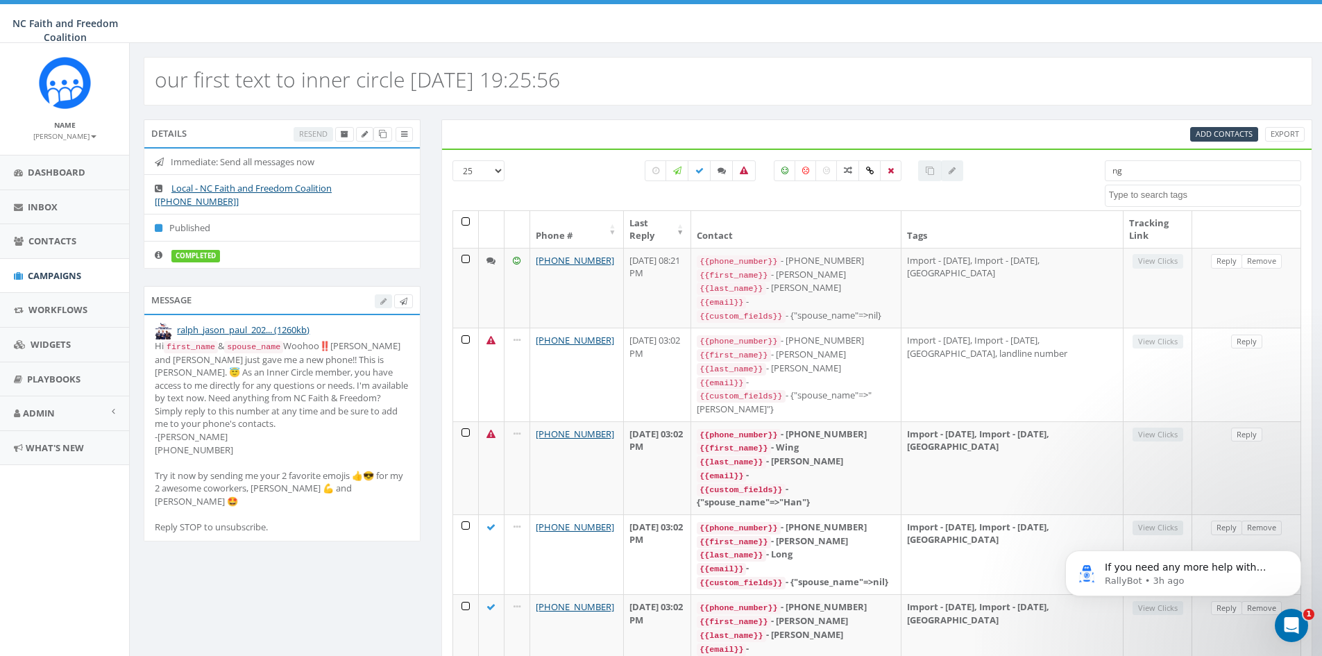
type input "n"
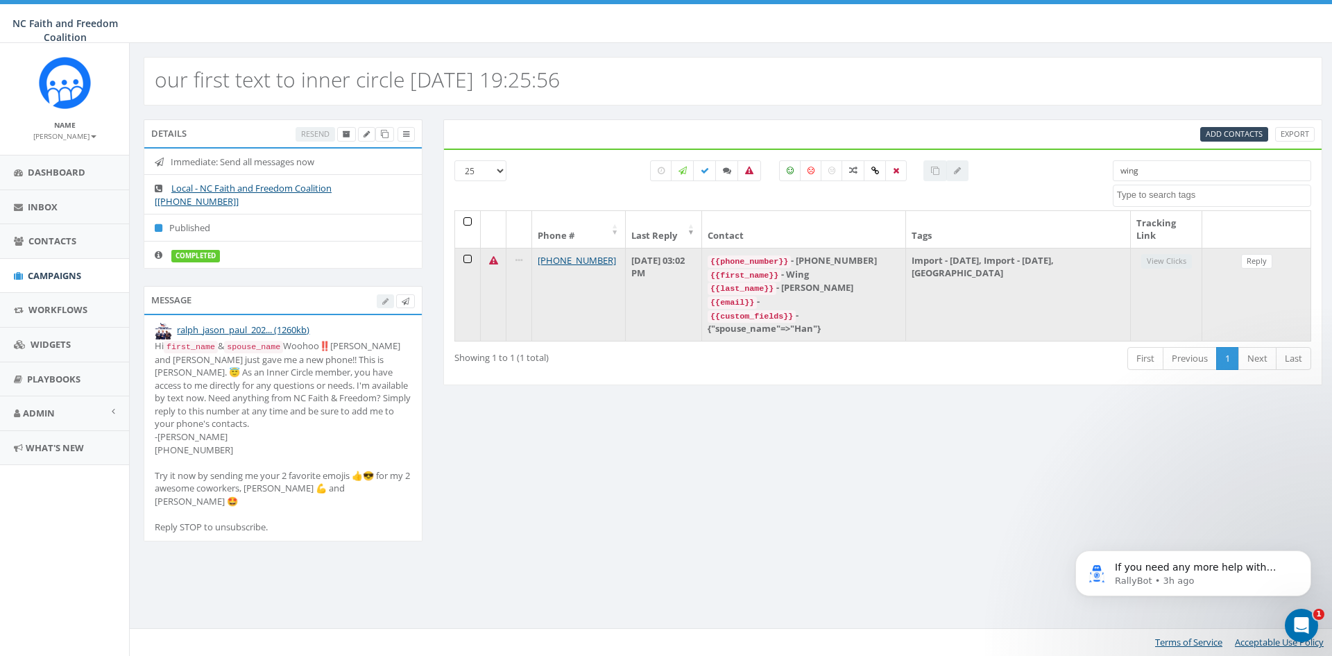
type input "wing"
click at [463, 259] on td at bounding box center [468, 294] width 26 height 93
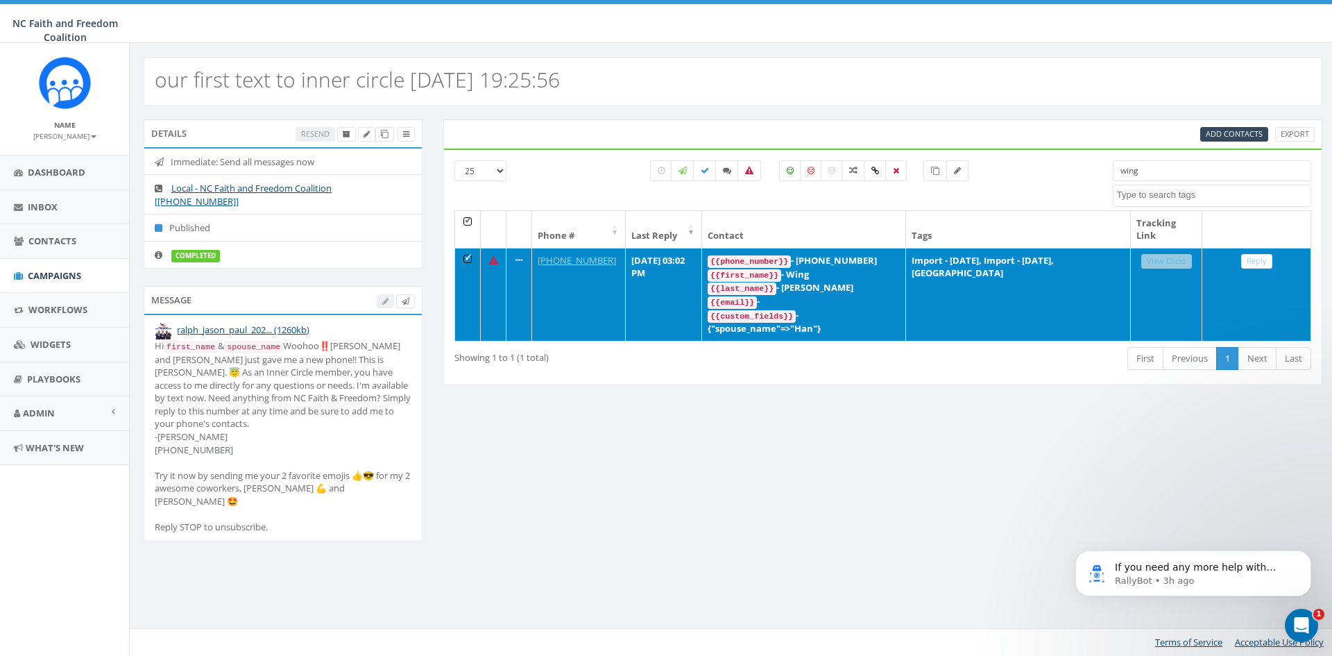
click at [495, 264] on icon at bounding box center [493, 260] width 9 height 9
click at [466, 255] on td at bounding box center [468, 294] width 26 height 93
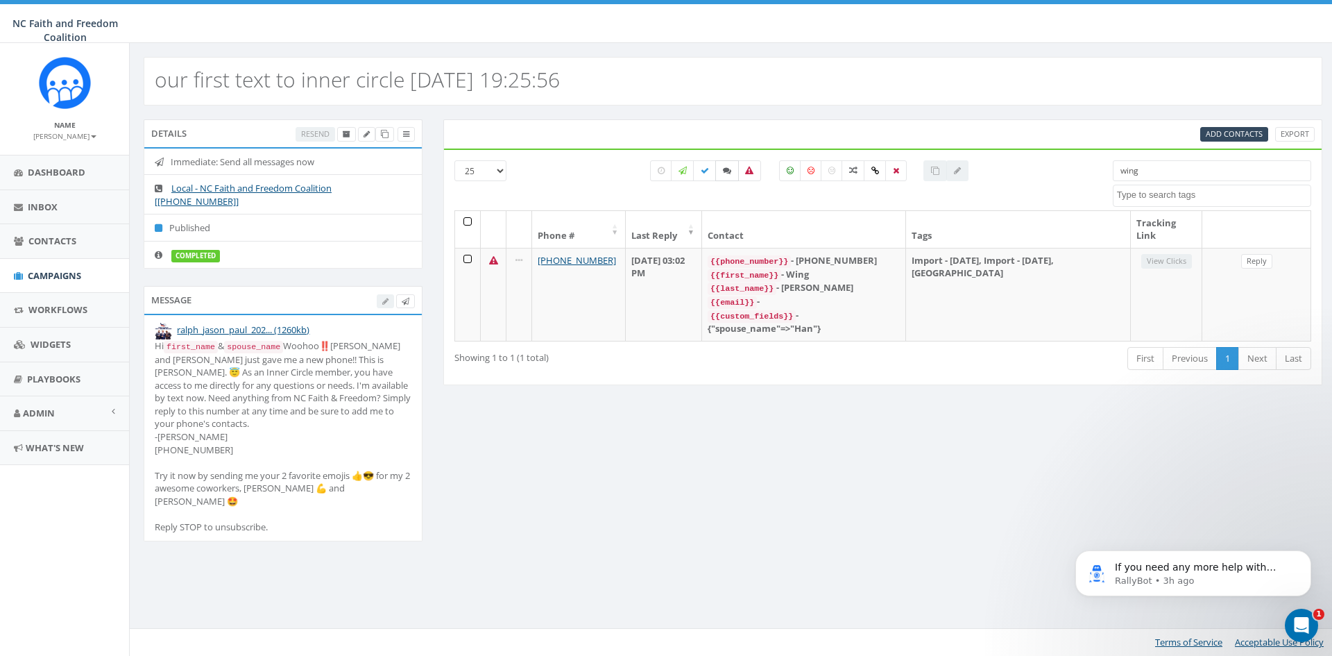
click at [720, 169] on label at bounding box center [727, 170] width 24 height 21
checkbox input "true"
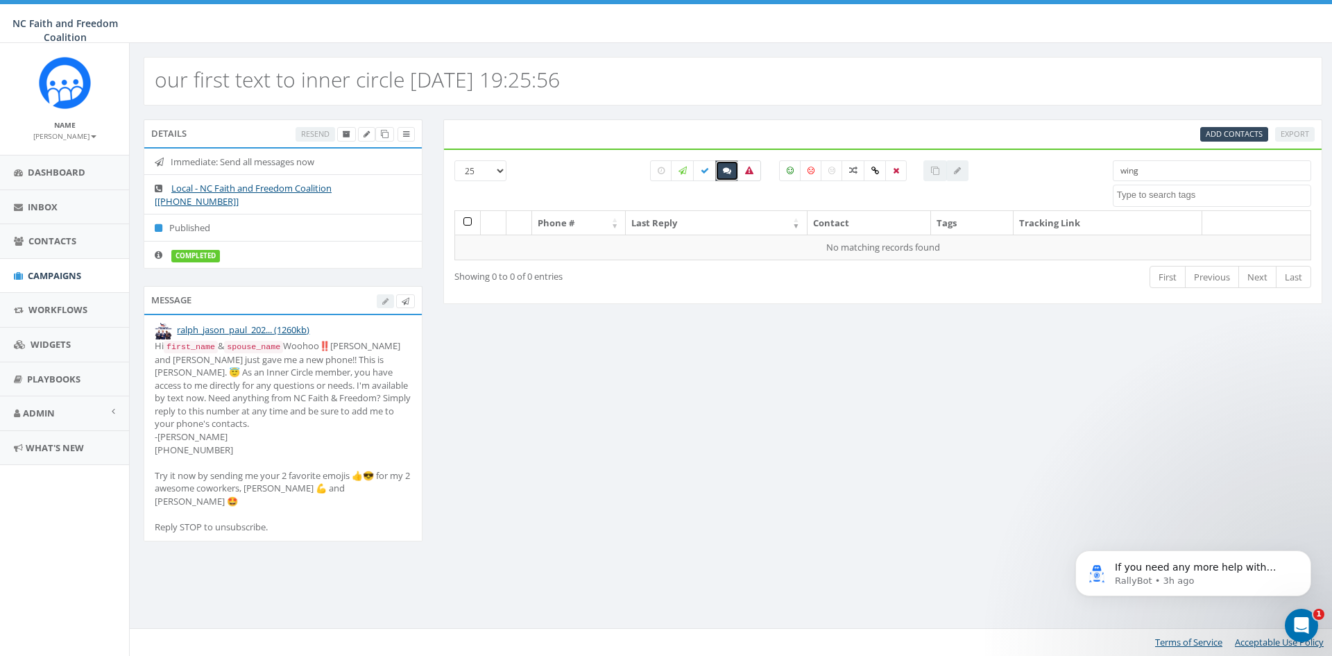
click at [752, 169] on icon at bounding box center [749, 170] width 8 height 8
checkbox input "true"
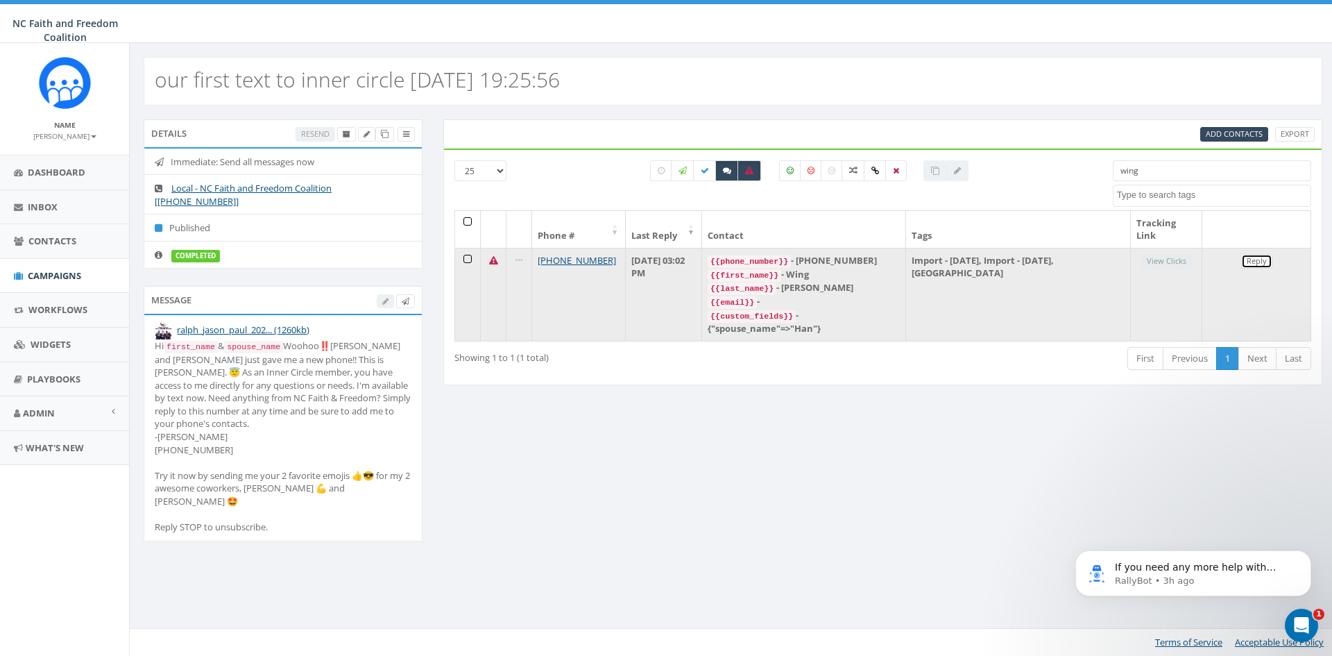
click at [1258, 266] on link "Reply" at bounding box center [1256, 261] width 31 height 15
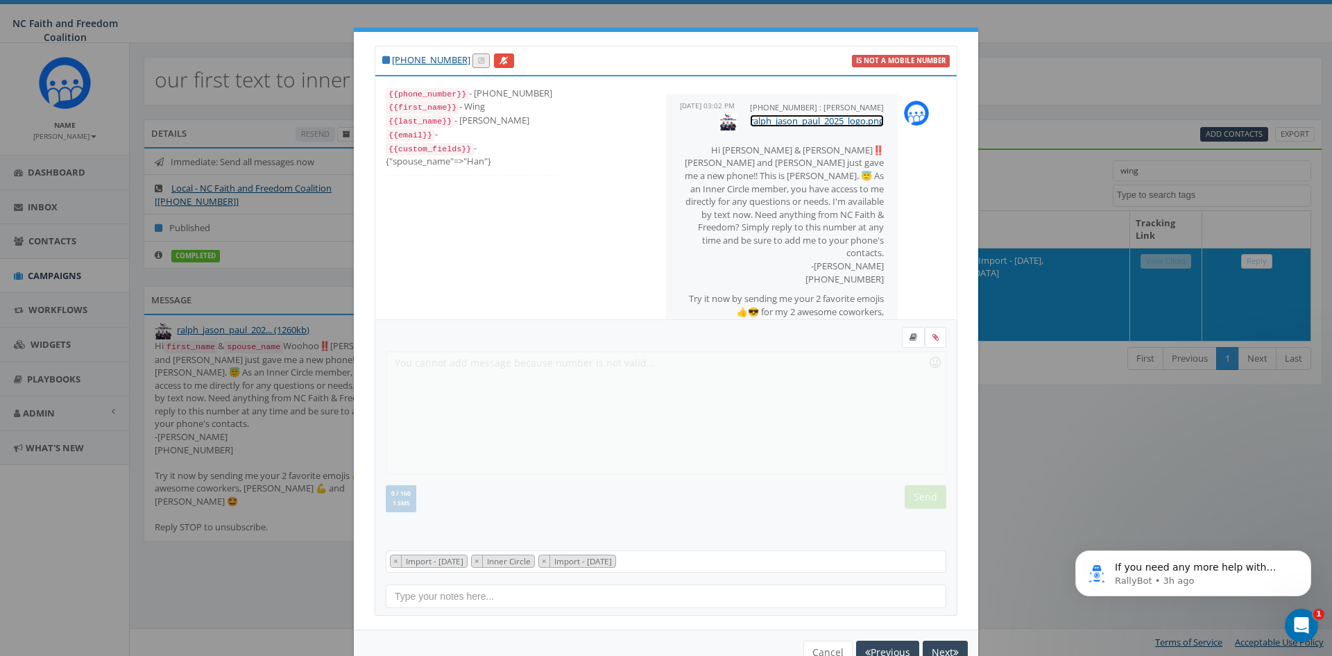
click at [776, 117] on link "ralph_jason_paul_2025_logo.png" at bounding box center [817, 120] width 134 height 12
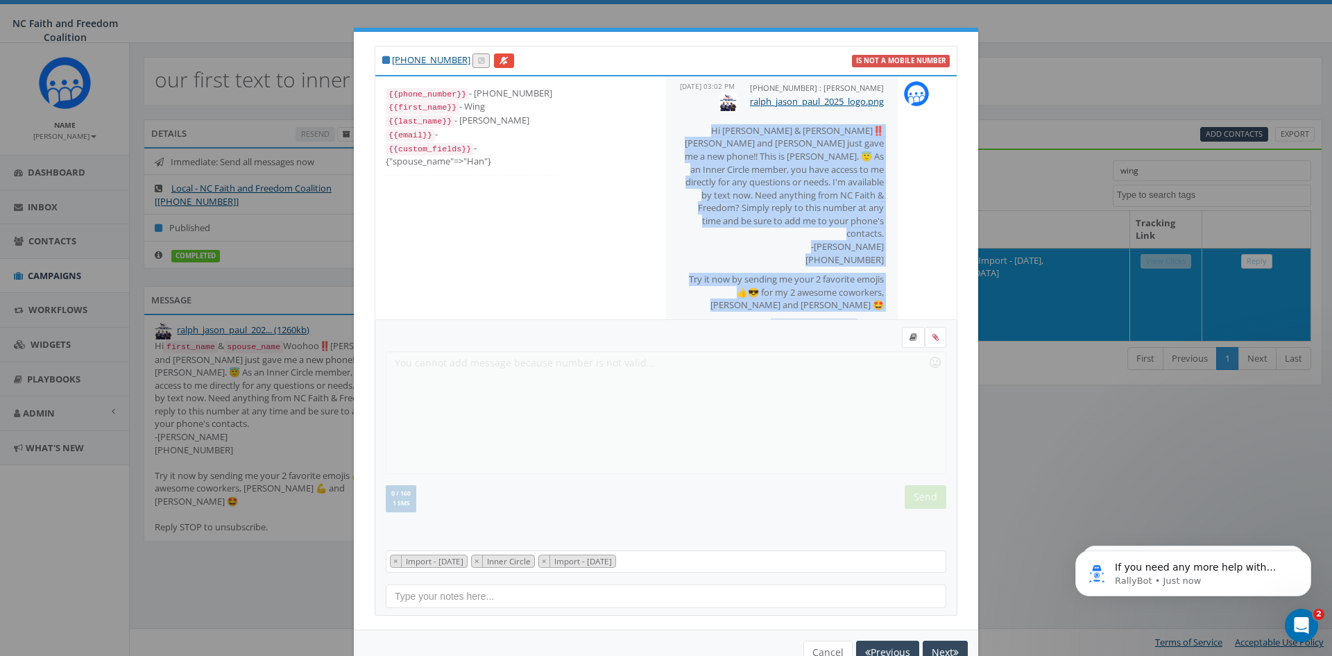
scroll to position [50, 0]
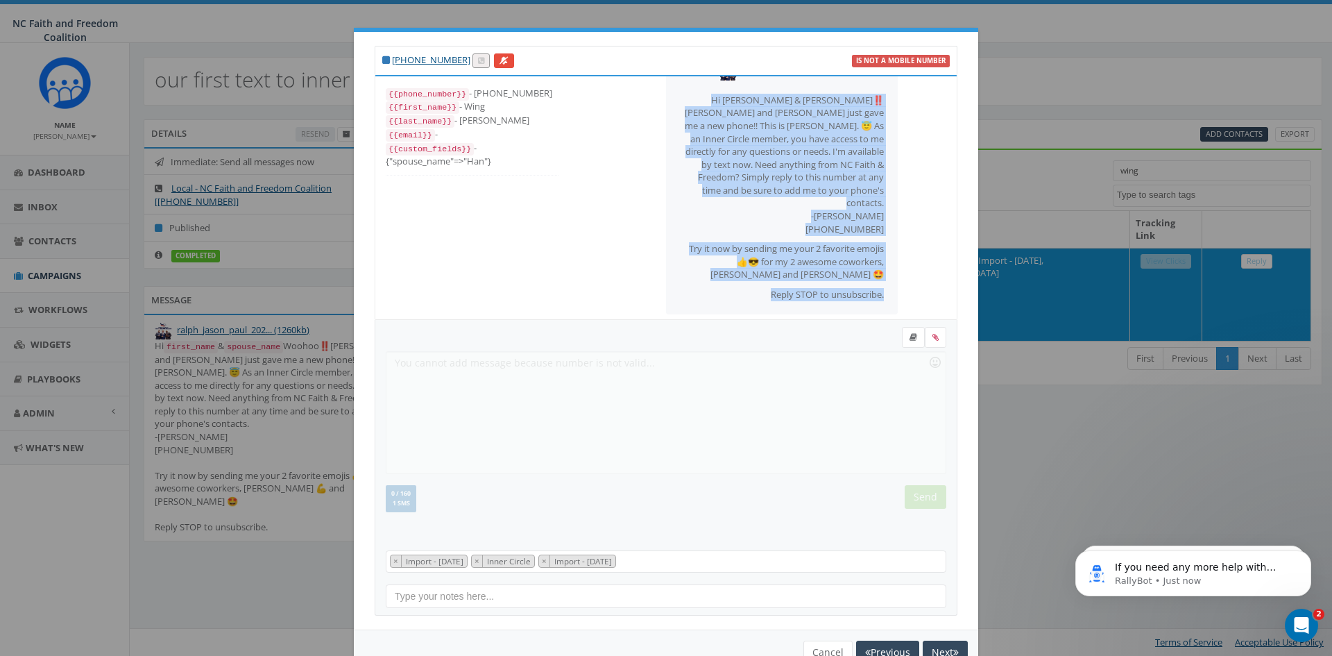
drag, startPoint x: 690, startPoint y: 148, endPoint x: 875, endPoint y: 277, distance: 226.3
click at [875, 277] on div "+17044405854 : Paul Brintley August 05, 2025 03:02 PM ralph_jason_paul_2025_log…" at bounding box center [782, 179] width 232 height 271
copy span "Hi Wing & Han Woohoo‼️Jason and Ralph just gave me a new phone!! This is Dr. Pa…"
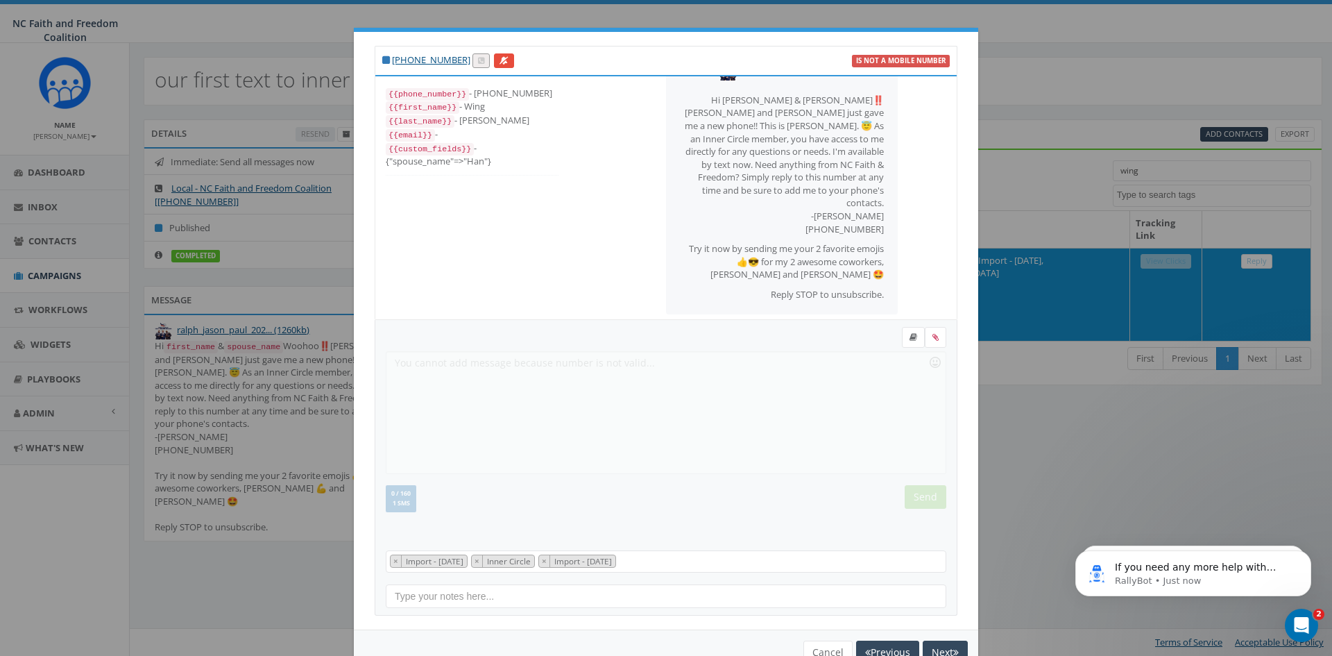
click at [420, 370] on form "Recent Smileys & People Animals & Nature Food & Drink Activity Travel & Places …" at bounding box center [666, 433] width 561 height 212
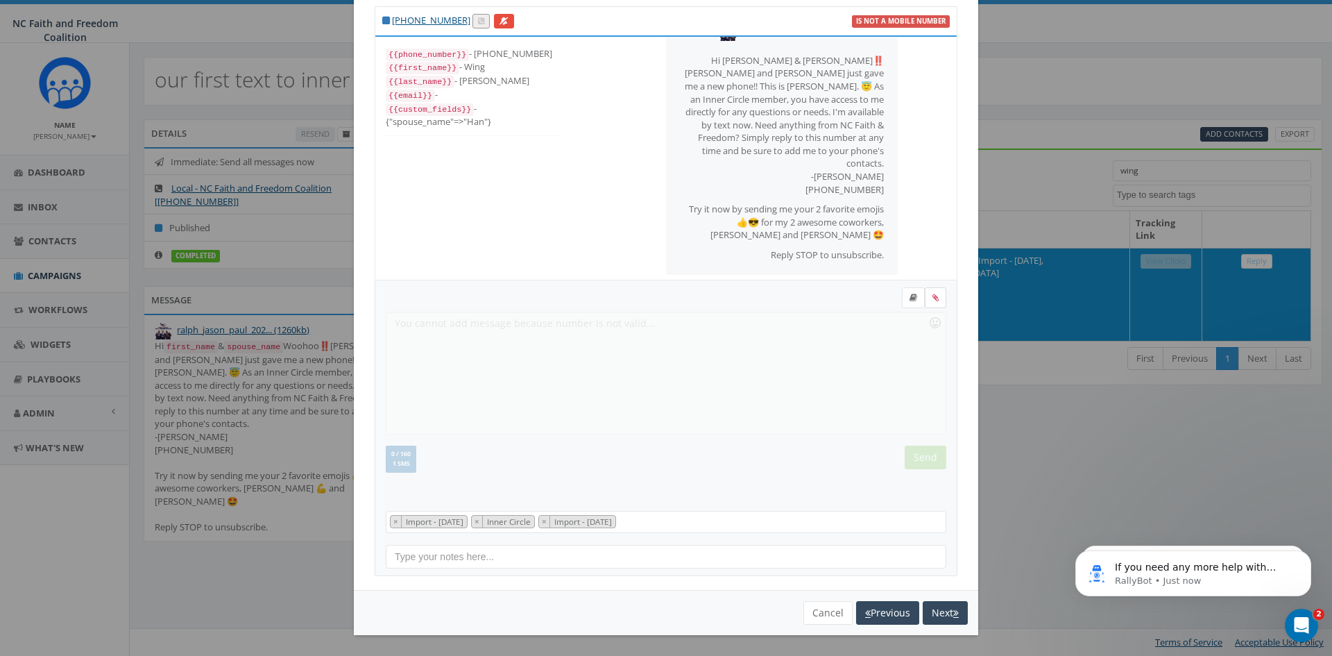
click at [932, 299] on icon at bounding box center [935, 297] width 6 height 8
click at [0, 0] on input "file" at bounding box center [0, 0] width 0 height 0
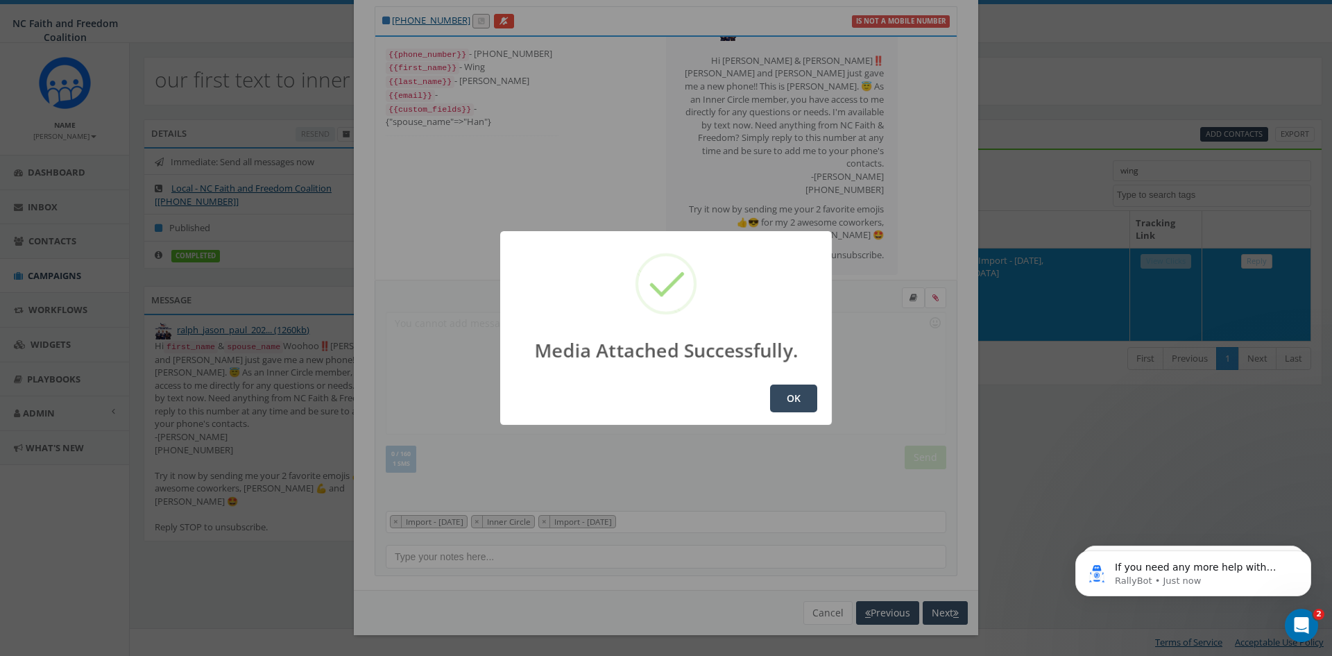
click at [808, 402] on button "OK" at bounding box center [793, 398] width 47 height 28
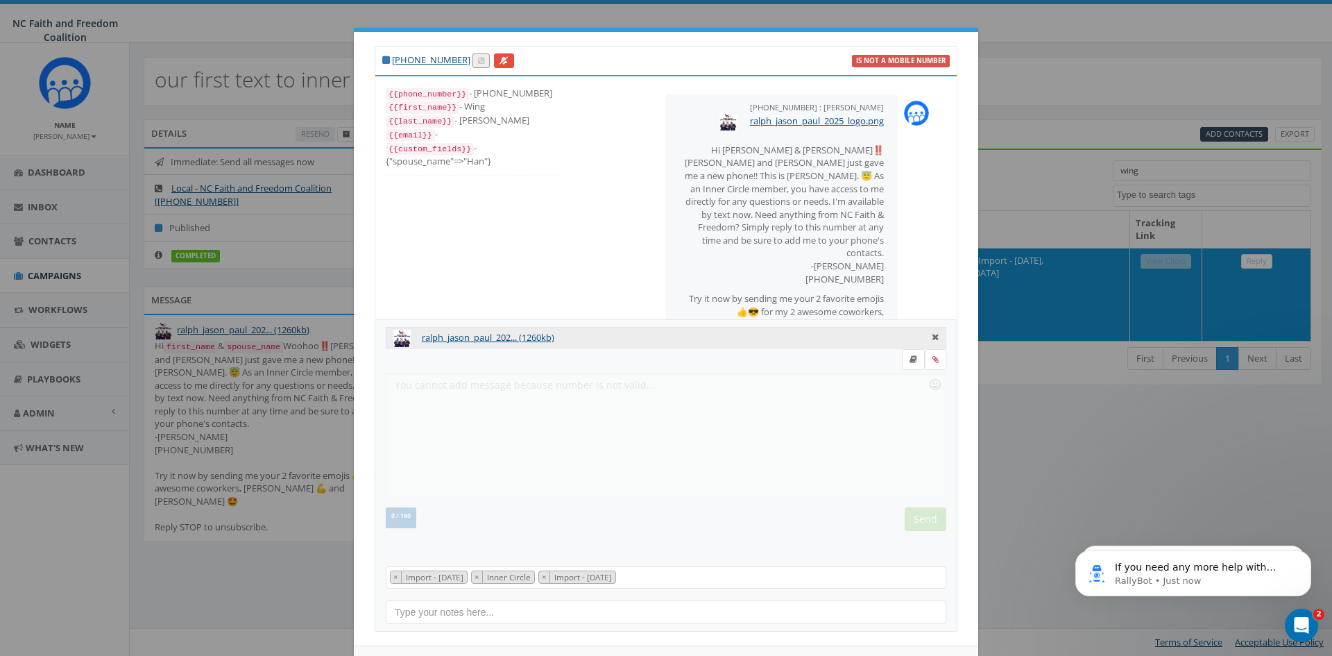
scroll to position [50, 0]
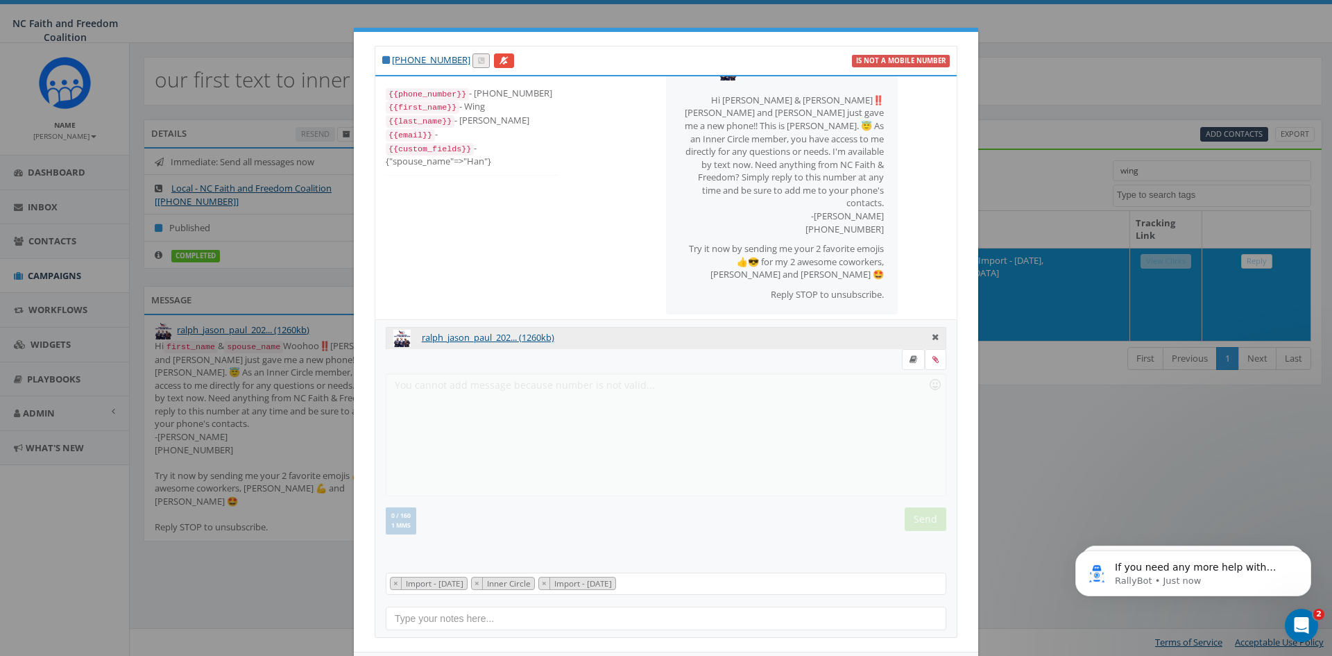
click at [400, 389] on form "Recent Smileys & People Animals & Nature Food & Drink Activity Travel & Places …" at bounding box center [666, 455] width 561 height 212
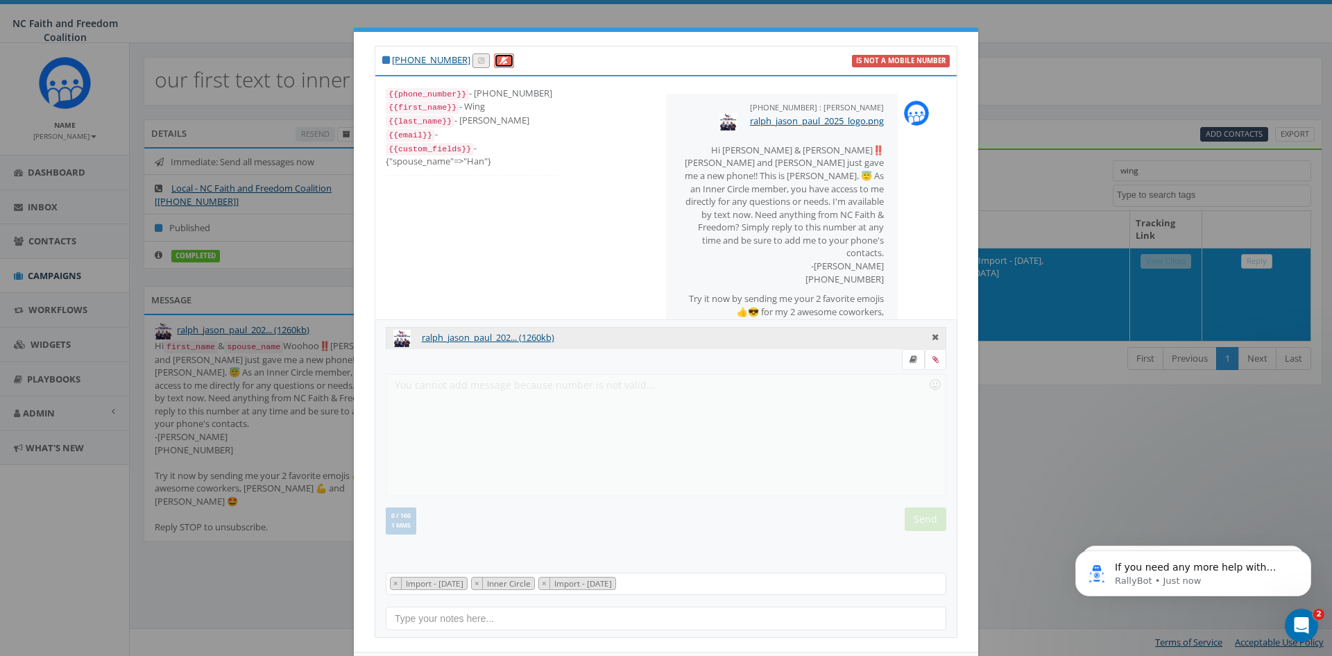
click at [499, 62] on icon at bounding box center [503, 61] width 9 height 8
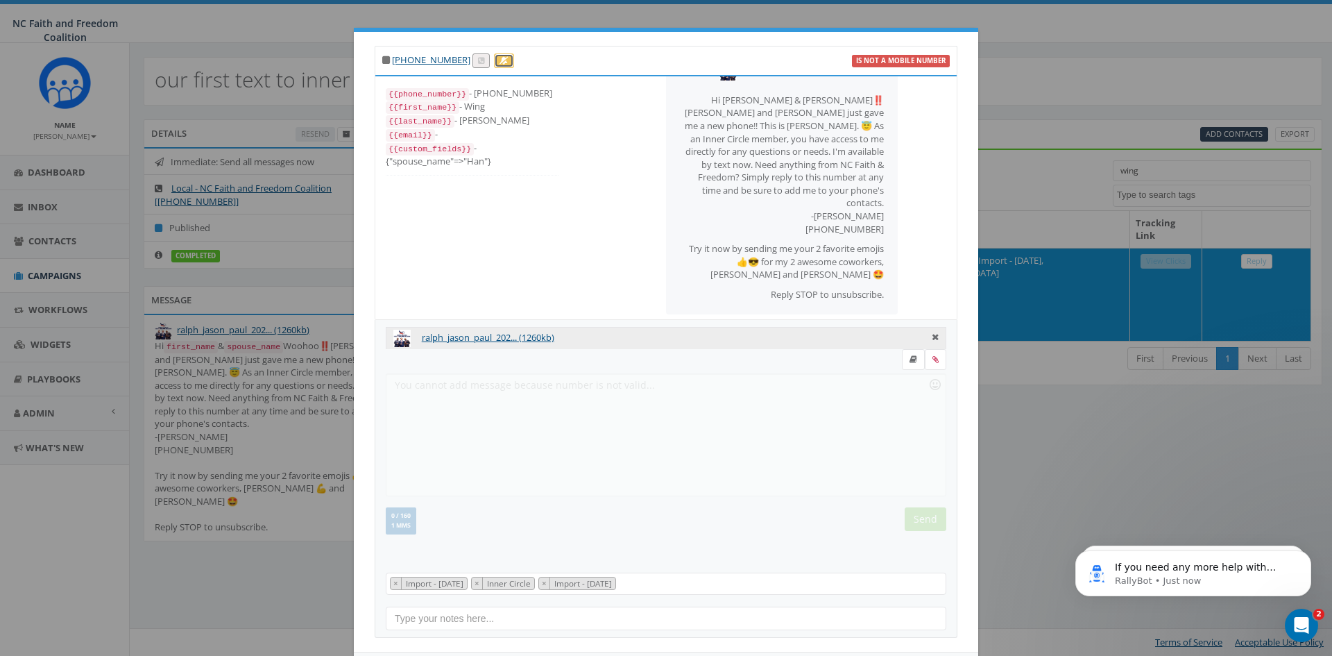
click at [499, 61] on icon at bounding box center [503, 61] width 9 height 8
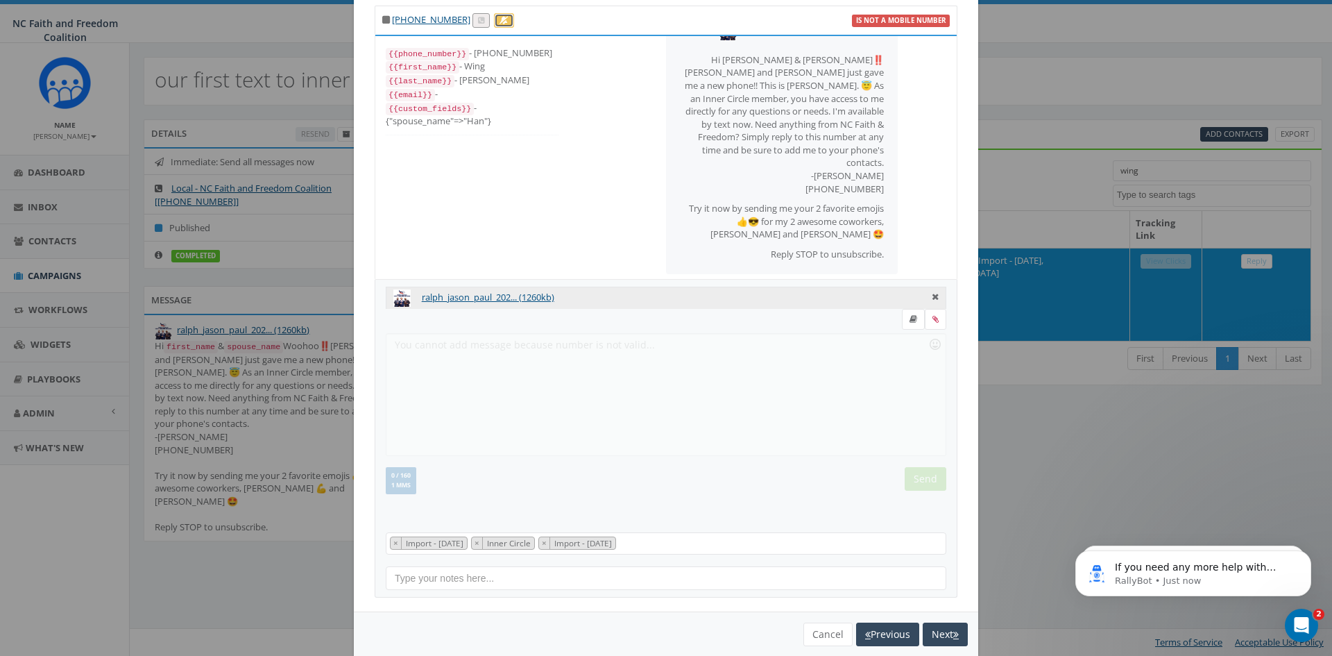
scroll to position [62, 0]
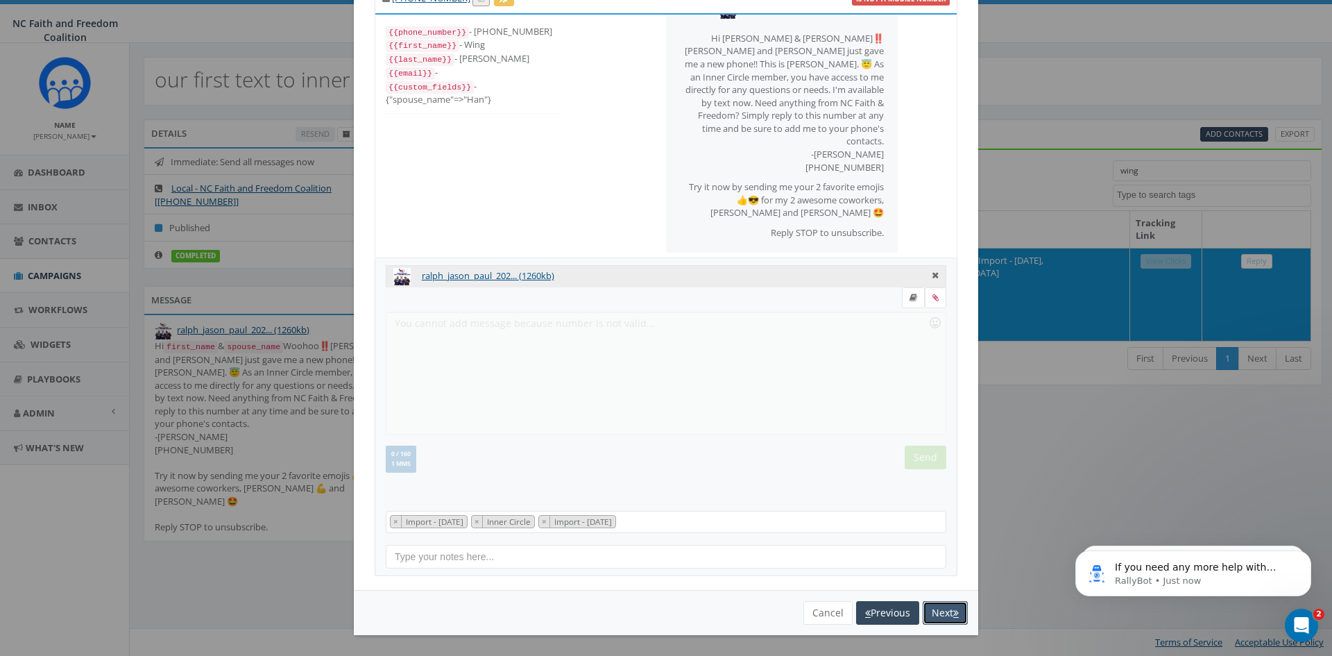
click at [934, 619] on button "Next" at bounding box center [945, 613] width 45 height 24
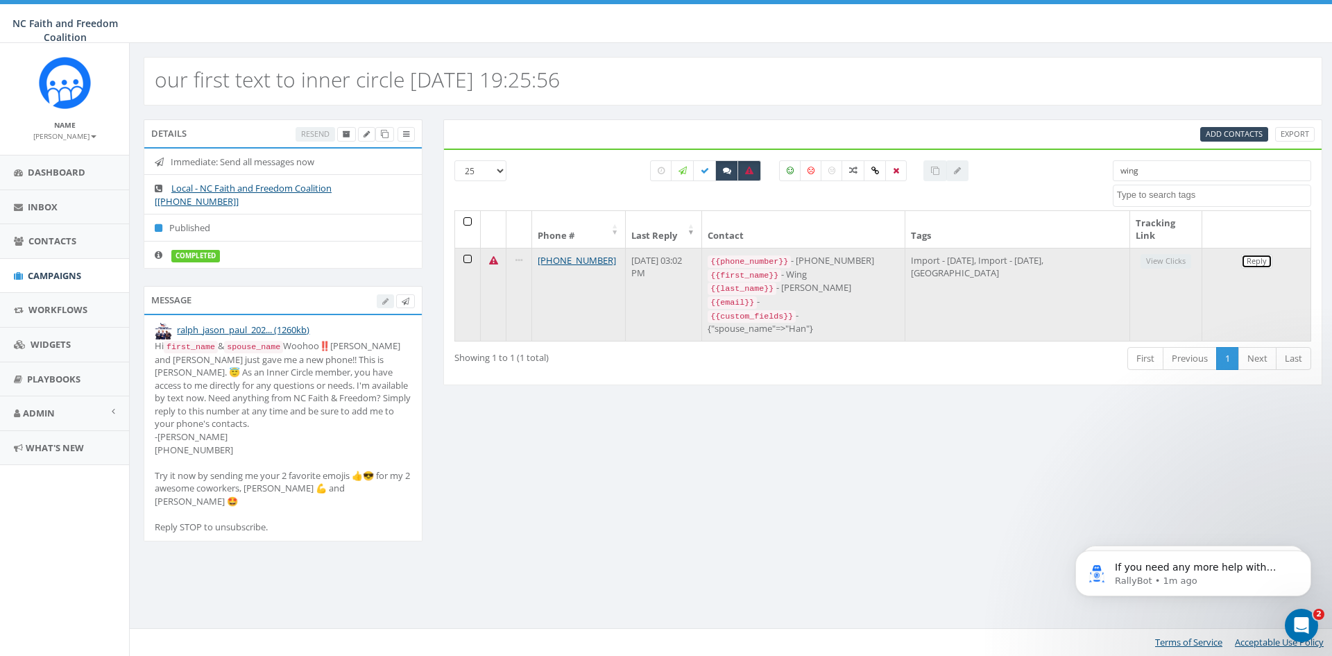
click at [1258, 262] on link "Reply" at bounding box center [1256, 261] width 31 height 15
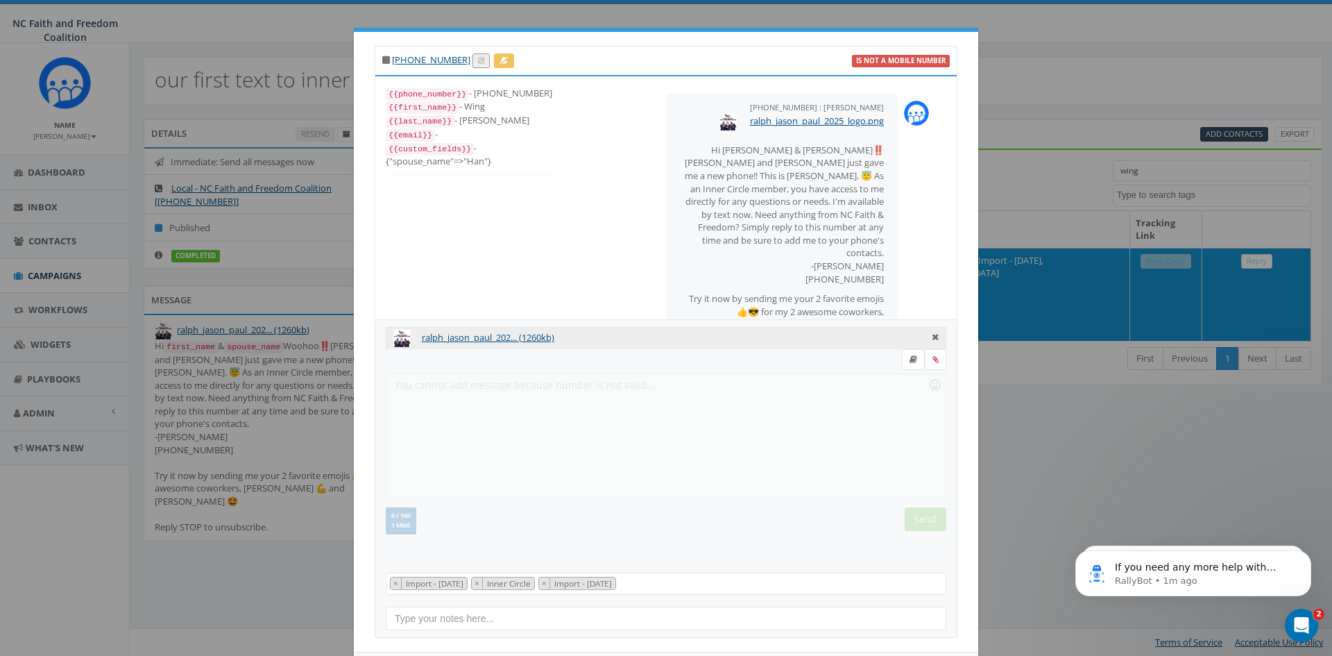
scroll to position [50, 0]
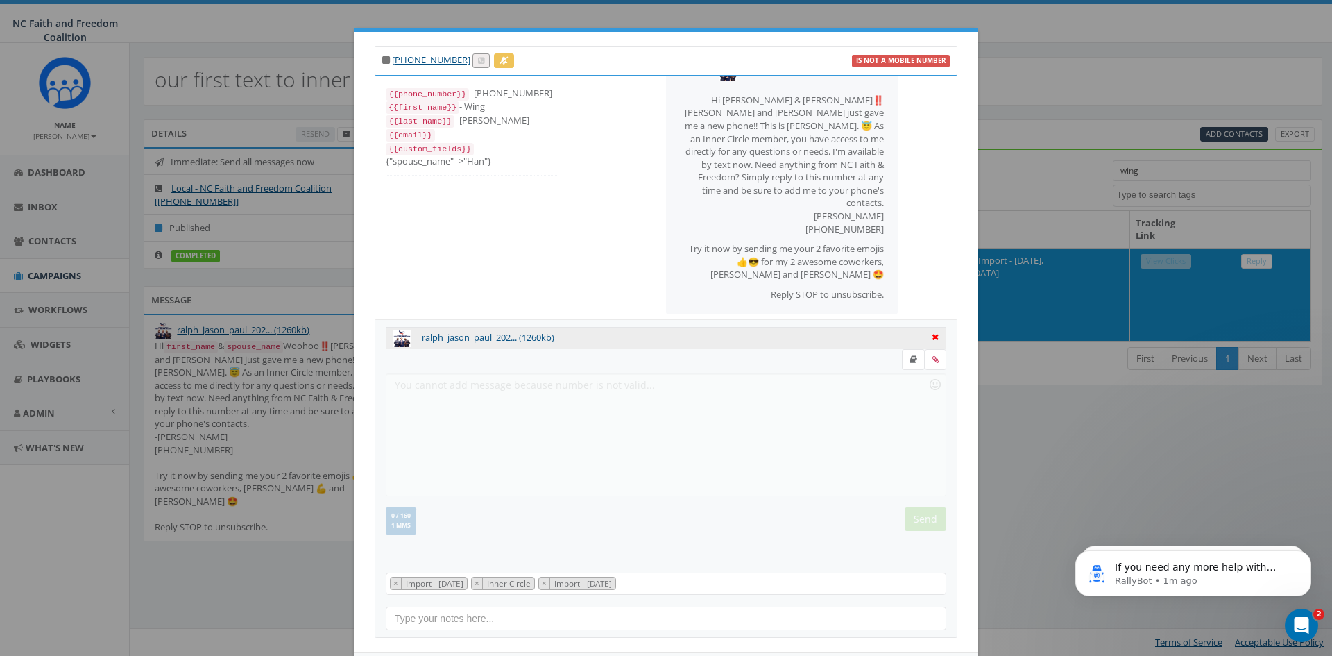
click at [932, 337] on icon at bounding box center [935, 336] width 7 height 12
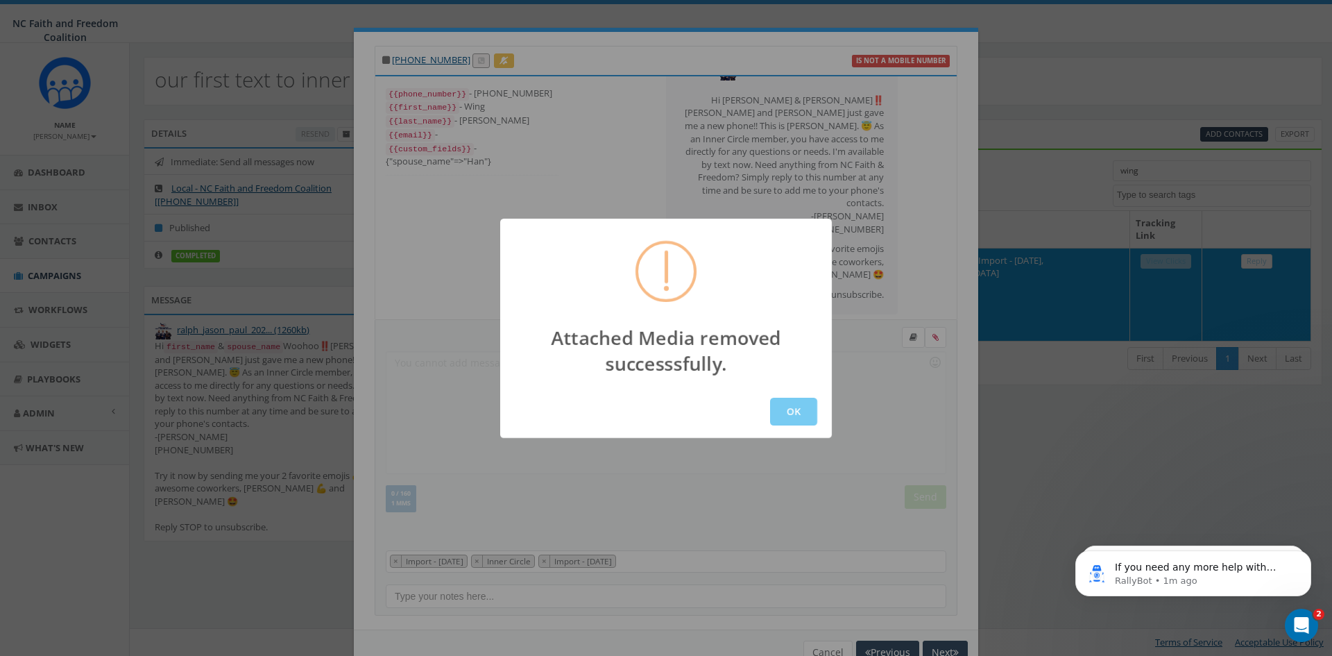
click at [799, 413] on button "OK" at bounding box center [793, 411] width 47 height 28
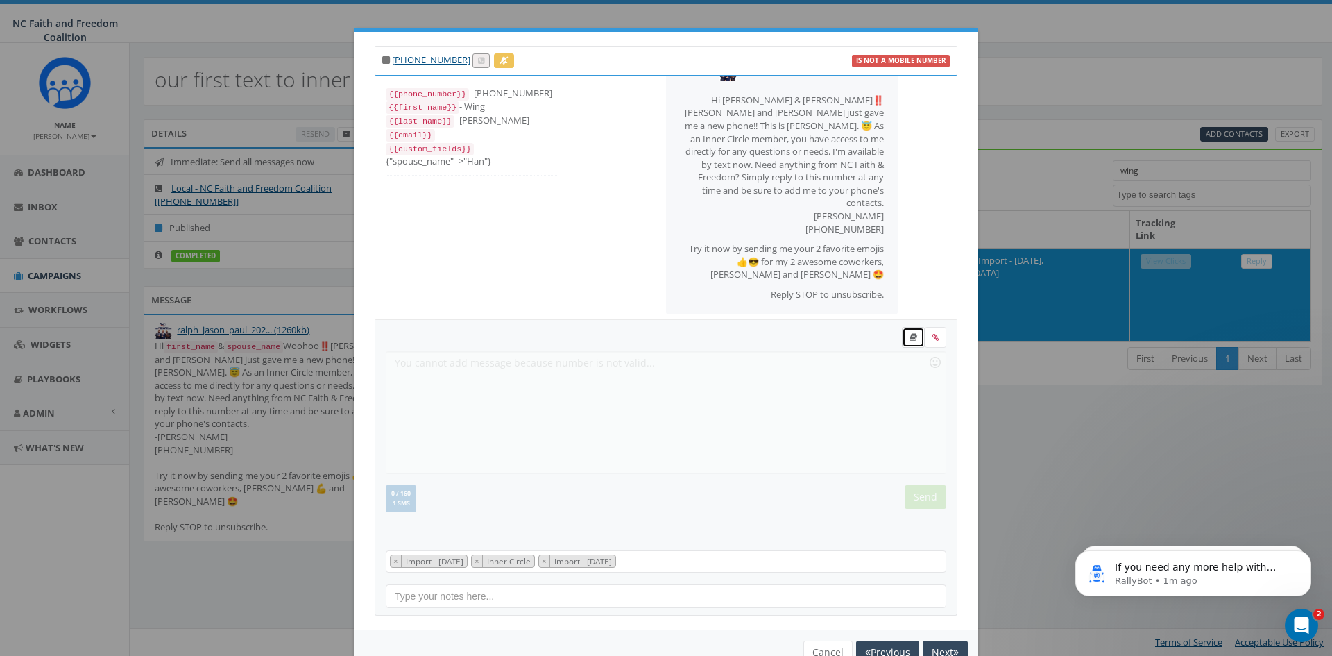
click at [910, 336] on icon at bounding box center [913, 337] width 8 height 8
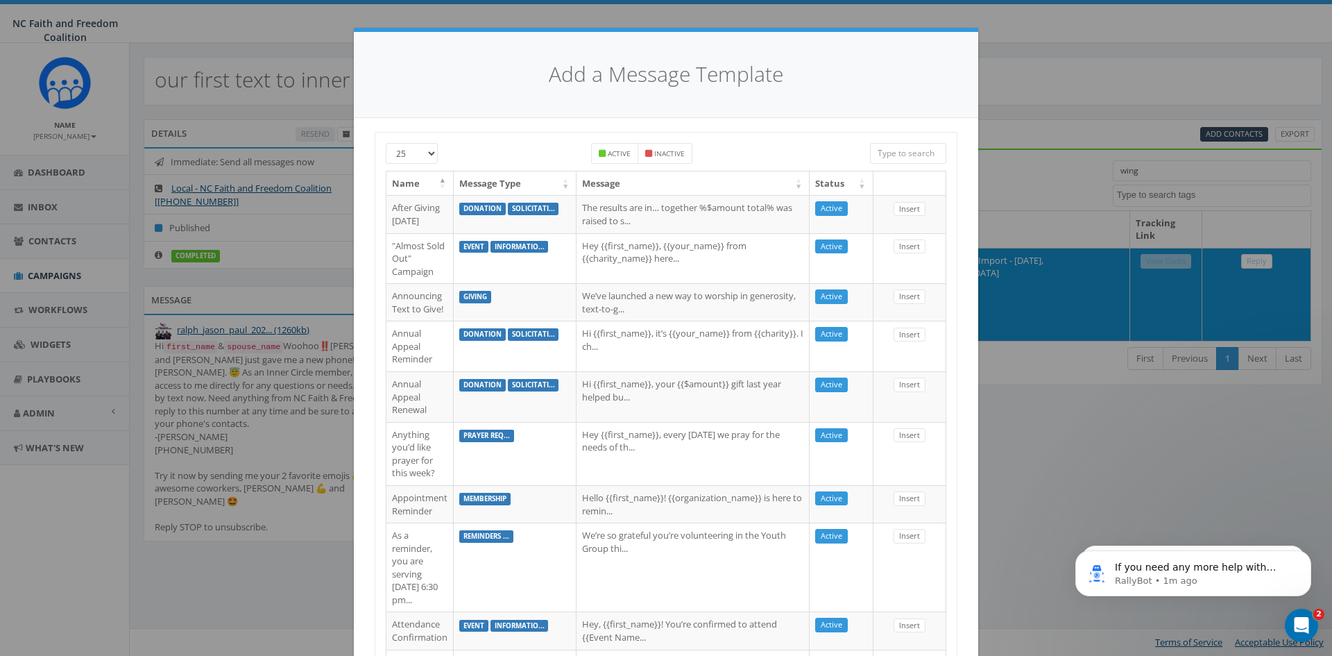
click at [885, 157] on input "search" at bounding box center [908, 153] width 76 height 21
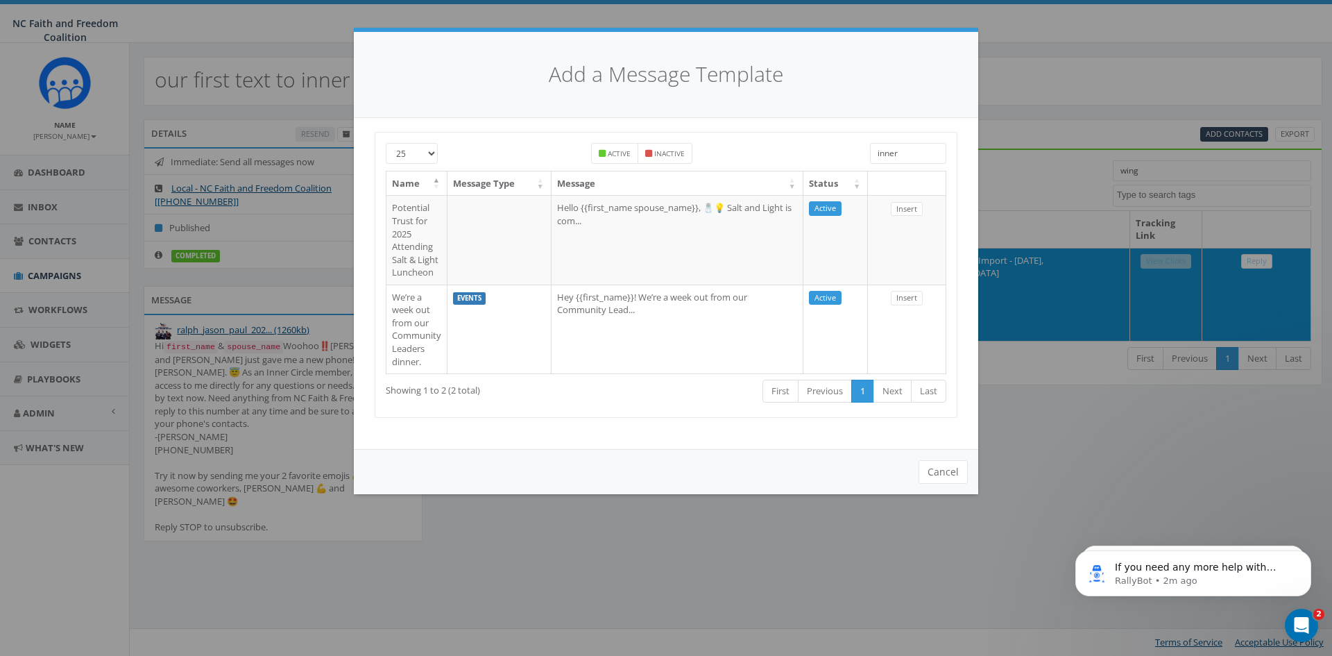
type input "inner"
click at [842, 80] on h4 "Add a Message Template" at bounding box center [666, 75] width 583 height 30
click at [955, 476] on button "Cancel" at bounding box center [942, 472] width 49 height 24
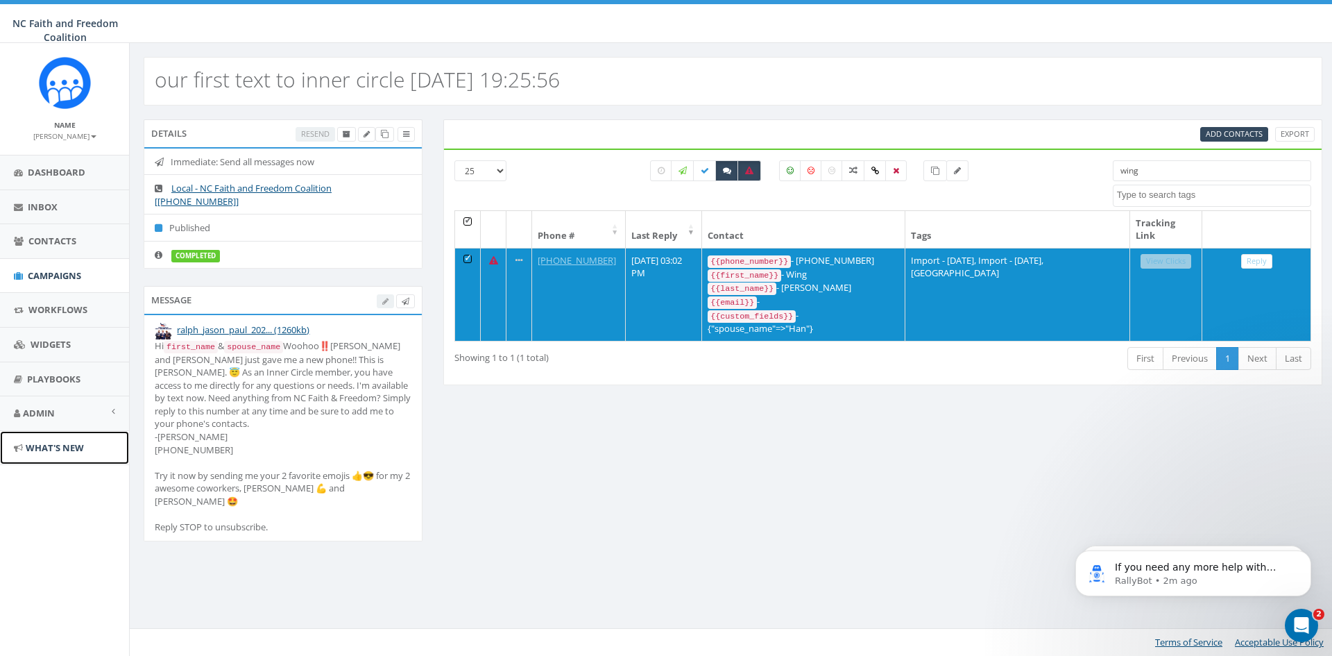
click at [62, 447] on span "What's New" at bounding box center [55, 447] width 58 height 12
click at [37, 413] on span "Admin" at bounding box center [39, 413] width 32 height 12
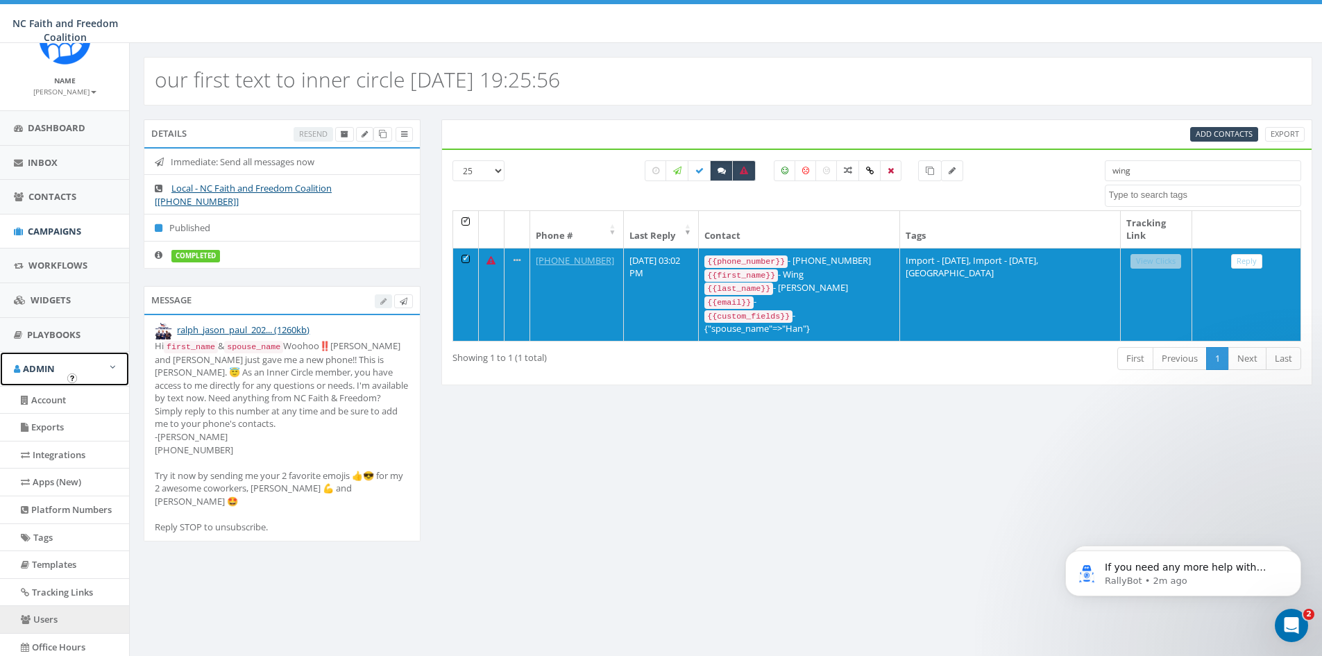
scroll to position [69, 0]
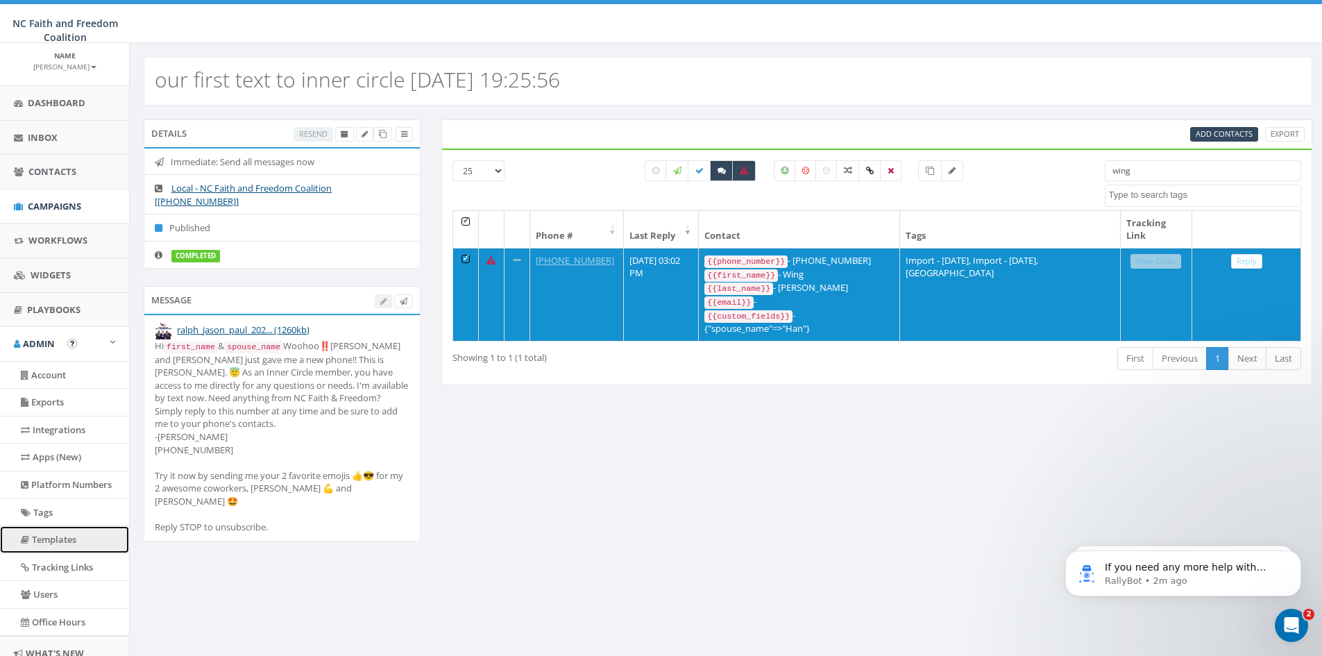
click at [67, 547] on link "Templates" at bounding box center [64, 539] width 129 height 27
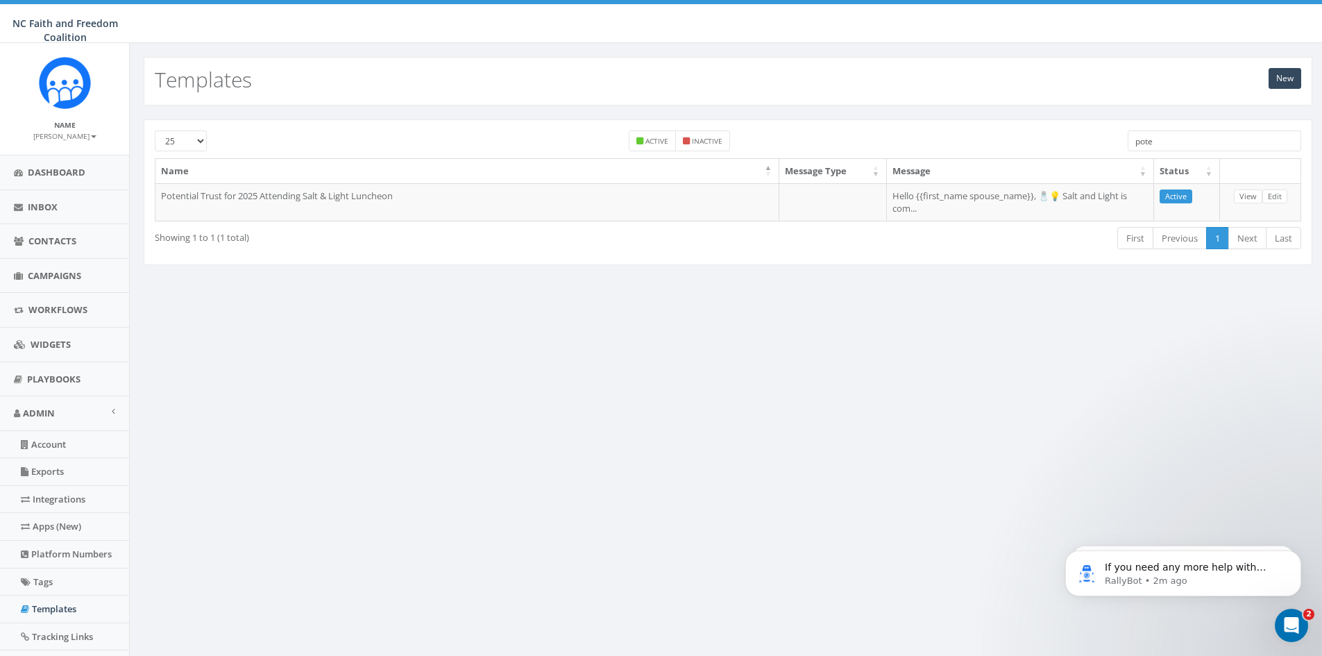
drag, startPoint x: 1184, startPoint y: 143, endPoint x: 1118, endPoint y: 138, distance: 66.8
click at [1118, 138] on div "pote" at bounding box center [1214, 142] width 194 height 24
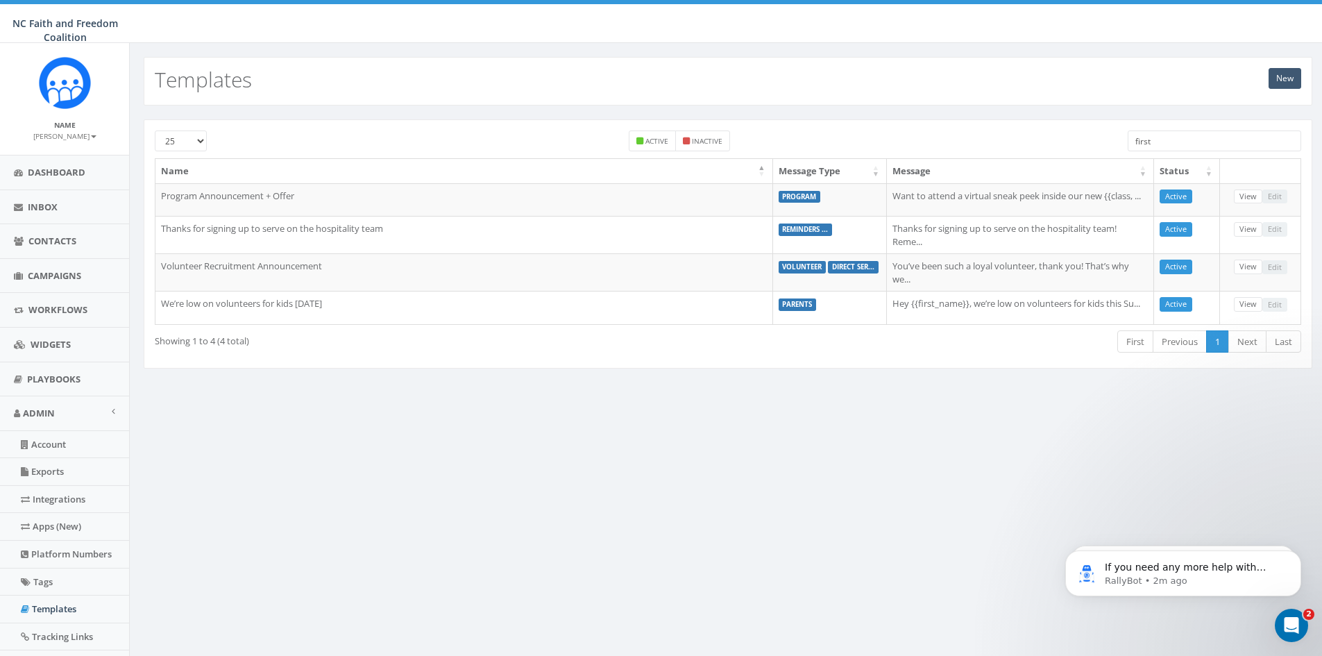
type input "first"
click at [1288, 81] on link "New" at bounding box center [1284, 78] width 33 height 21
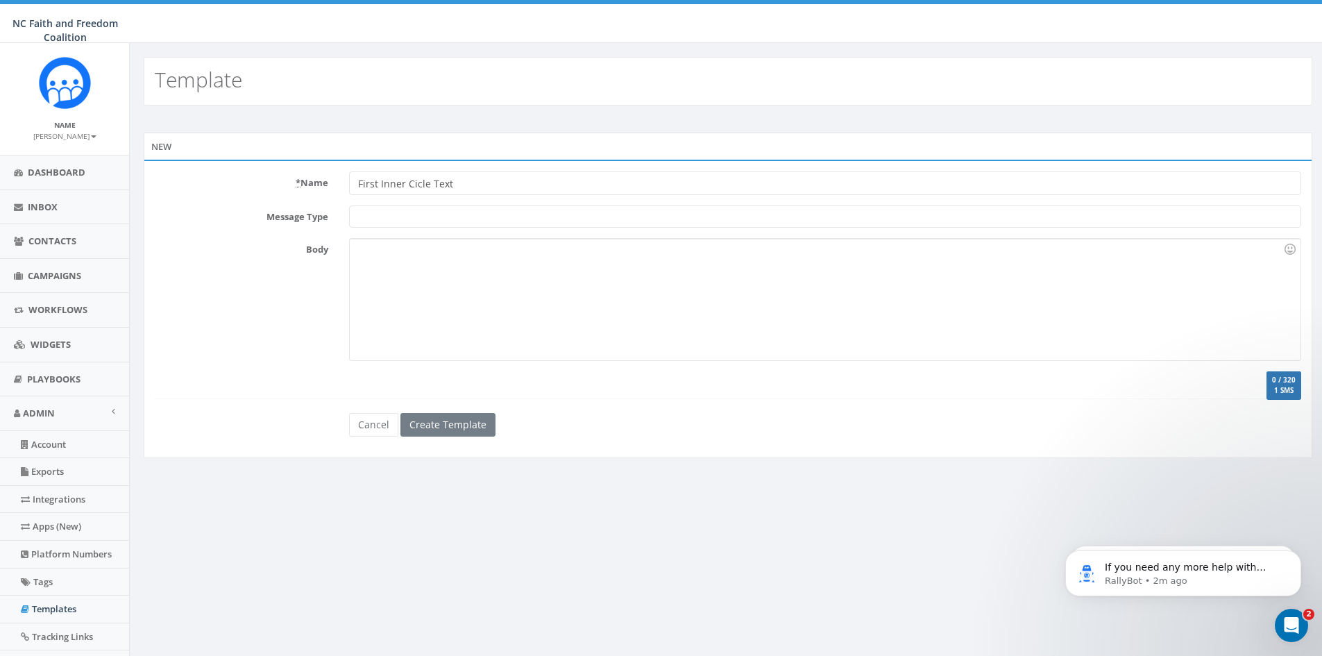
type input "First Inner Cicle Text"
click at [373, 250] on div at bounding box center [825, 299] width 950 height 121
click at [364, 248] on div at bounding box center [825, 299] width 950 height 121
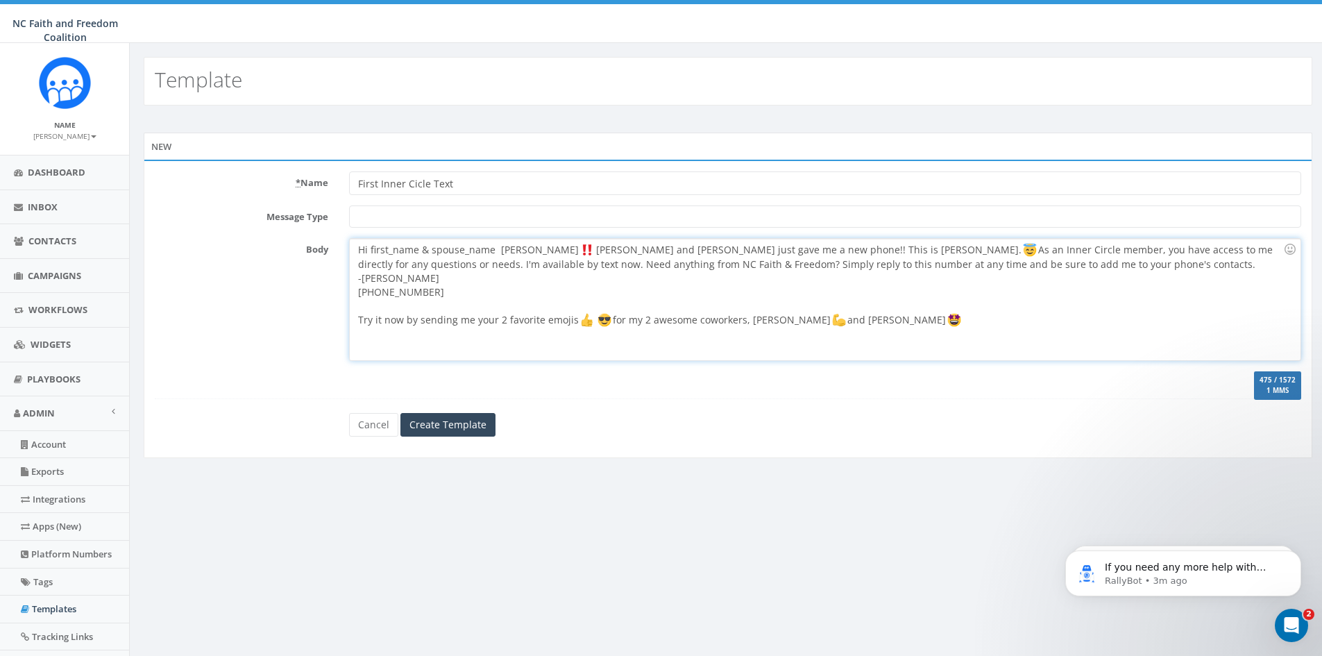
click at [499, 248] on div "Hi first_name & spouse_name Woohoo Jason and Ralph just gave me a new phone!! T…" at bounding box center [825, 299] width 950 height 121
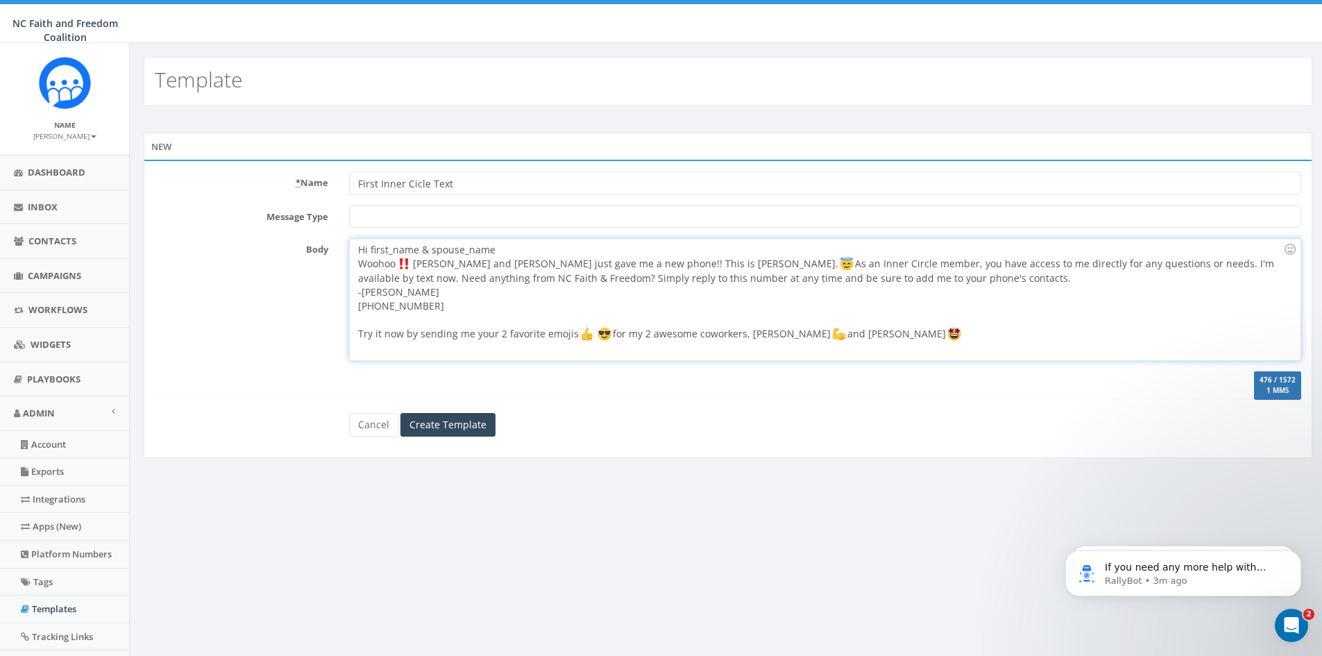
click at [499, 248] on div "Hi first_name & spouse_name Woohoo Jason and Ralph just gave me a new phone!! T…" at bounding box center [825, 299] width 950 height 121
click at [372, 250] on div "Hi first_name & spouse_name}} Woohoo Jason and Ralph just gave me a new phone!!…" at bounding box center [825, 299] width 950 height 121
click at [500, 249] on div "Hi {{first_name & spouse_name}} Woohoo Jason and Ralph just gave me a new phone…" at bounding box center [825, 299] width 950 height 121
click at [452, 420] on input "Create Template" at bounding box center [447, 425] width 95 height 24
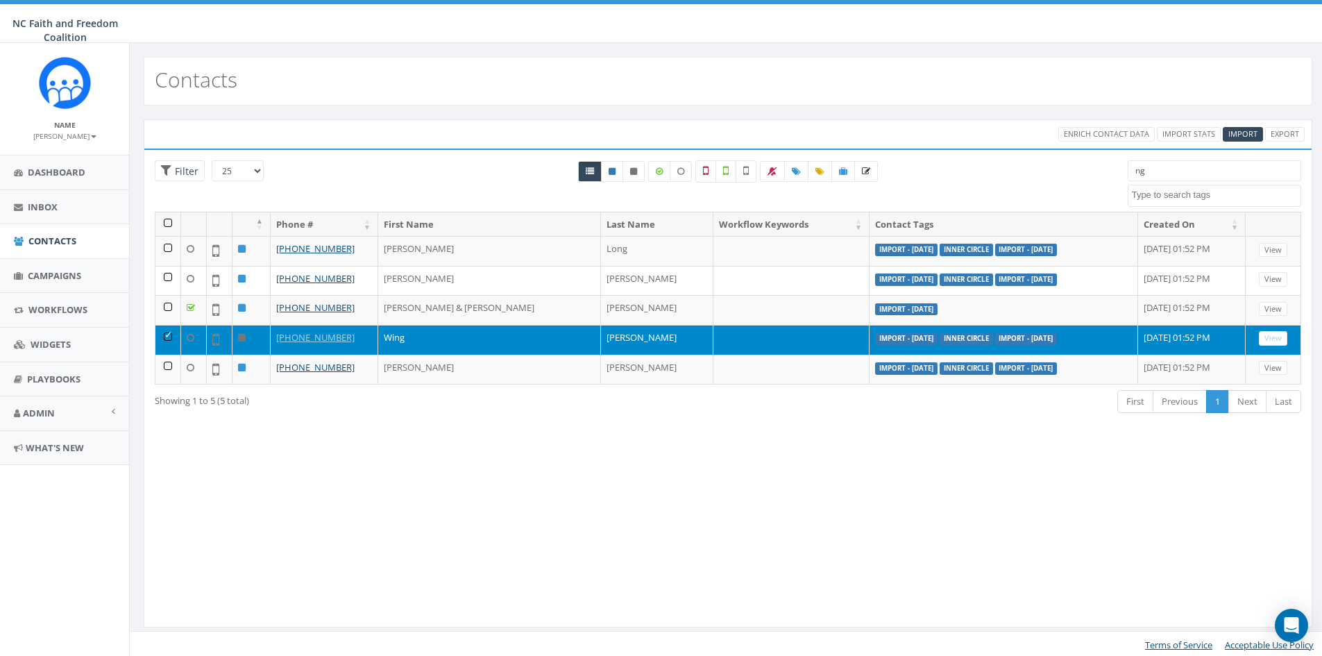
select select
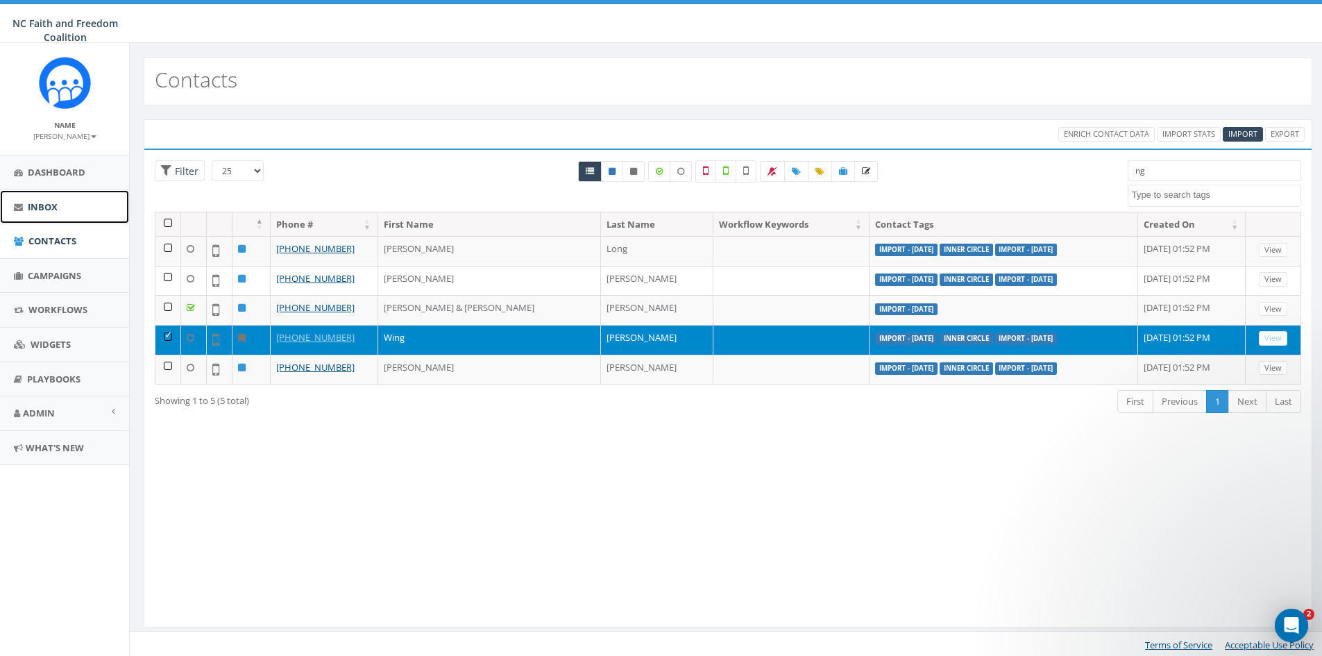
click at [50, 210] on span "Inbox" at bounding box center [43, 206] width 30 height 12
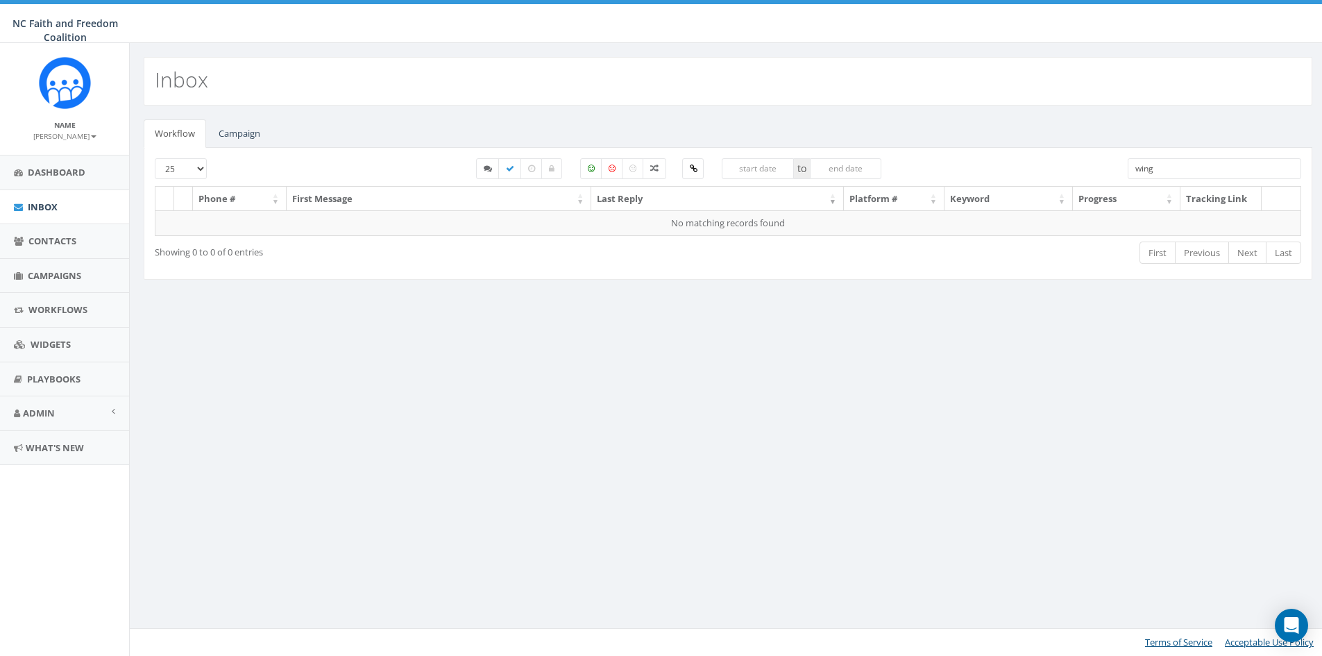
select select
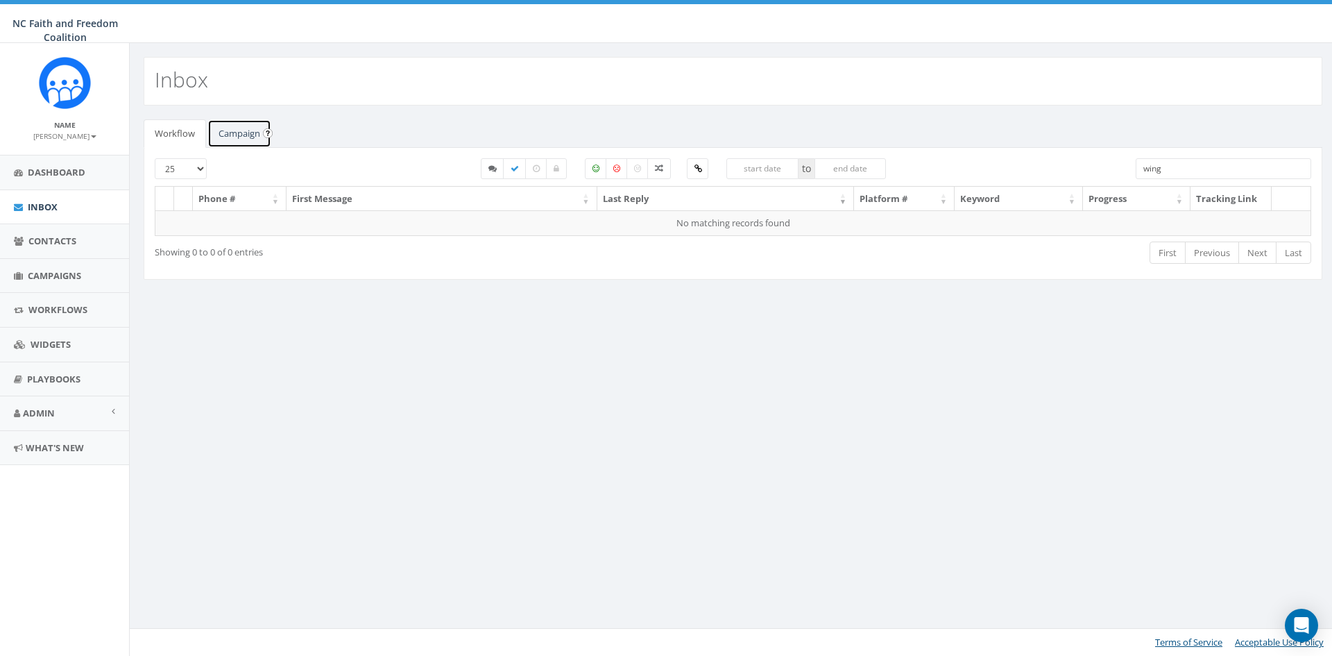
click at [222, 129] on link "Campaign" at bounding box center [239, 133] width 64 height 28
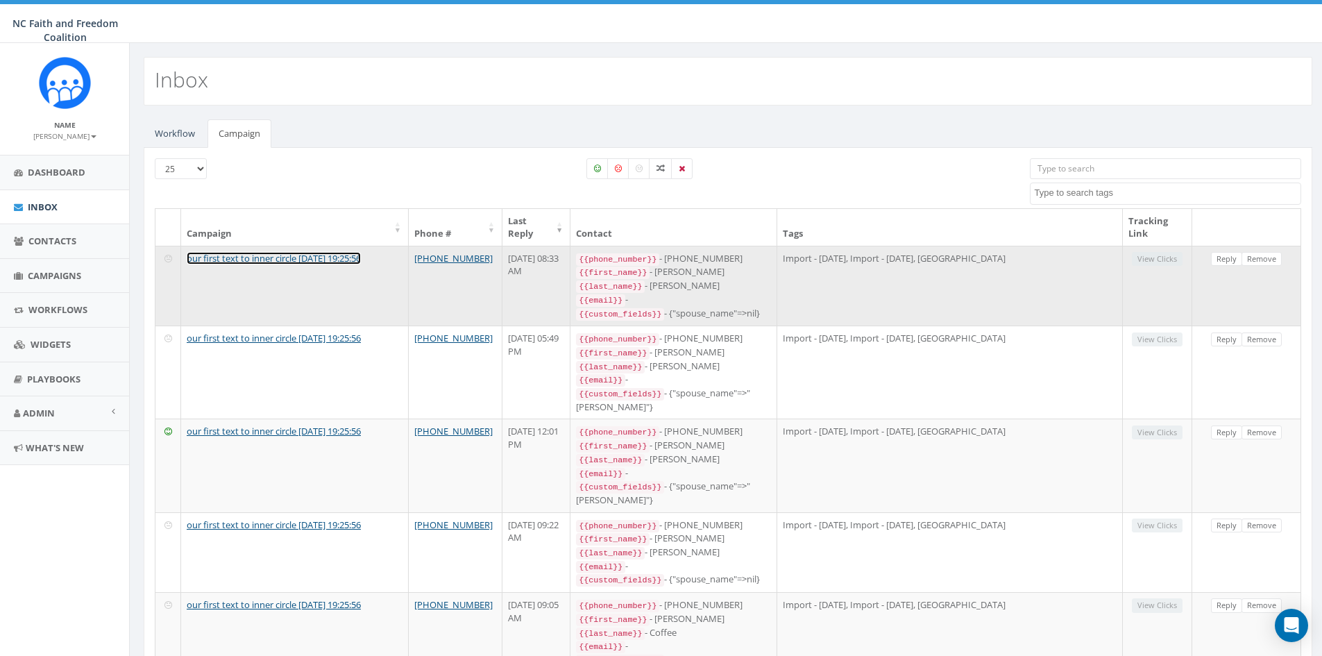
click at [267, 255] on link "our first text to inner circle [DATE] 19:25:56" at bounding box center [274, 258] width 174 height 12
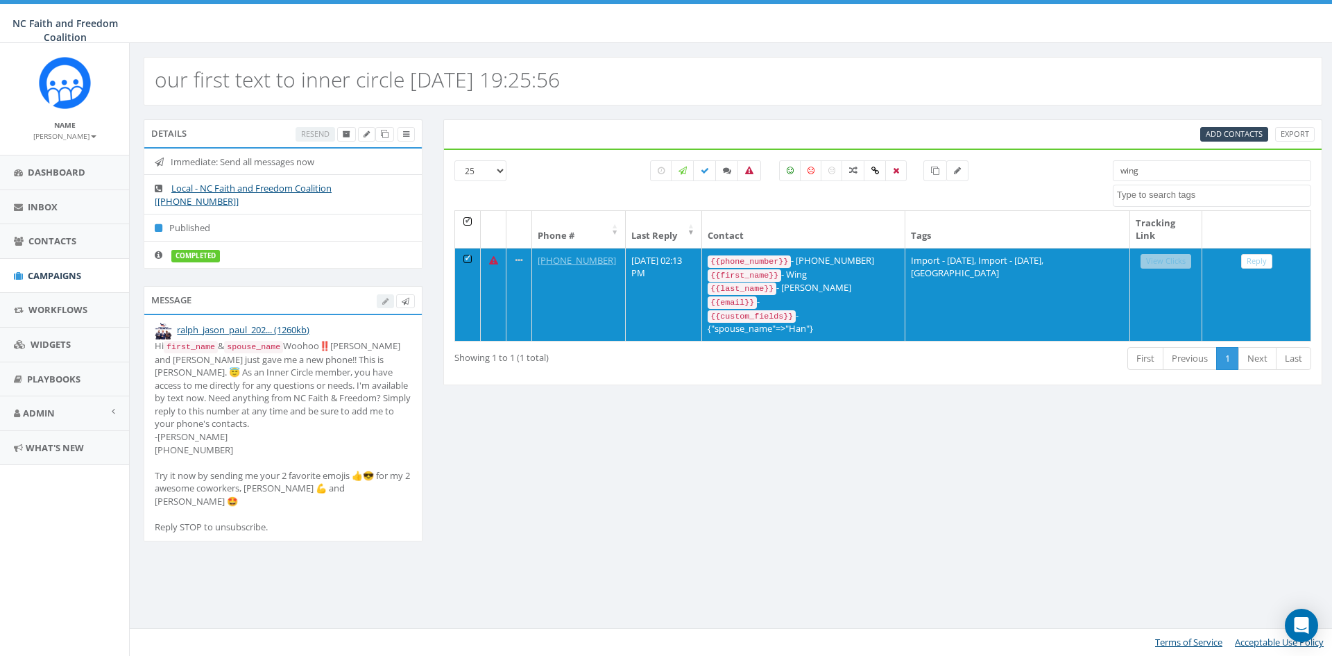
select select
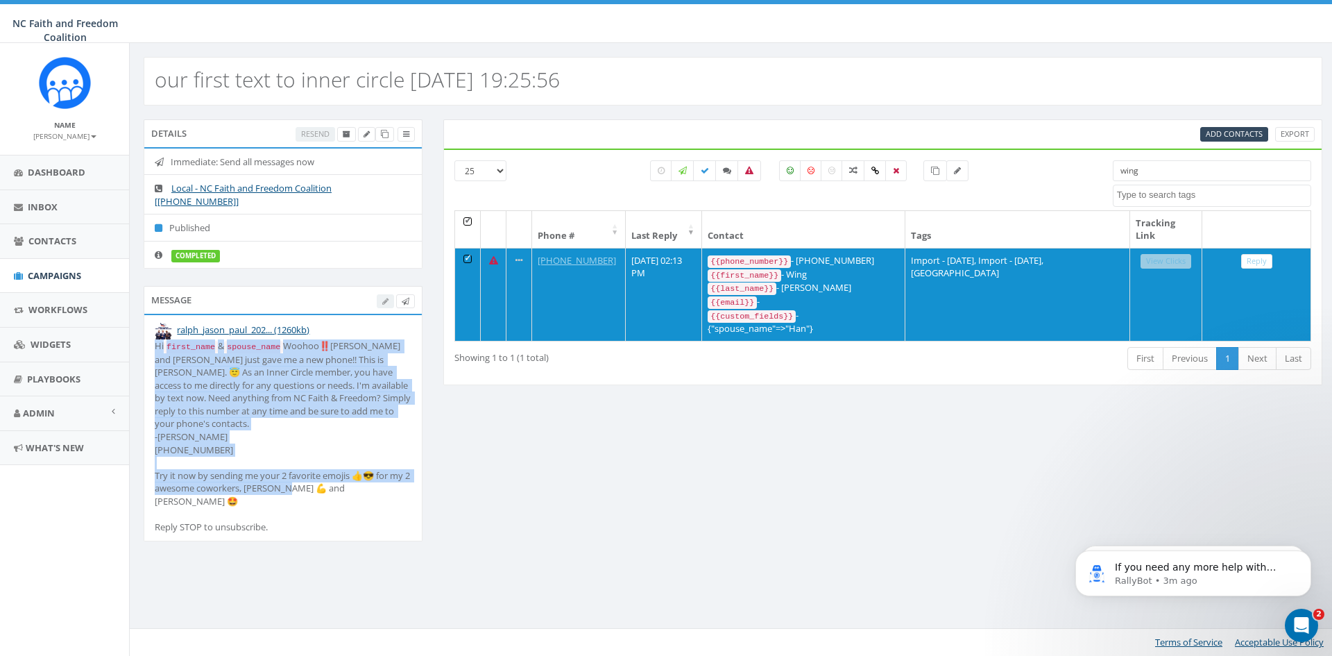
drag, startPoint x: 155, startPoint y: 343, endPoint x: 359, endPoint y: 486, distance: 249.0
click at [359, 486] on div "Hi first_name & spouse_name Woohoo‼️Jason and Ralph just gave me a new phone!! …" at bounding box center [283, 436] width 257 height 194
copy div "Hi first_name & spouse_name Woohoo‼️Jason and Ralph just gave me a new phone!! …"
click at [74, 234] on span "Contacts" at bounding box center [52, 240] width 48 height 12
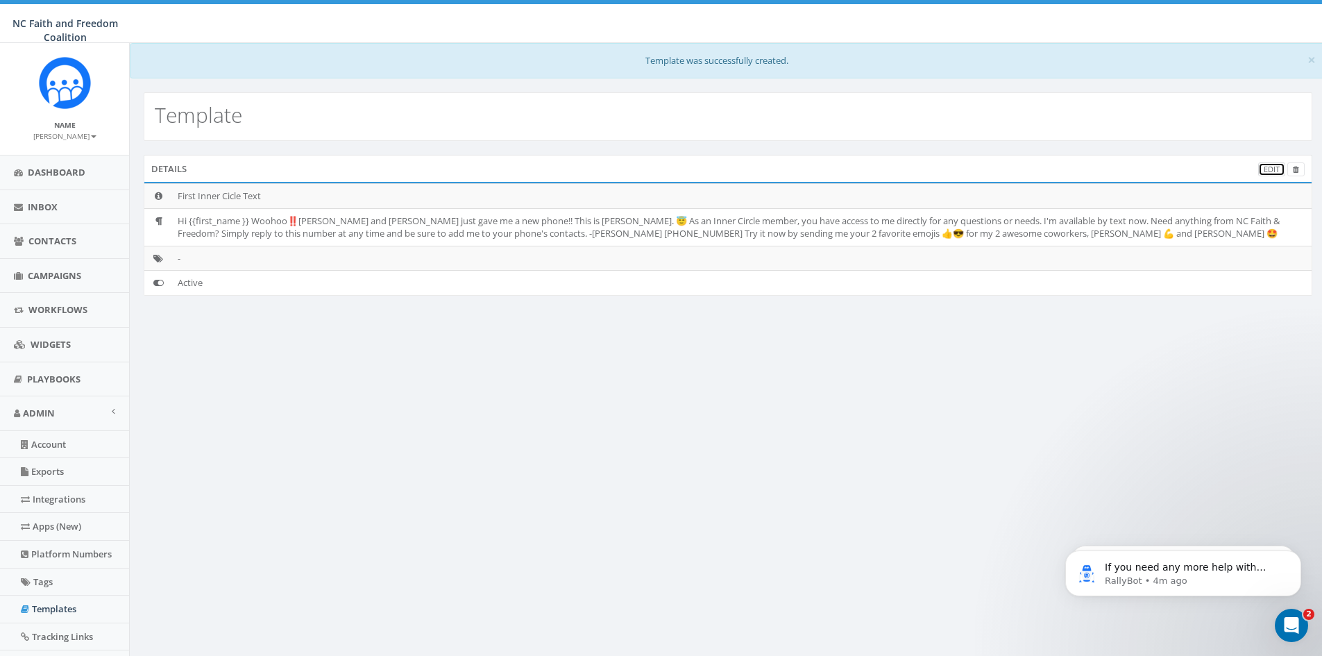
click at [1269, 168] on link "Edit" at bounding box center [1271, 169] width 27 height 15
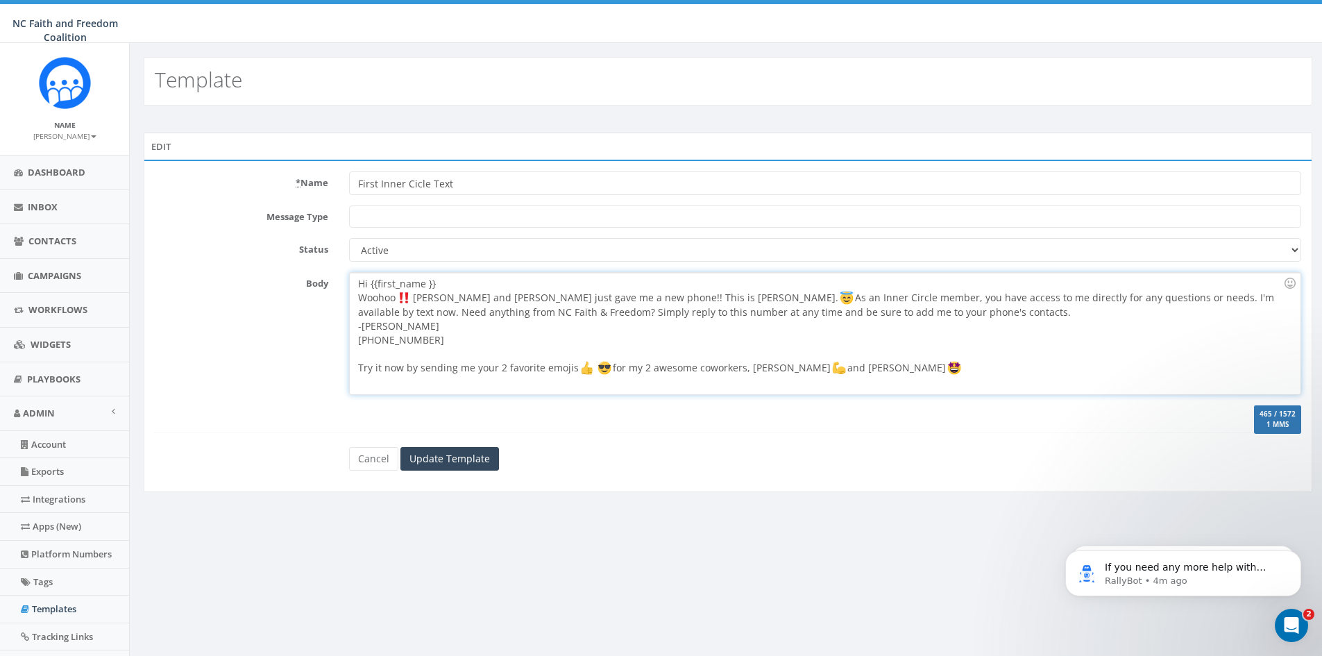
click at [445, 284] on div "Hi {{first_name }} Woohoo Jason and Ralph just gave me a new phone!! This is Dr…" at bounding box center [825, 333] width 950 height 121
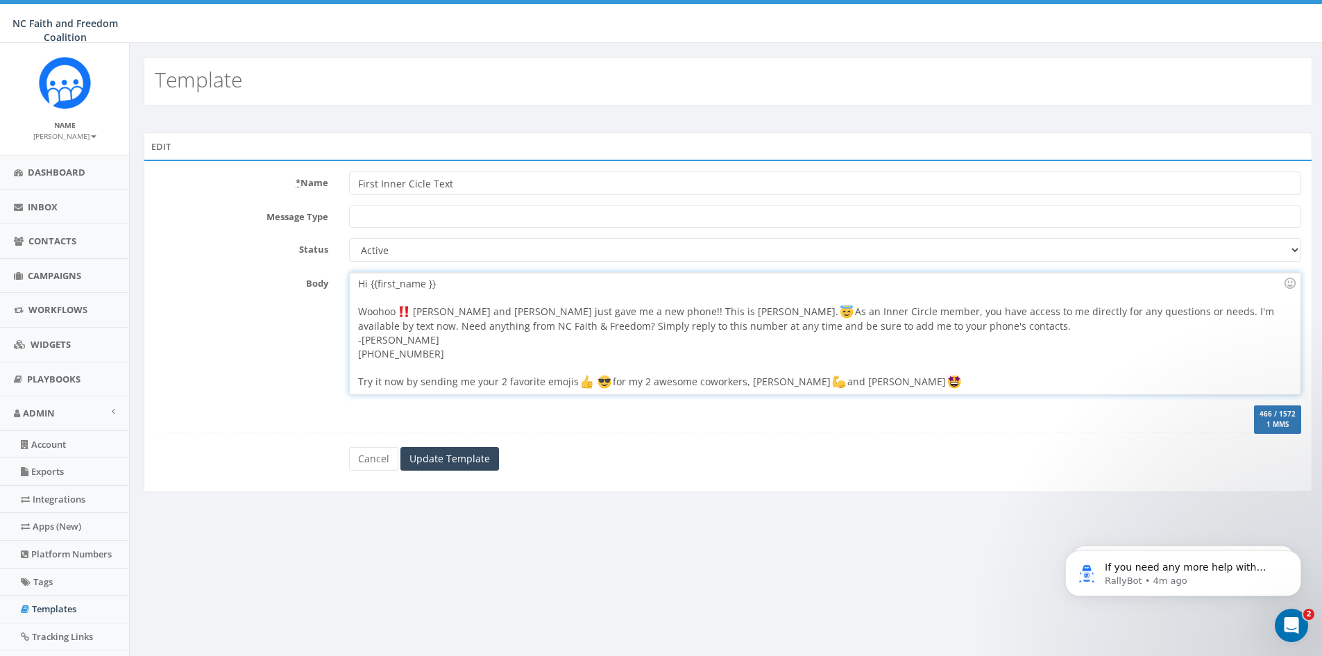
click at [888, 327] on div "Woohoo Jason and Ralph just gave me a new phone!! This is Dr. Paul. As an Inner…" at bounding box center [820, 340] width 925 height 99
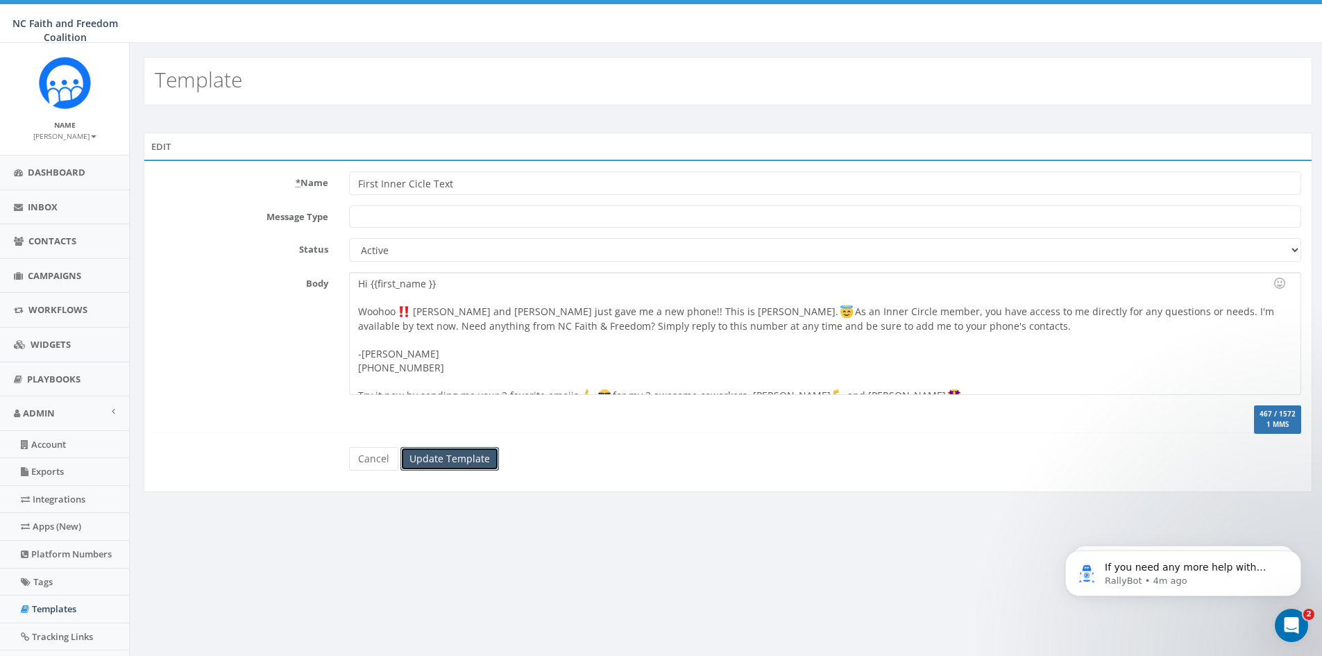
click at [468, 457] on input "Update Template" at bounding box center [449, 459] width 99 height 24
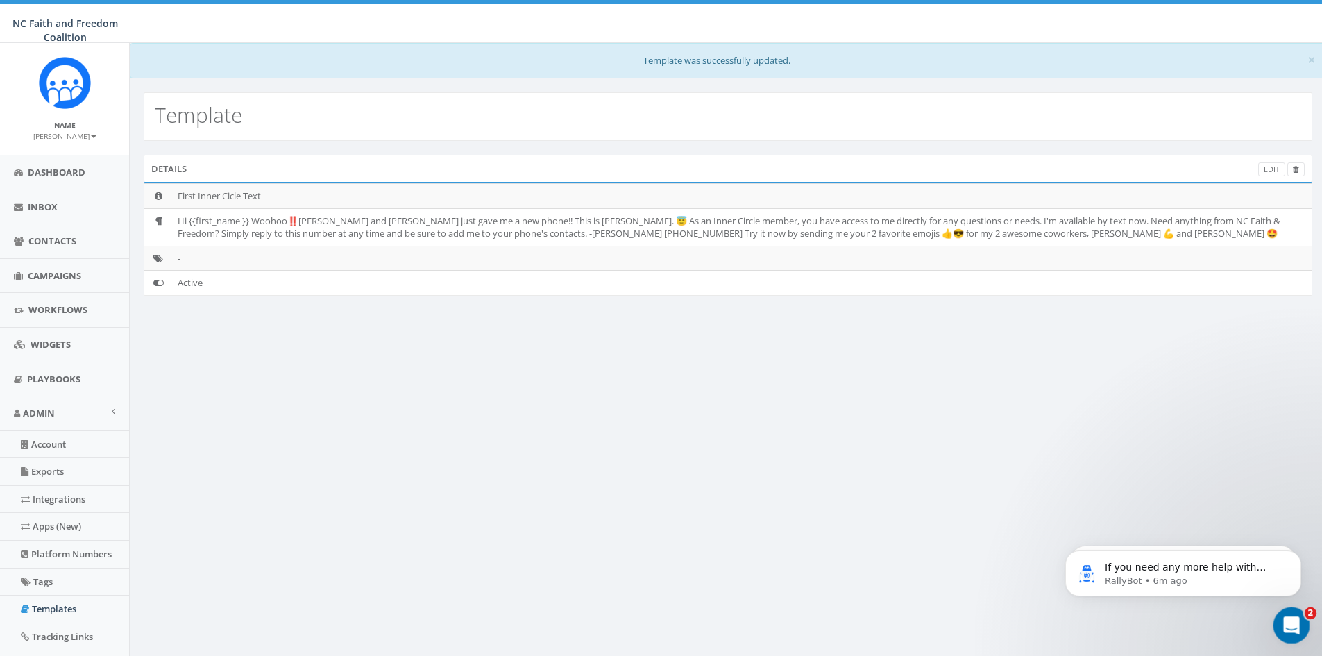
click at [1296, 622] on icon "Open Intercom Messenger" at bounding box center [1289, 623] width 23 height 23
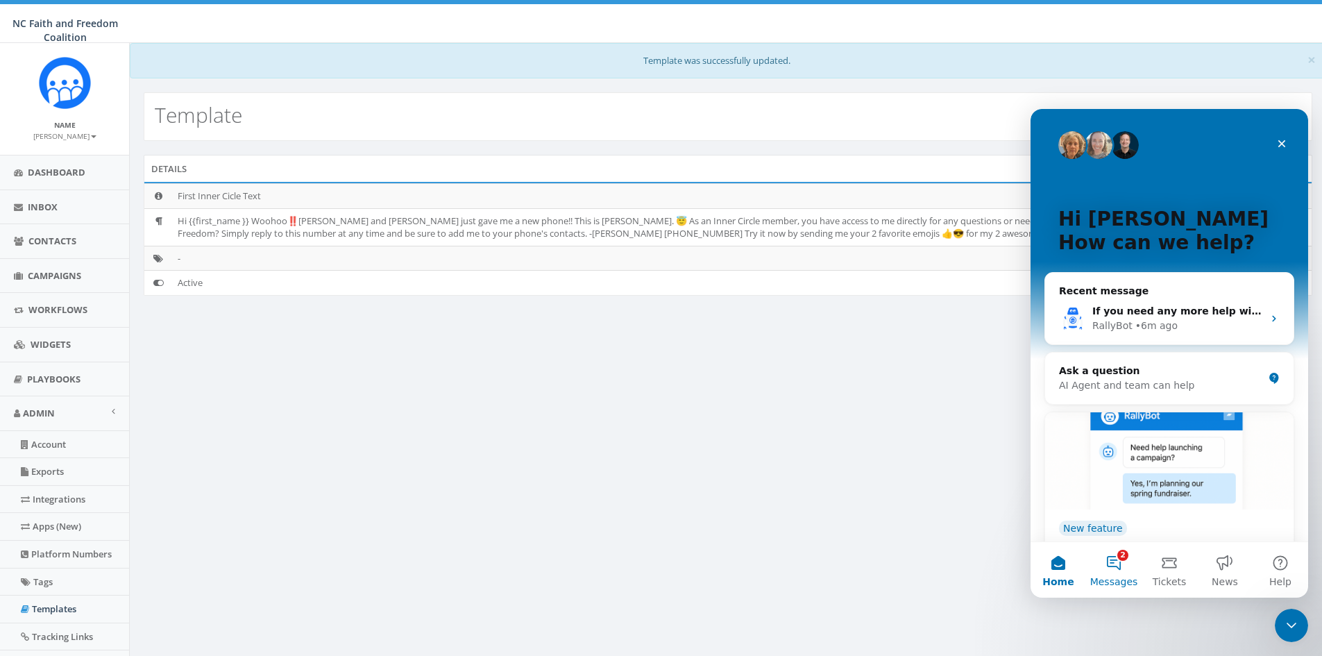
click at [1108, 559] on button "2 Messages" at bounding box center [1113, 569] width 55 height 55
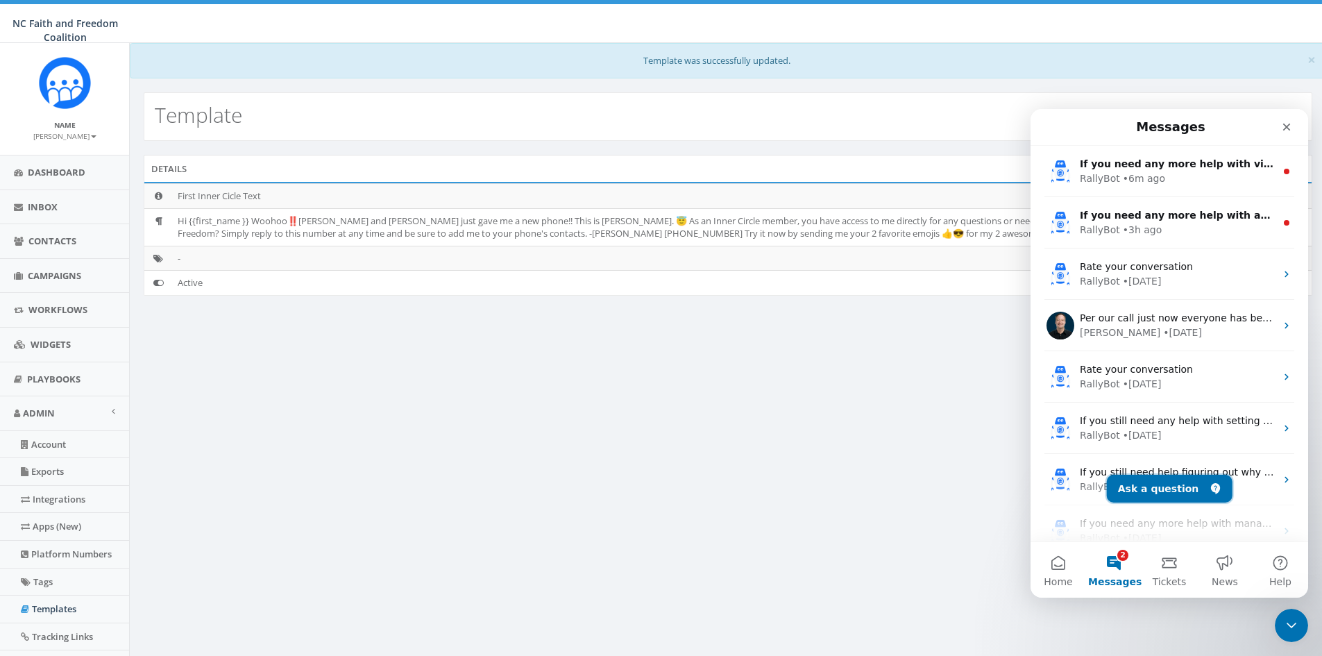
click at [1172, 495] on button "Ask a question" at bounding box center [1169, 488] width 126 height 28
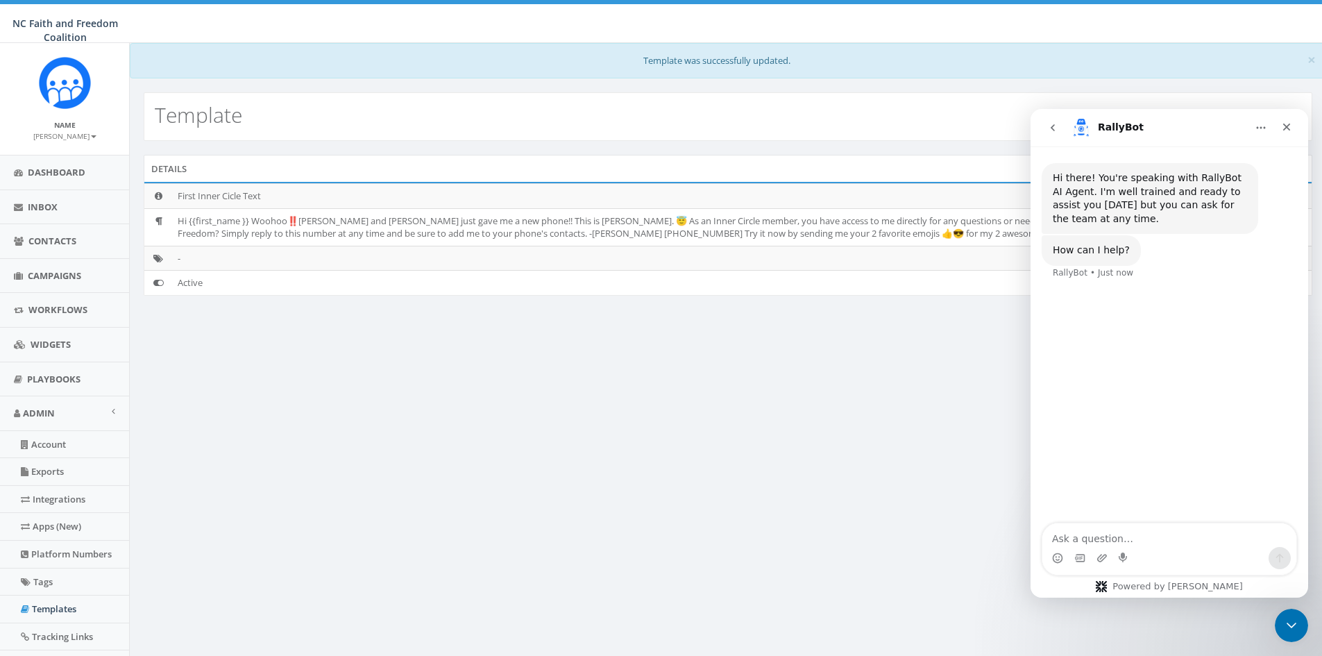
click at [1130, 535] on textarea "Ask a question…" at bounding box center [1169, 535] width 254 height 24
type textarea "How can i resend a text once the mobile has been updated?"
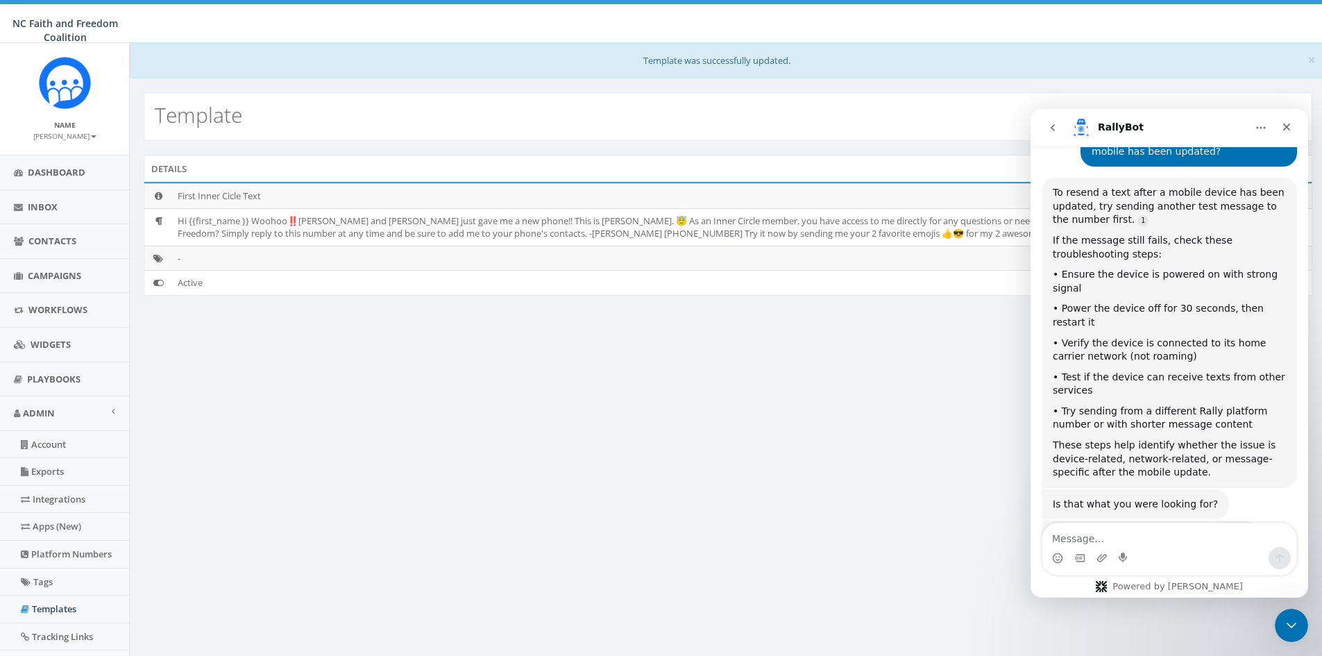
scroll to position [176, 0]
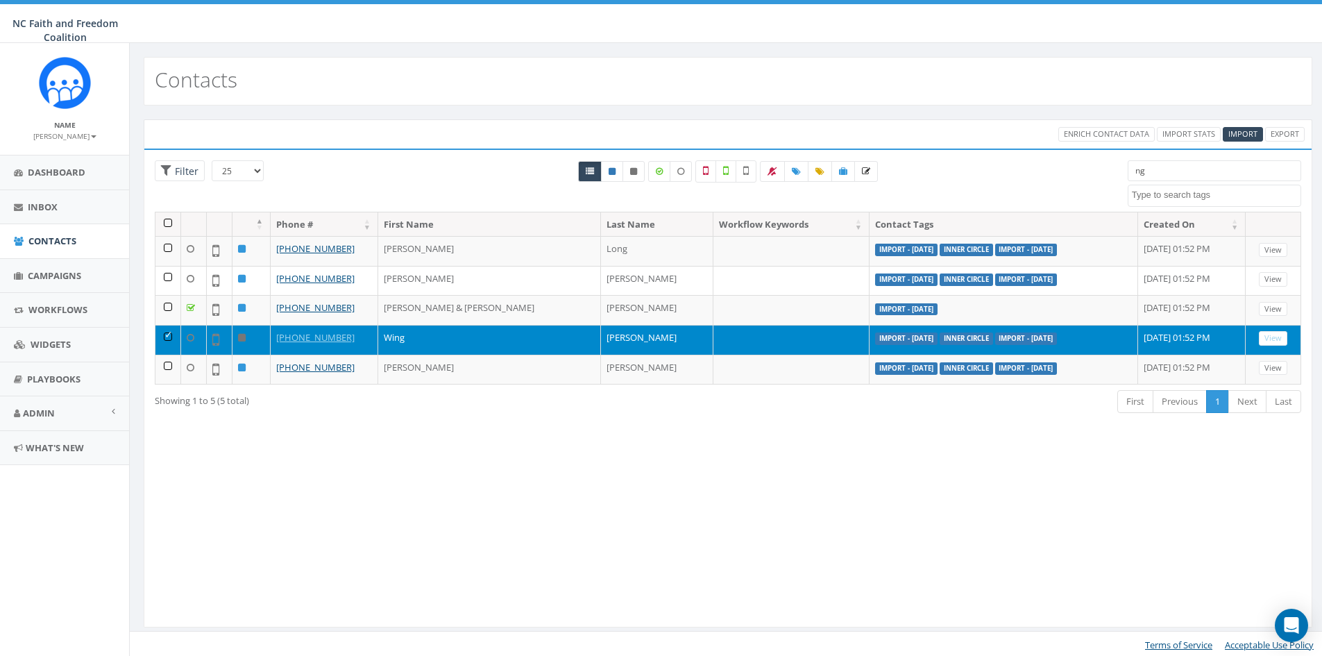
select select
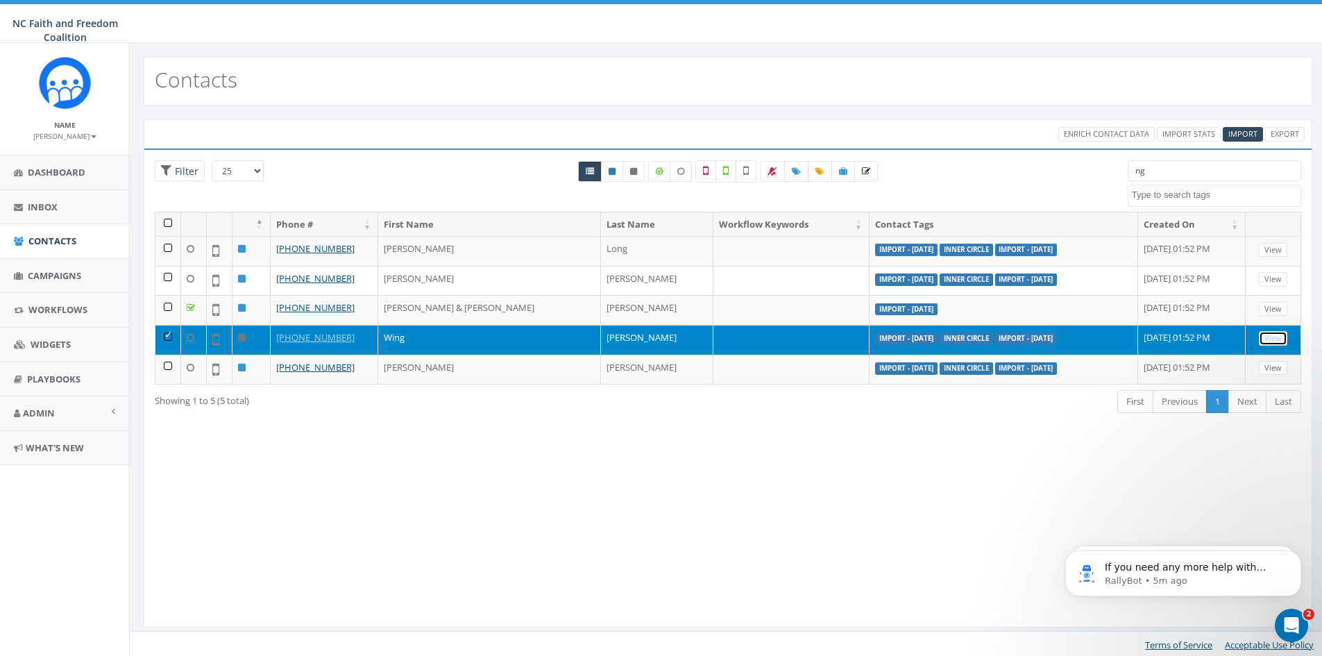
click at [1276, 334] on link "View" at bounding box center [1272, 338] width 28 height 15
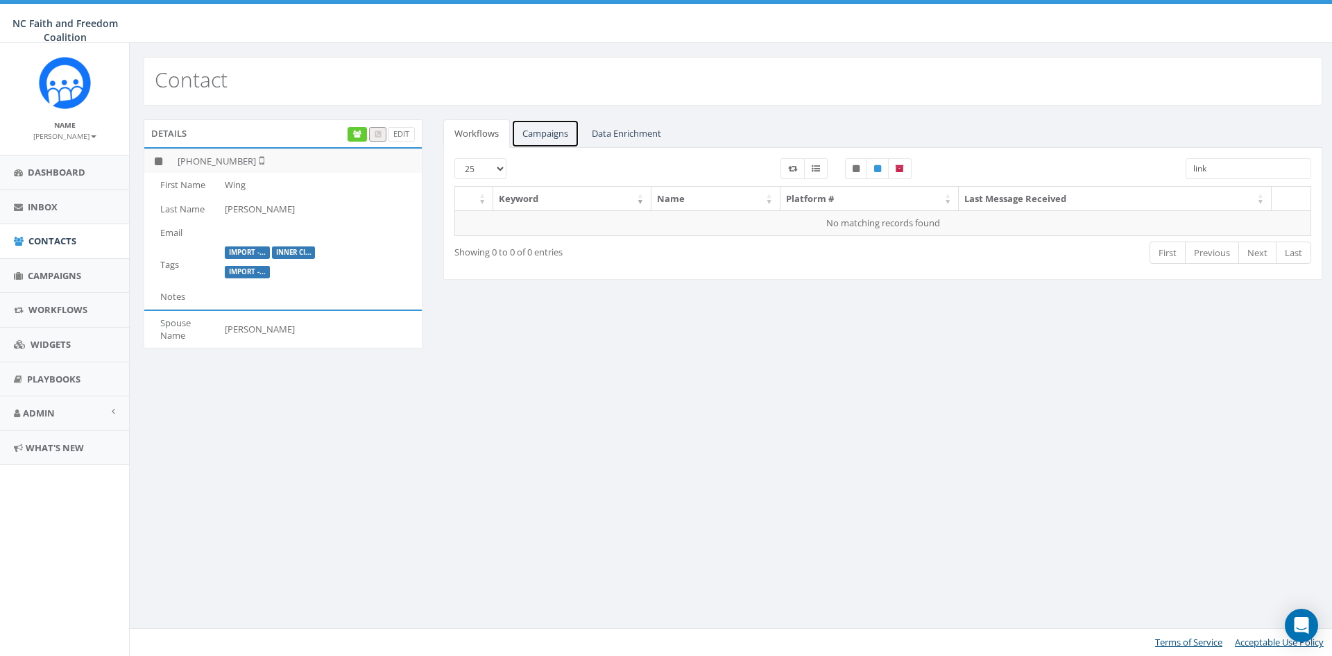
click at [552, 135] on link "Campaigns" at bounding box center [545, 133] width 68 height 28
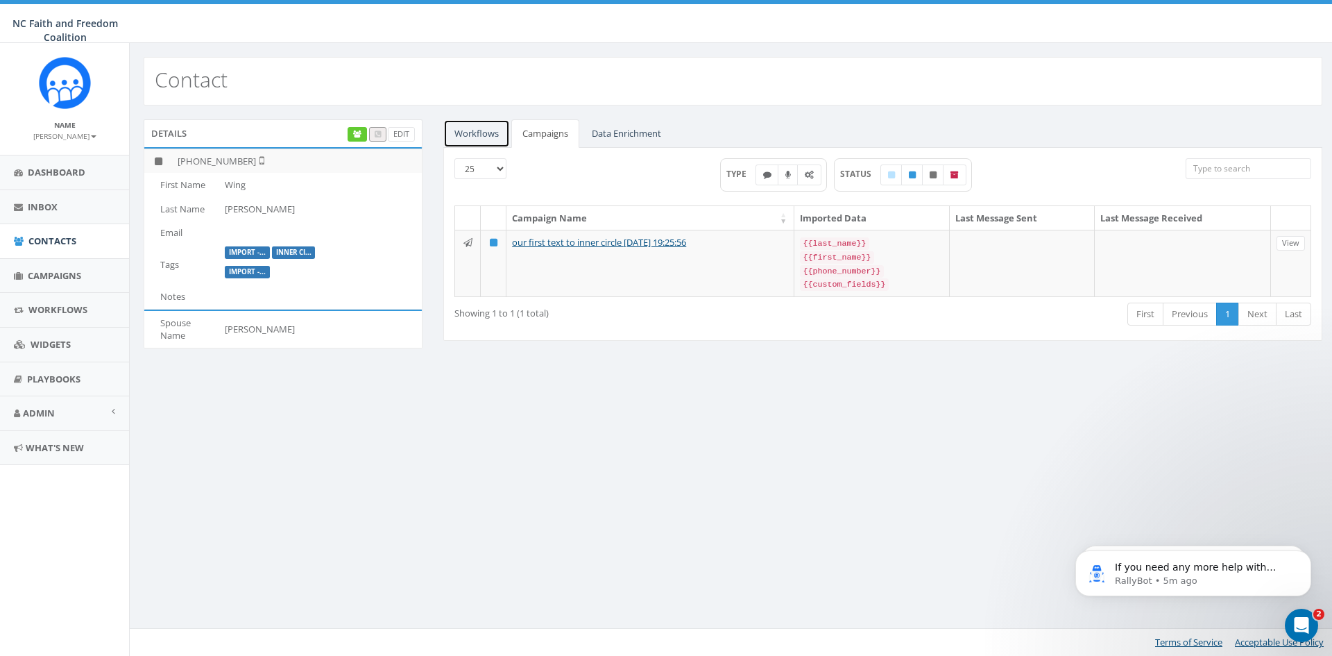
click at [486, 134] on link "Workflows" at bounding box center [476, 133] width 67 height 28
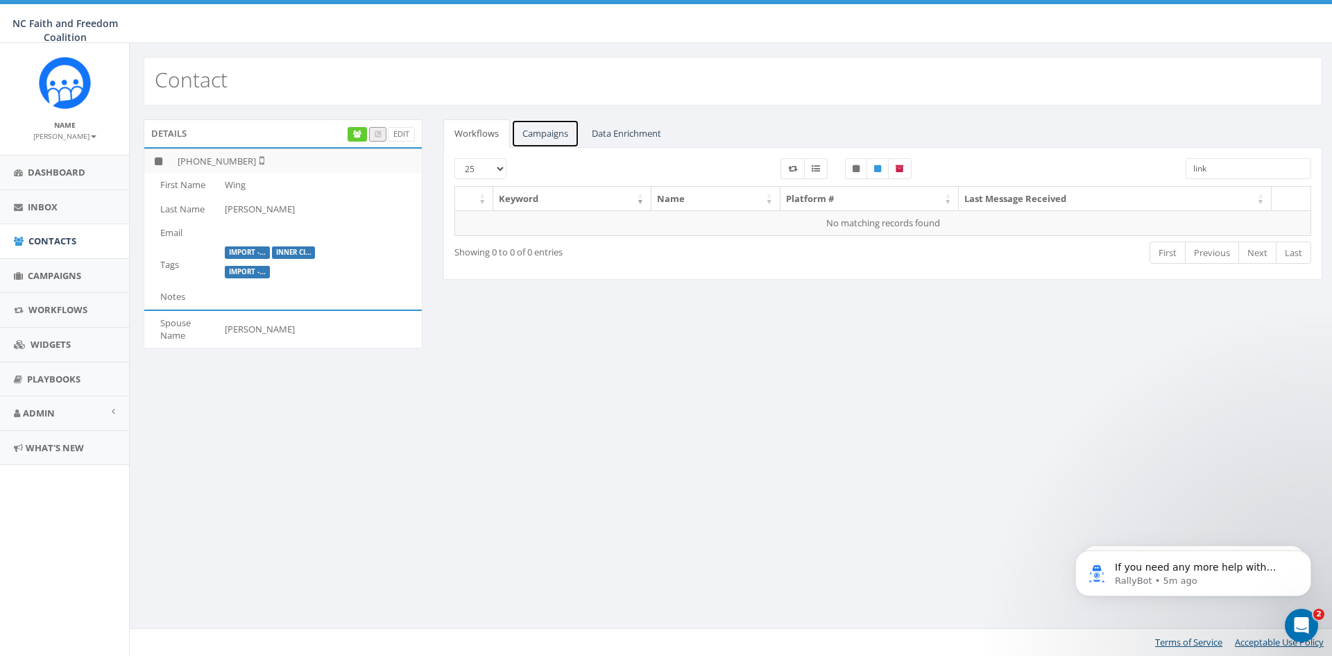
click at [538, 134] on link "Campaigns" at bounding box center [545, 133] width 68 height 28
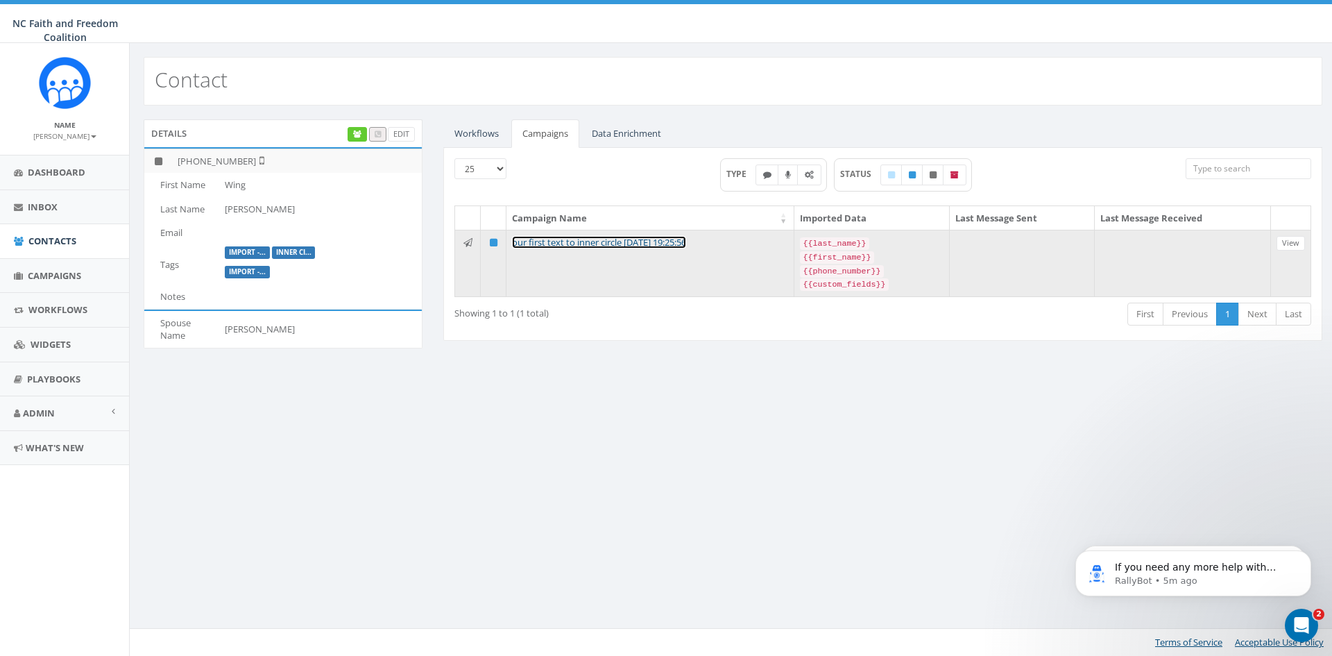
click at [671, 243] on link "our first text to inner circle [DATE] 19:25:56" at bounding box center [599, 242] width 174 height 12
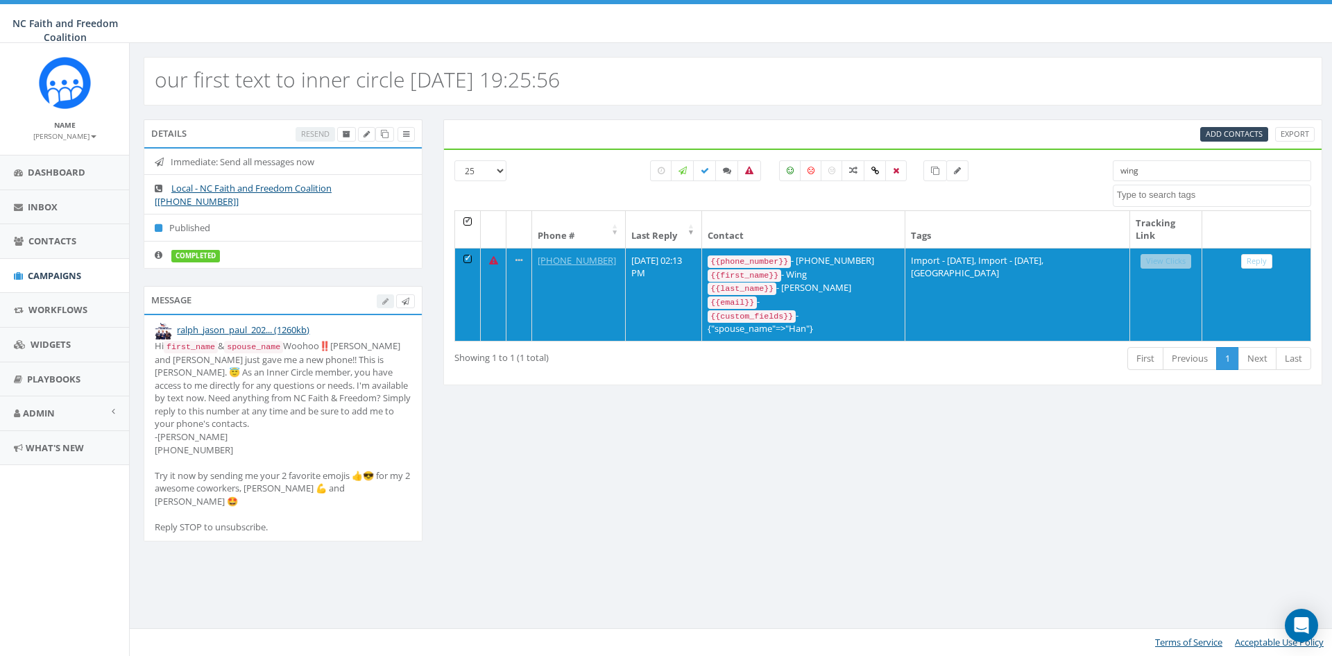
select select
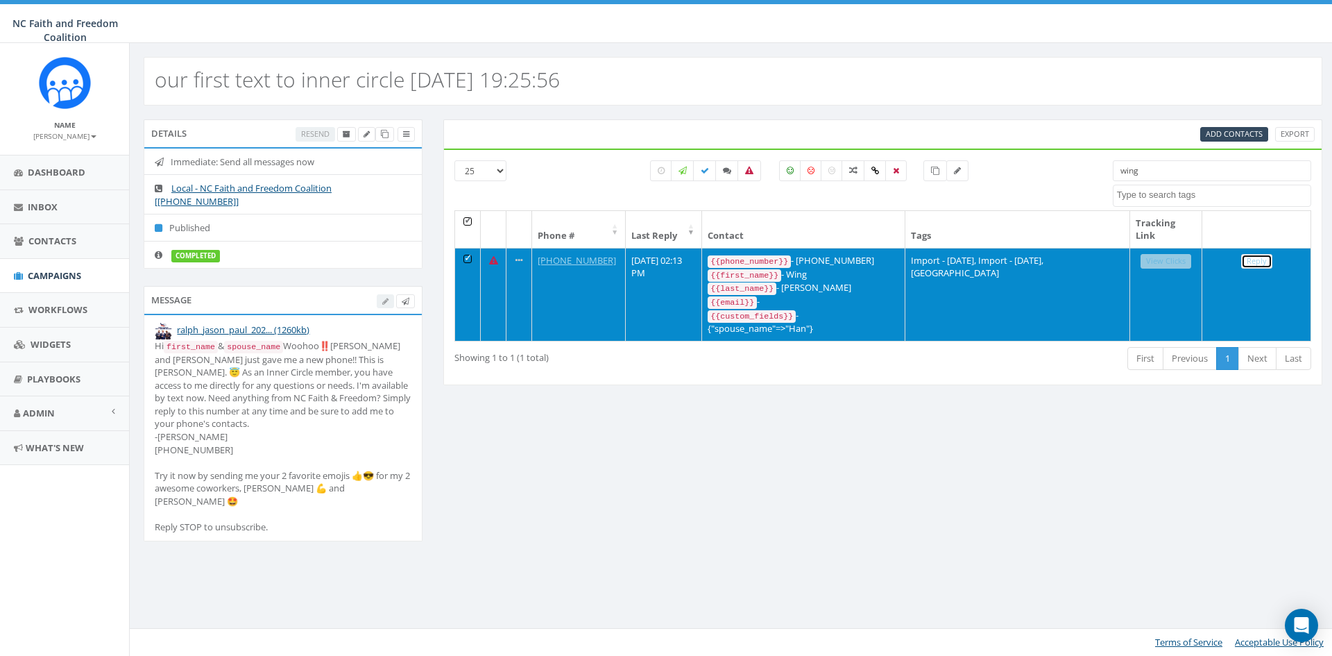
click at [1263, 259] on link "Reply" at bounding box center [1256, 261] width 31 height 15
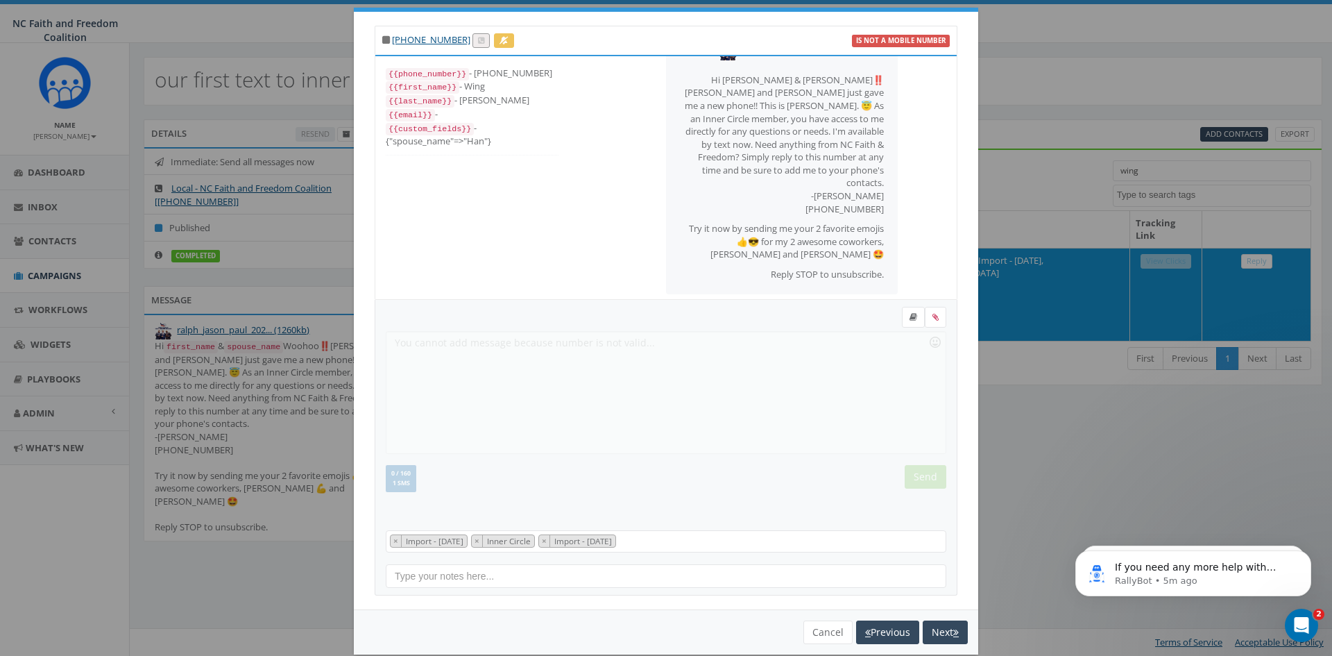
scroll to position [40, 0]
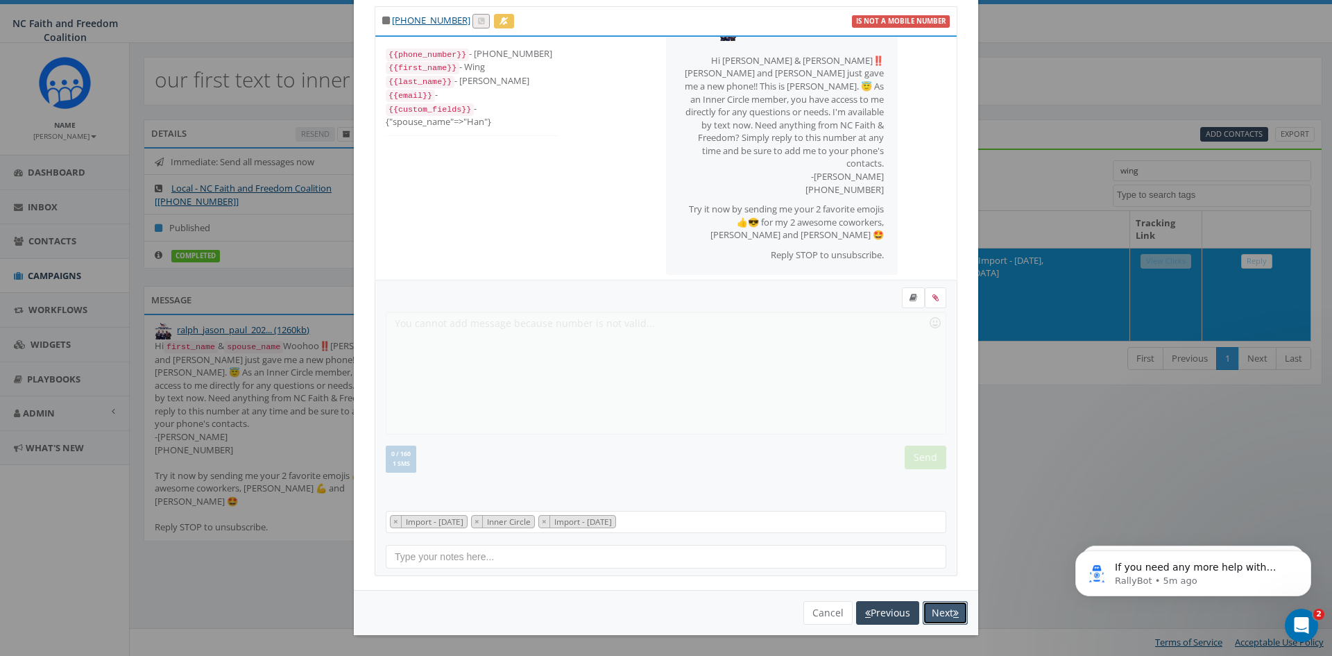
click at [947, 613] on button "Next" at bounding box center [945, 613] width 45 height 24
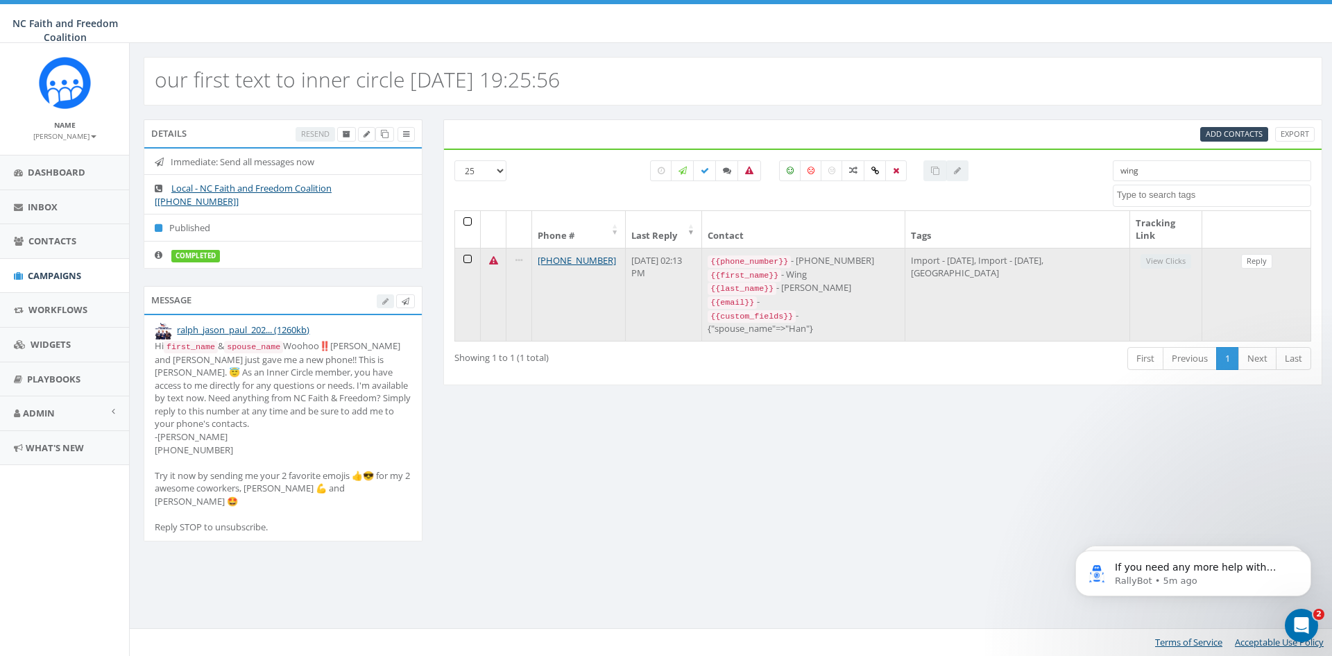
click at [491, 257] on icon at bounding box center [493, 260] width 9 height 9
click at [559, 258] on link "[PHONE_NUMBER]" at bounding box center [577, 260] width 78 height 12
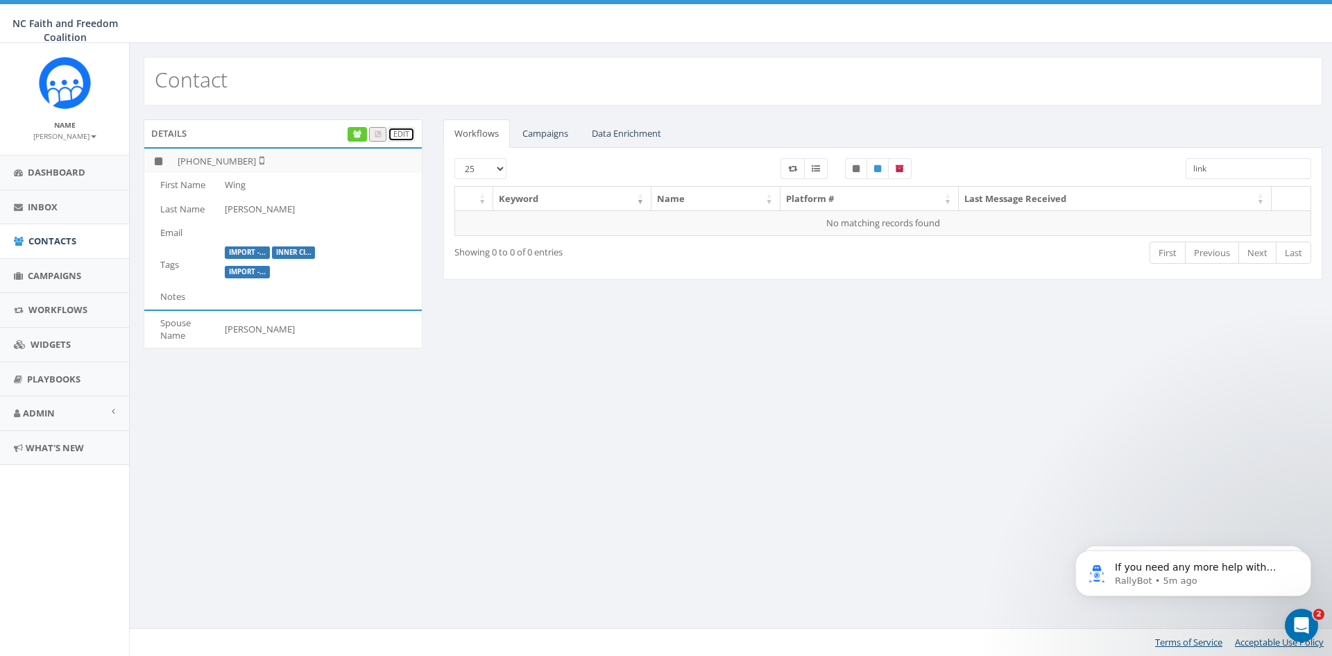
click at [402, 134] on link "Edit" at bounding box center [401, 134] width 27 height 15
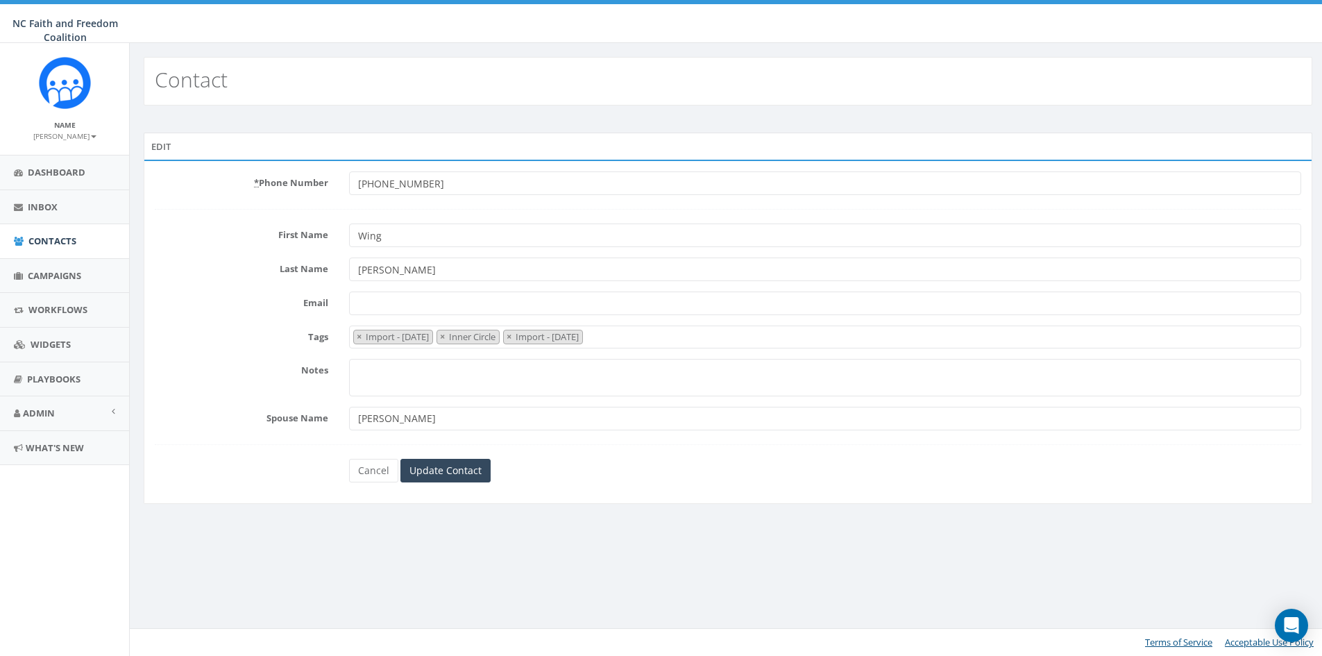
select select "Import - [DATE]"
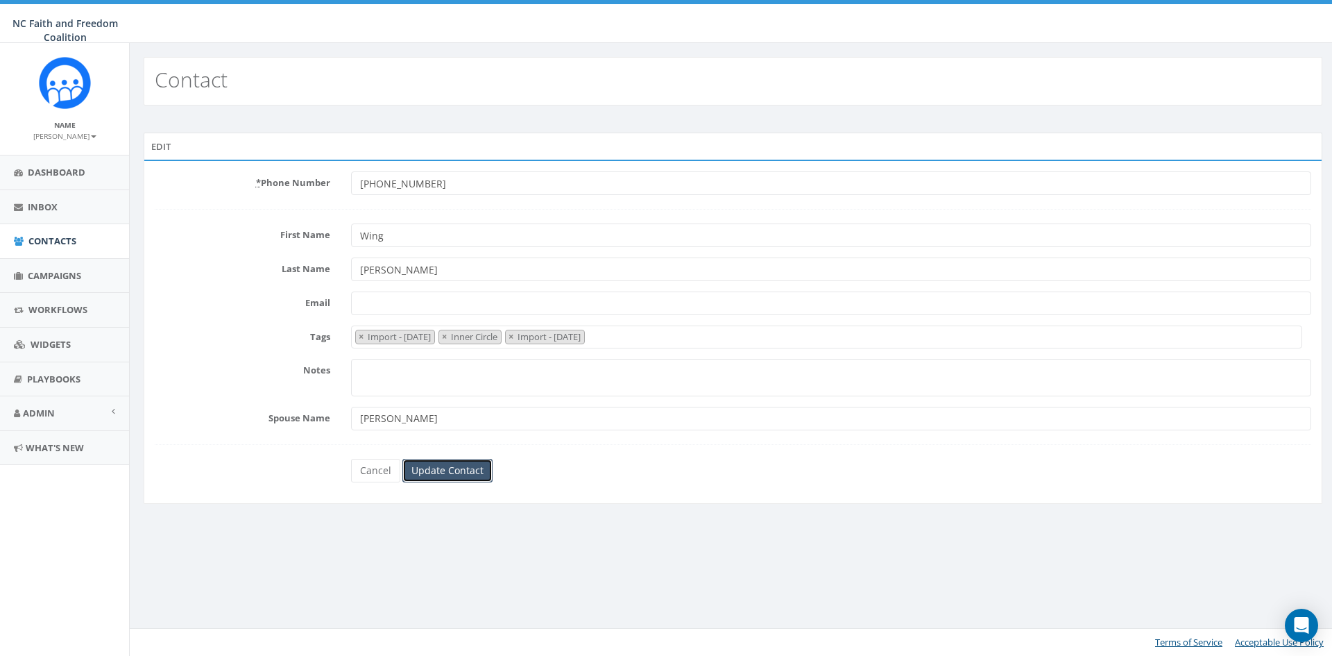
click at [458, 474] on input "Update Contact" at bounding box center [447, 471] width 90 height 24
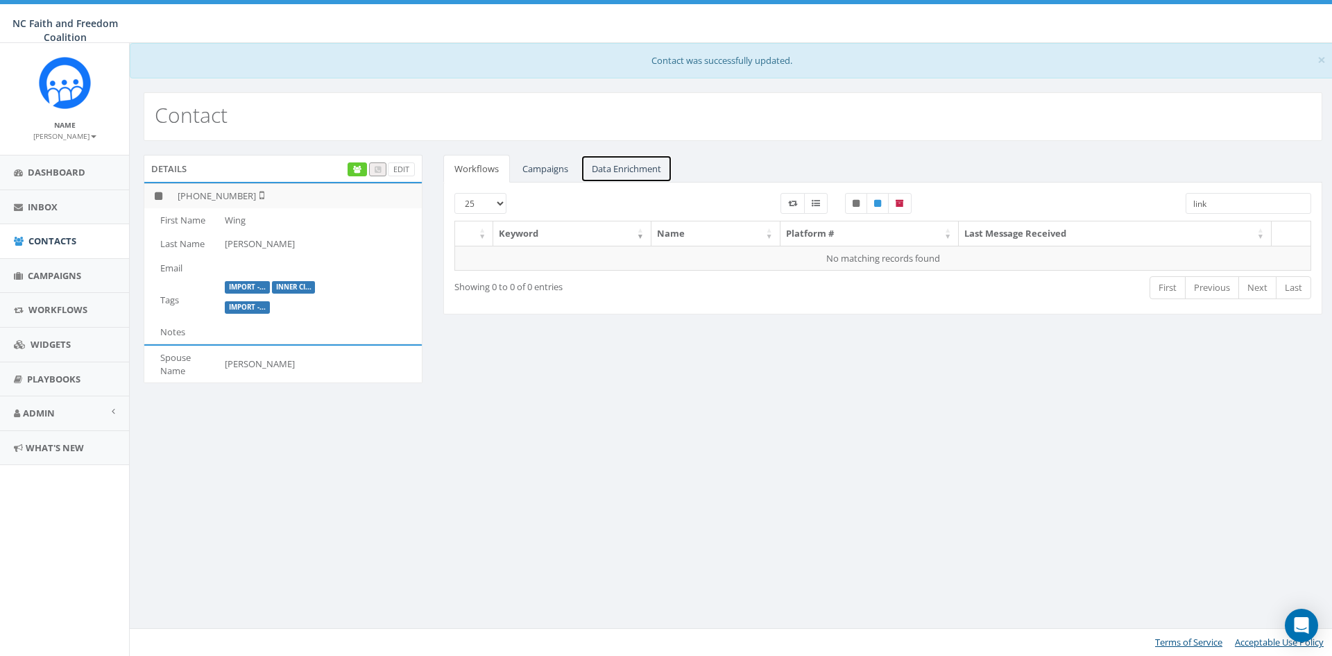
click at [638, 169] on link "Data Enrichment" at bounding box center [627, 169] width 92 height 28
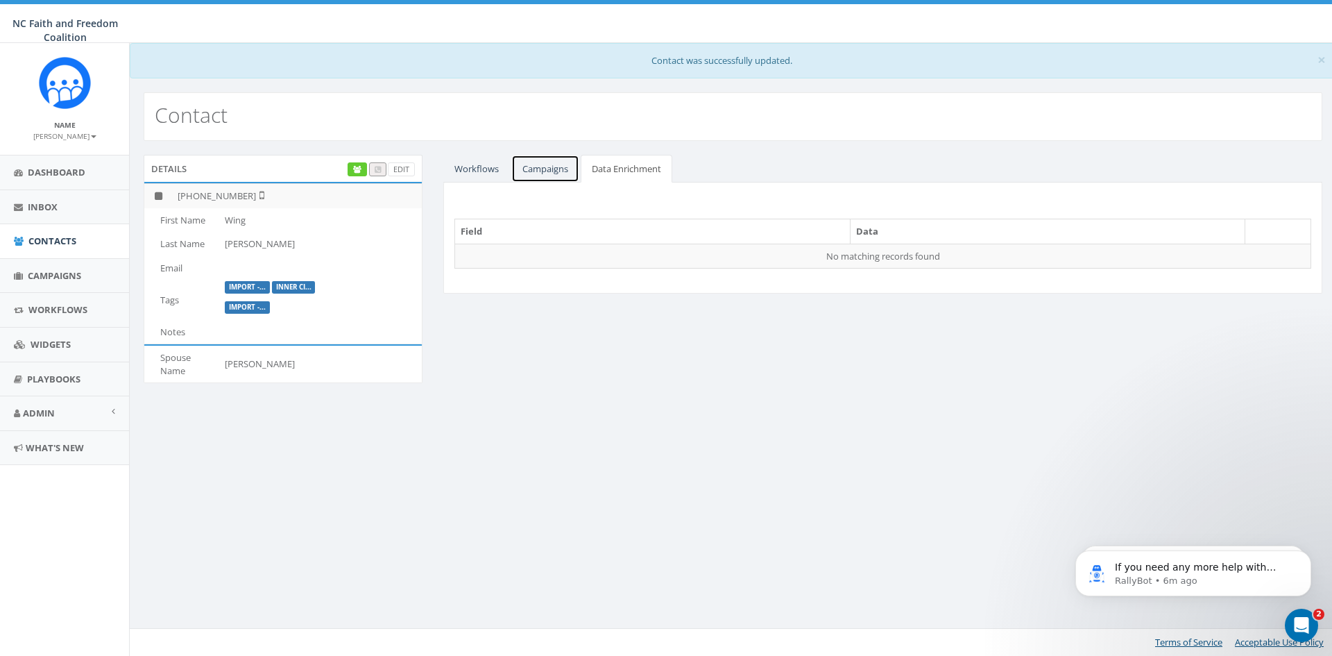
click at [546, 166] on link "Campaigns" at bounding box center [545, 169] width 68 height 28
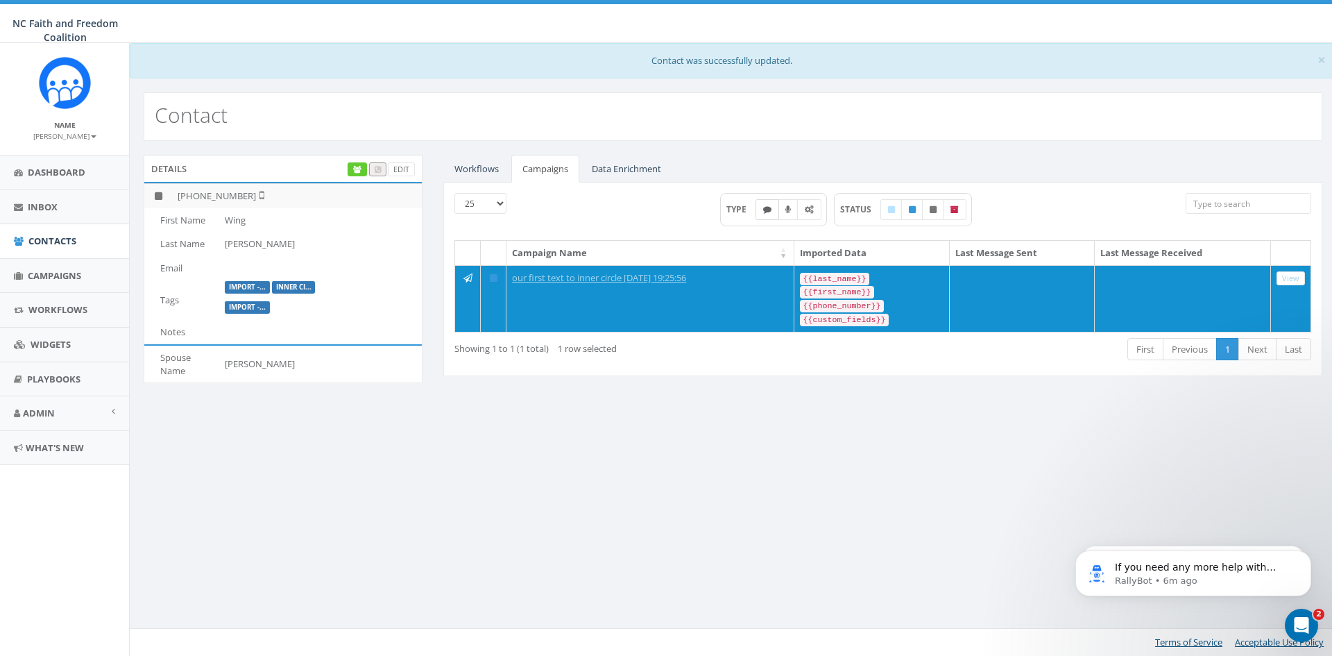
click at [766, 207] on icon at bounding box center [767, 209] width 8 height 8
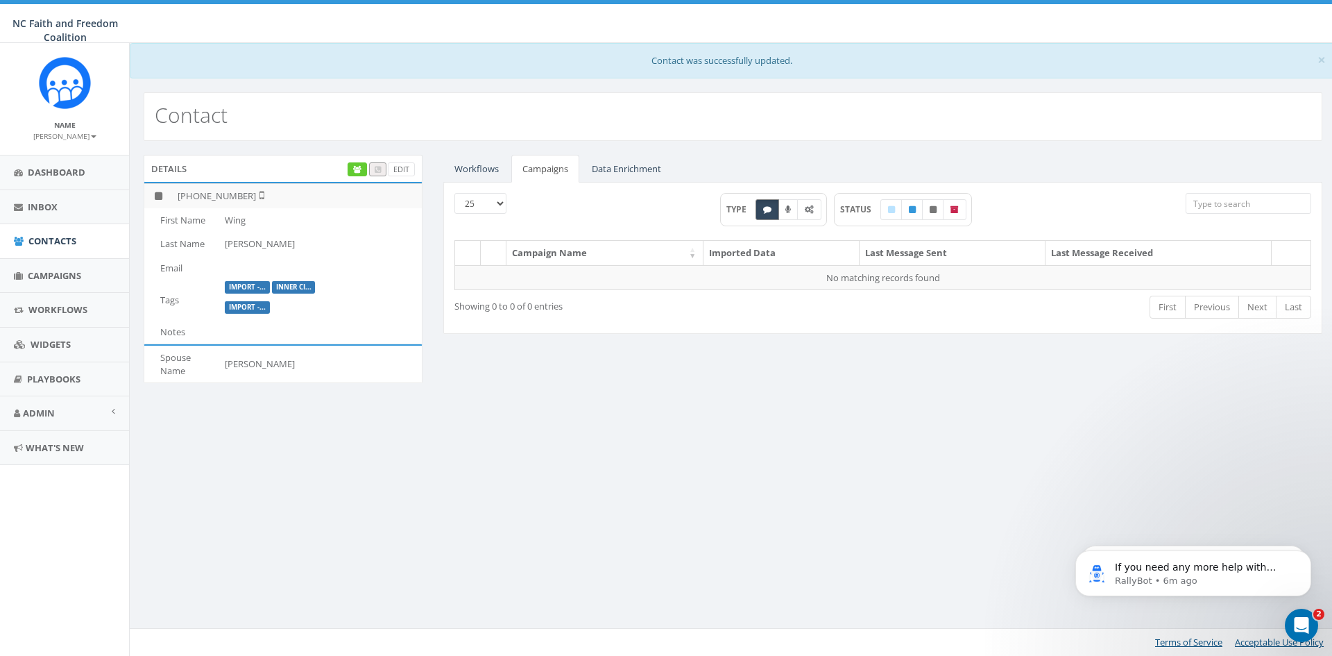
click at [766, 207] on icon at bounding box center [767, 209] width 8 height 8
checkbox input "false"
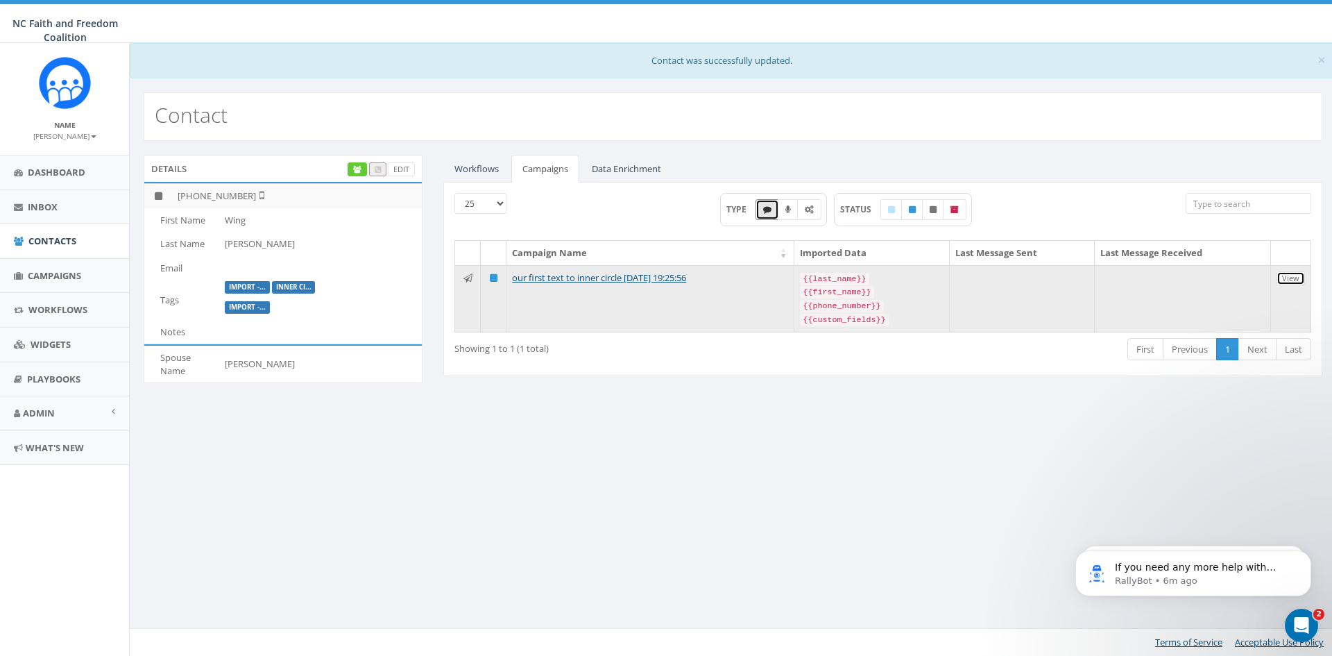
click at [1290, 275] on link "View" at bounding box center [1290, 278] width 28 height 15
